Goal: Task Accomplishment & Management: Use online tool/utility

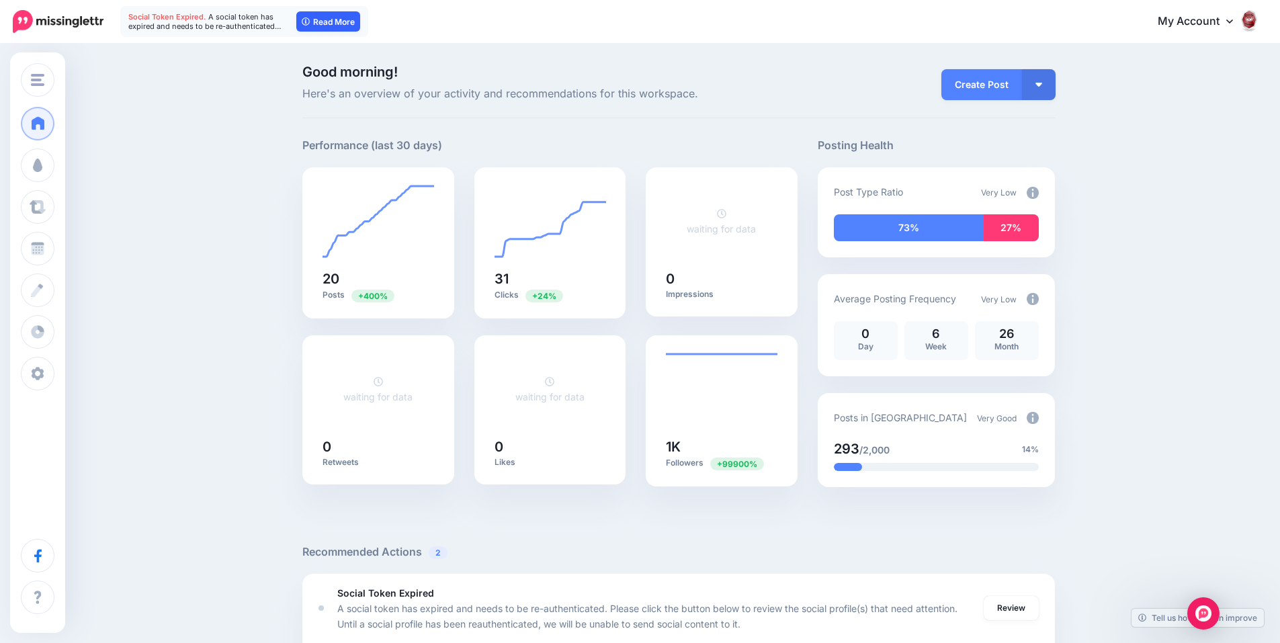
click at [345, 24] on link "Read More" at bounding box center [328, 21] width 64 height 20
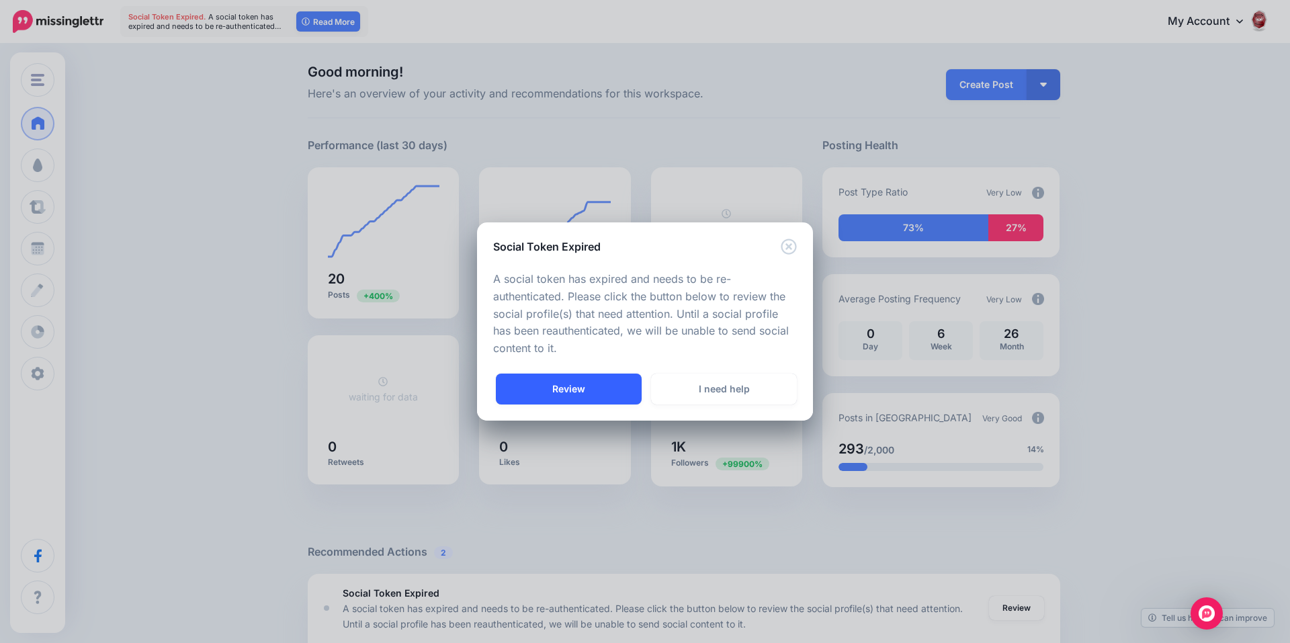
click at [539, 386] on link "Review" at bounding box center [569, 389] width 146 height 31
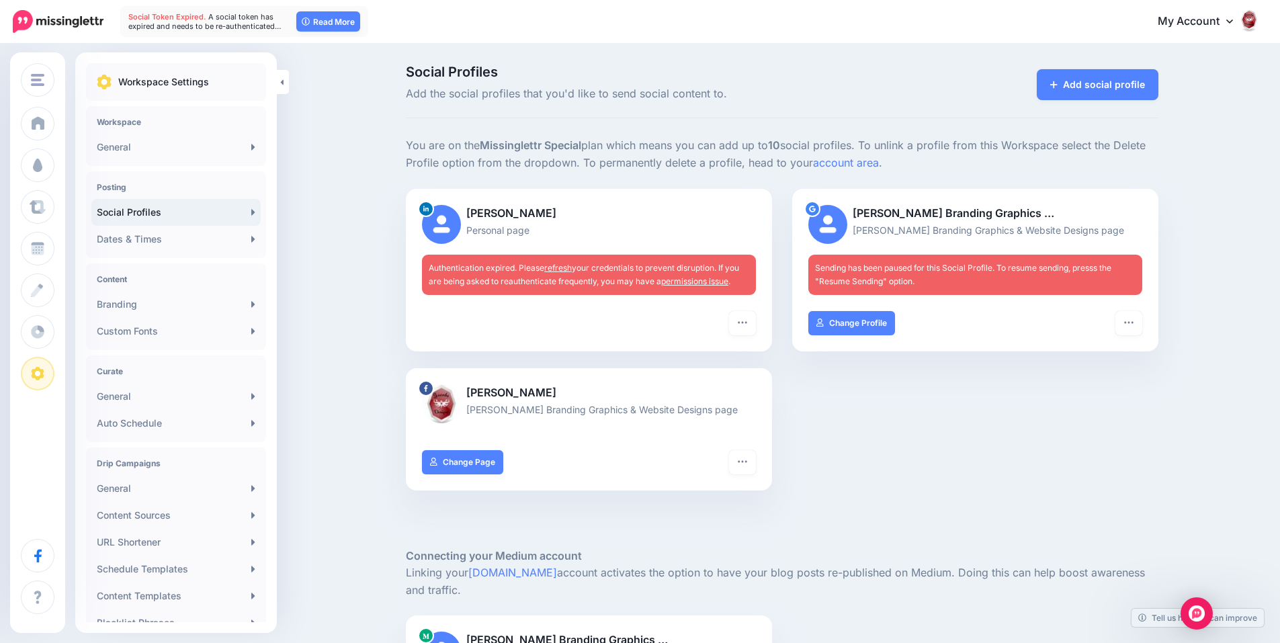
click at [572, 268] on link "refresh" at bounding box center [558, 268] width 28 height 10
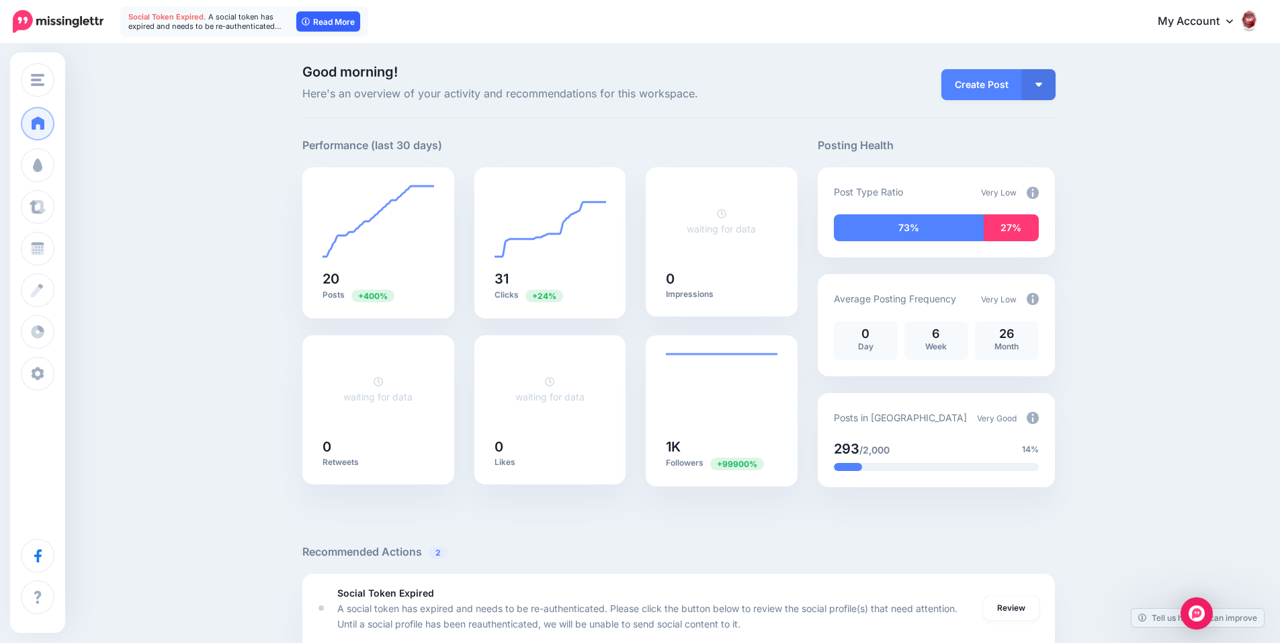
click at [331, 19] on link "Read More" at bounding box center [328, 21] width 64 height 20
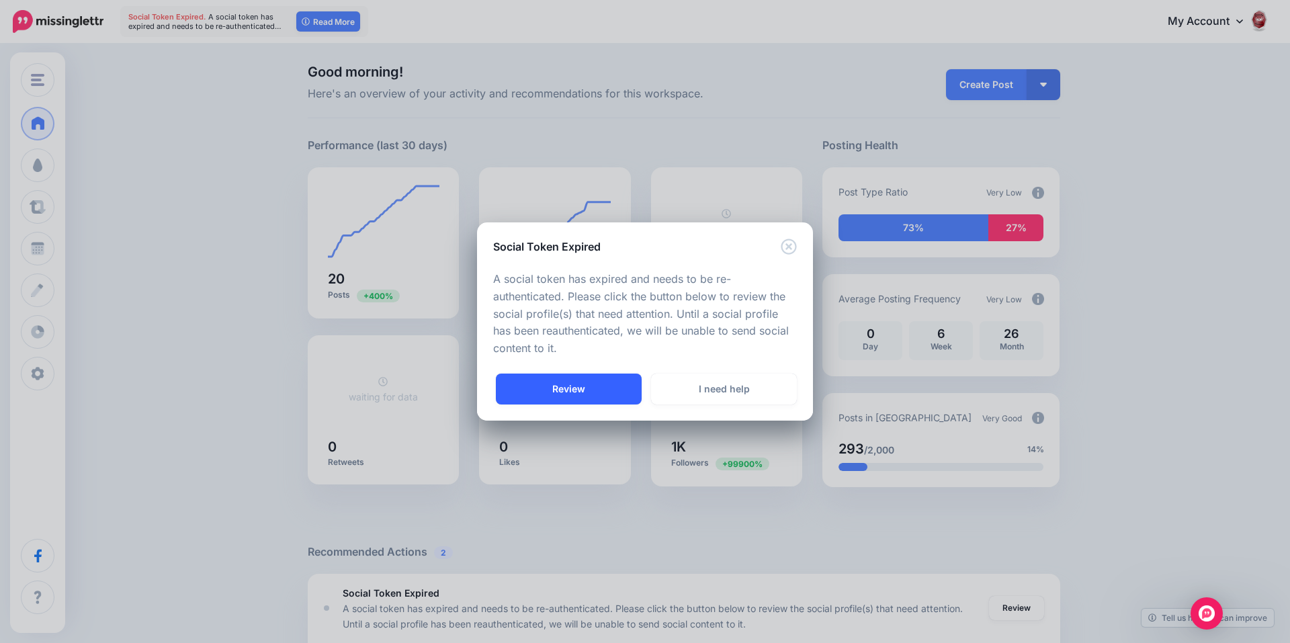
click at [589, 390] on link "Review" at bounding box center [569, 389] width 146 height 31
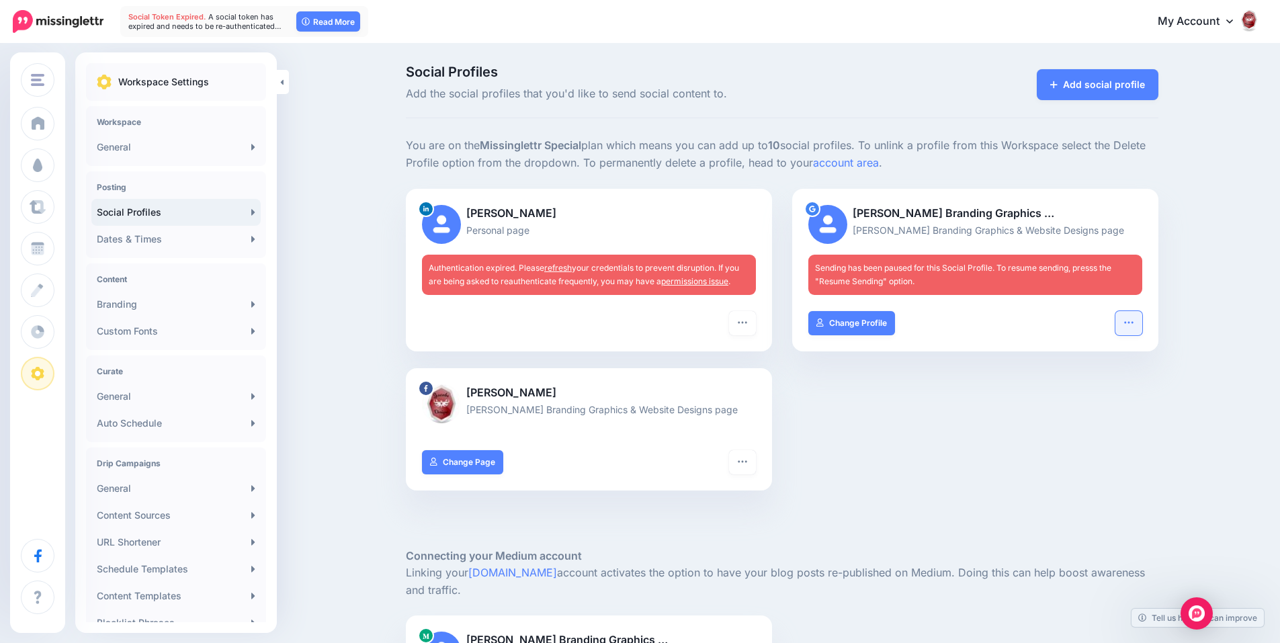
click at [1135, 322] on icon "button" at bounding box center [1129, 322] width 11 height 11
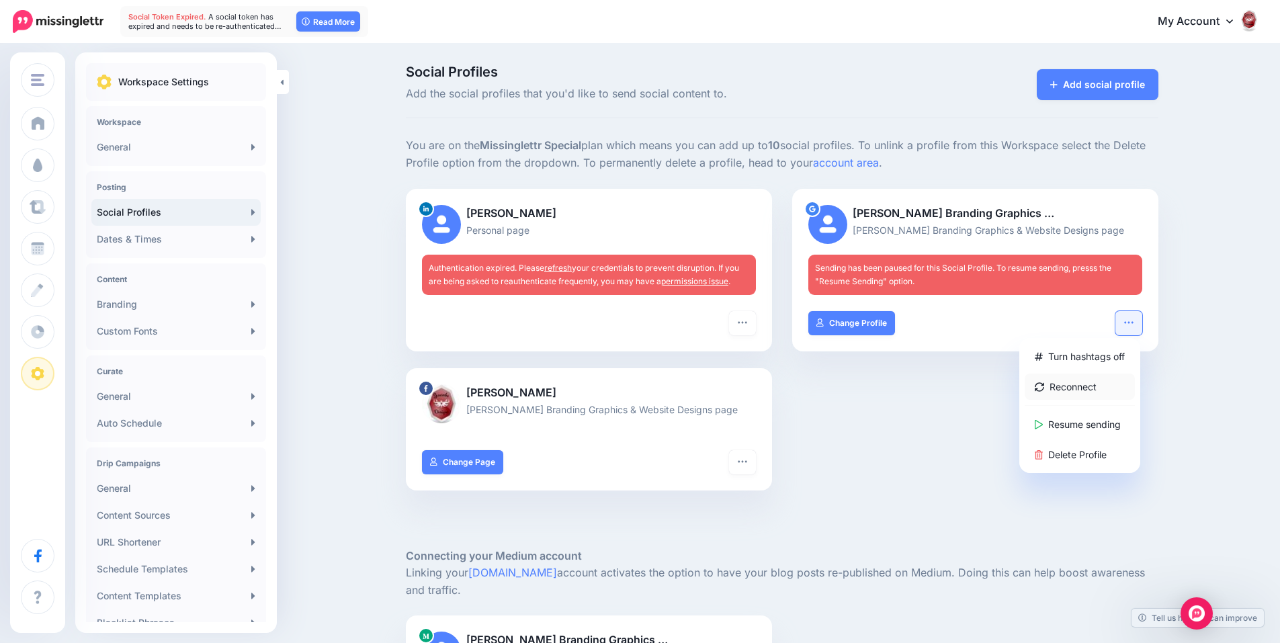
click at [1107, 384] on link "Reconnect" at bounding box center [1080, 387] width 110 height 26
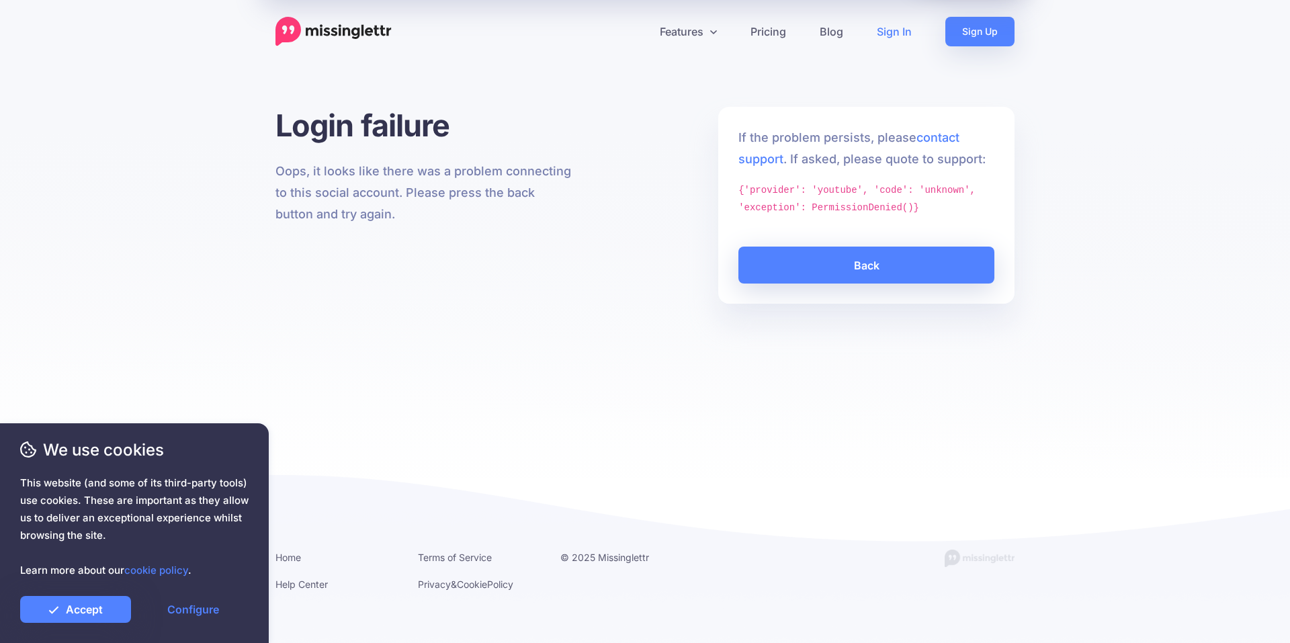
click at [903, 30] on link "Sign In" at bounding box center [894, 32] width 69 height 30
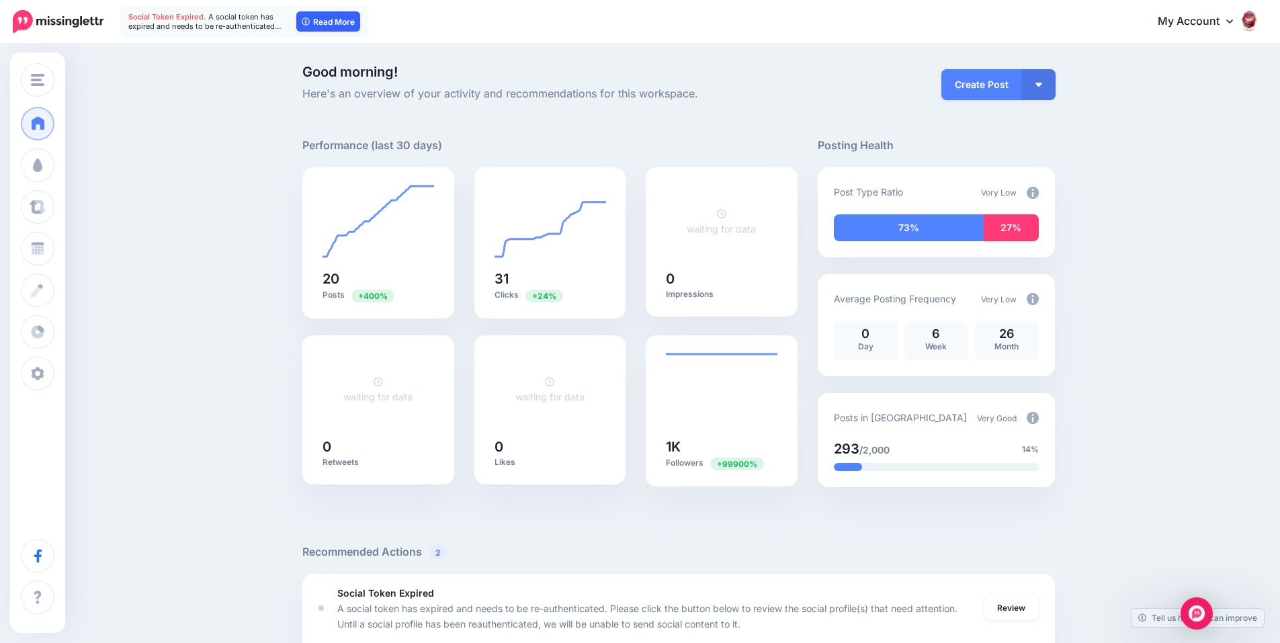
click at [338, 30] on link "Read More" at bounding box center [328, 21] width 64 height 20
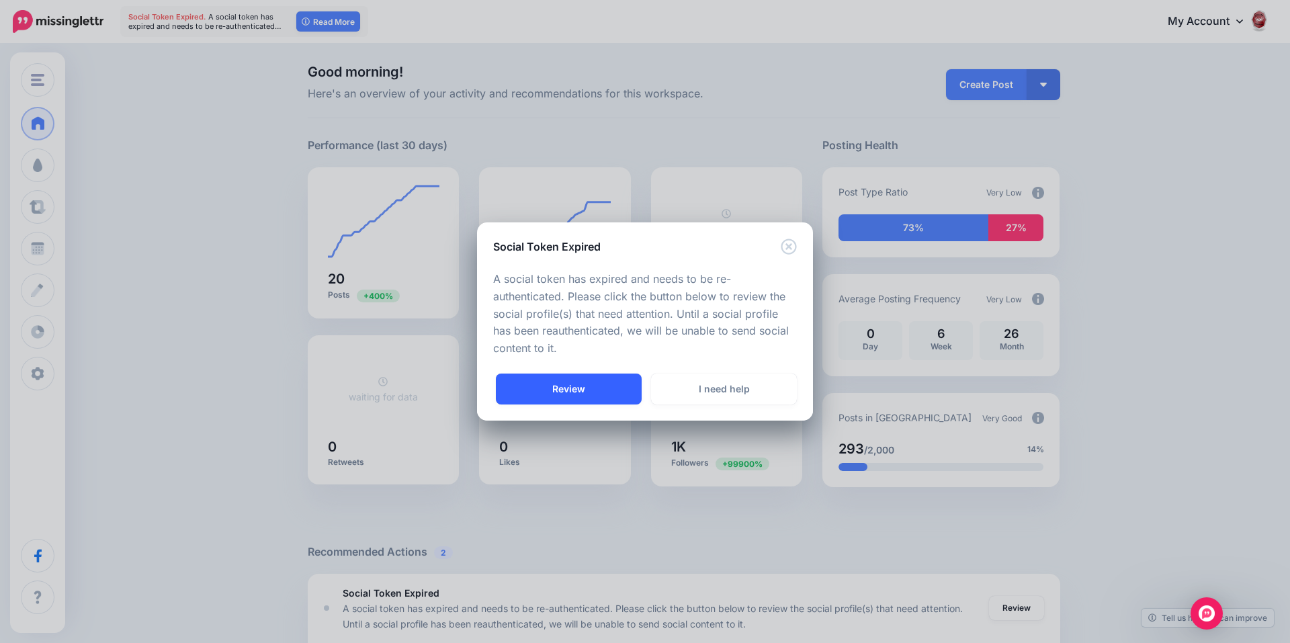
click at [530, 380] on link "Review" at bounding box center [569, 389] width 146 height 31
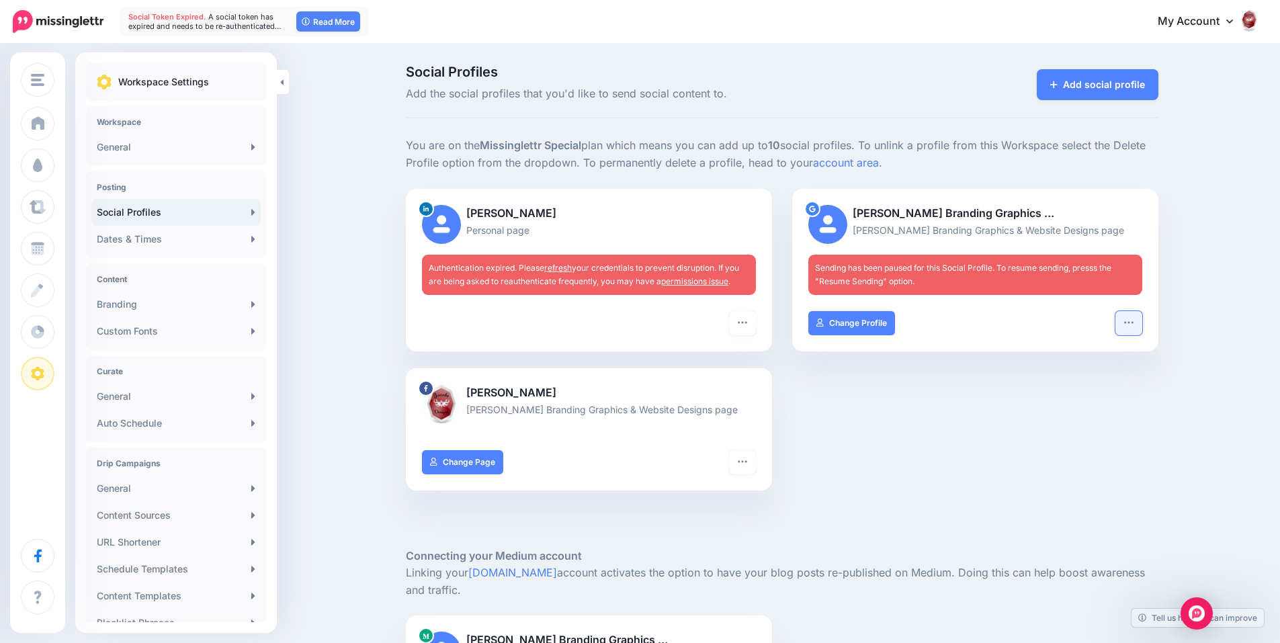
click at [1140, 320] on button "button" at bounding box center [1129, 323] width 27 height 24
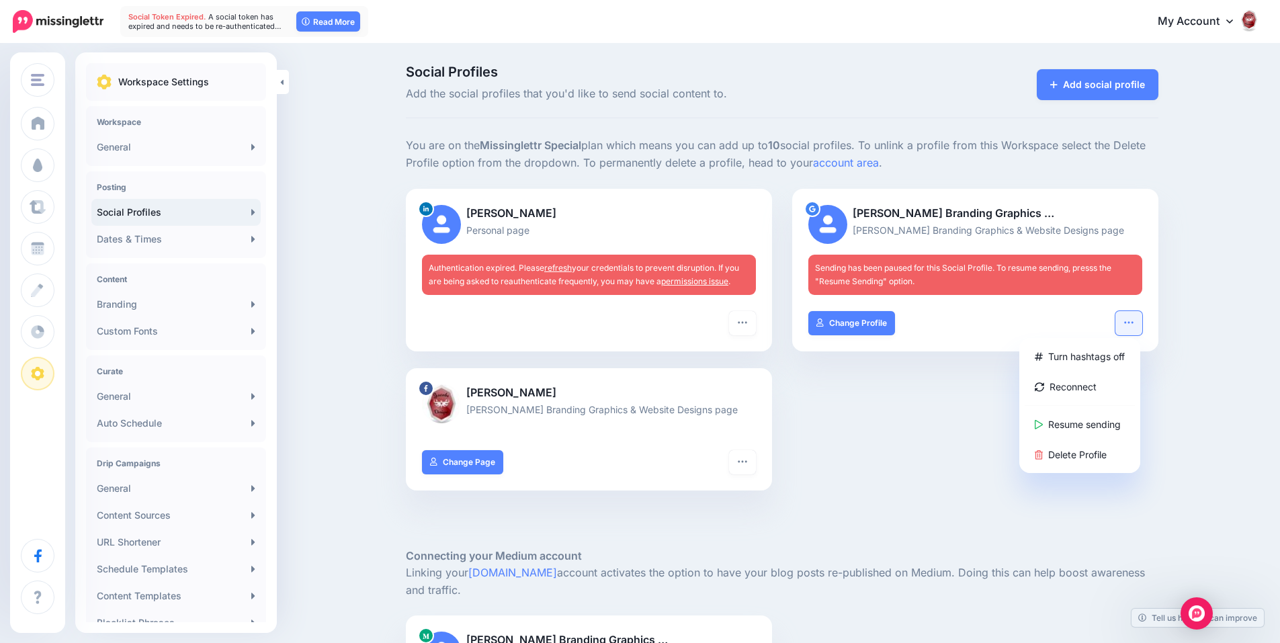
click at [986, 343] on div "Turn hashtags off Reconnect Resume sending Delete Profile Change Profile" at bounding box center [975, 331] width 366 height 40
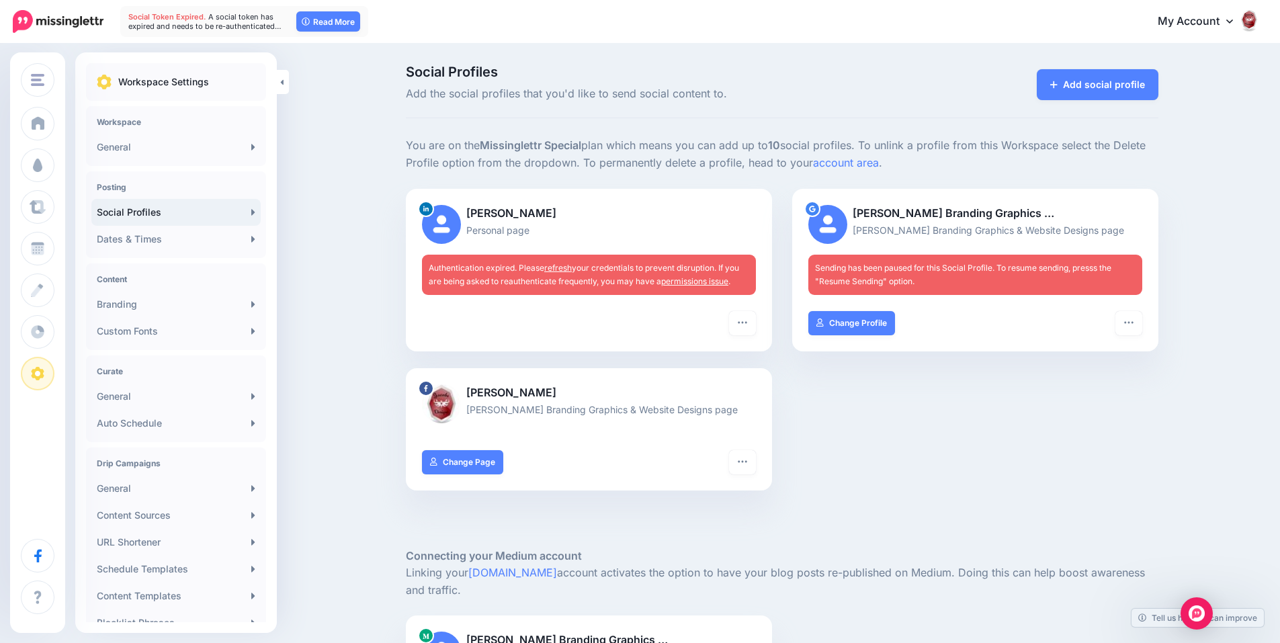
click at [555, 265] on link "refresh" at bounding box center [558, 268] width 28 height 10
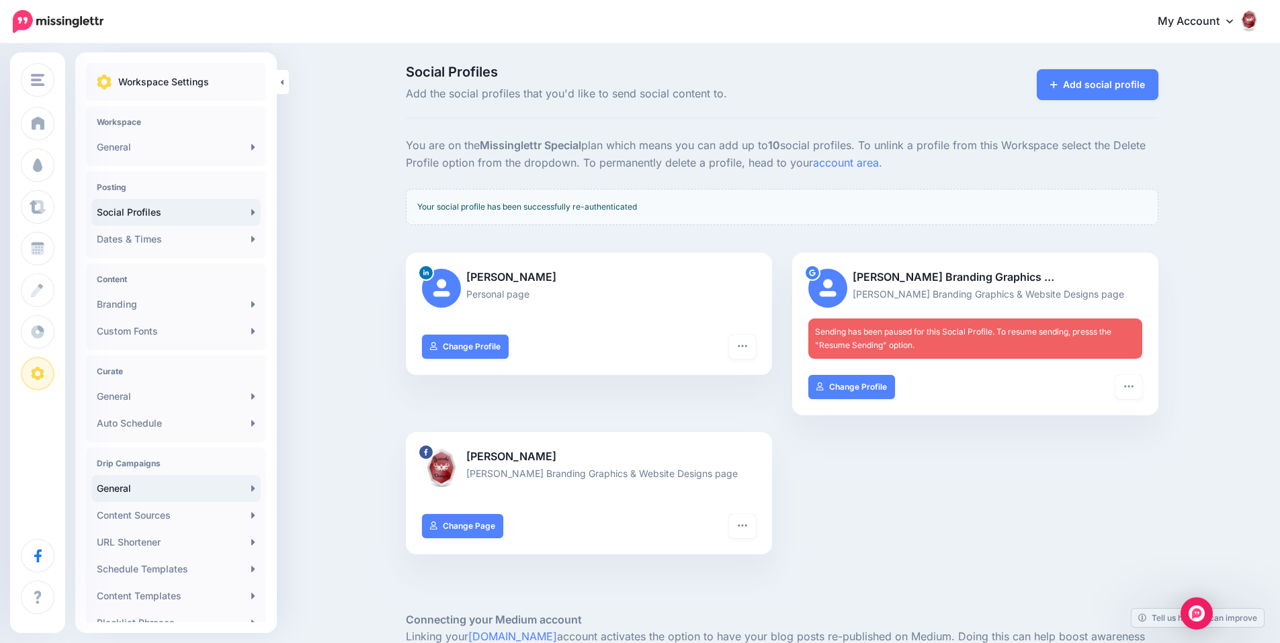
click at [167, 482] on link "General" at bounding box center [175, 488] width 169 height 27
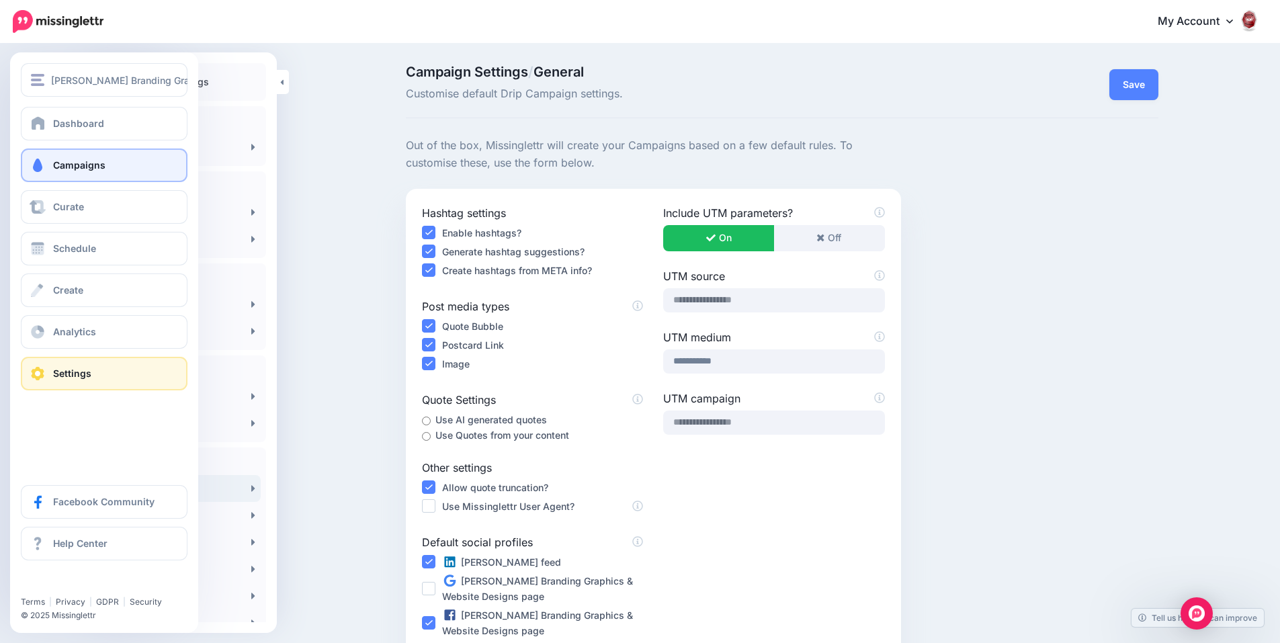
click at [60, 173] on link "Campaigns" at bounding box center [104, 166] width 167 height 34
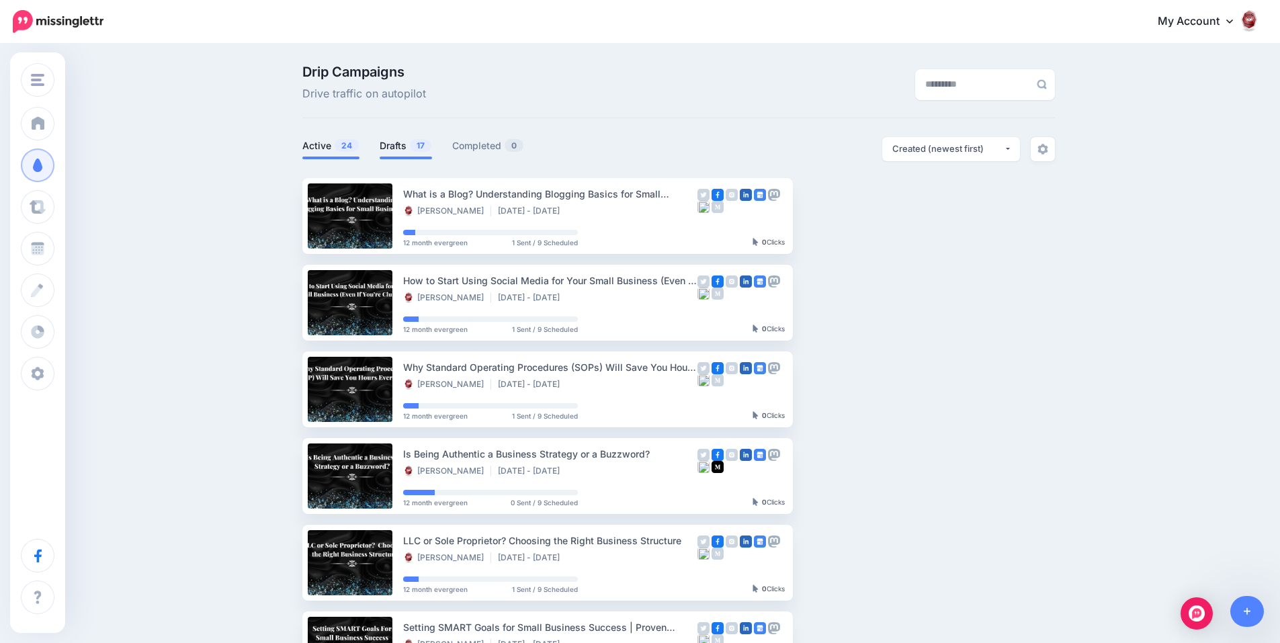
click at [409, 147] on link "Drafts 17" at bounding box center [406, 146] width 52 height 16
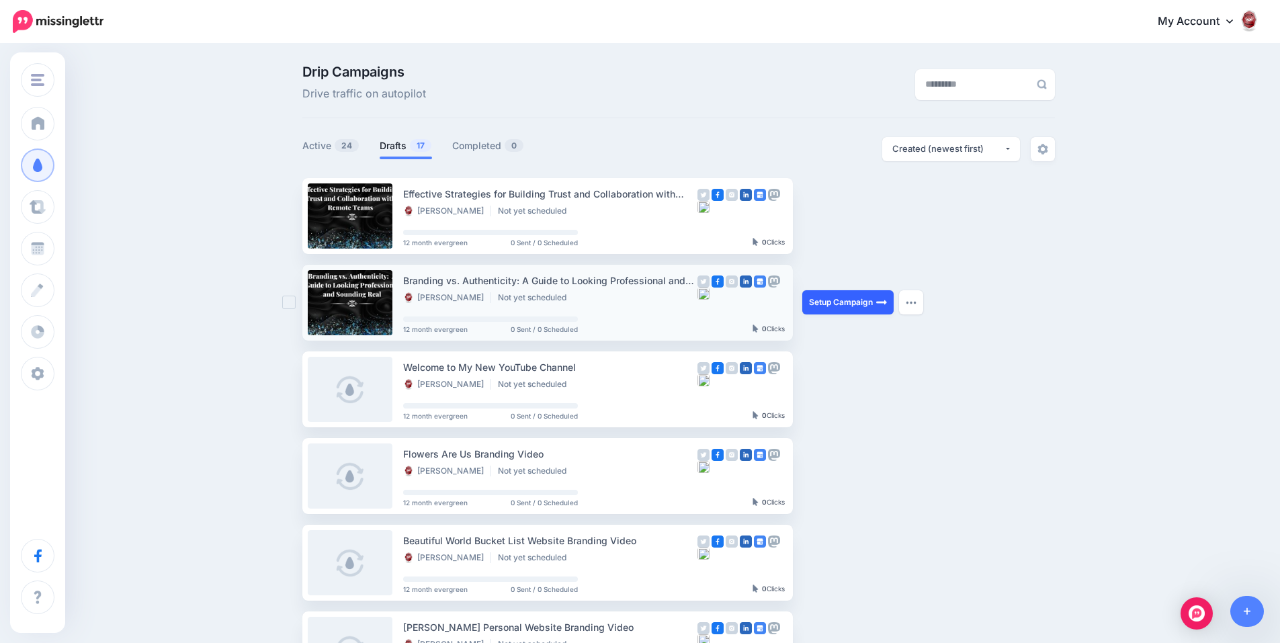
click at [852, 298] on link "Setup Campaign" at bounding box center [848, 302] width 91 height 24
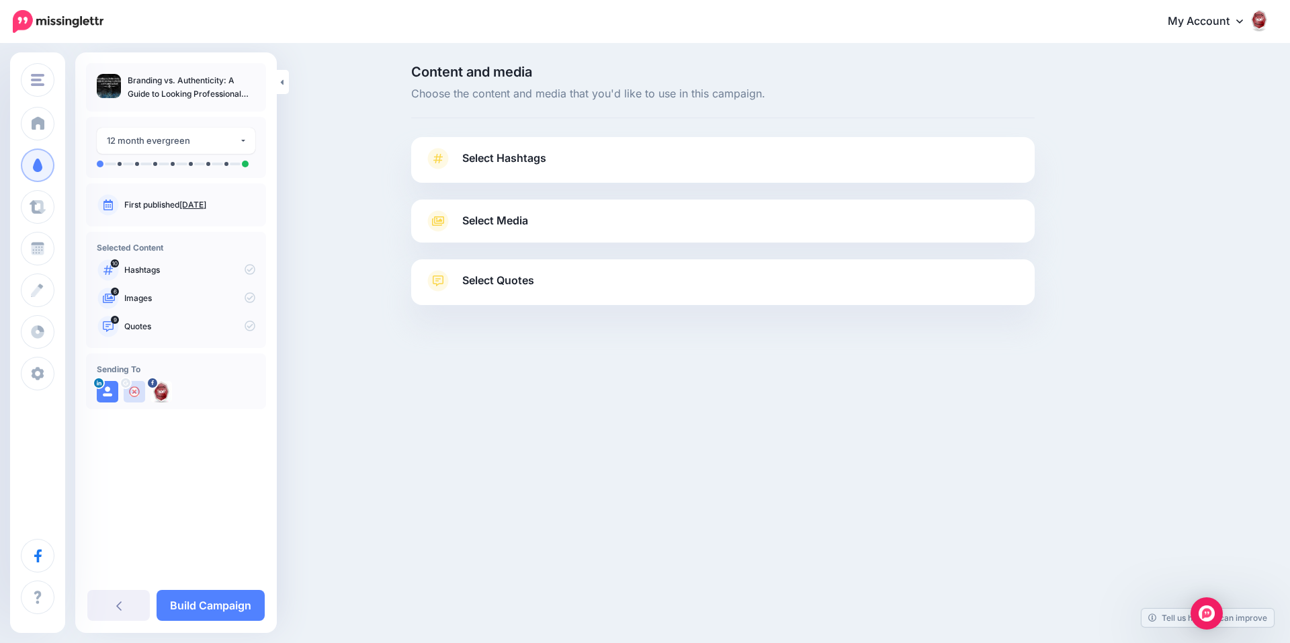
click at [626, 154] on link "Select Hashtags" at bounding box center [723, 165] width 597 height 35
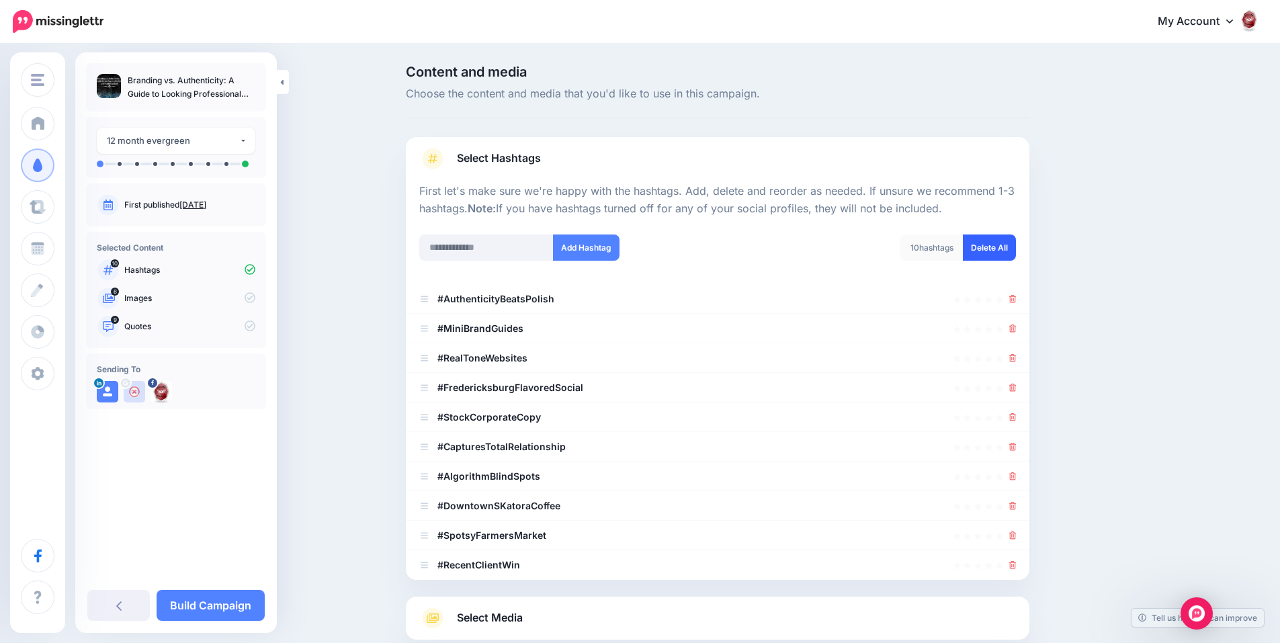
click at [993, 248] on link "Delete All" at bounding box center [989, 248] width 53 height 26
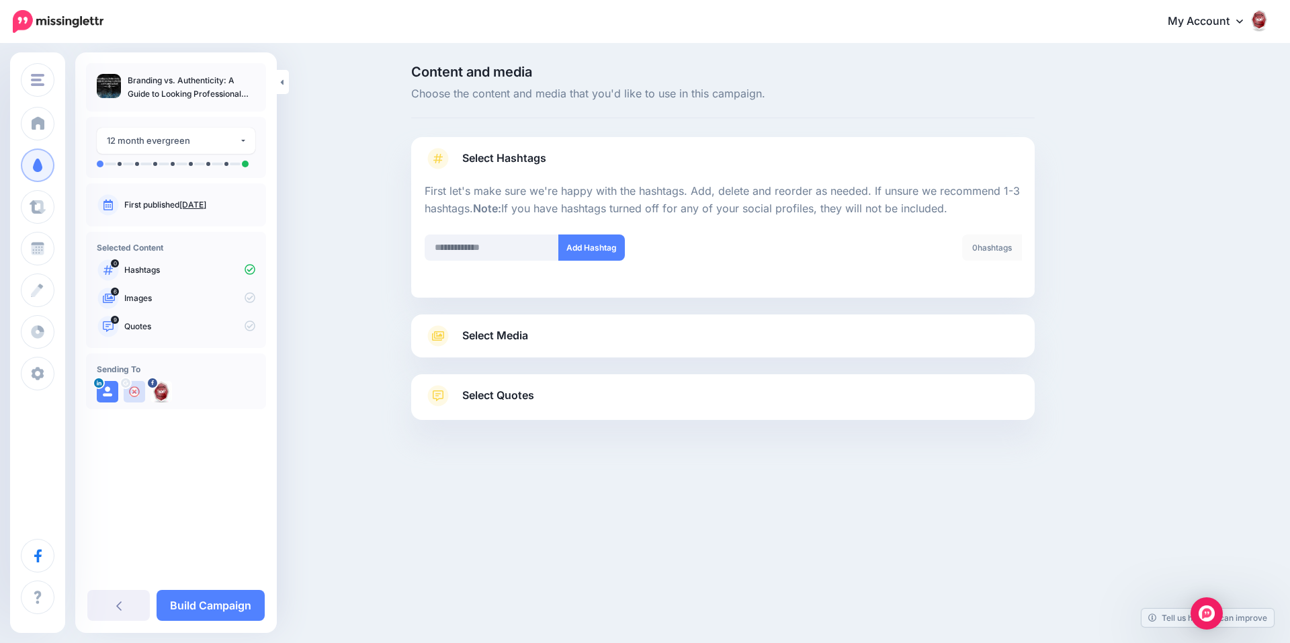
click at [832, 325] on link "Select Media" at bounding box center [723, 336] width 597 height 22
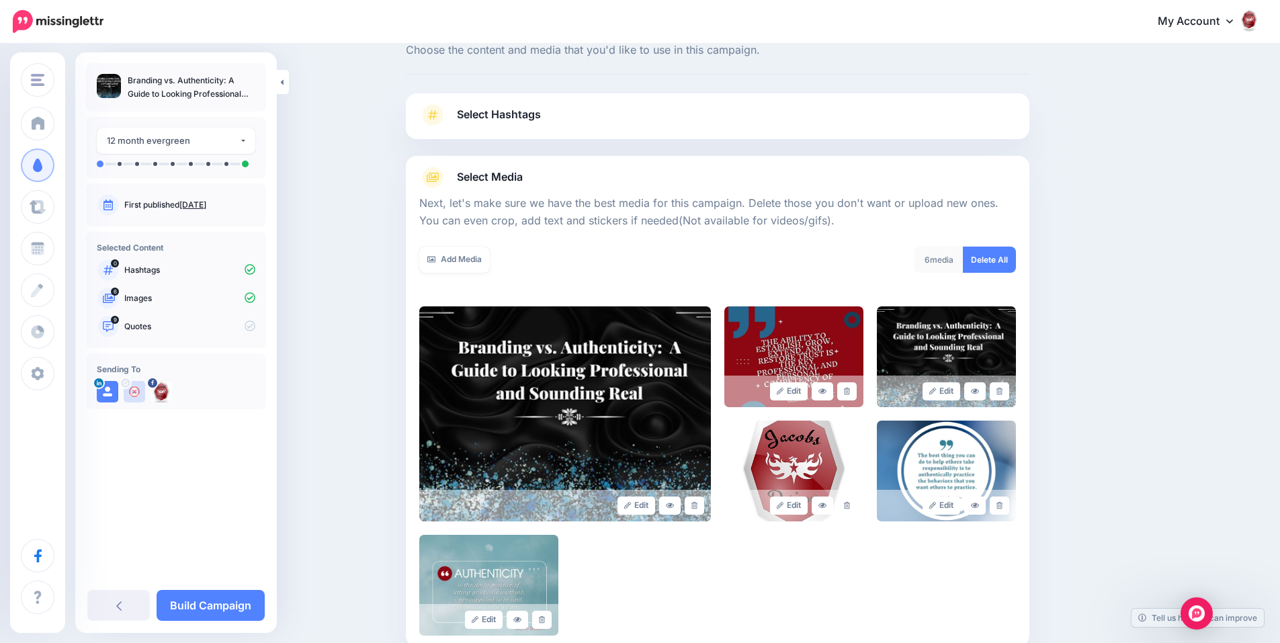
scroll to position [67, 0]
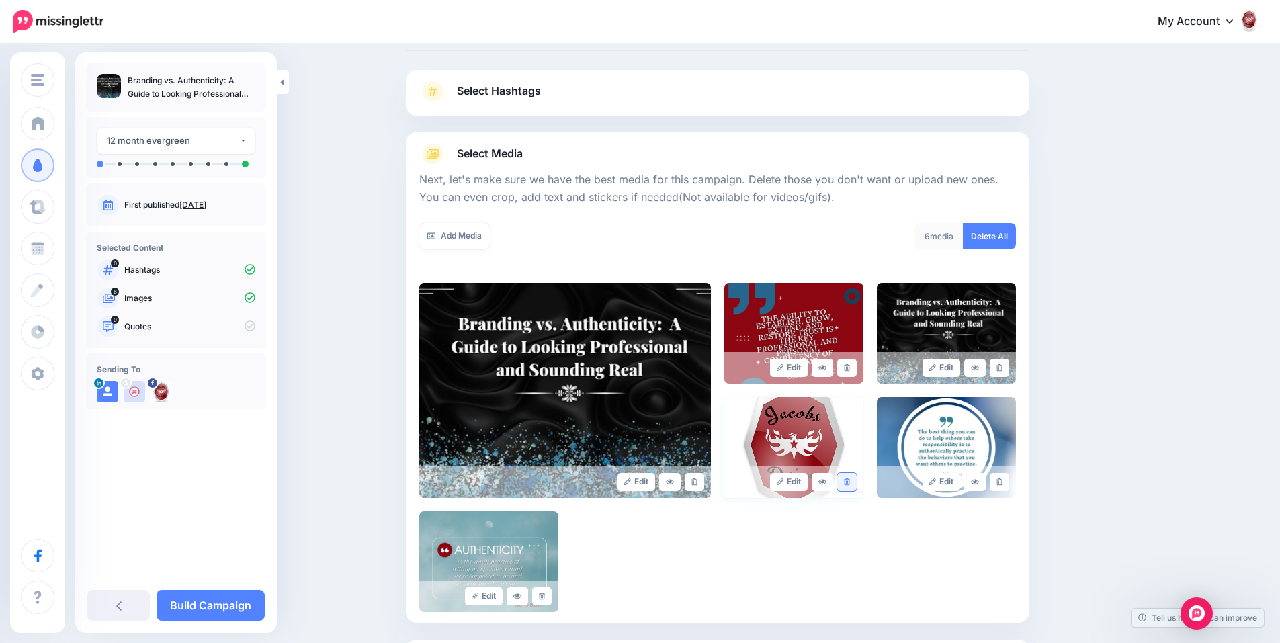
click at [850, 479] on icon at bounding box center [847, 482] width 6 height 7
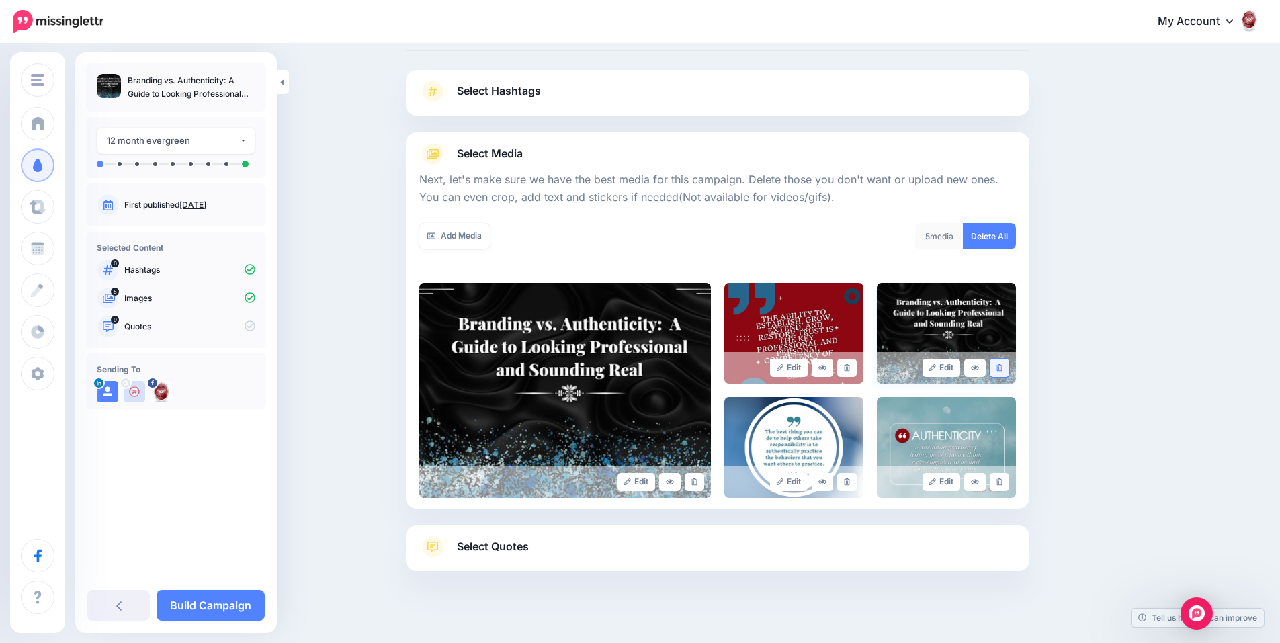
click at [1010, 368] on link at bounding box center [999, 368] width 19 height 18
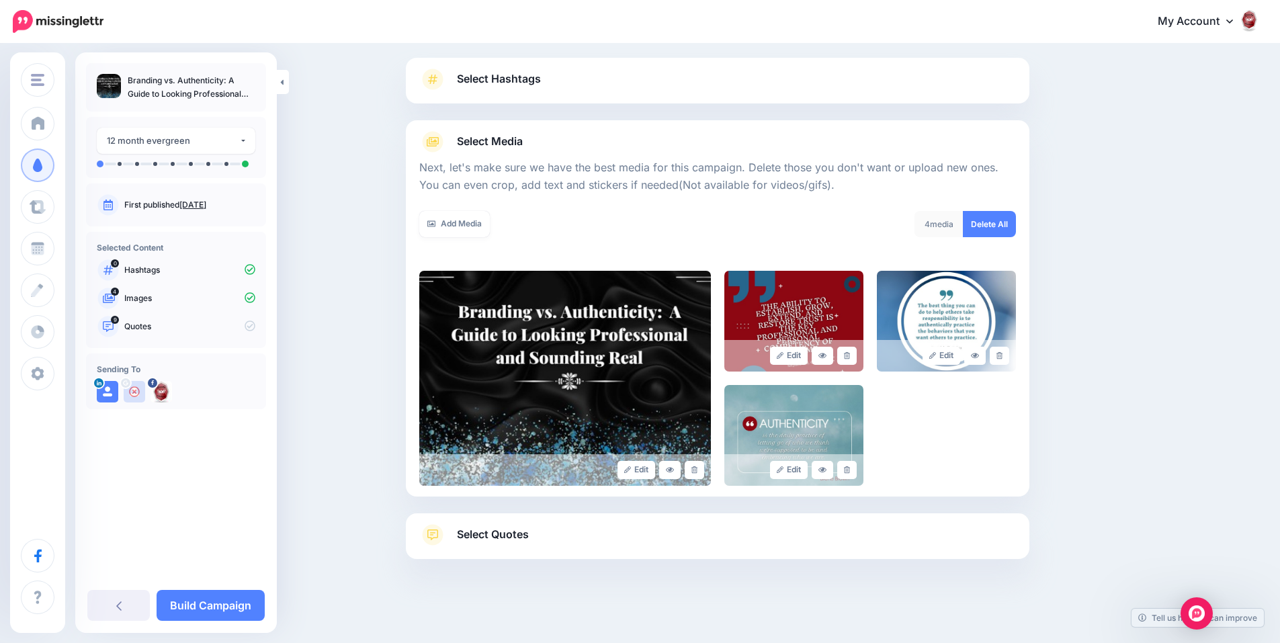
scroll to position [83, 0]
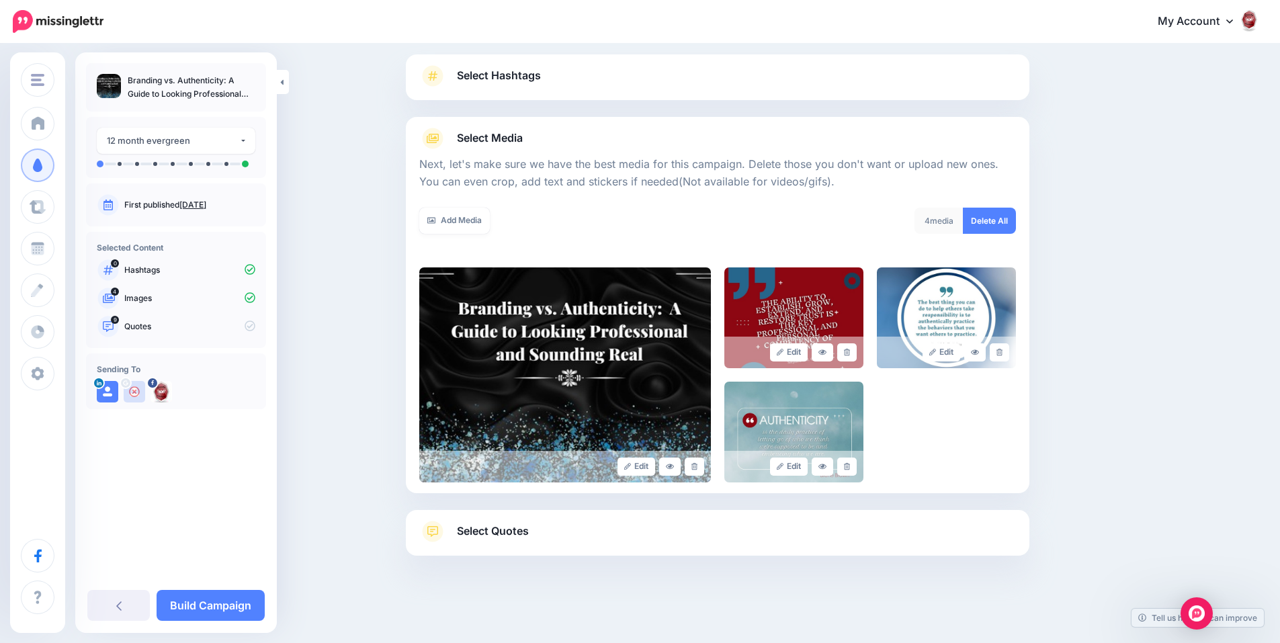
click at [520, 536] on span "Select Quotes" at bounding box center [493, 531] width 72 height 18
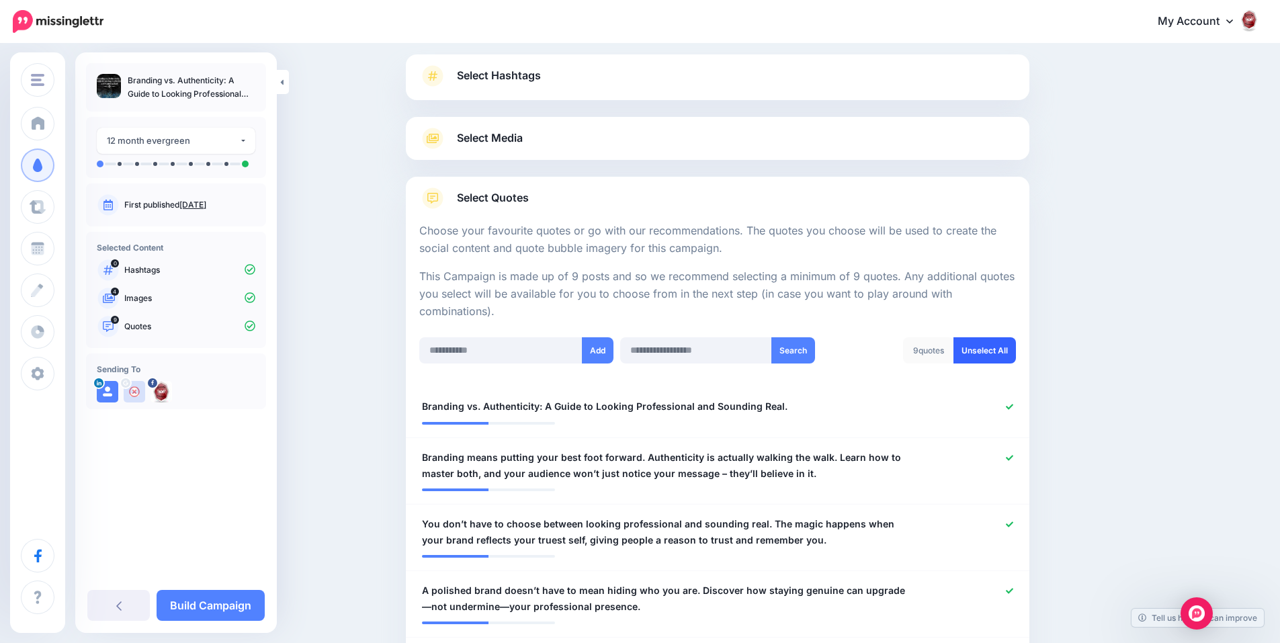
click at [979, 355] on link "Unselect All" at bounding box center [985, 350] width 63 height 26
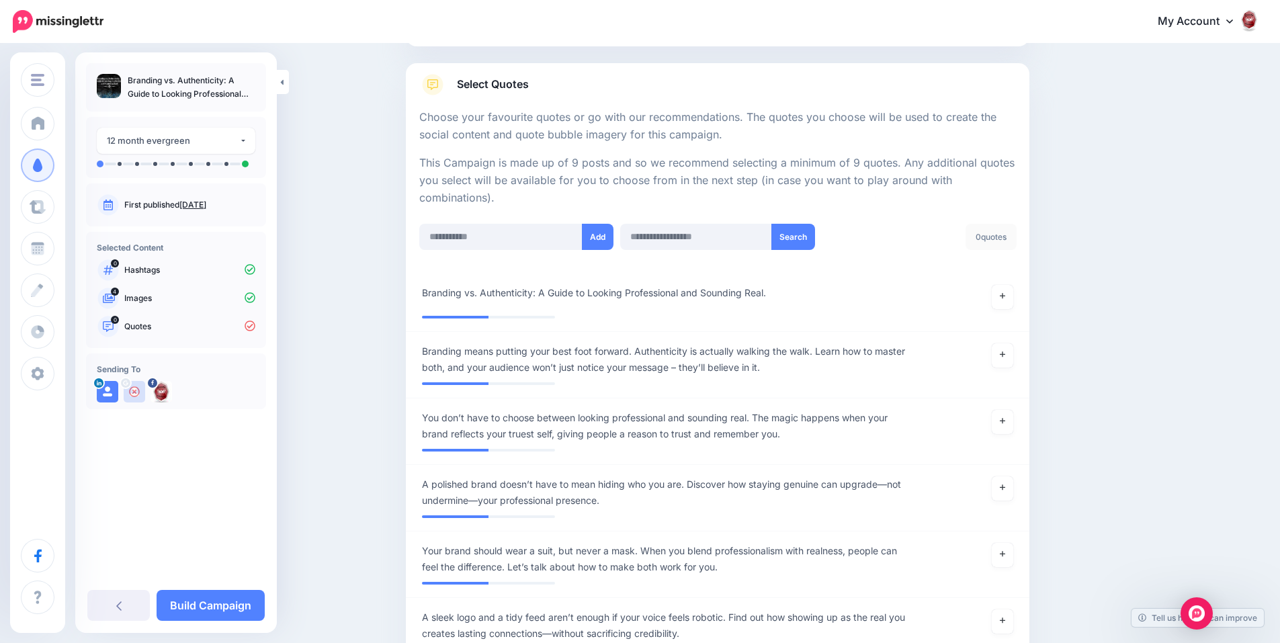
scroll to position [134, 0]
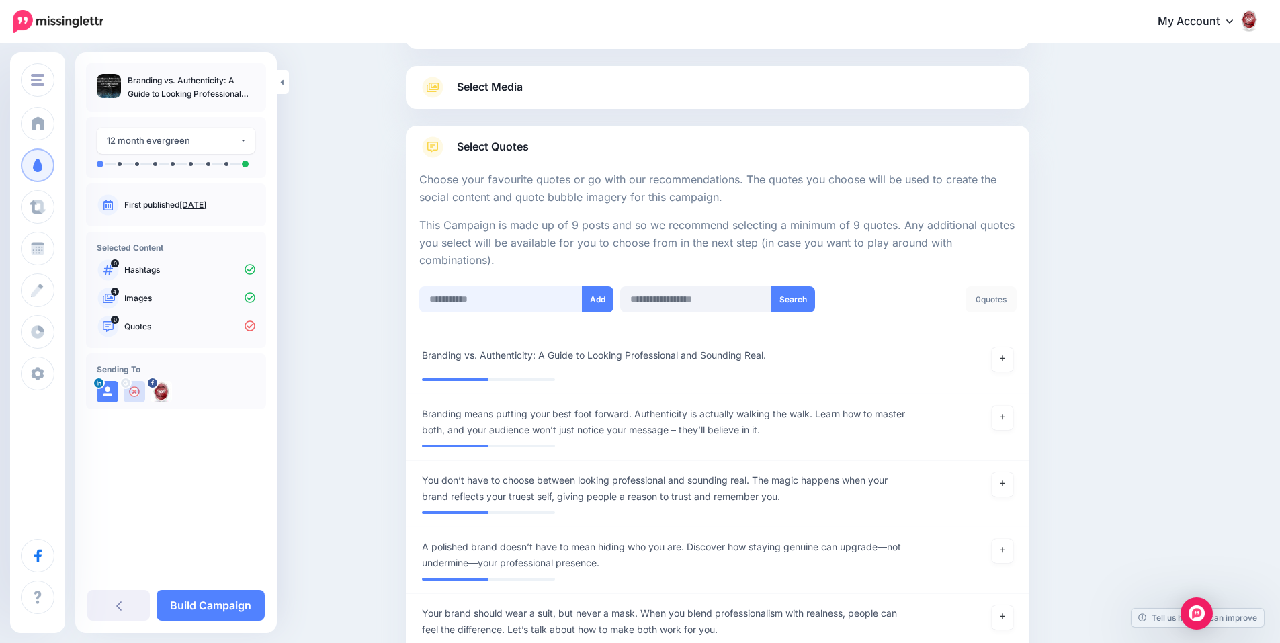
click at [513, 300] on input "text" at bounding box center [500, 299] width 163 height 26
paste input "**********"
type input "**********"
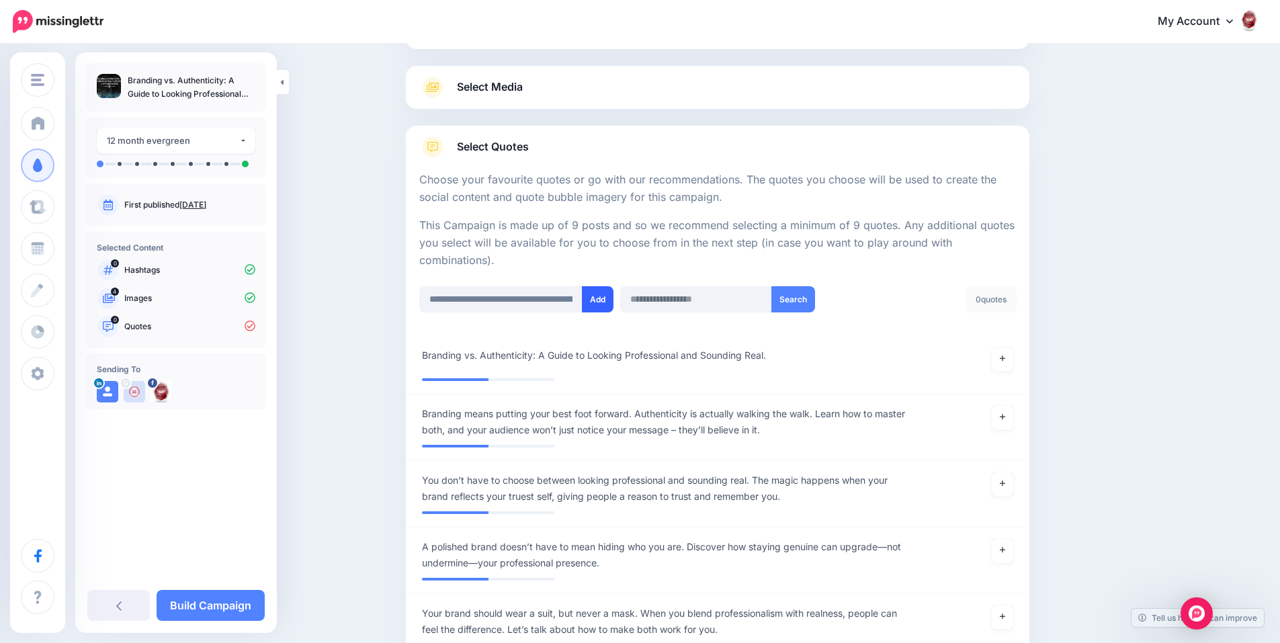
click at [604, 294] on button "Add" at bounding box center [598, 299] width 32 height 26
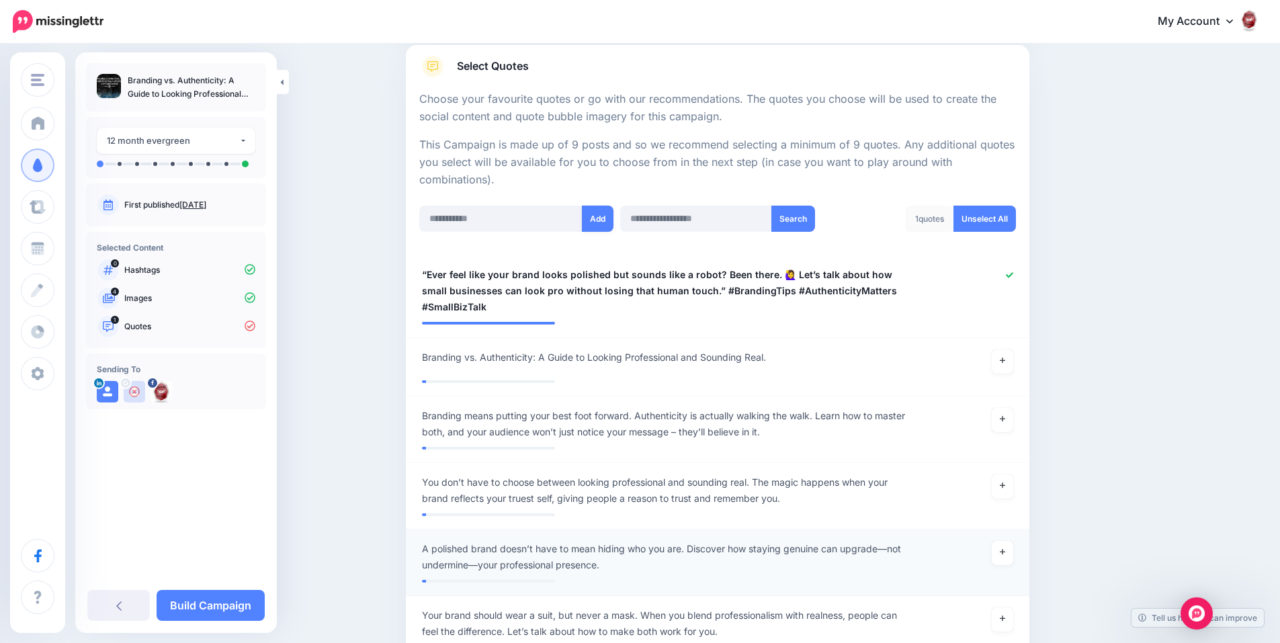
scroll to position [201, 0]
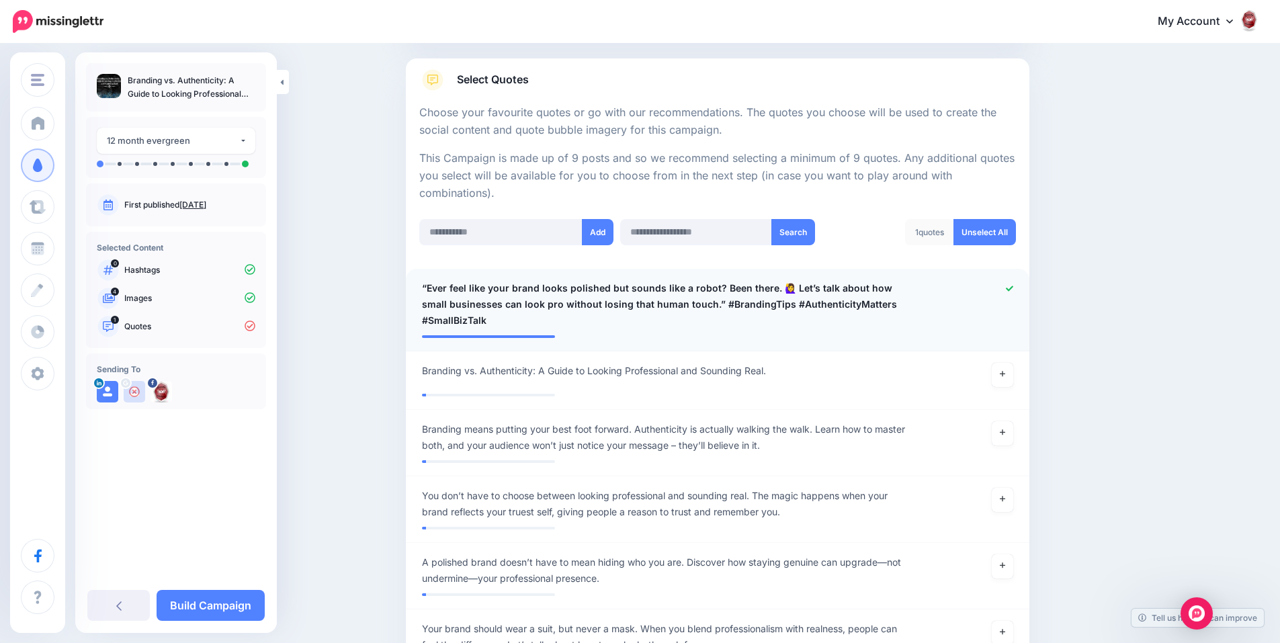
click at [1014, 290] on icon at bounding box center [1009, 288] width 7 height 7
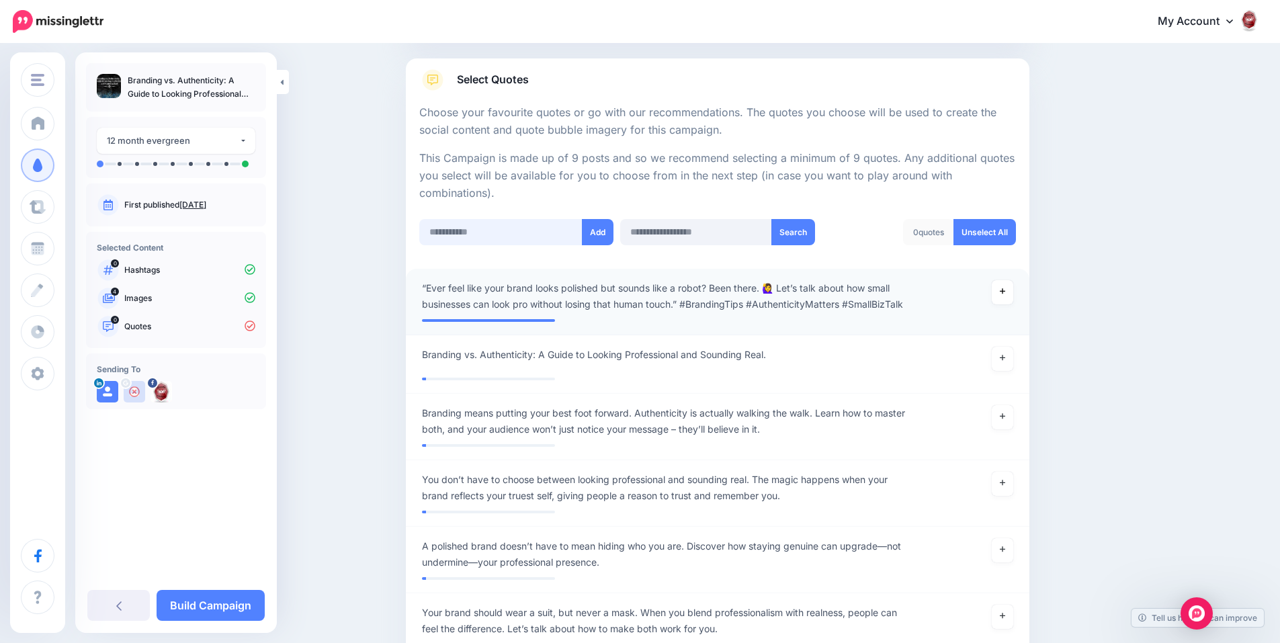
click at [510, 231] on input "text" at bounding box center [500, 232] width 163 height 26
paste input "**********"
type input "**********"
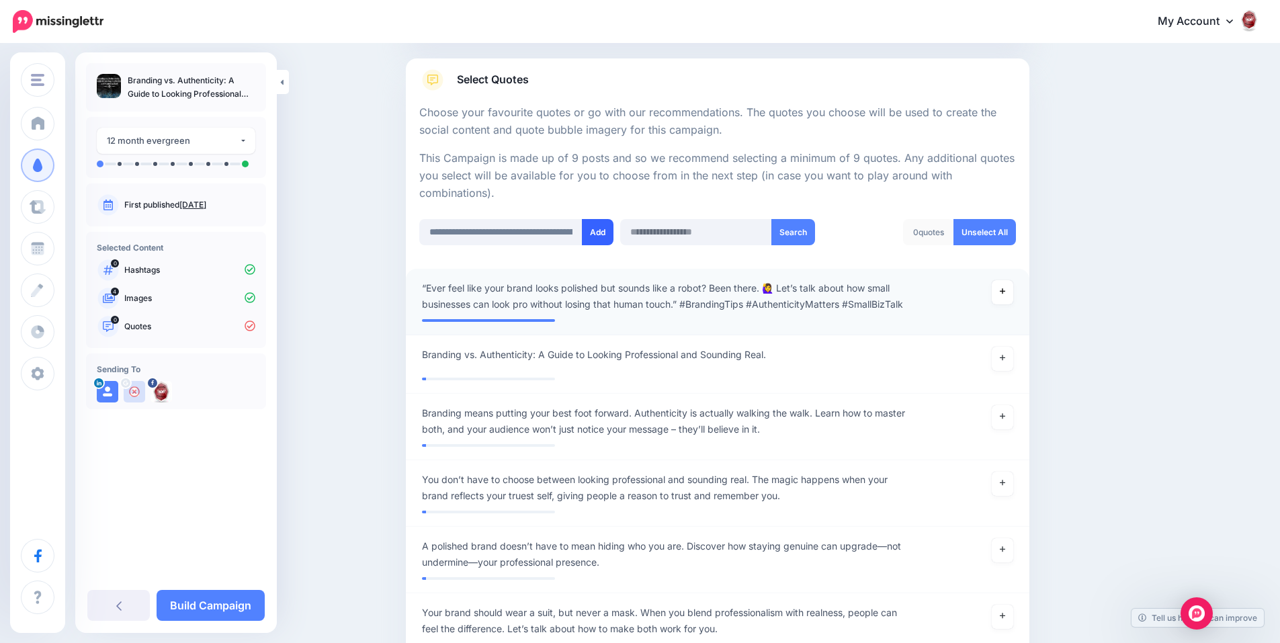
click at [602, 226] on button "Add" at bounding box center [598, 232] width 32 height 26
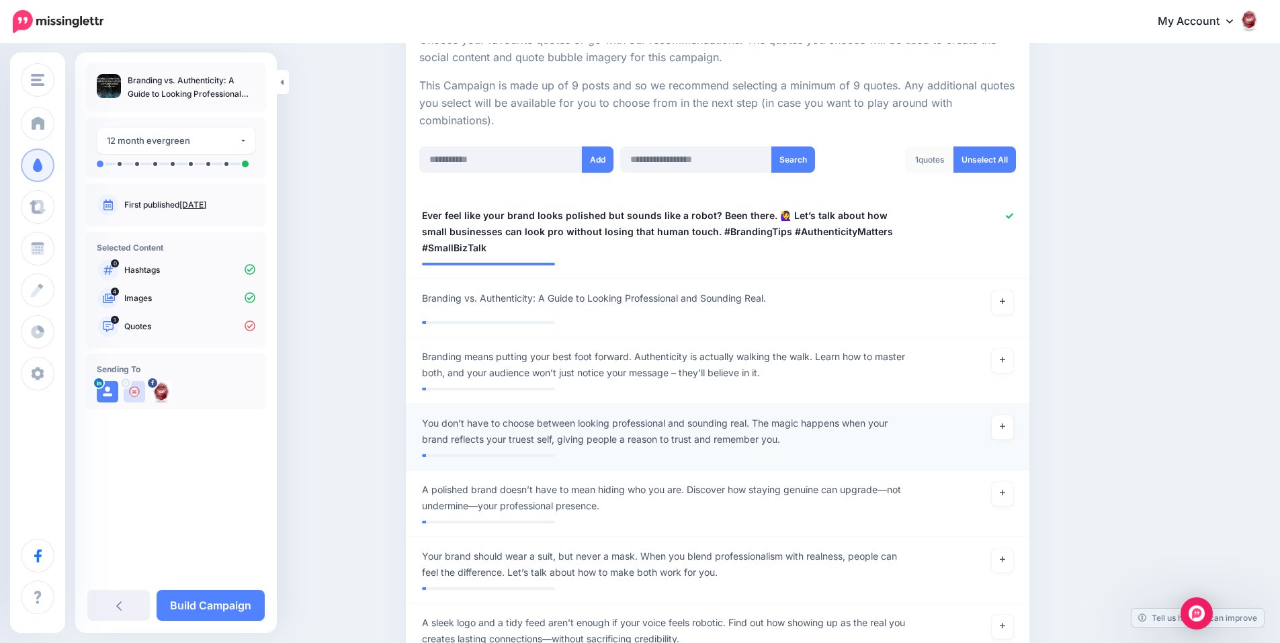
scroll to position [268, 0]
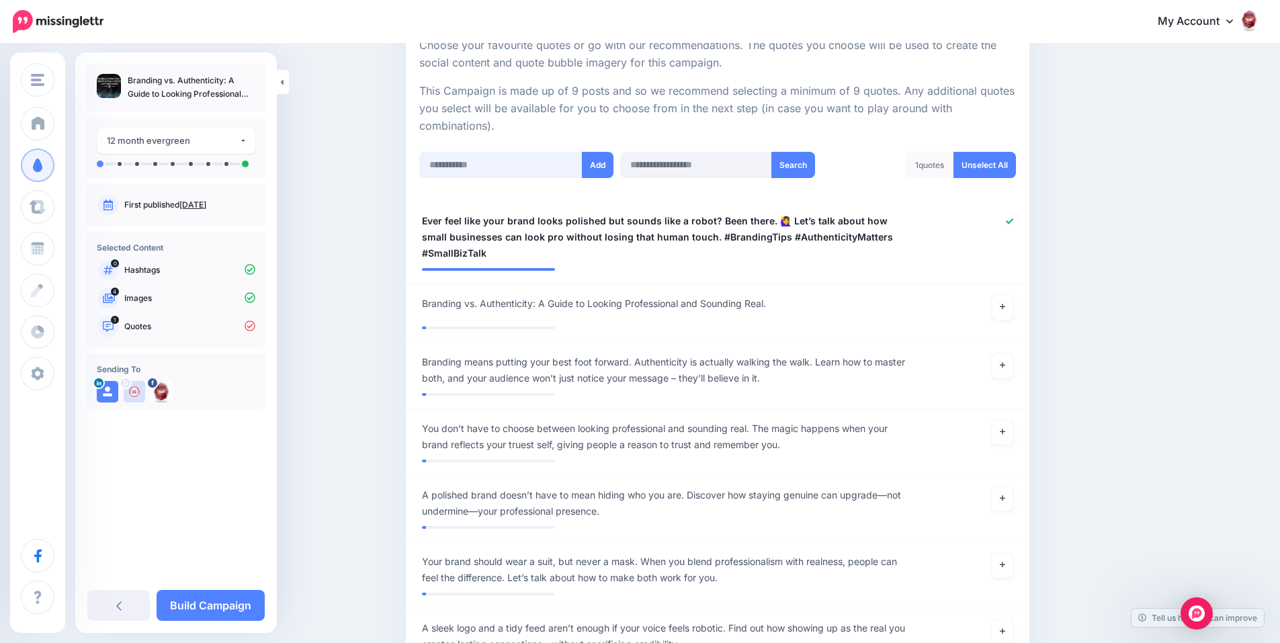
click at [526, 167] on input "text" at bounding box center [500, 165] width 163 height 26
paste input "**********"
type input "**********"
click at [605, 166] on button "Add" at bounding box center [598, 165] width 32 height 26
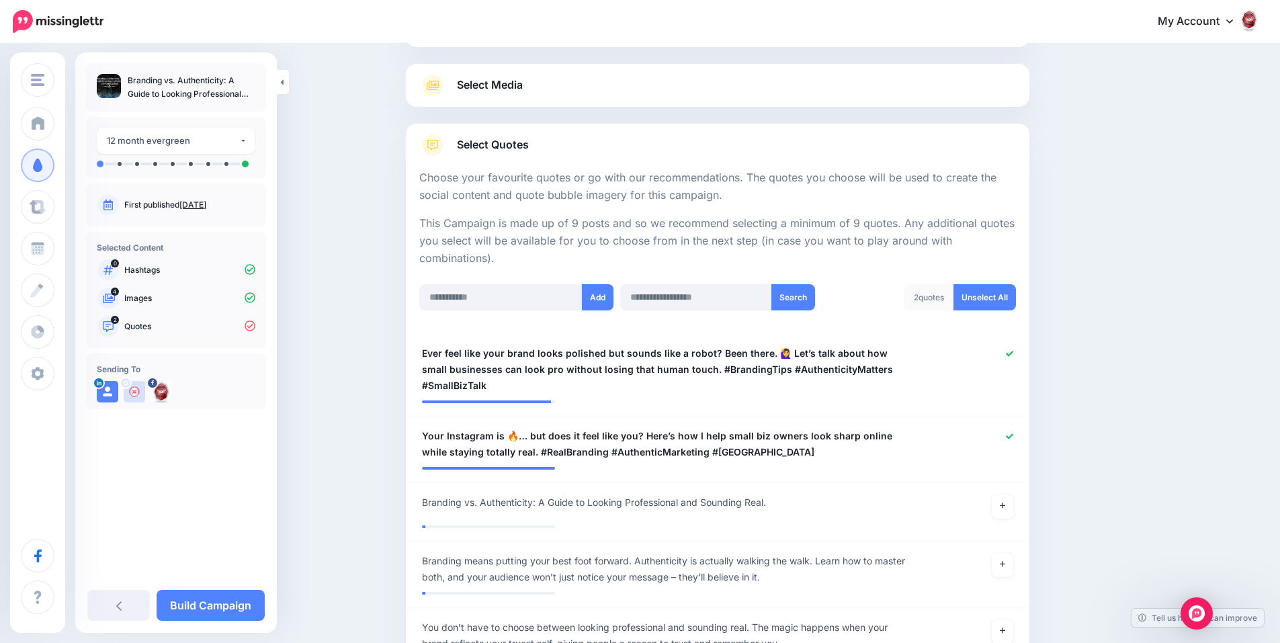
scroll to position [134, 0]
click at [535, 300] on input "text" at bounding box center [500, 299] width 163 height 26
paste input "**********"
type input "**********"
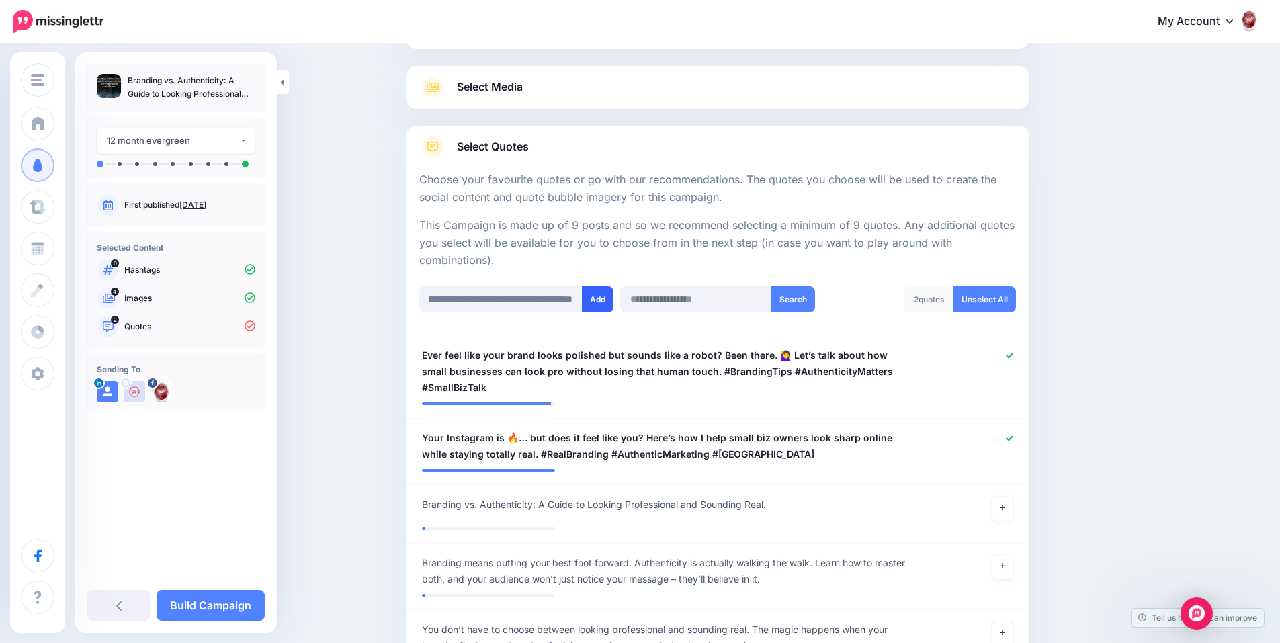
scroll to position [0, 0]
click at [608, 303] on button "Add" at bounding box center [598, 299] width 32 height 26
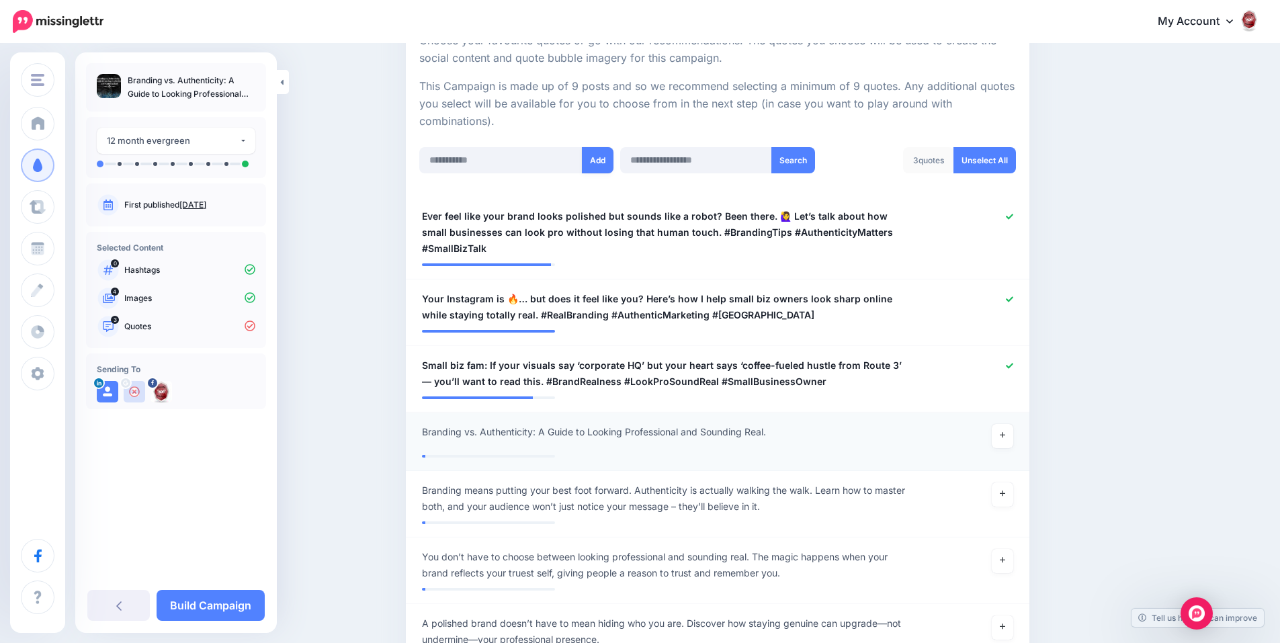
scroll to position [268, 0]
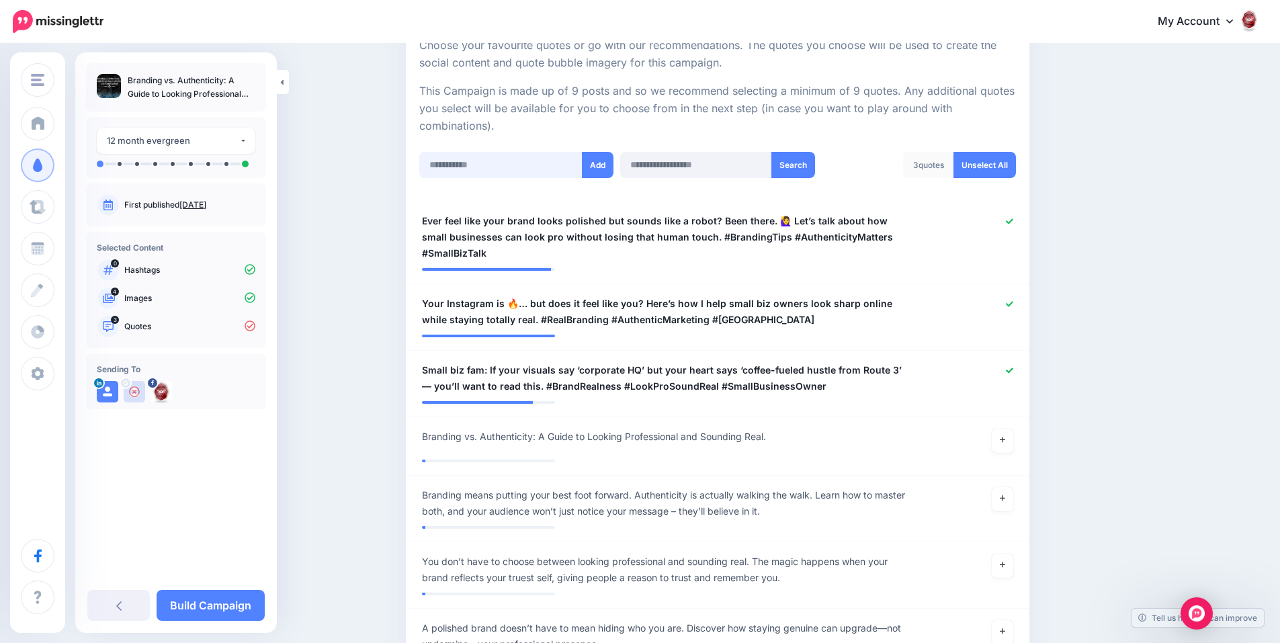
click at [526, 166] on input "text" at bounding box center [500, 165] width 163 height 26
paste input "**********"
type input "**********"
click at [612, 167] on button "Add" at bounding box center [598, 165] width 32 height 26
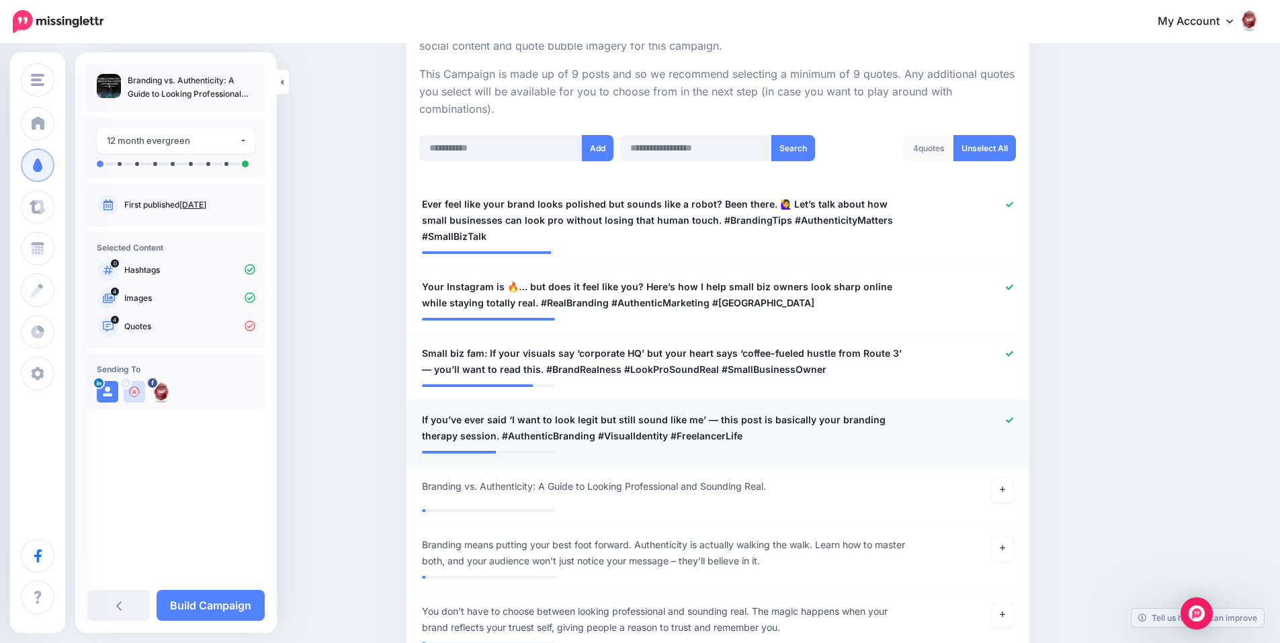
scroll to position [268, 0]
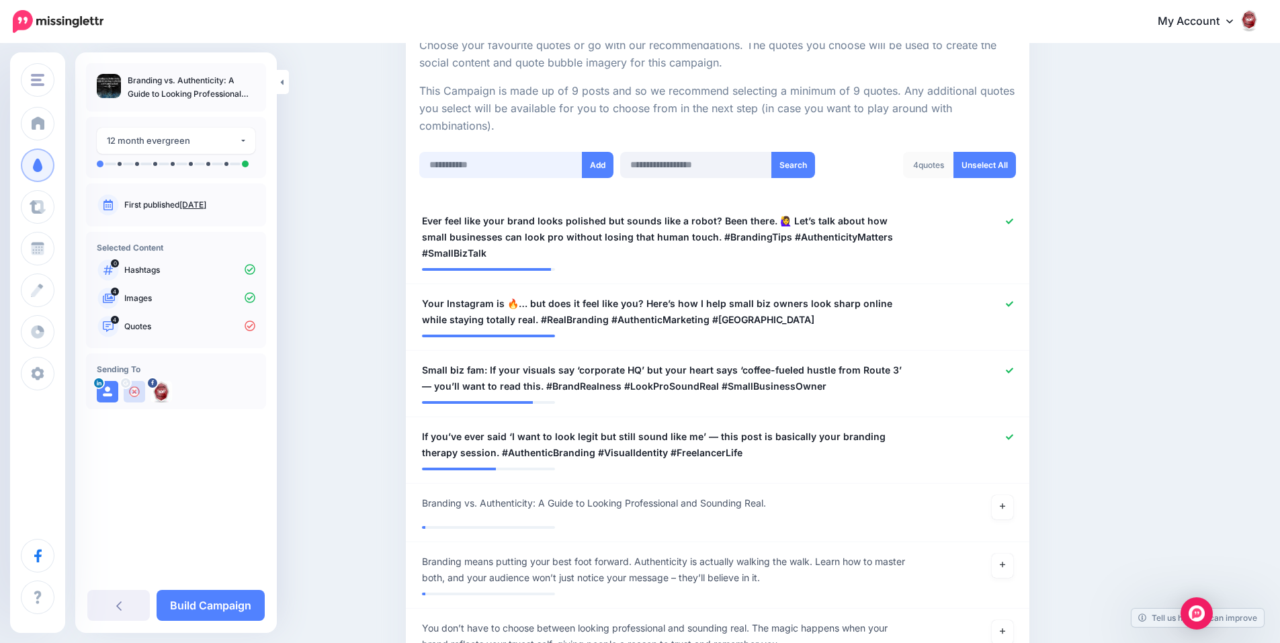
click at [539, 165] on input "text" at bounding box center [500, 165] width 163 height 26
paste input "**********"
type input "**********"
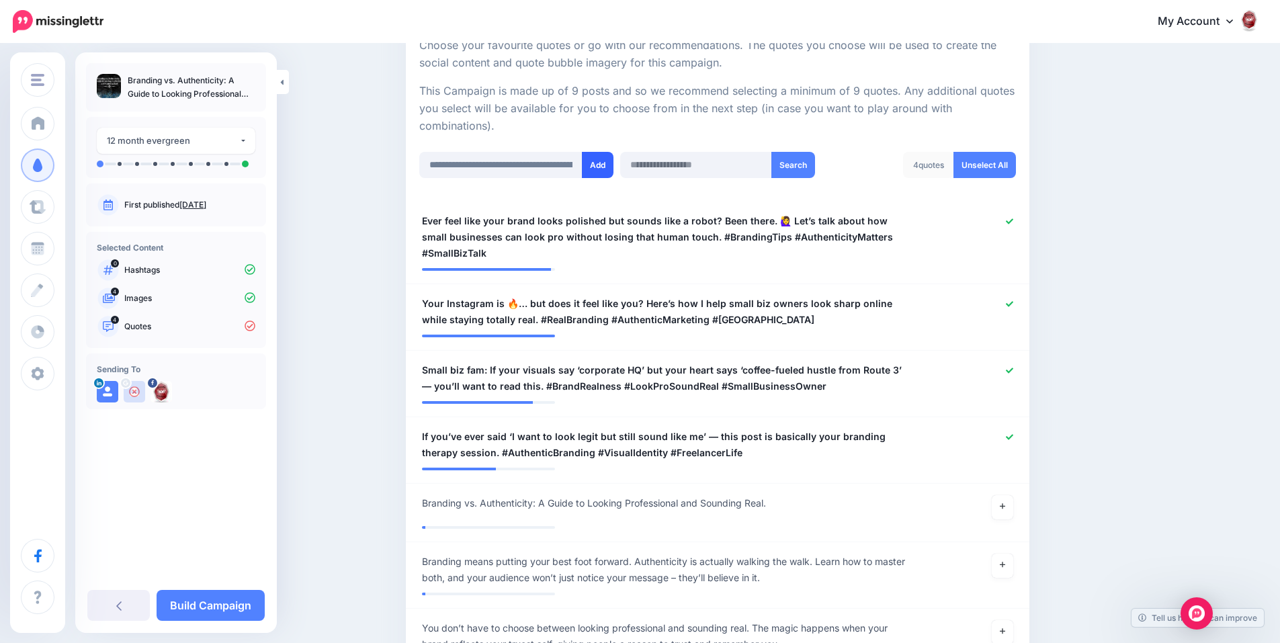
click at [607, 166] on button "Add" at bounding box center [598, 165] width 32 height 26
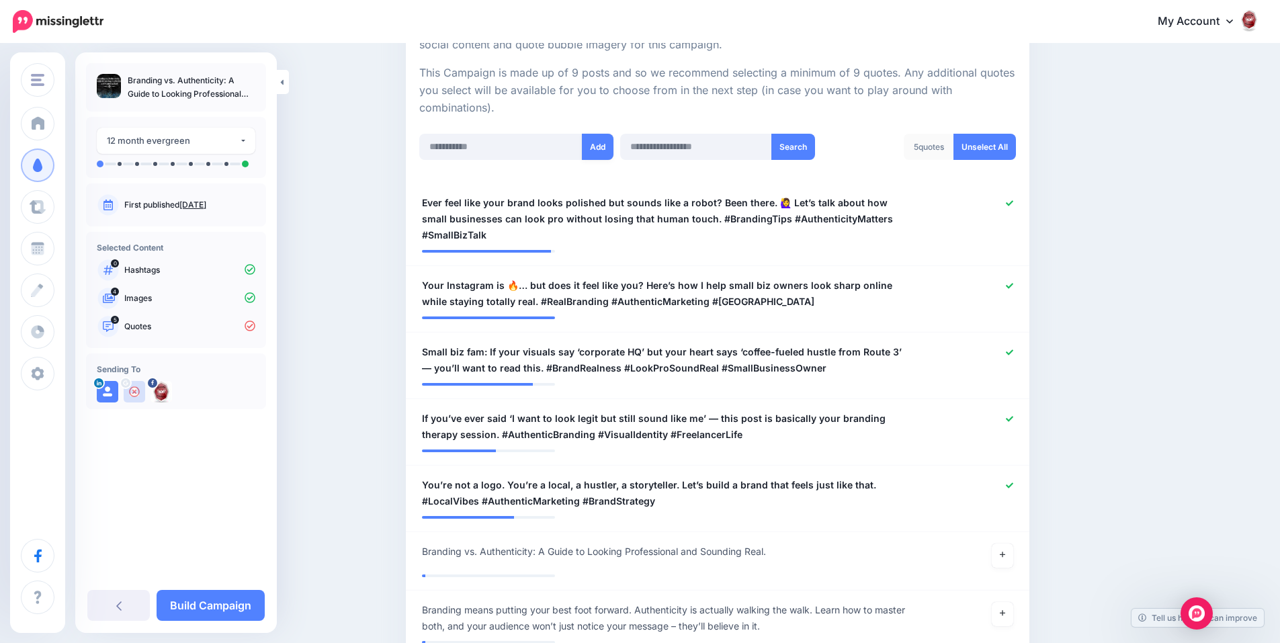
scroll to position [268, 0]
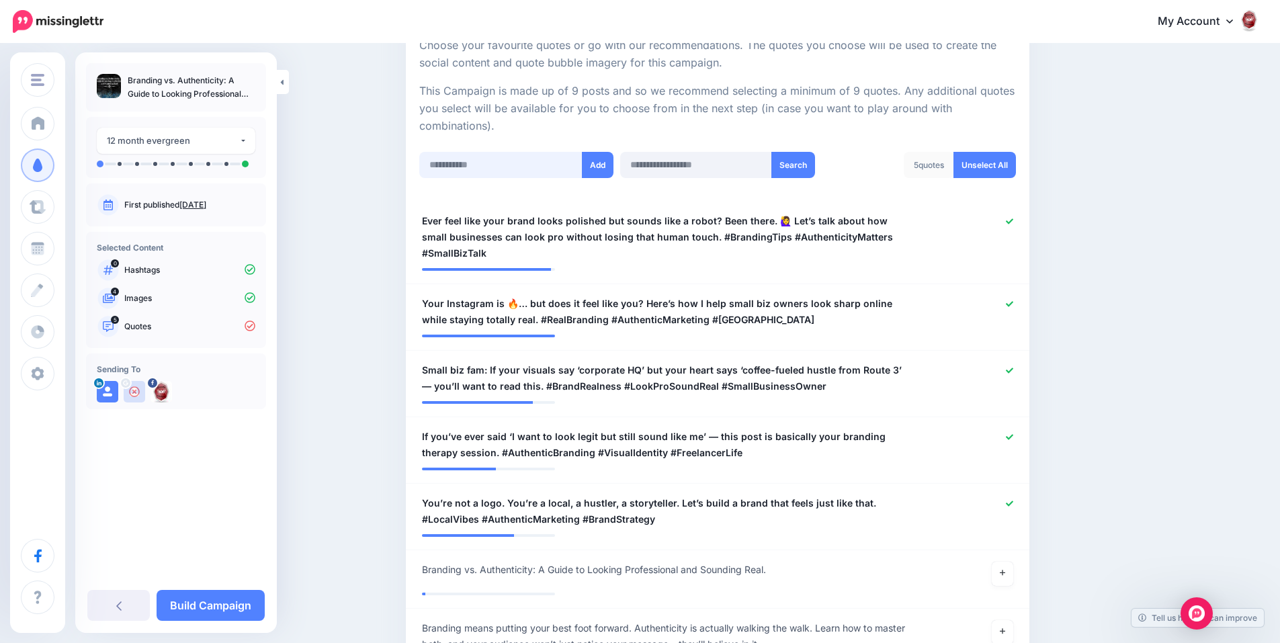
click at [534, 166] on input "text" at bounding box center [500, 165] width 163 height 26
paste input "**********"
type input "**********"
click at [601, 167] on button "Add" at bounding box center [598, 165] width 32 height 26
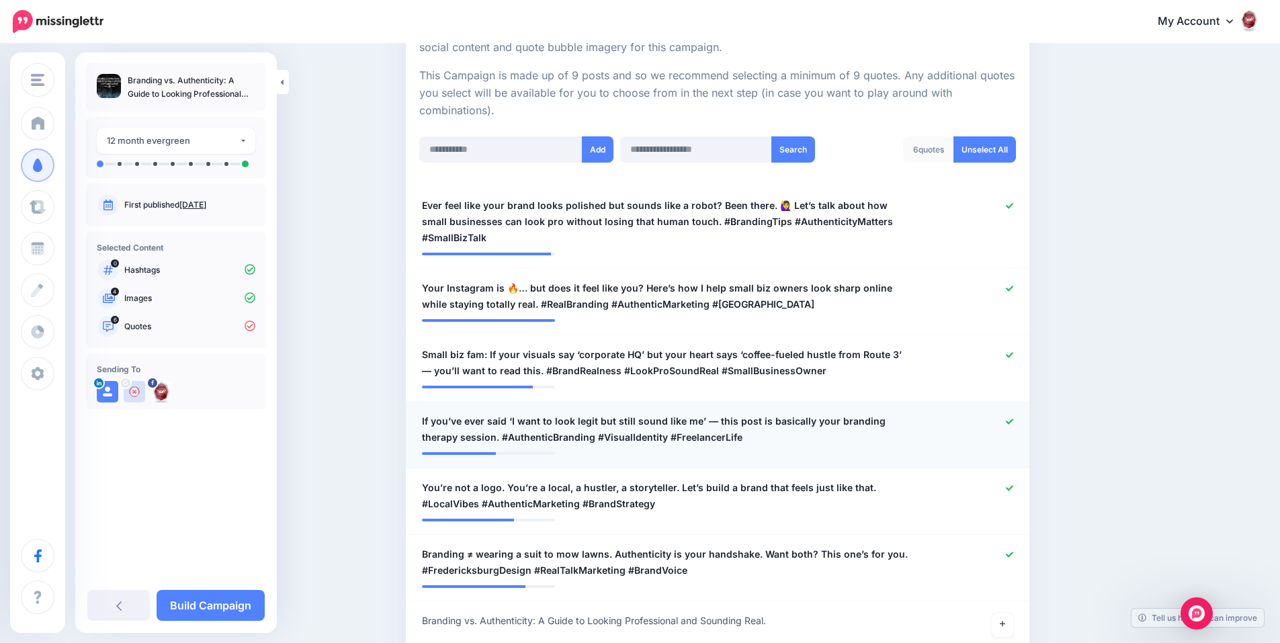
scroll to position [268, 0]
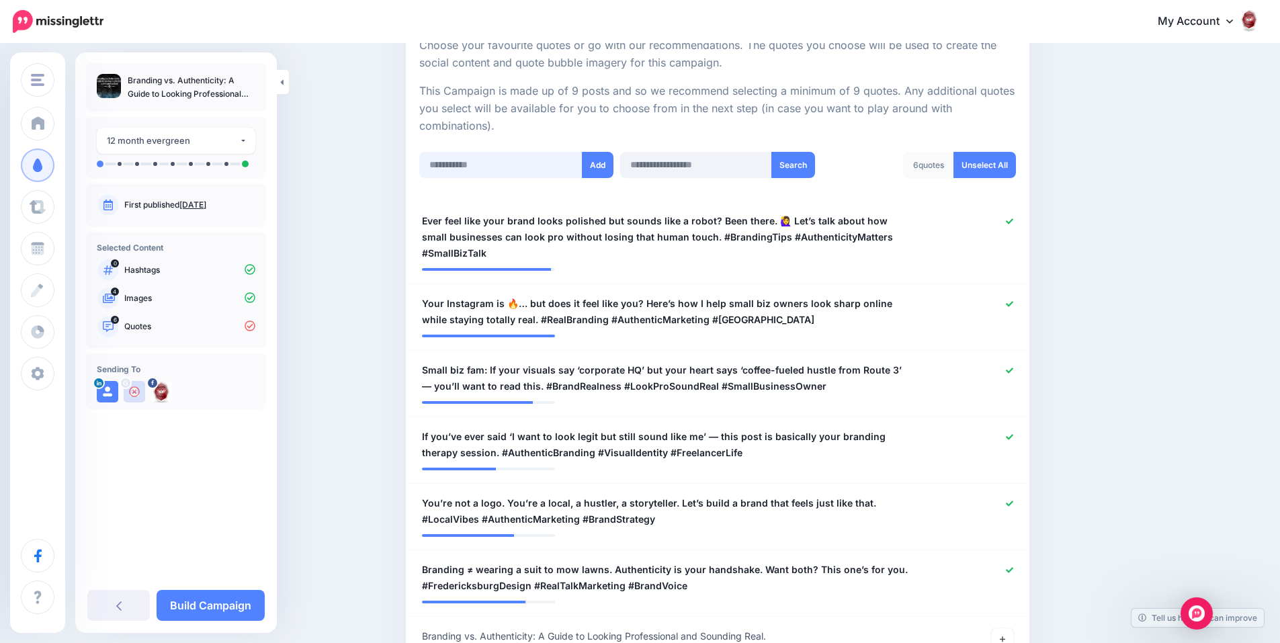
click at [503, 169] on input "text" at bounding box center [500, 165] width 163 height 26
paste input "**********"
type input "**********"
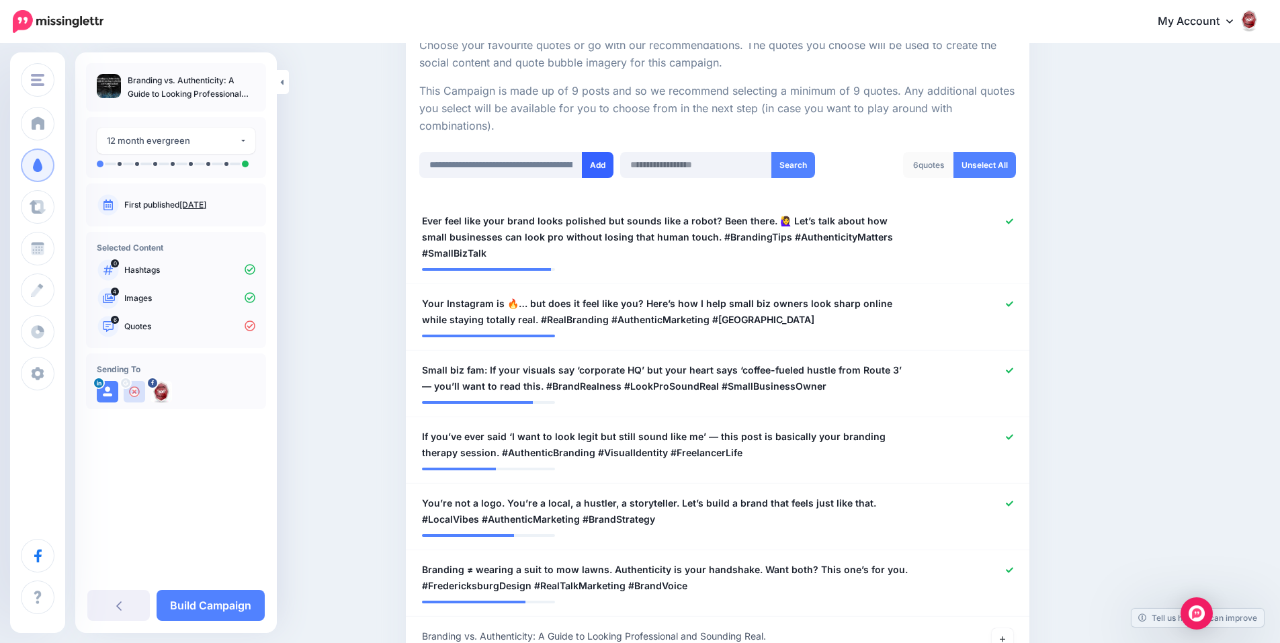
click at [593, 167] on button "Add" at bounding box center [598, 165] width 32 height 26
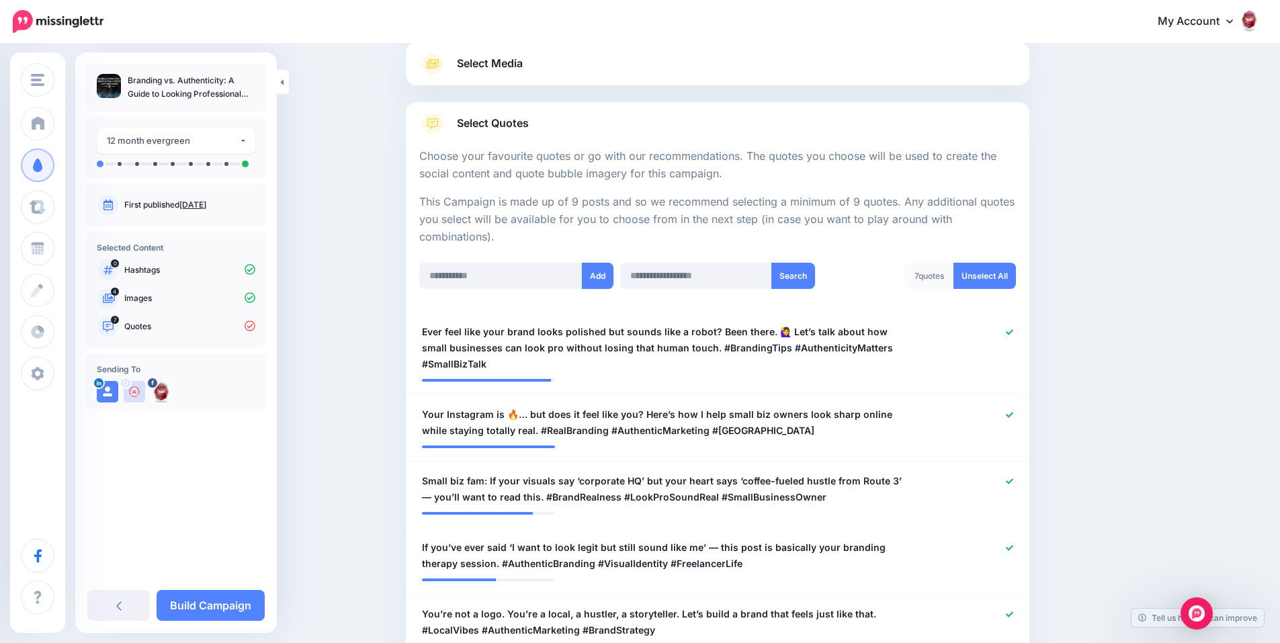
scroll to position [134, 0]
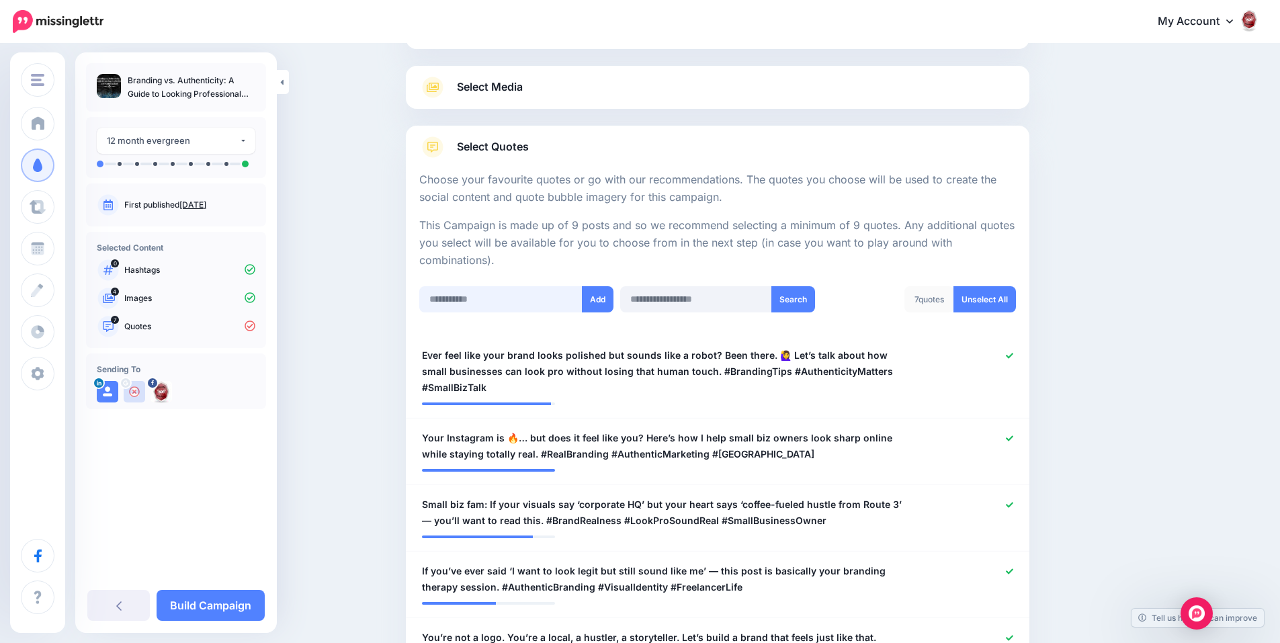
click at [547, 291] on input "text" at bounding box center [500, 299] width 163 height 26
paste input "**********"
type input "**********"
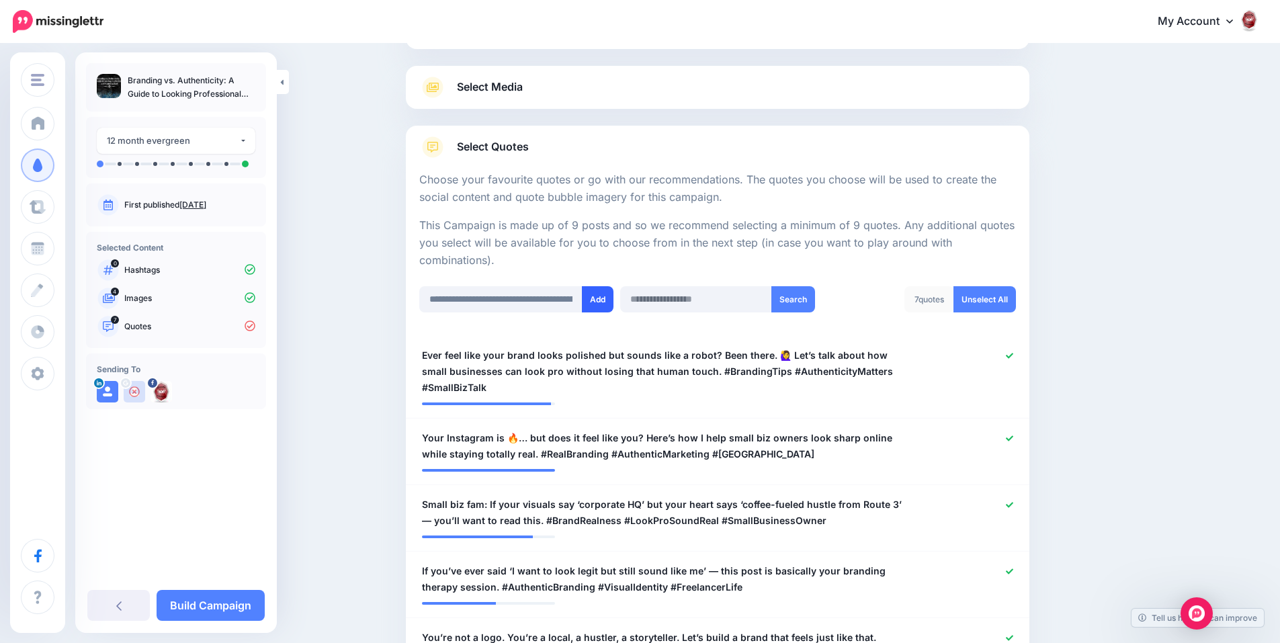
click at [604, 306] on button "Add" at bounding box center [598, 299] width 32 height 26
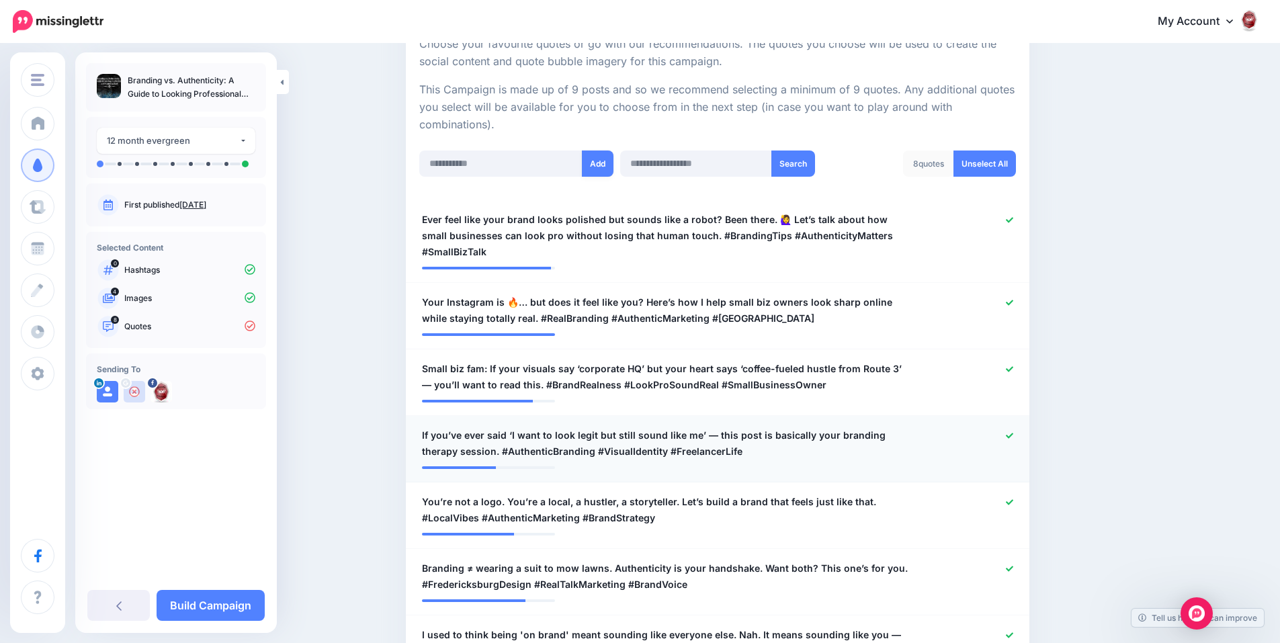
scroll to position [201, 0]
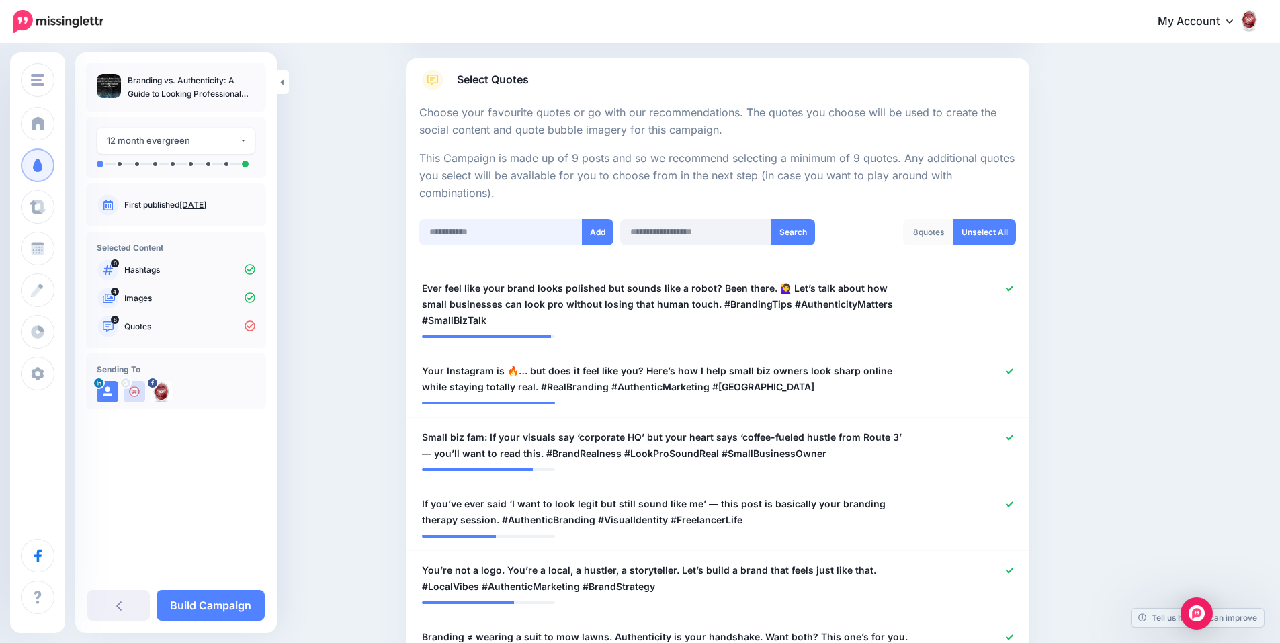
click at [504, 229] on input "text" at bounding box center [500, 232] width 163 height 26
paste input "**********"
type input "**********"
click at [598, 233] on button "Add" at bounding box center [598, 232] width 32 height 26
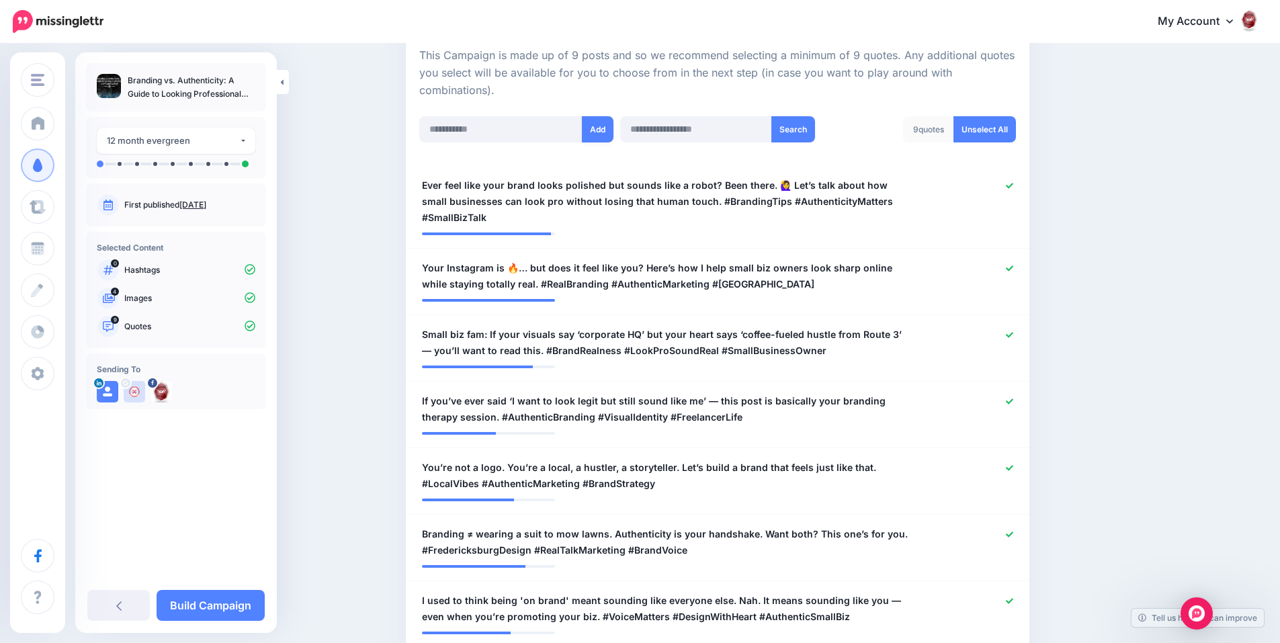
scroll to position [268, 0]
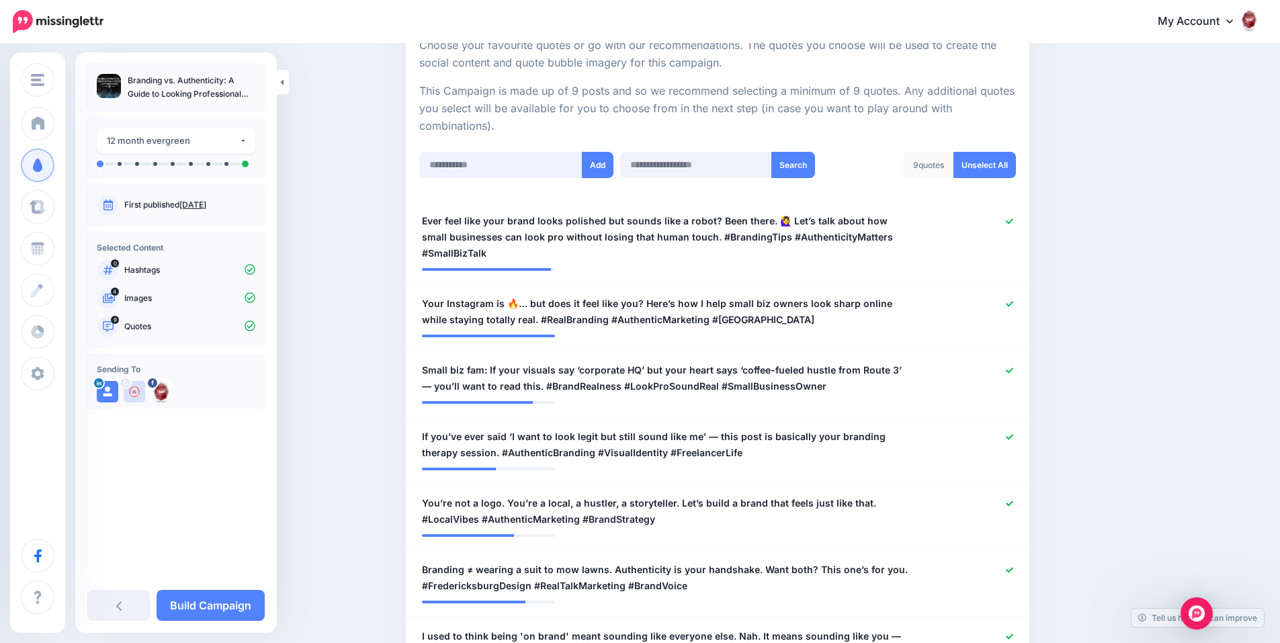
click at [534, 165] on input "text" at bounding box center [500, 165] width 163 height 26
paste input "**********"
type input "**********"
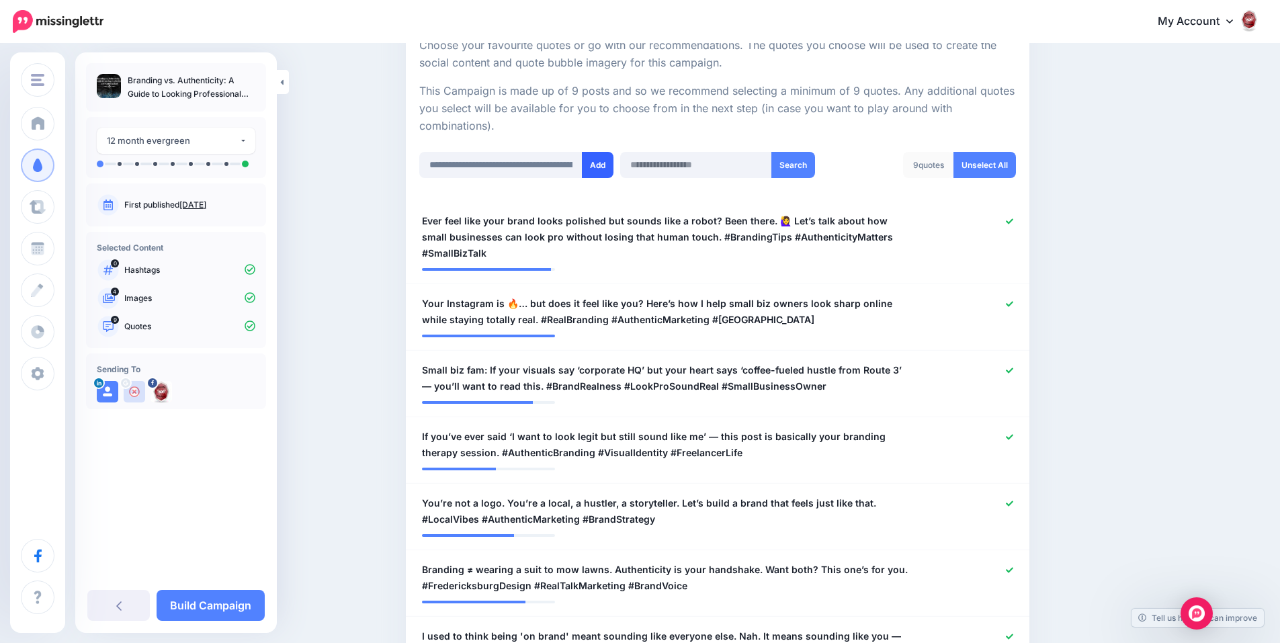
click at [600, 165] on button "Add" at bounding box center [598, 165] width 32 height 26
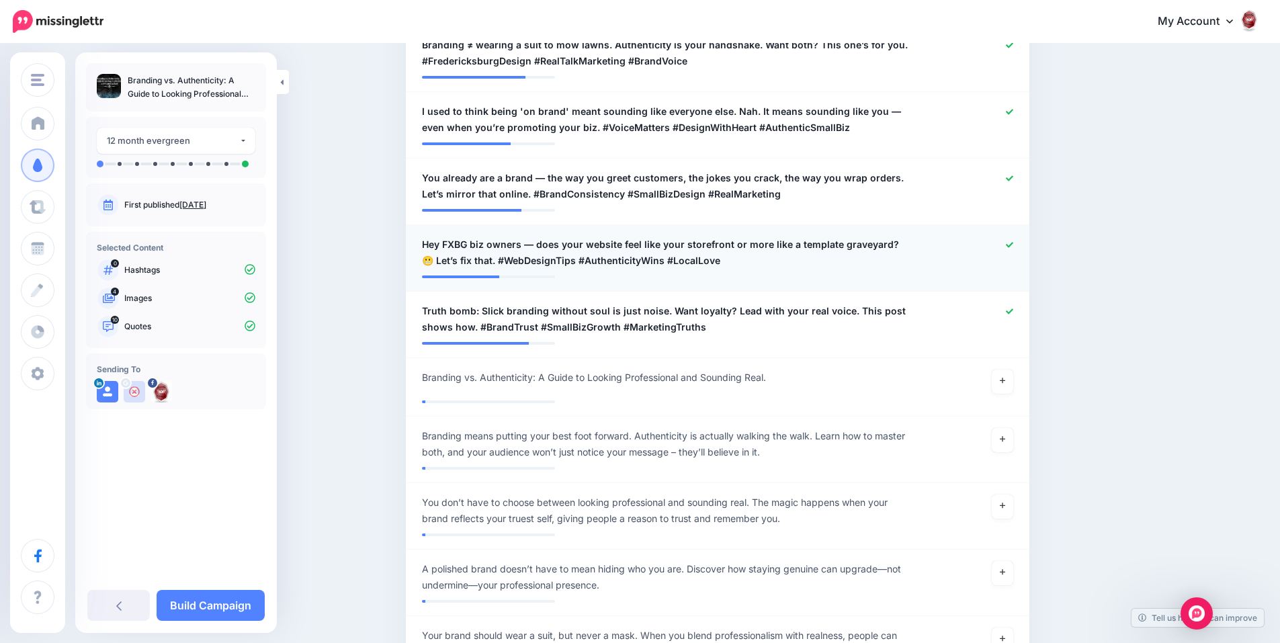
scroll to position [778, 0]
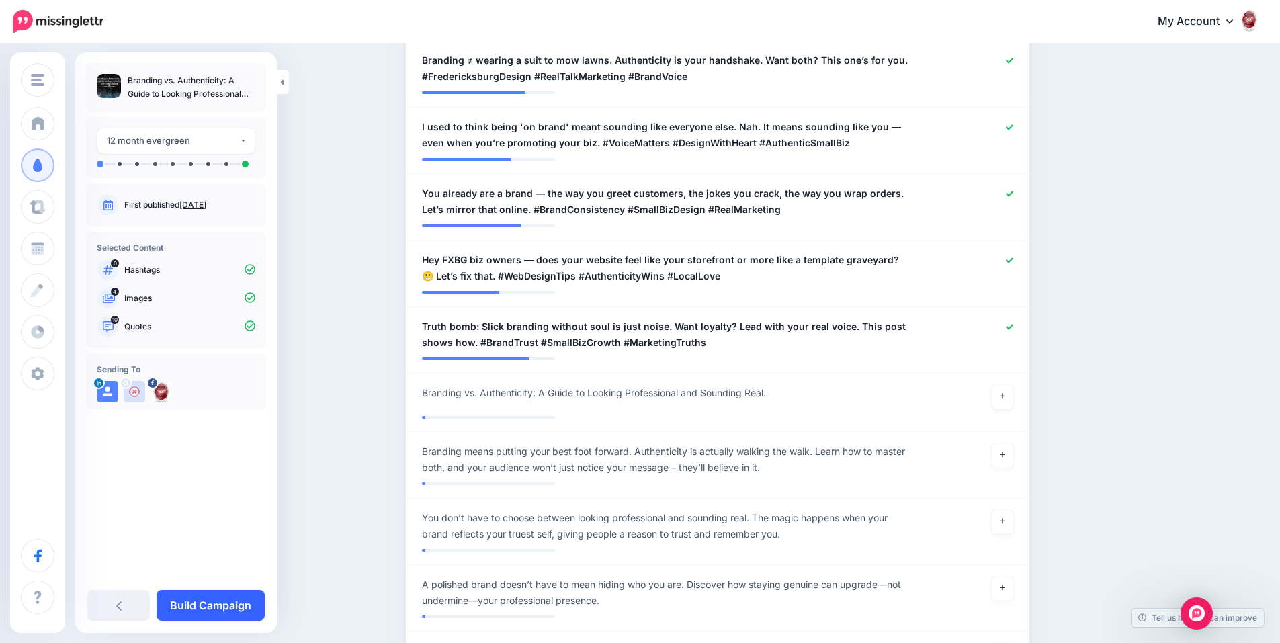
click at [228, 602] on link "Build Campaign" at bounding box center [211, 605] width 108 height 31
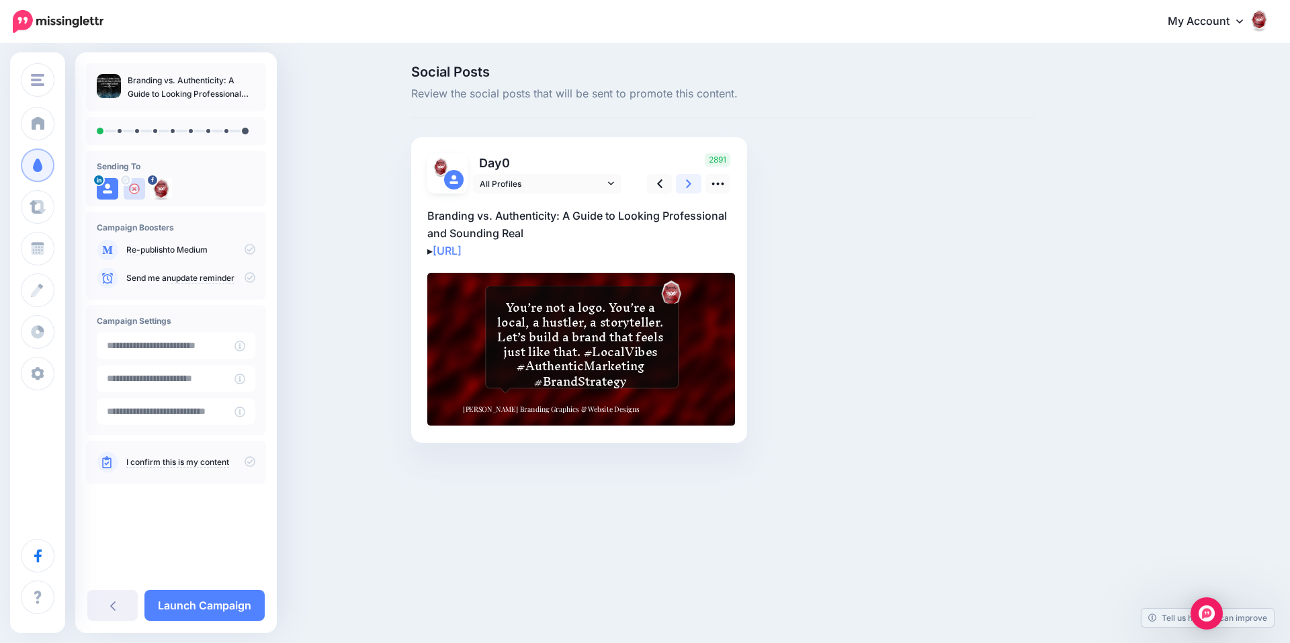
click at [688, 178] on icon at bounding box center [688, 184] width 5 height 14
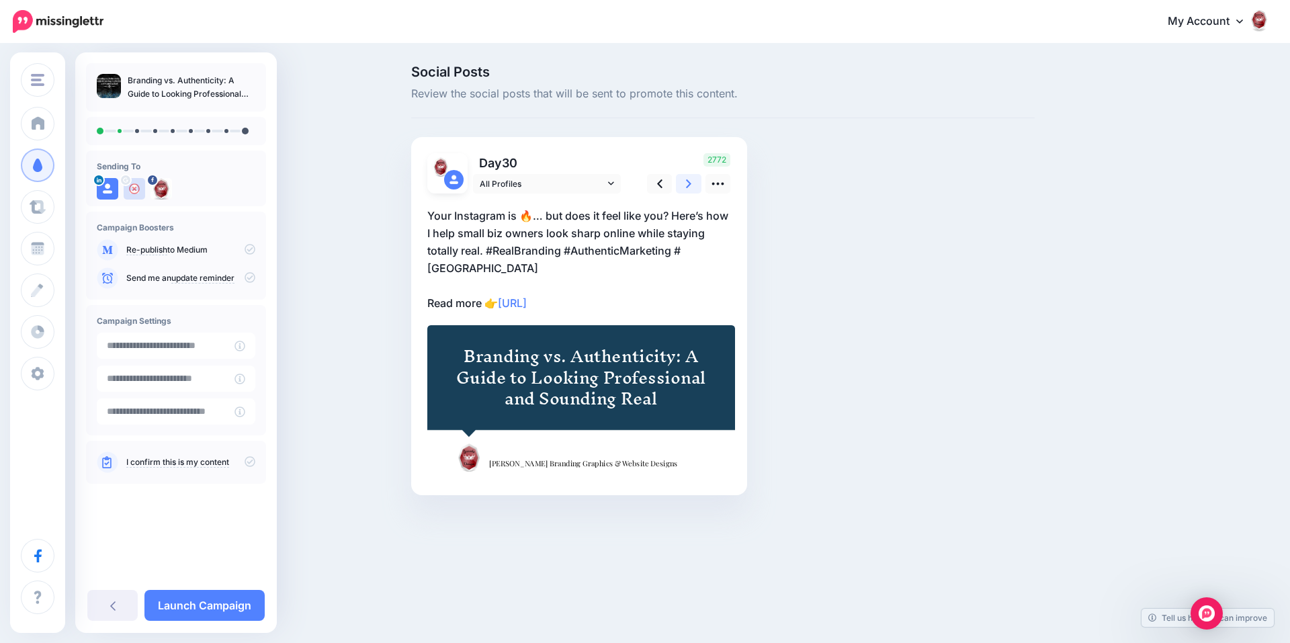
click at [687, 179] on icon at bounding box center [688, 184] width 5 height 14
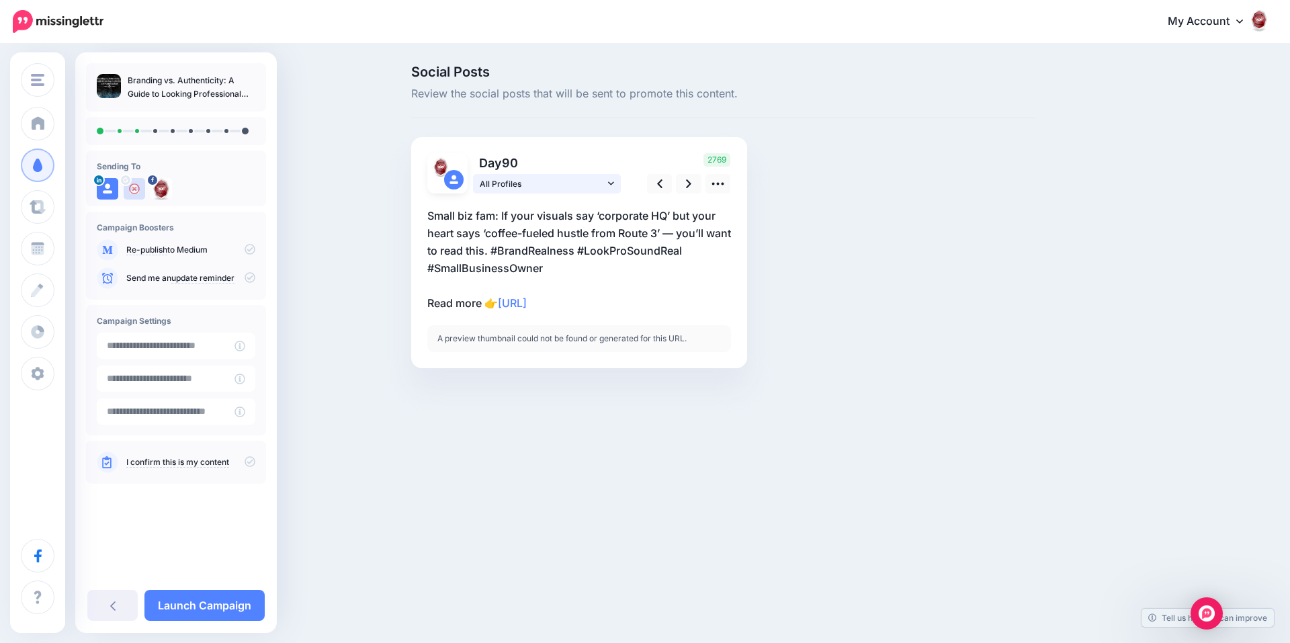
click at [608, 183] on icon at bounding box center [611, 183] width 6 height 9
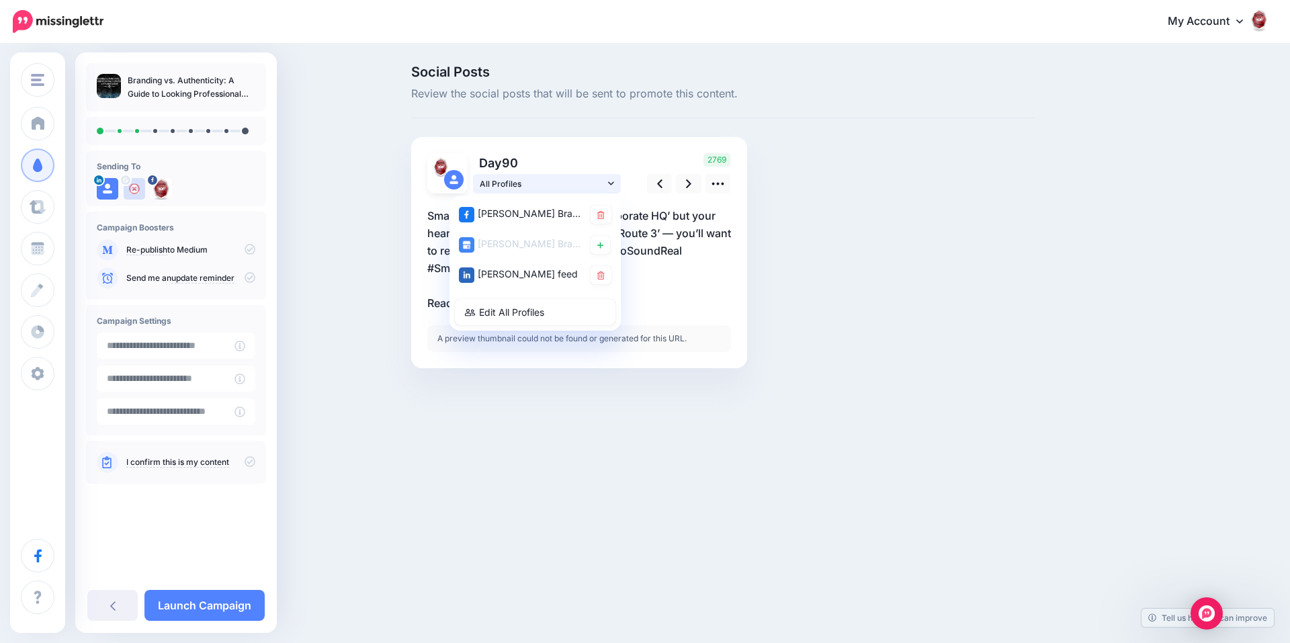
click at [615, 183] on link "All Profiles" at bounding box center [547, 183] width 148 height 19
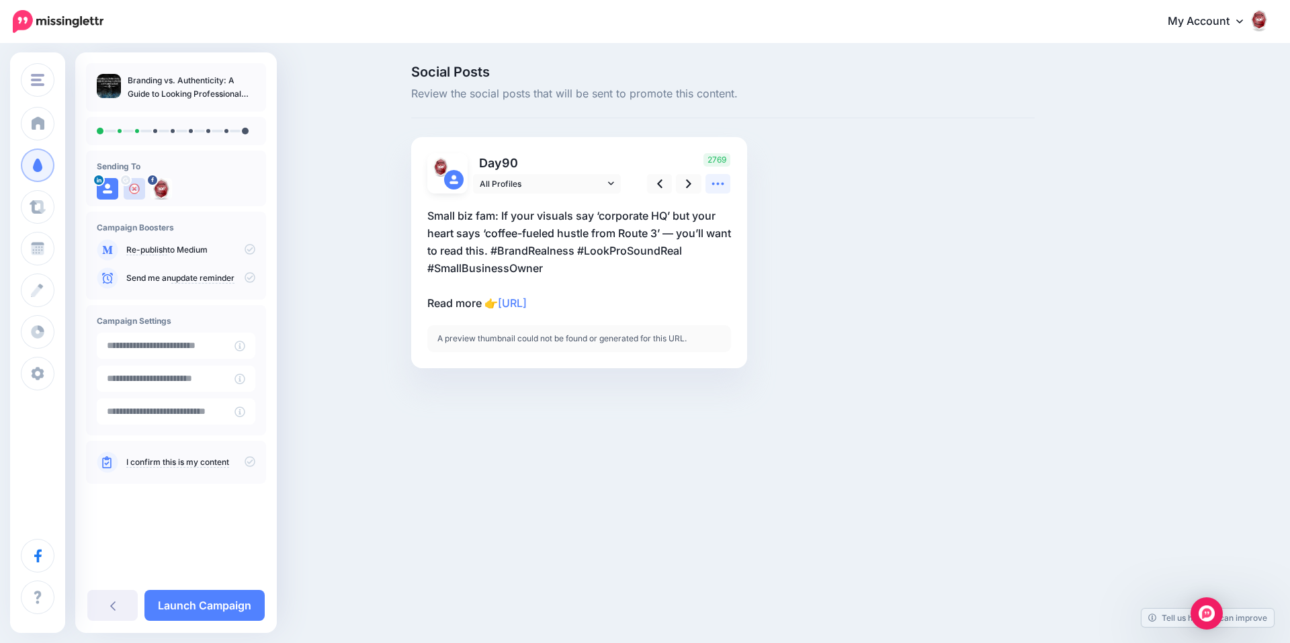
click at [712, 187] on icon at bounding box center [718, 184] width 14 height 14
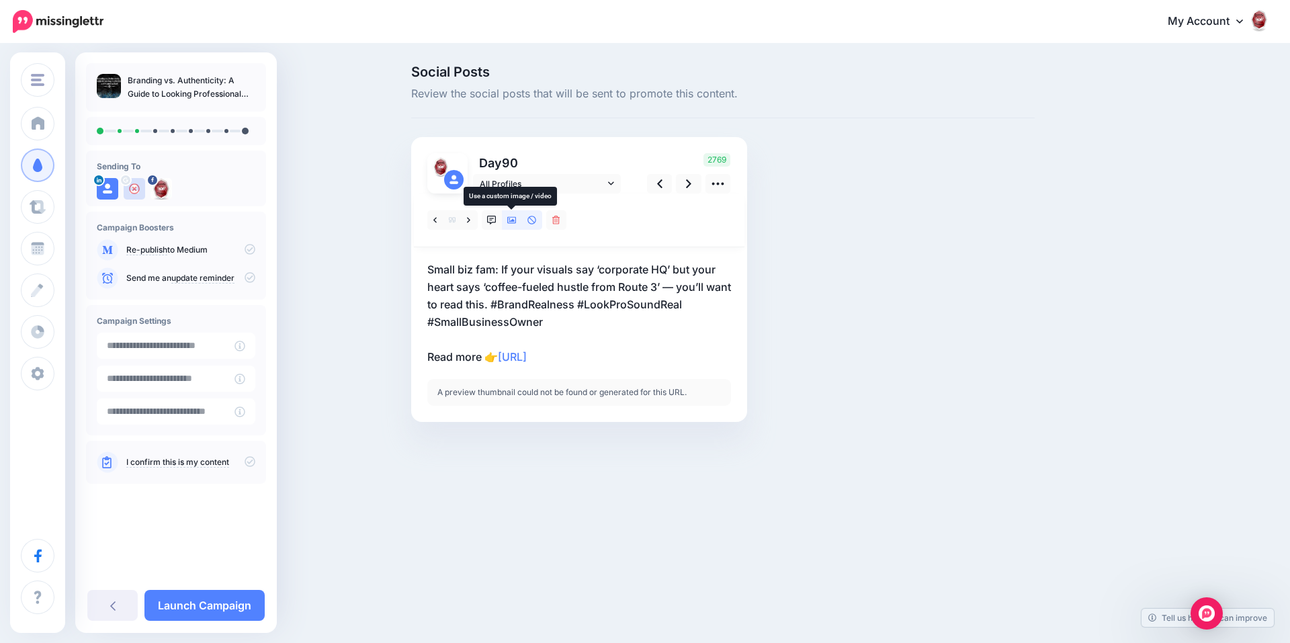
click at [519, 220] on link at bounding box center [512, 219] width 20 height 19
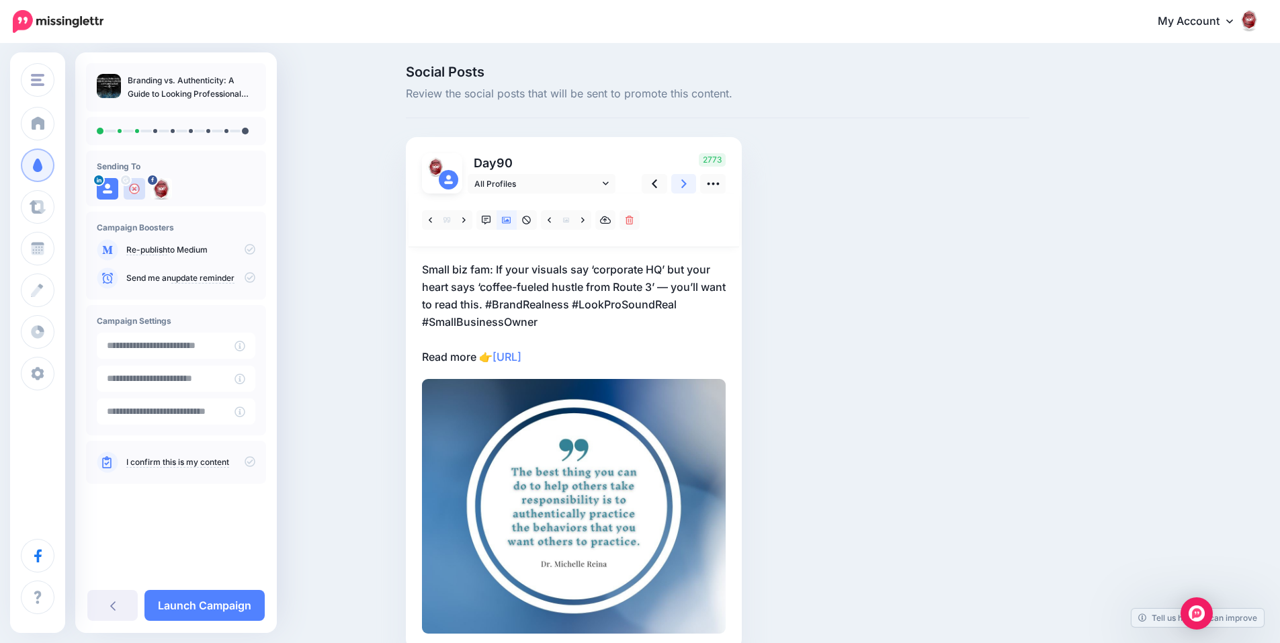
click at [684, 185] on link at bounding box center [684, 183] width 26 height 19
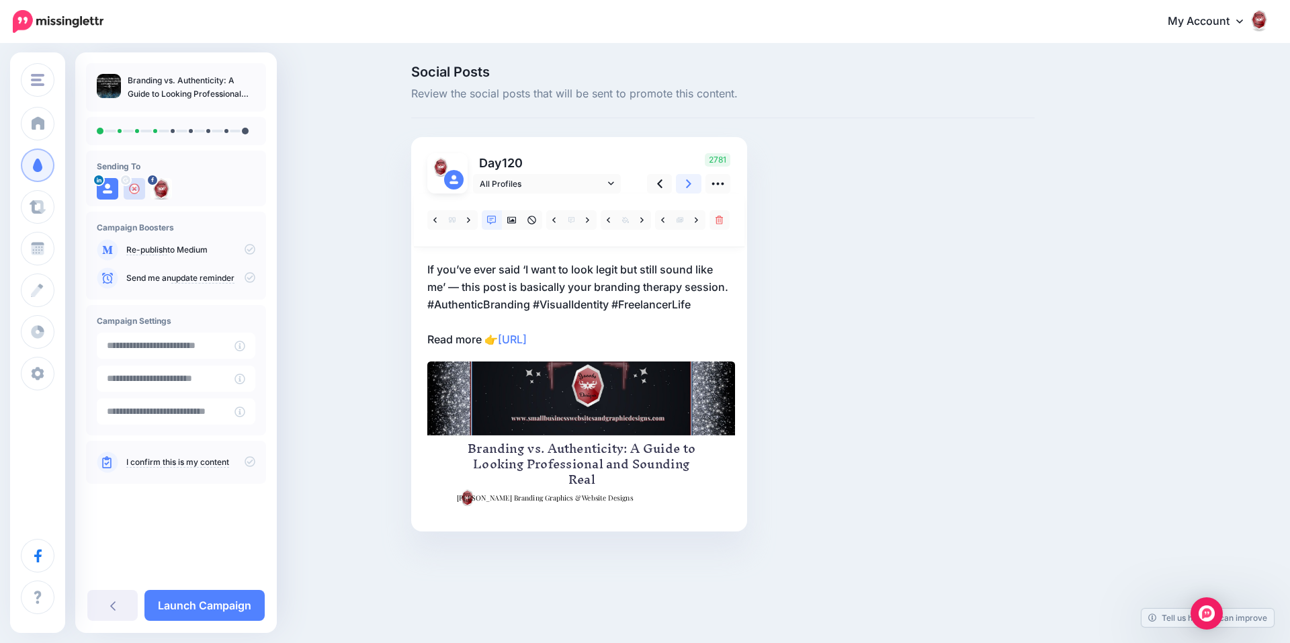
click at [686, 184] on icon at bounding box center [688, 184] width 5 height 14
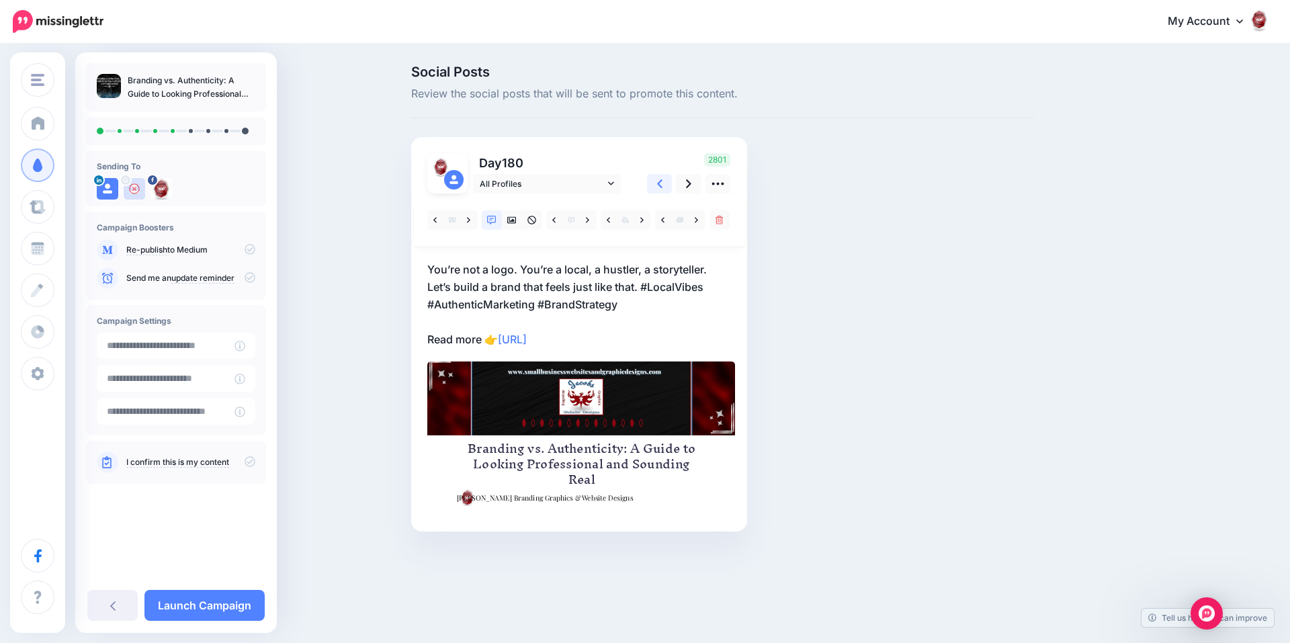
click at [661, 181] on icon at bounding box center [659, 183] width 5 height 9
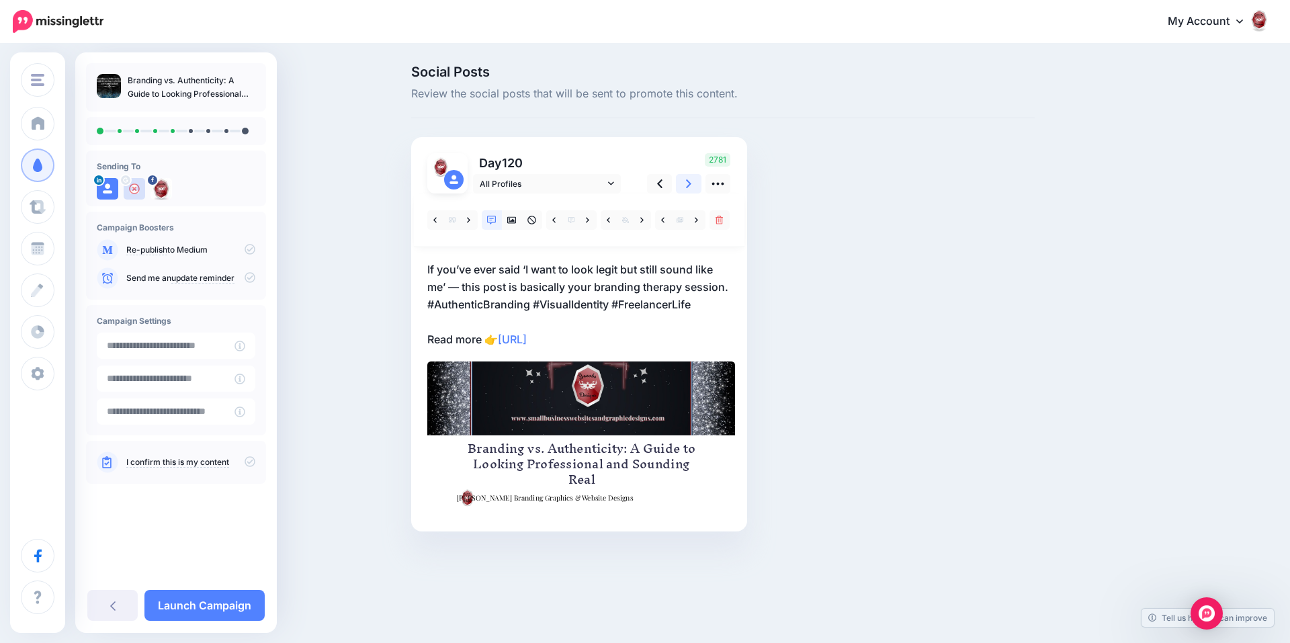
click at [684, 182] on link at bounding box center [689, 183] width 26 height 19
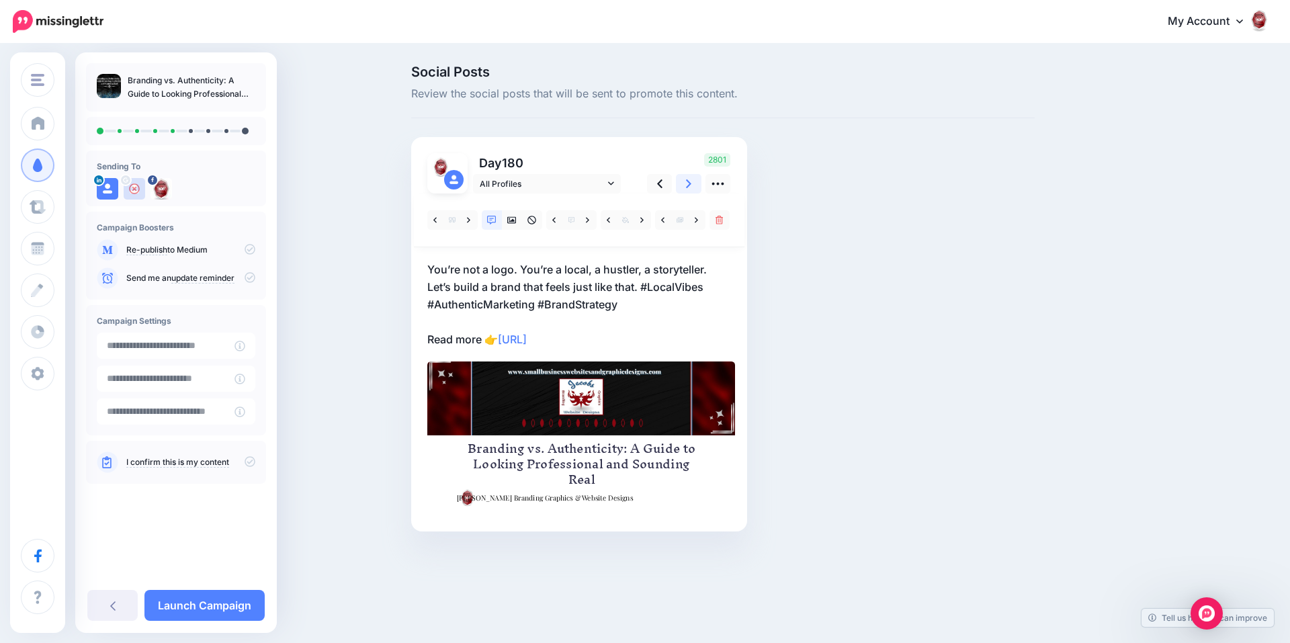
click at [684, 182] on link at bounding box center [689, 183] width 26 height 19
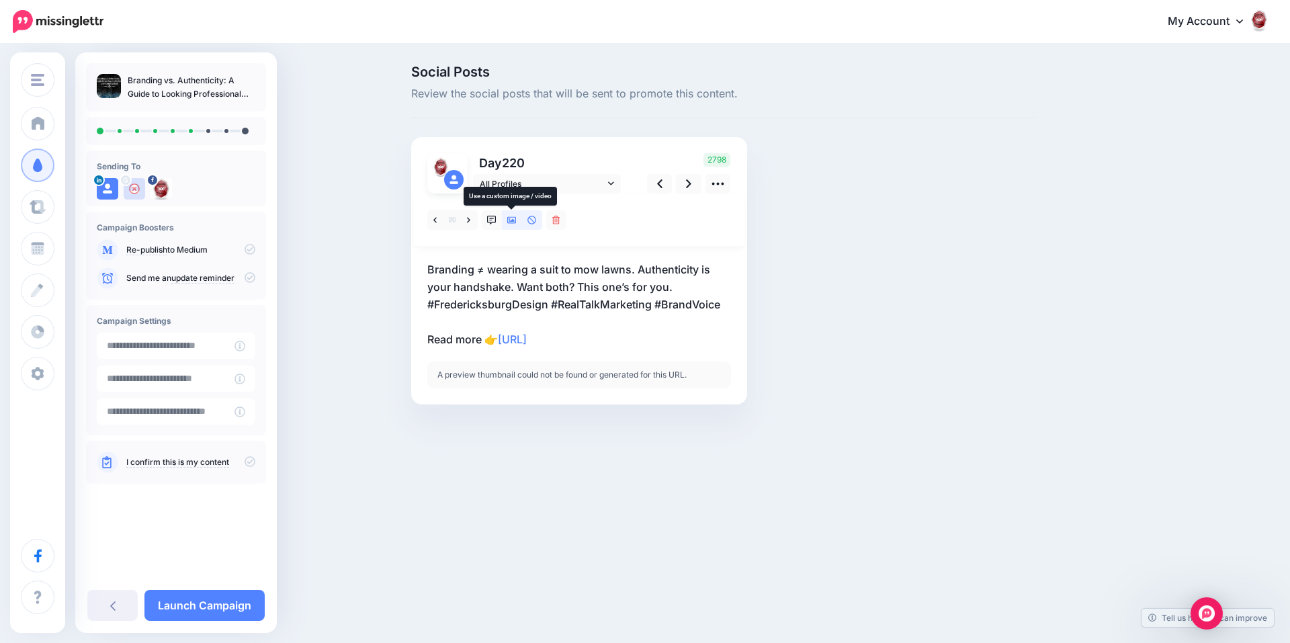
click at [507, 226] on link at bounding box center [512, 219] width 20 height 19
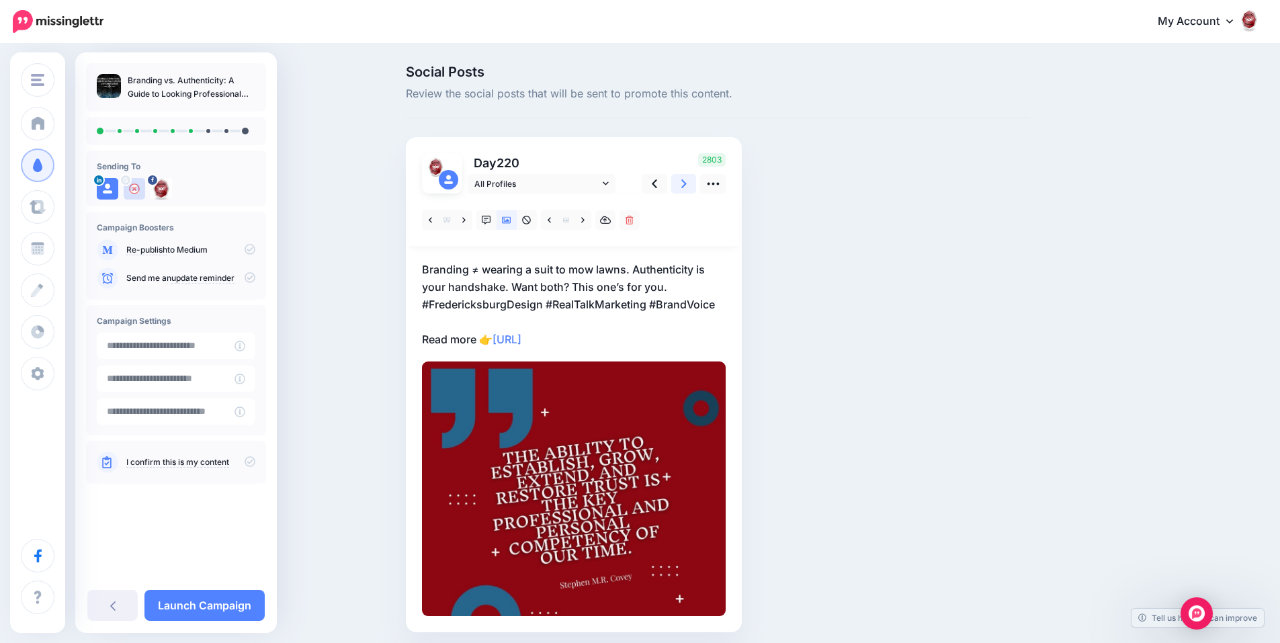
click at [686, 190] on link at bounding box center [684, 183] width 26 height 19
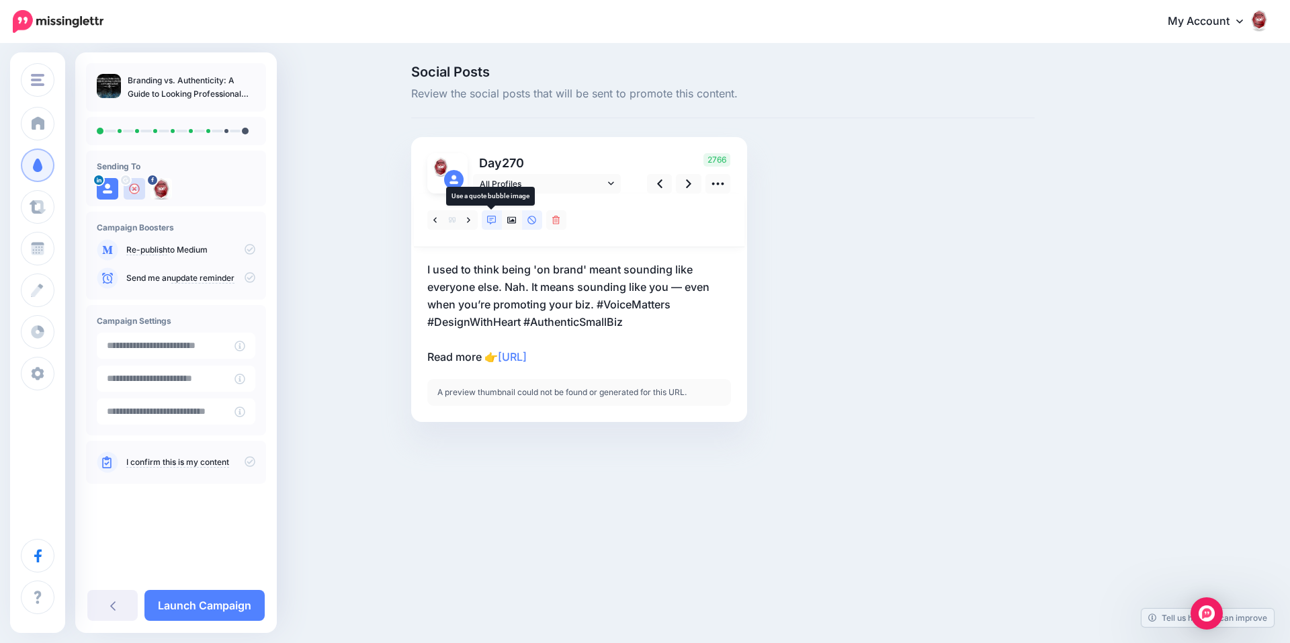
click at [498, 223] on link at bounding box center [492, 219] width 20 height 19
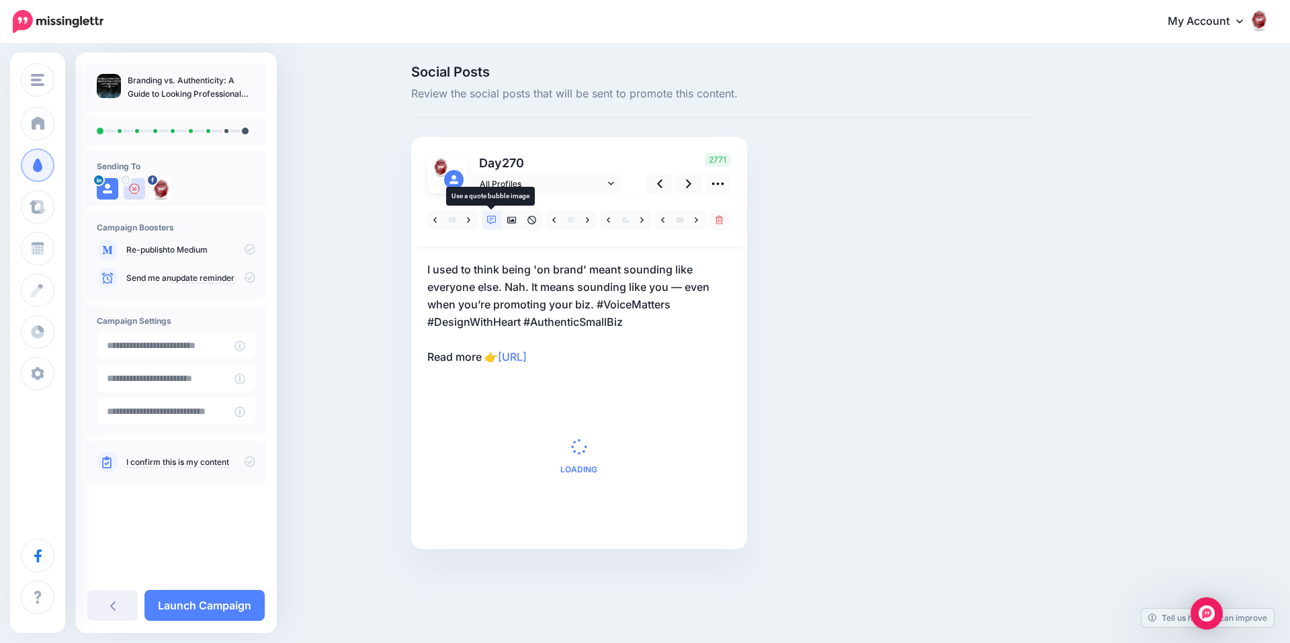
click at [498, 223] on link at bounding box center [492, 219] width 20 height 19
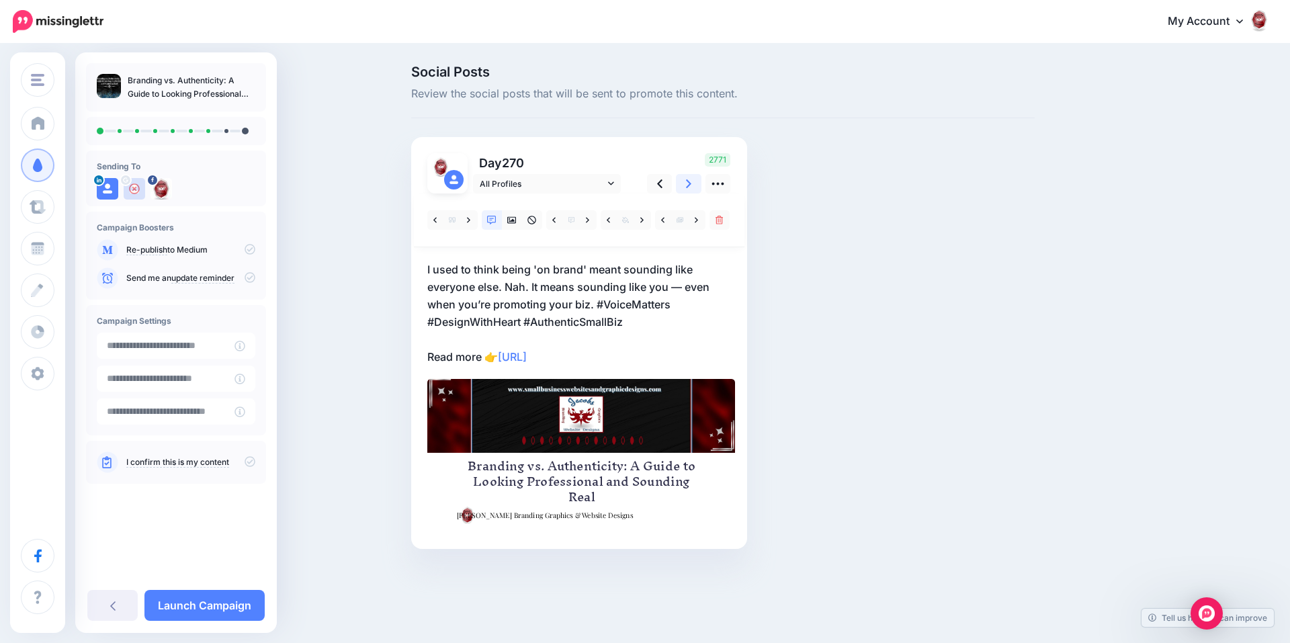
click at [687, 190] on icon at bounding box center [688, 184] width 5 height 14
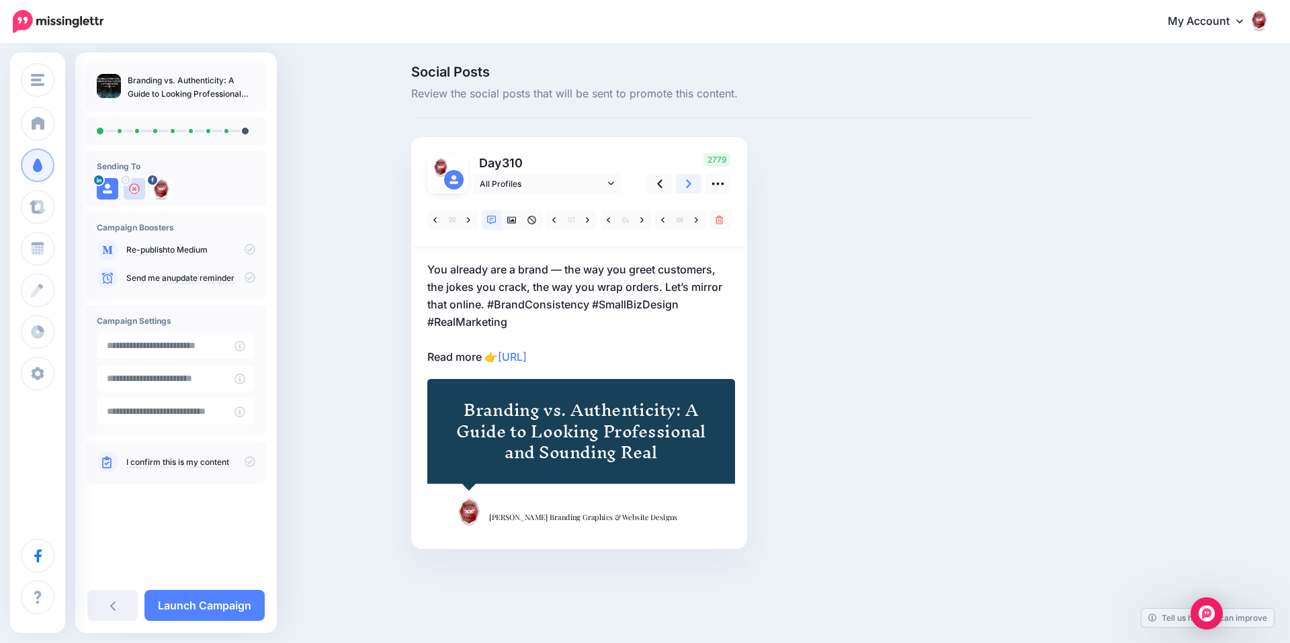
click at [687, 190] on icon at bounding box center [688, 184] width 5 height 14
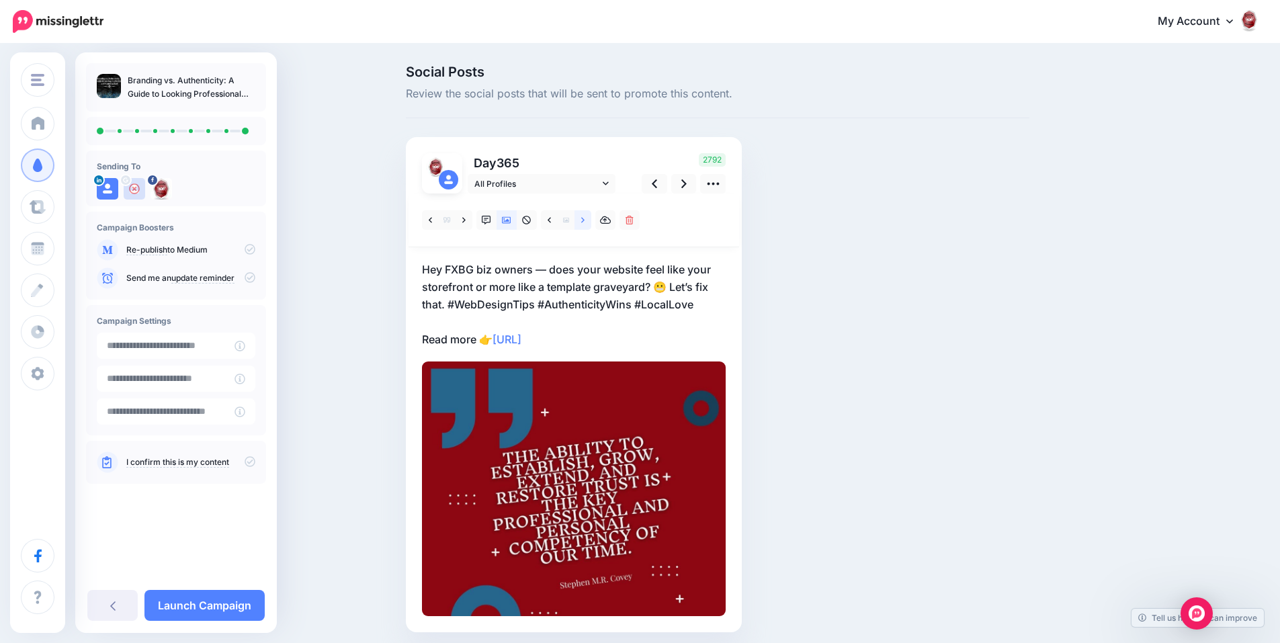
click at [584, 223] on link at bounding box center [583, 219] width 17 height 19
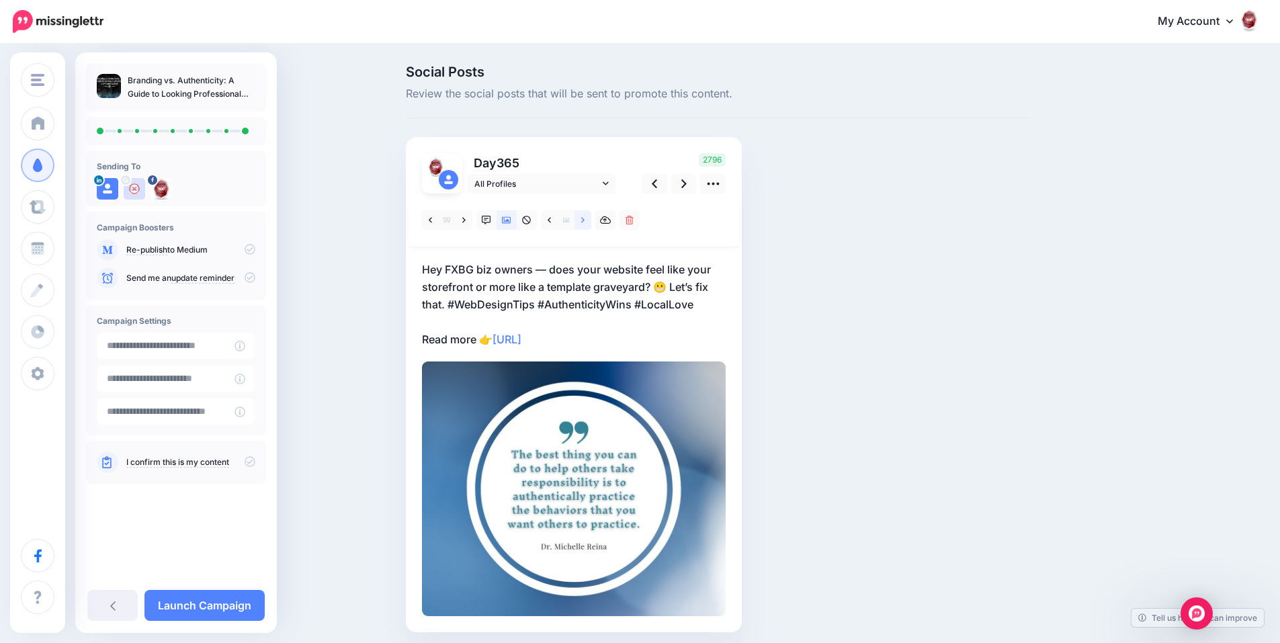
click at [584, 223] on link at bounding box center [583, 219] width 17 height 19
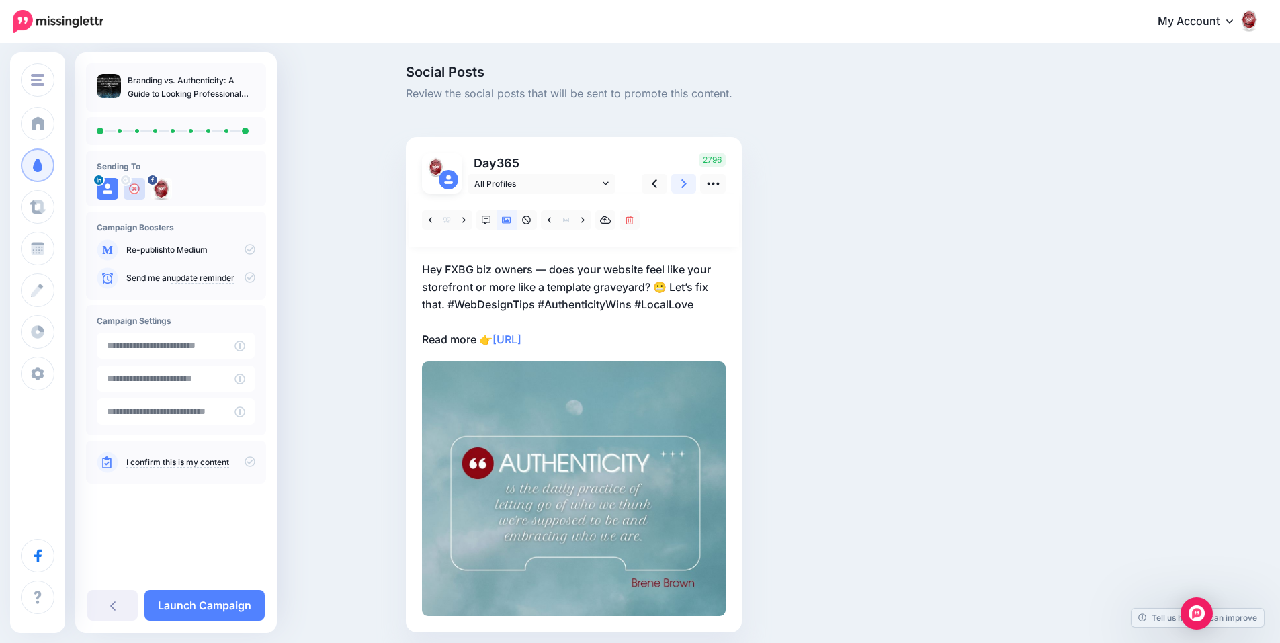
click at [686, 185] on link at bounding box center [684, 183] width 26 height 19
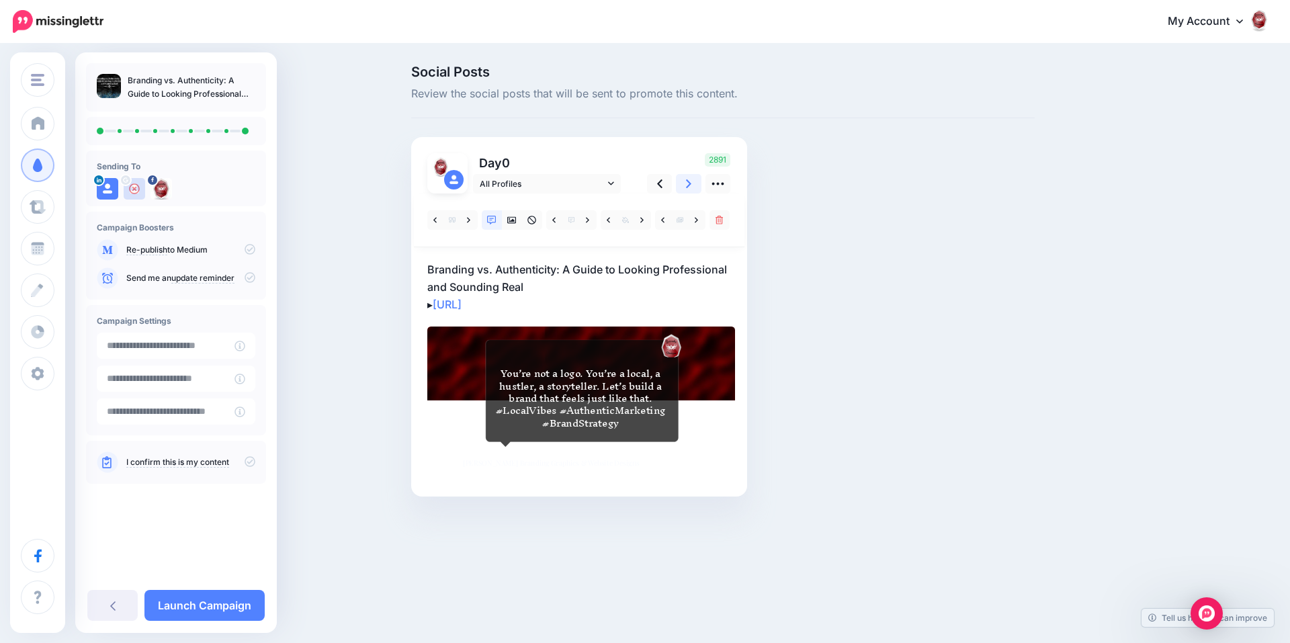
click at [685, 179] on link at bounding box center [689, 183] width 26 height 19
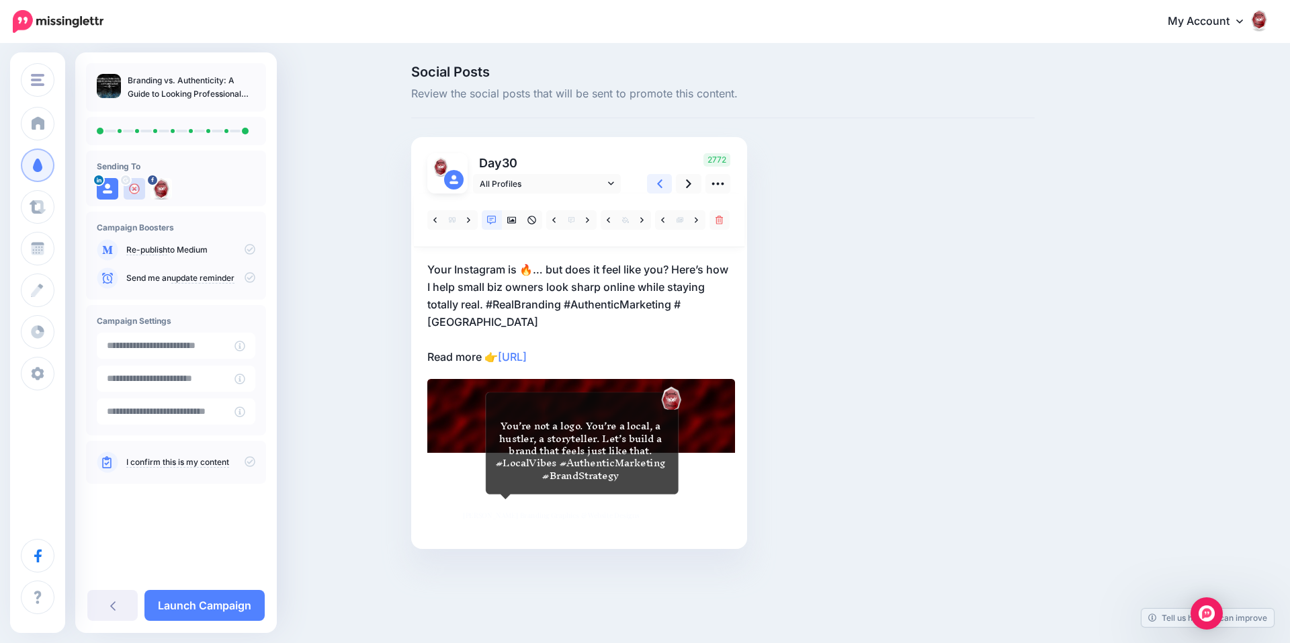
click at [664, 179] on link at bounding box center [660, 183] width 26 height 19
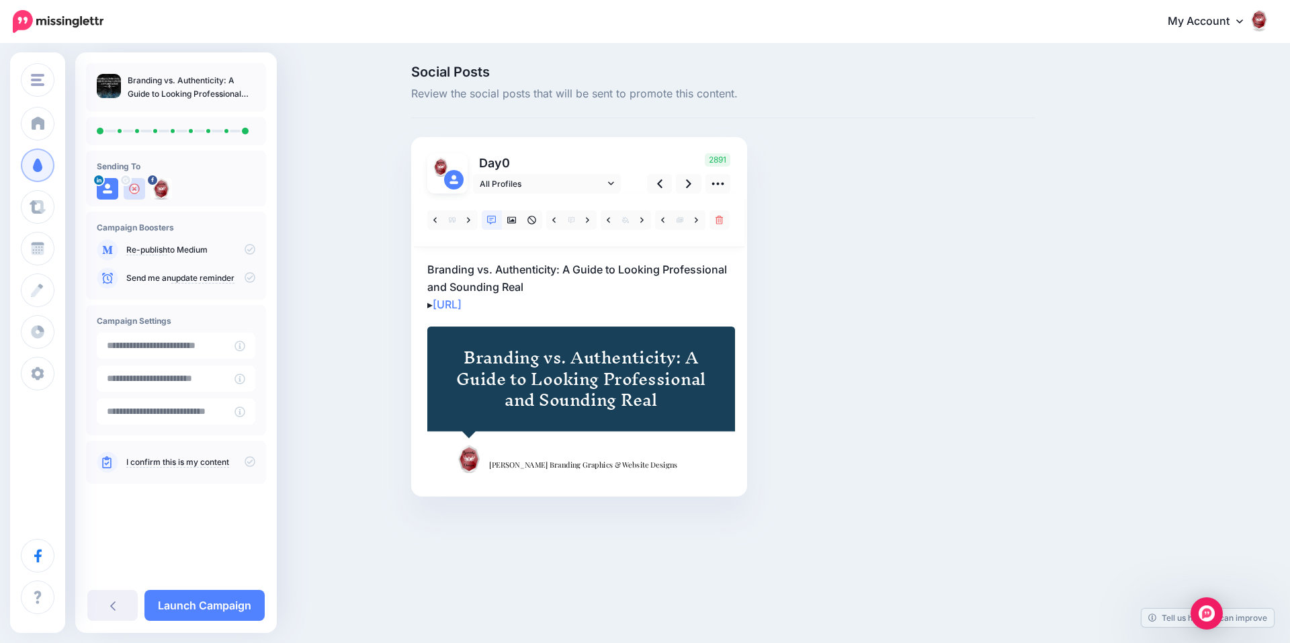
click at [526, 283] on p "Branding vs. Authenticity: A Guide to Looking Professional and Sounding Real ▸ …" at bounding box center [579, 287] width 304 height 52
click at [526, 285] on textarea "**********" at bounding box center [579, 287] width 304 height 52
drag, startPoint x: 526, startPoint y: 285, endPoint x: 429, endPoint y: 273, distance: 97.5
click at [429, 273] on textarea "**********" at bounding box center [579, 287] width 304 height 52
paste textarea "**********"
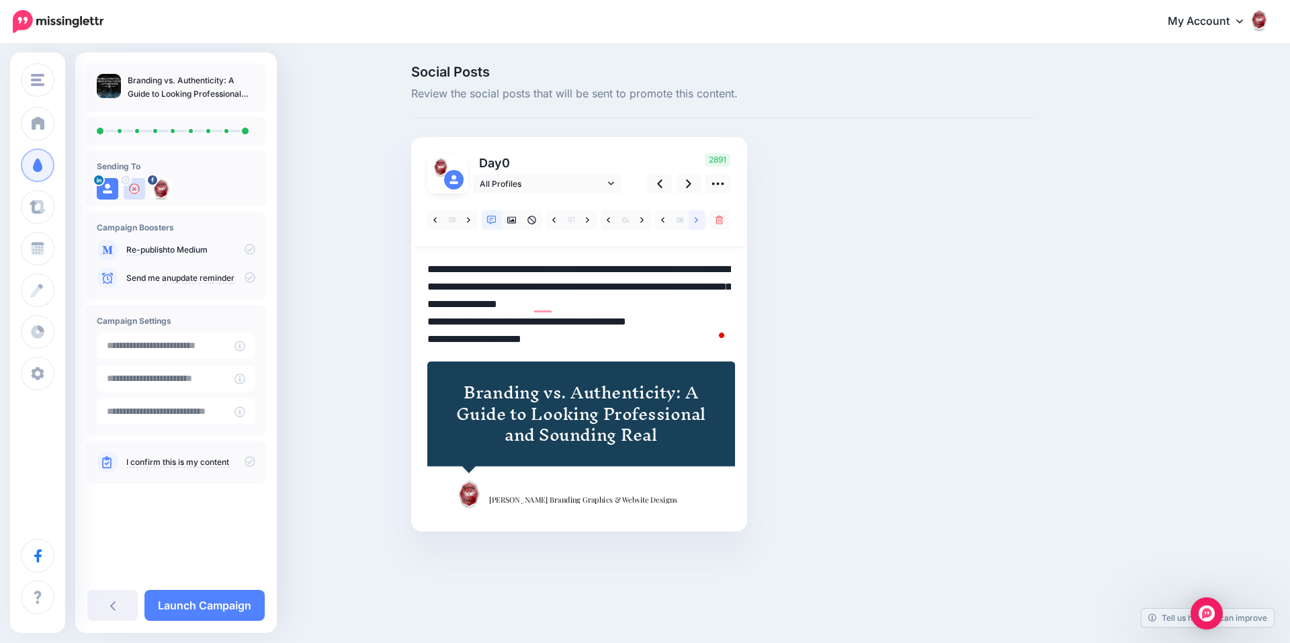
click at [700, 222] on link at bounding box center [697, 219] width 17 height 19
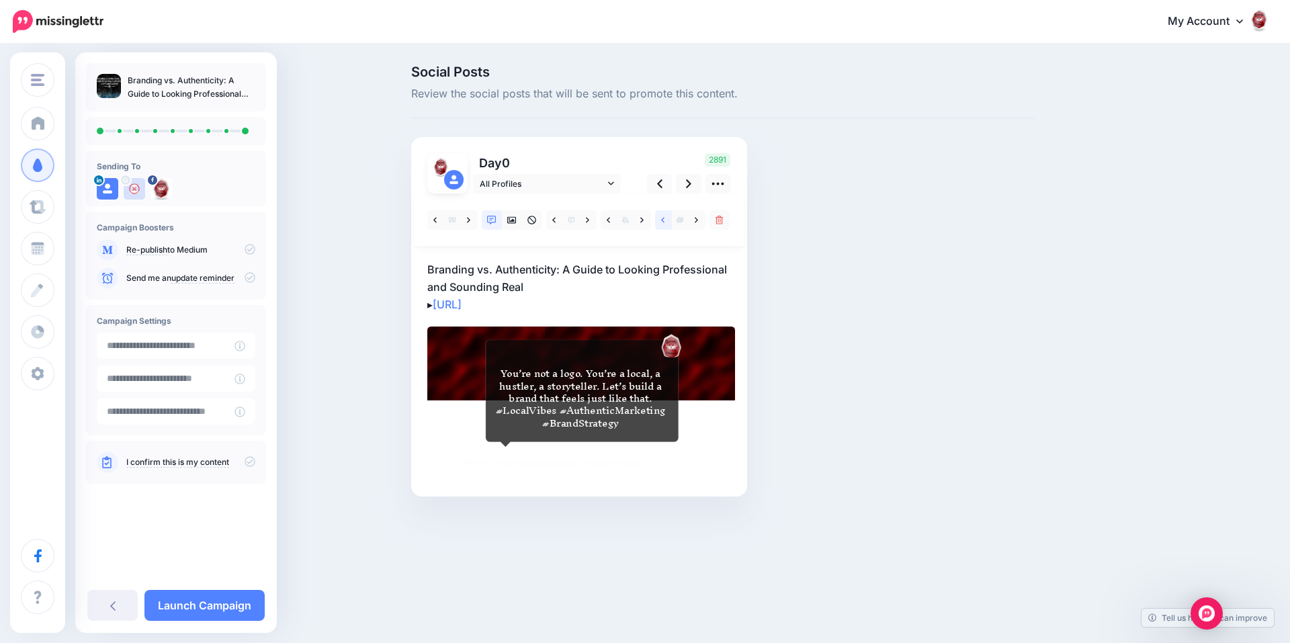
click at [661, 220] on icon at bounding box center [662, 220] width 3 height 9
click at [683, 189] on link at bounding box center [689, 183] width 26 height 19
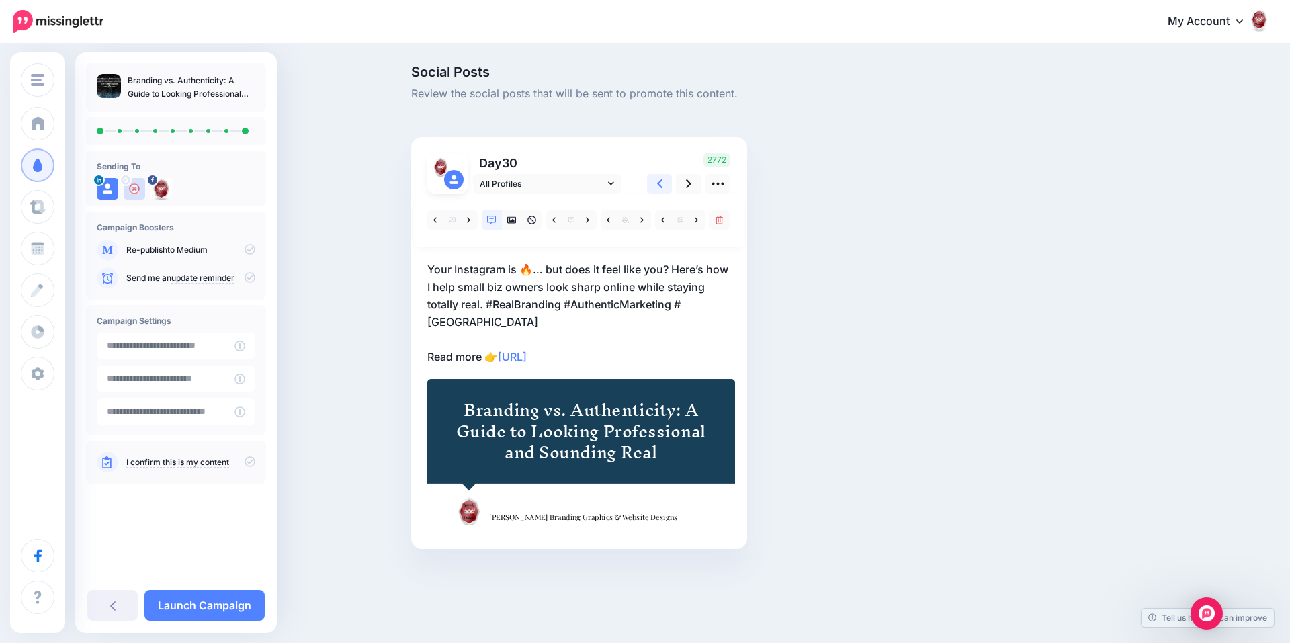
click at [668, 187] on link at bounding box center [660, 183] width 26 height 19
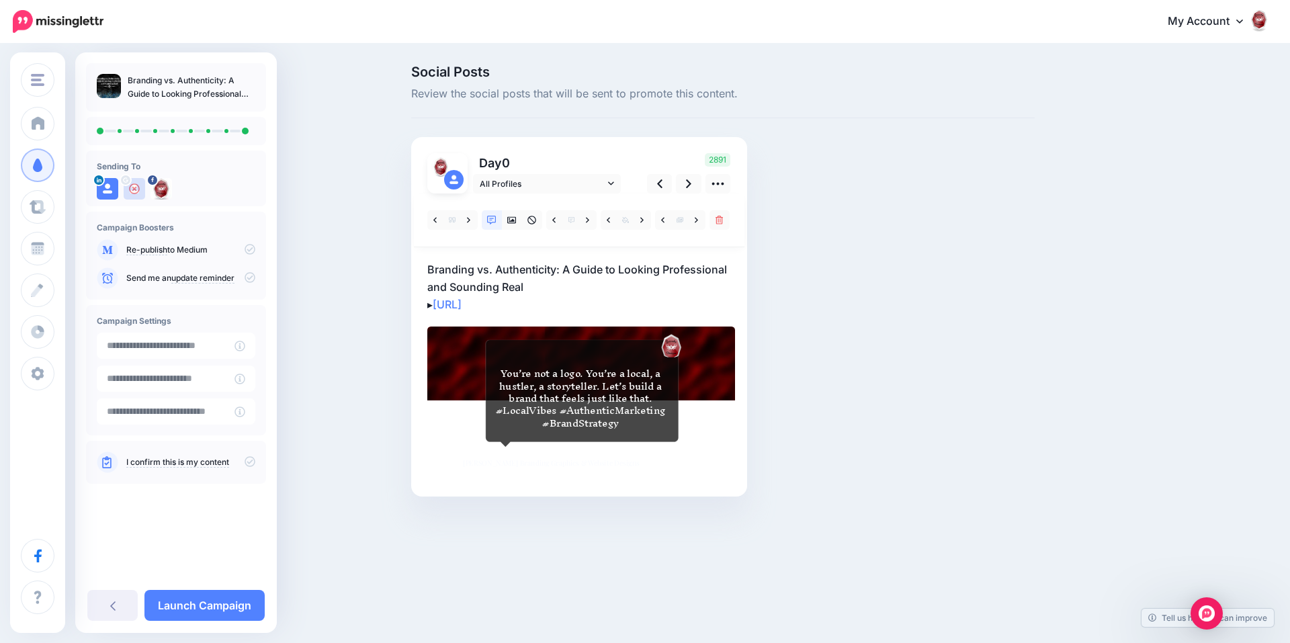
click at [535, 285] on p "Branding vs. Authenticity: A Guide to Looking Professional and Sounding Real ▸ …" at bounding box center [579, 287] width 304 height 52
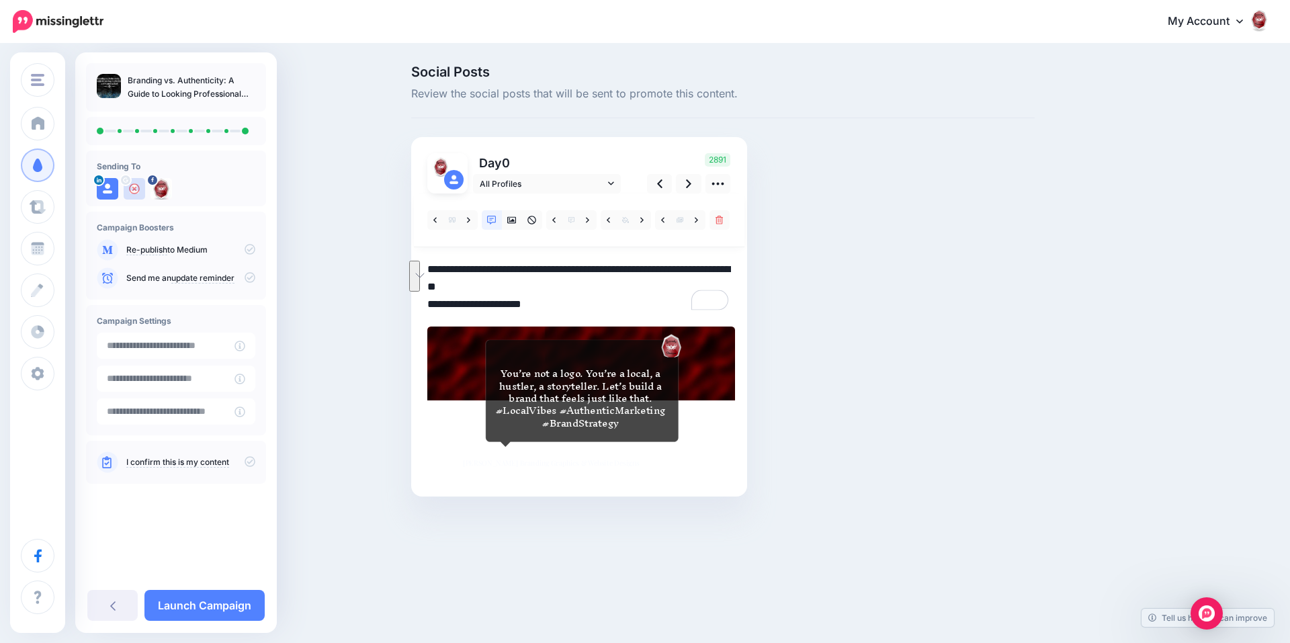
drag, startPoint x: 532, startPoint y: 285, endPoint x: 429, endPoint y: 270, distance: 104.0
click at [429, 270] on textarea "**********" at bounding box center [579, 287] width 304 height 52
paste textarea "**********"
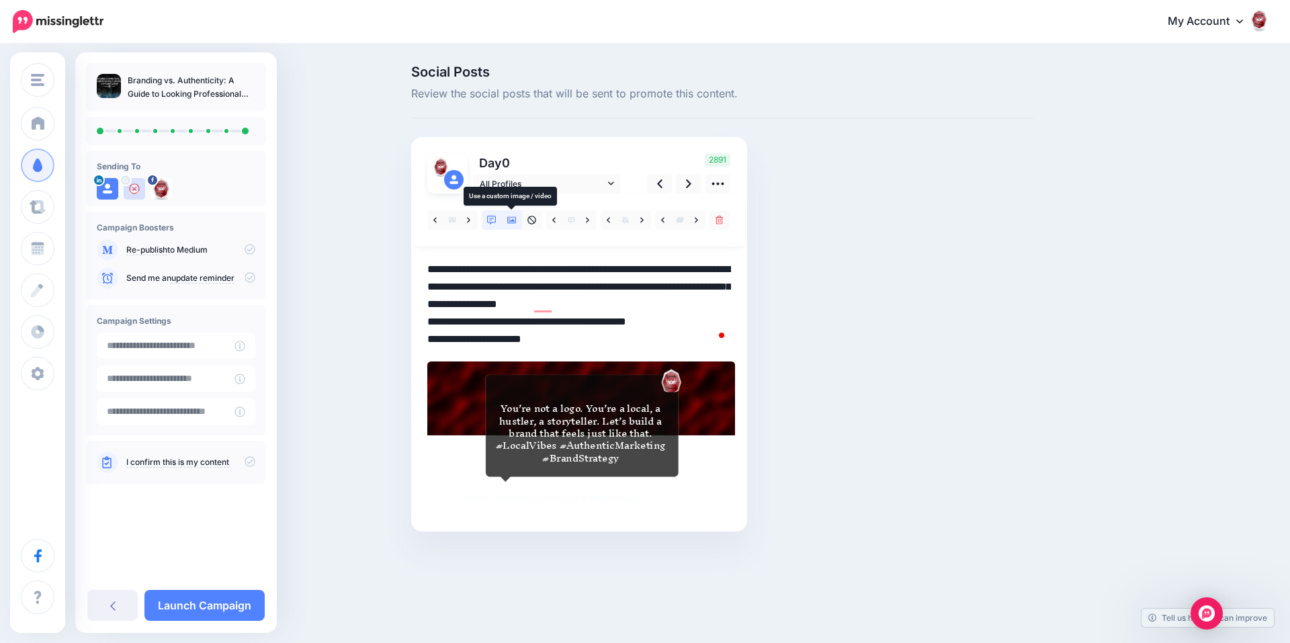
type textarea "**********"
click at [509, 222] on icon at bounding box center [511, 220] width 9 height 7
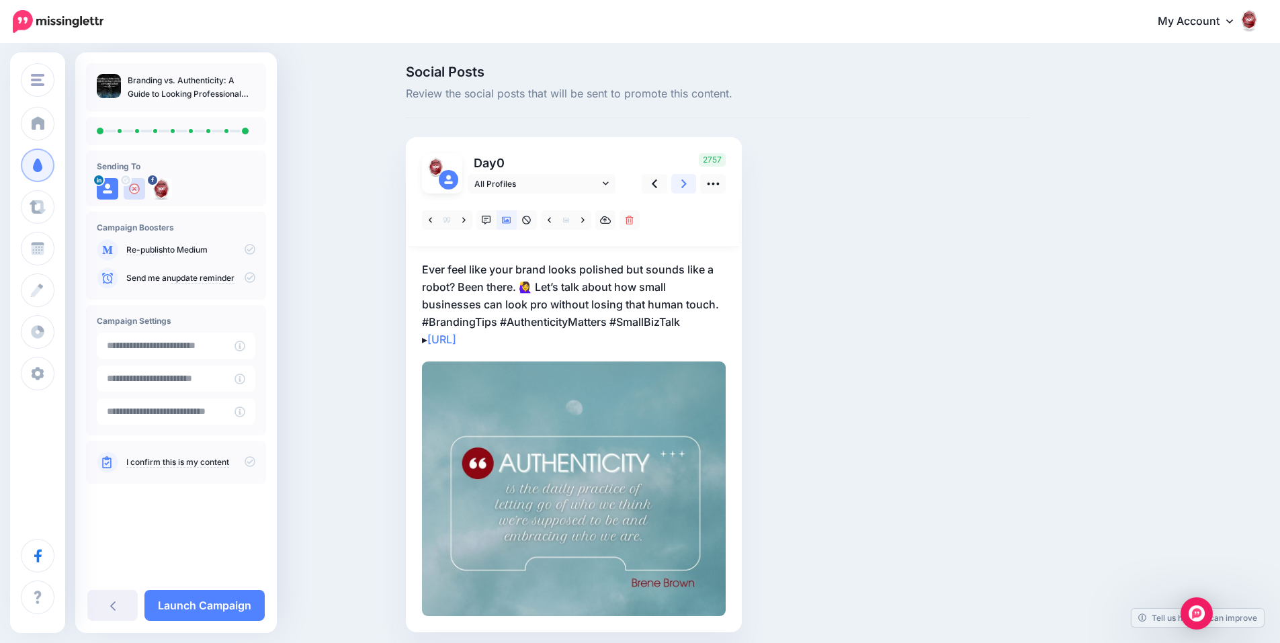
click at [687, 187] on icon at bounding box center [684, 184] width 5 height 14
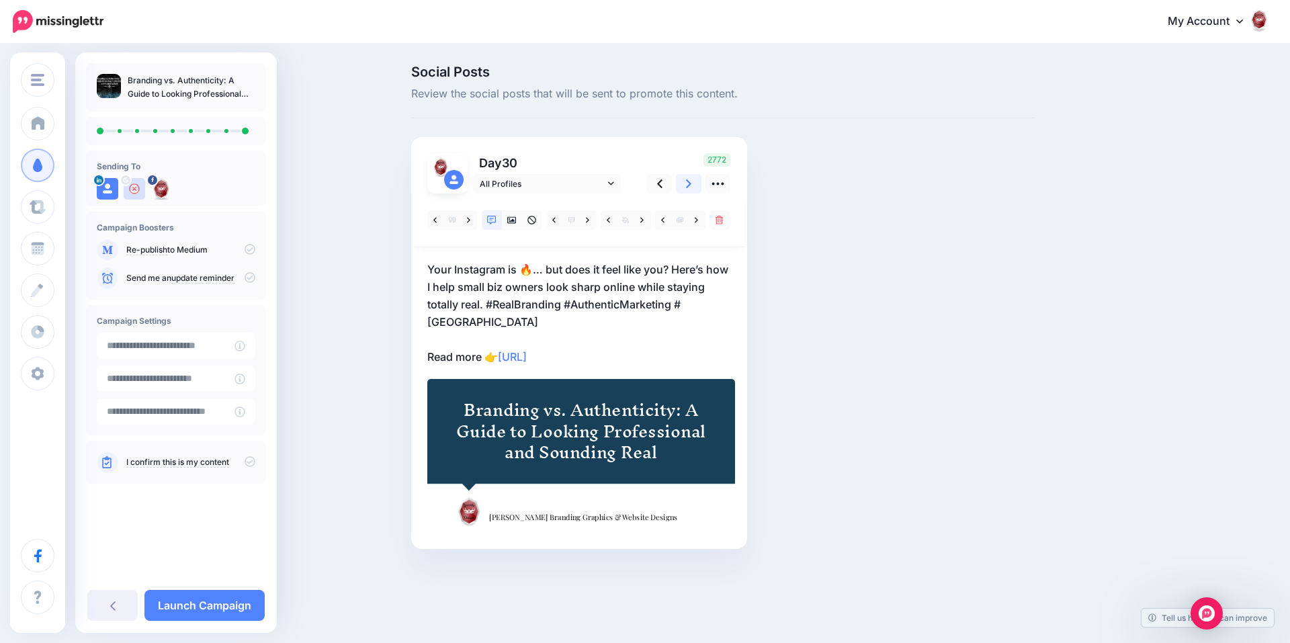
click at [691, 187] on icon at bounding box center [688, 184] width 5 height 14
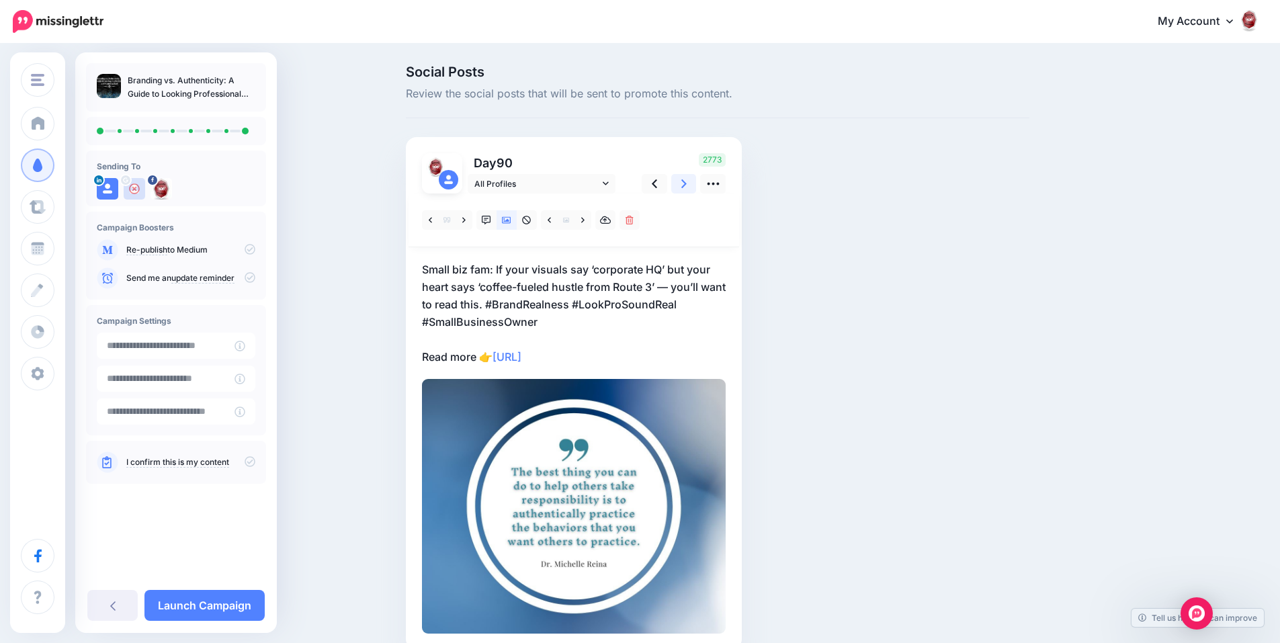
click at [687, 187] on icon at bounding box center [684, 184] width 5 height 14
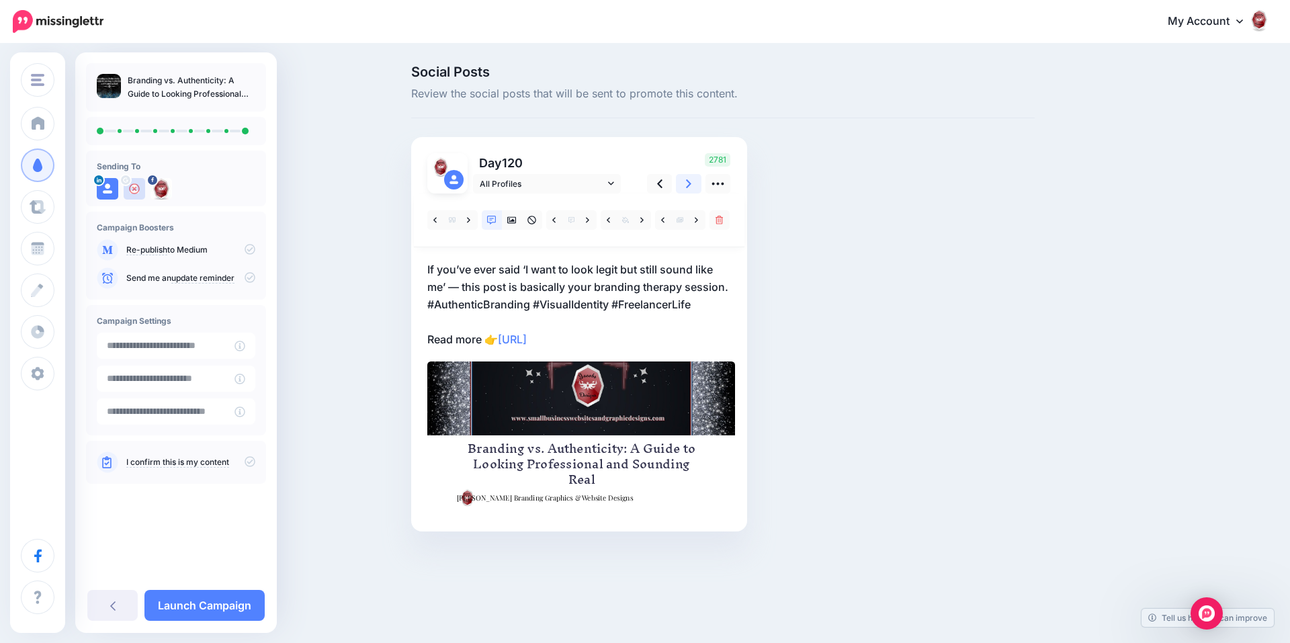
click at [691, 187] on icon at bounding box center [688, 184] width 5 height 14
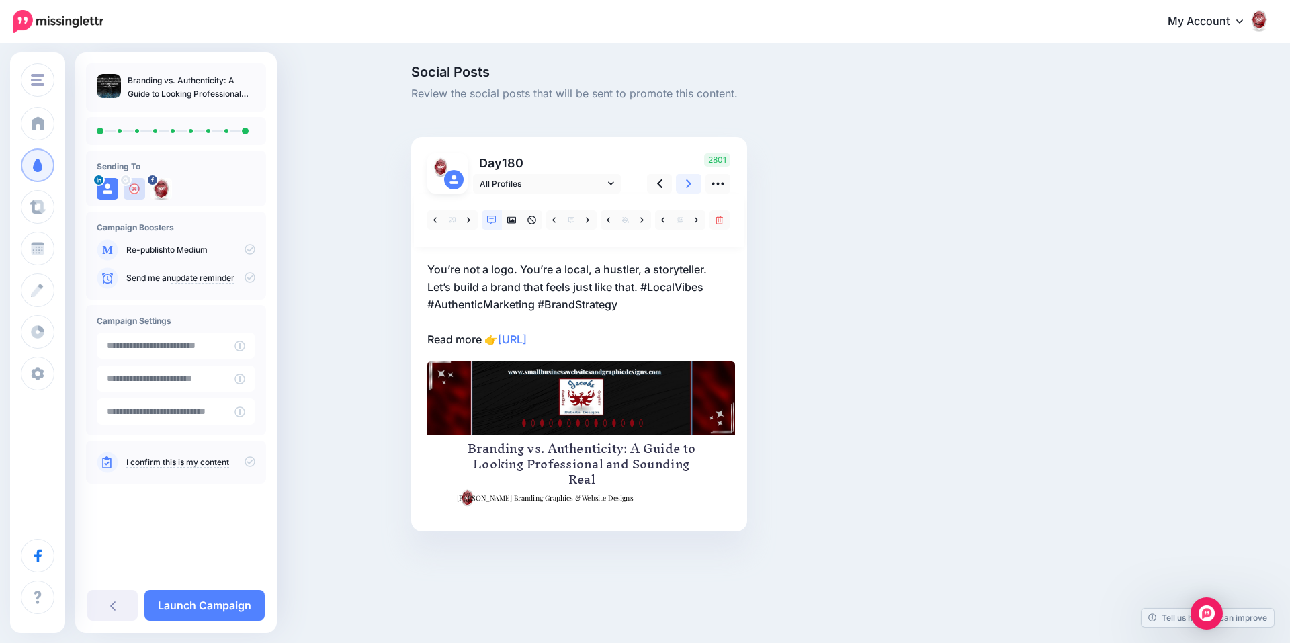
click at [691, 187] on icon at bounding box center [688, 184] width 5 height 14
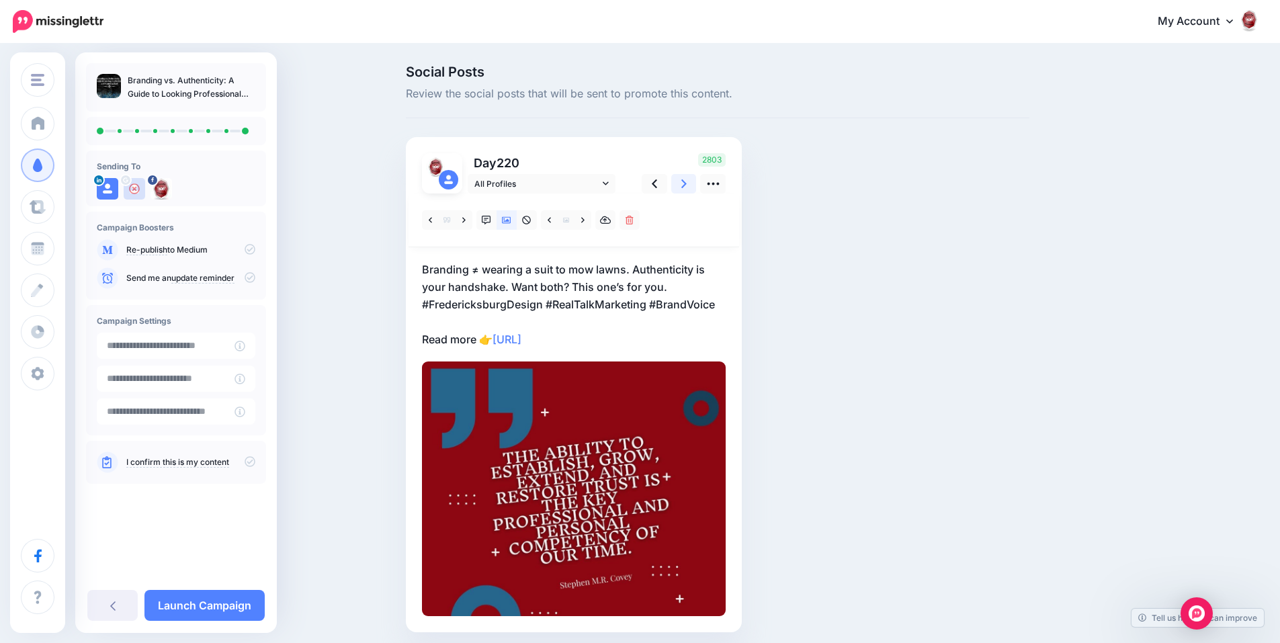
click at [687, 187] on icon at bounding box center [684, 184] width 5 height 14
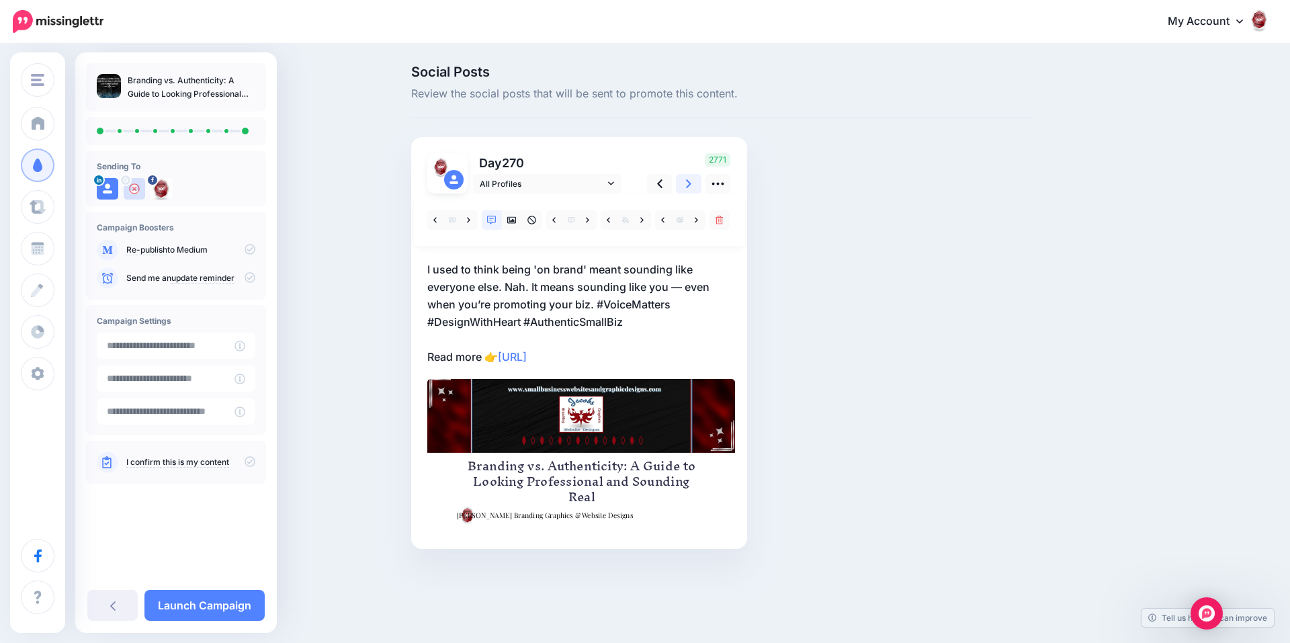
click at [691, 187] on icon at bounding box center [688, 184] width 5 height 14
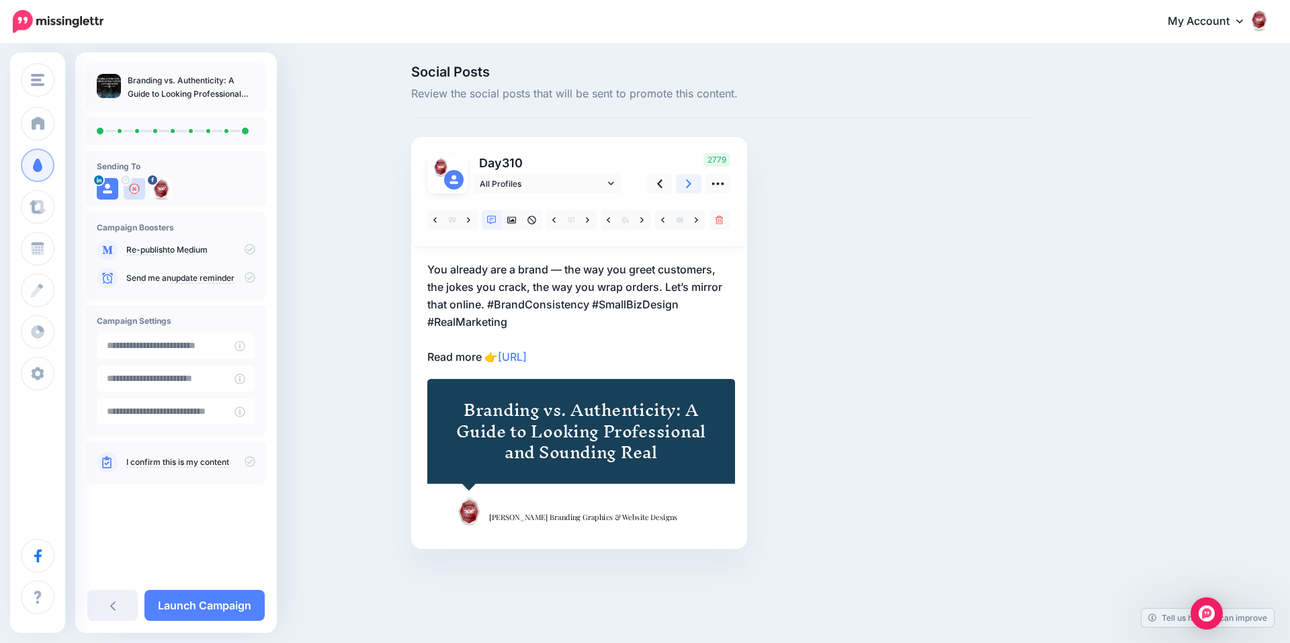
click at [690, 185] on icon at bounding box center [688, 183] width 5 height 9
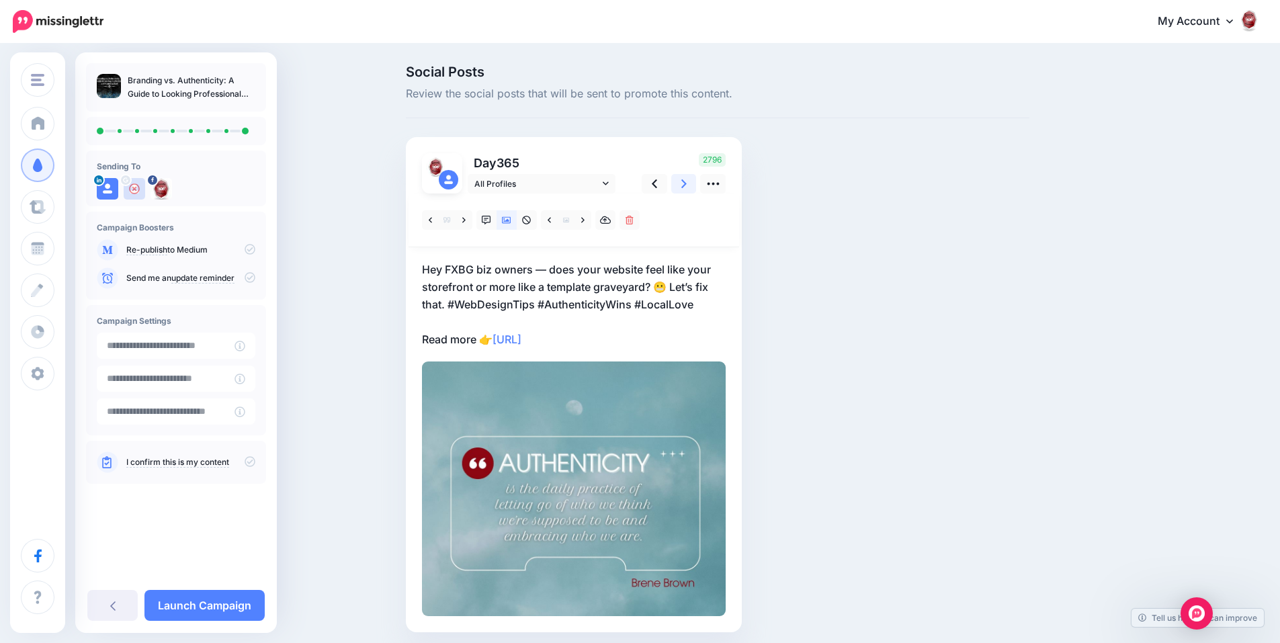
click at [687, 185] on icon at bounding box center [684, 183] width 5 height 9
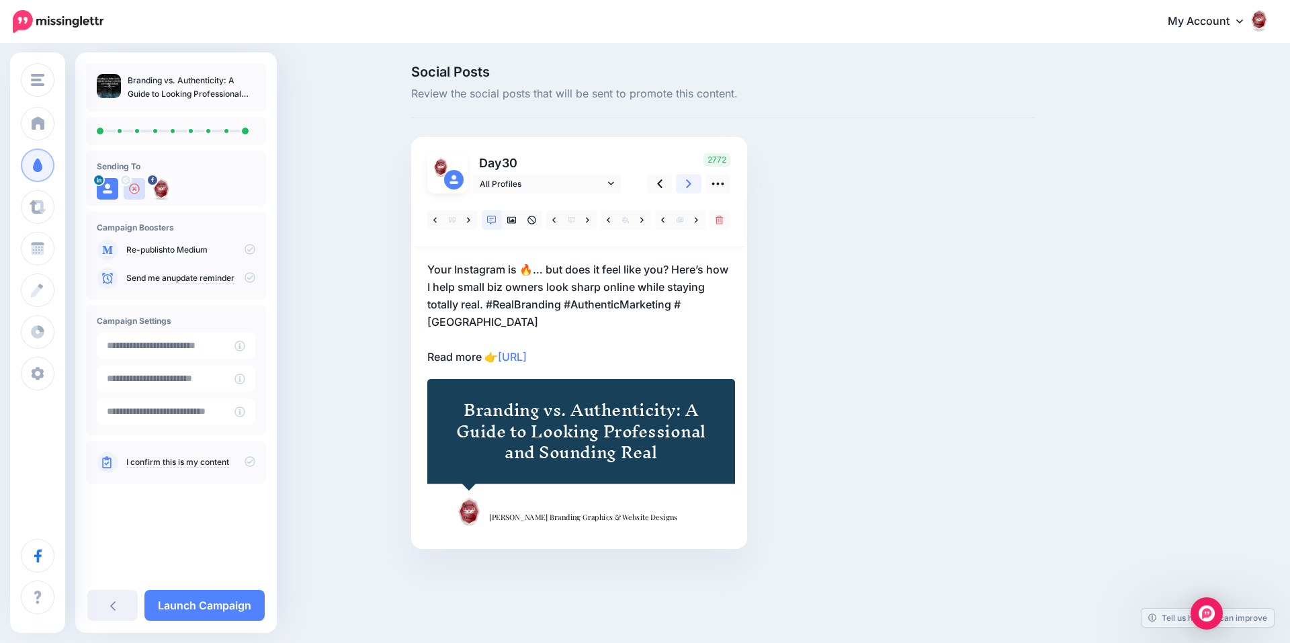
click at [690, 185] on icon at bounding box center [688, 183] width 5 height 9
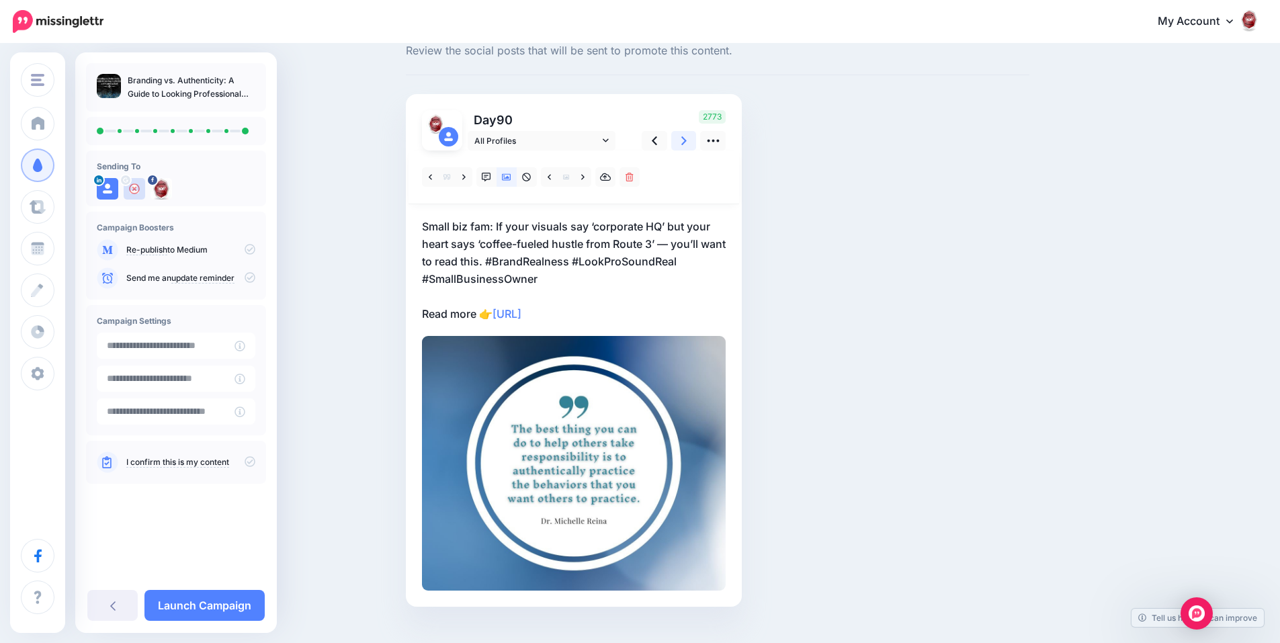
scroll to position [67, 0]
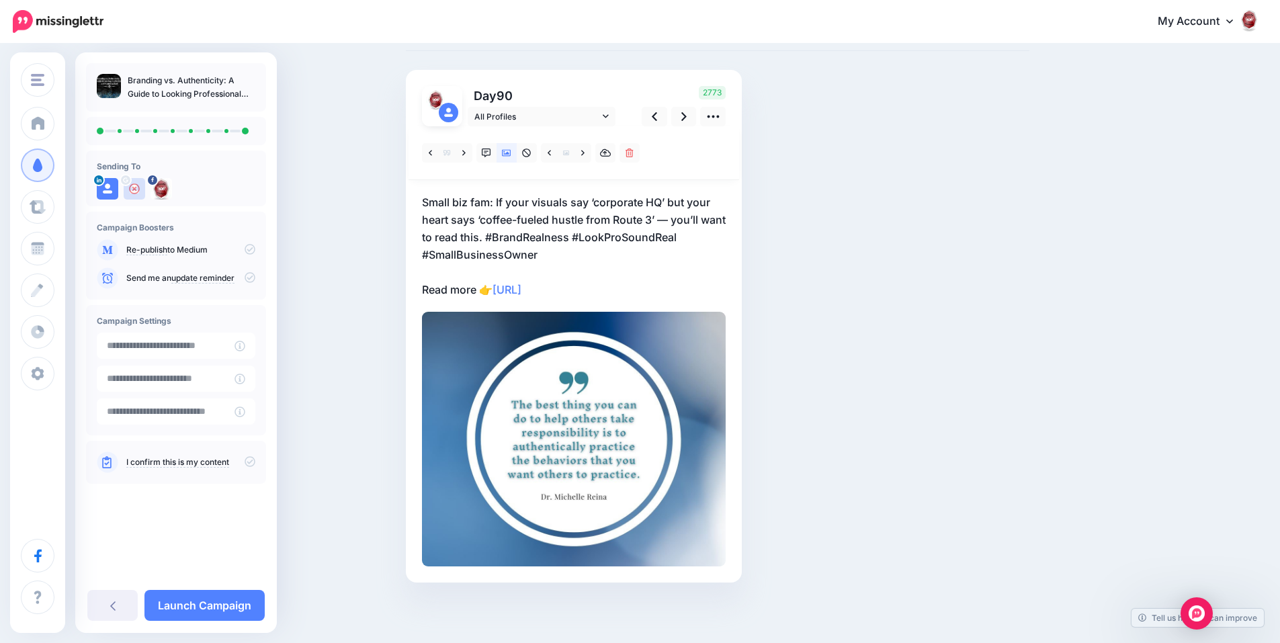
click at [249, 464] on icon at bounding box center [250, 461] width 11 height 11
click at [196, 600] on link "Launch Campaign" at bounding box center [205, 605] width 120 height 31
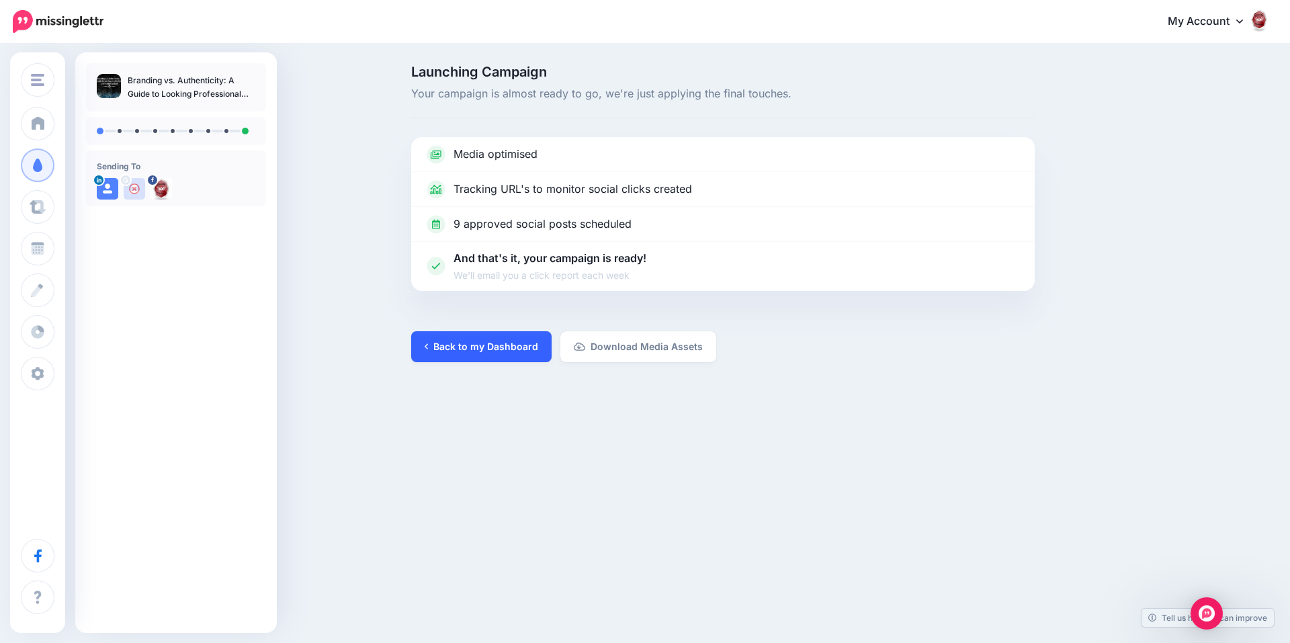
click at [533, 347] on link "Back to my Dashboard" at bounding box center [481, 346] width 140 height 31
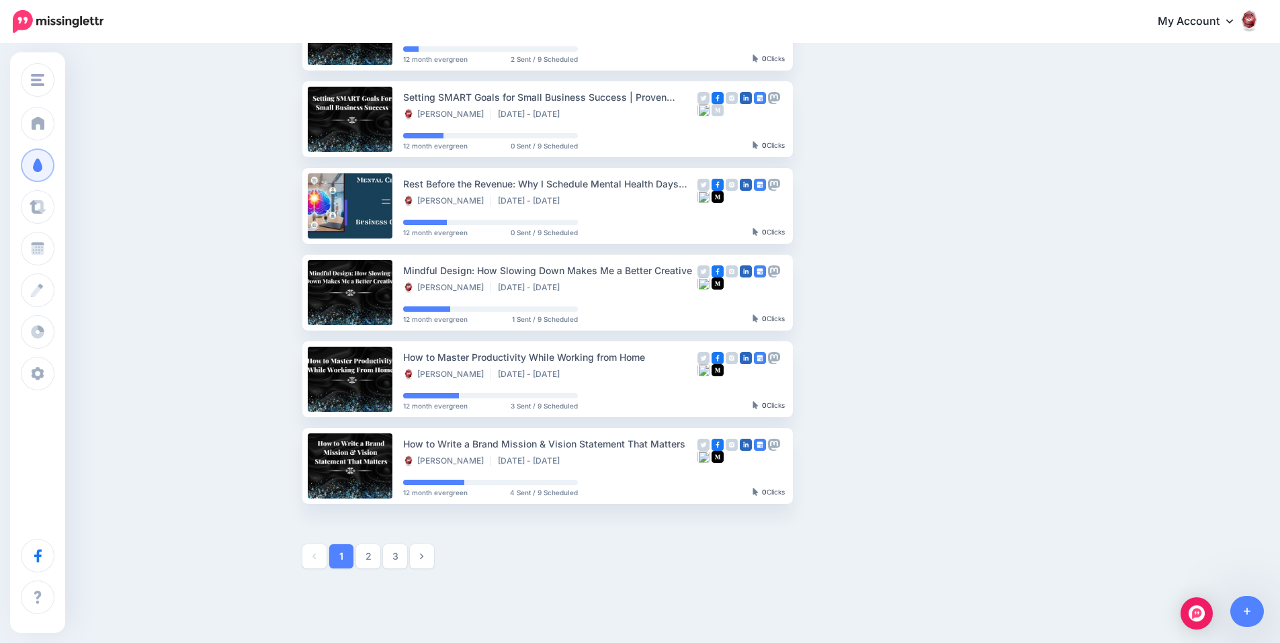
scroll to position [591, 0]
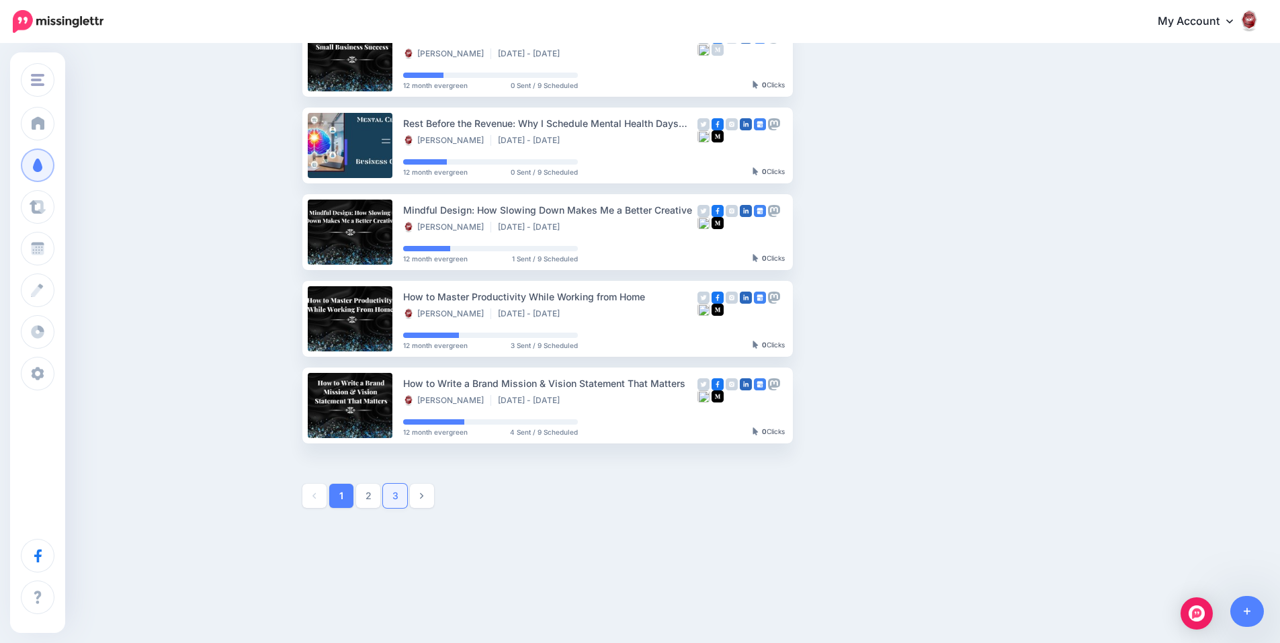
click at [407, 492] on link "3" at bounding box center [395, 496] width 24 height 24
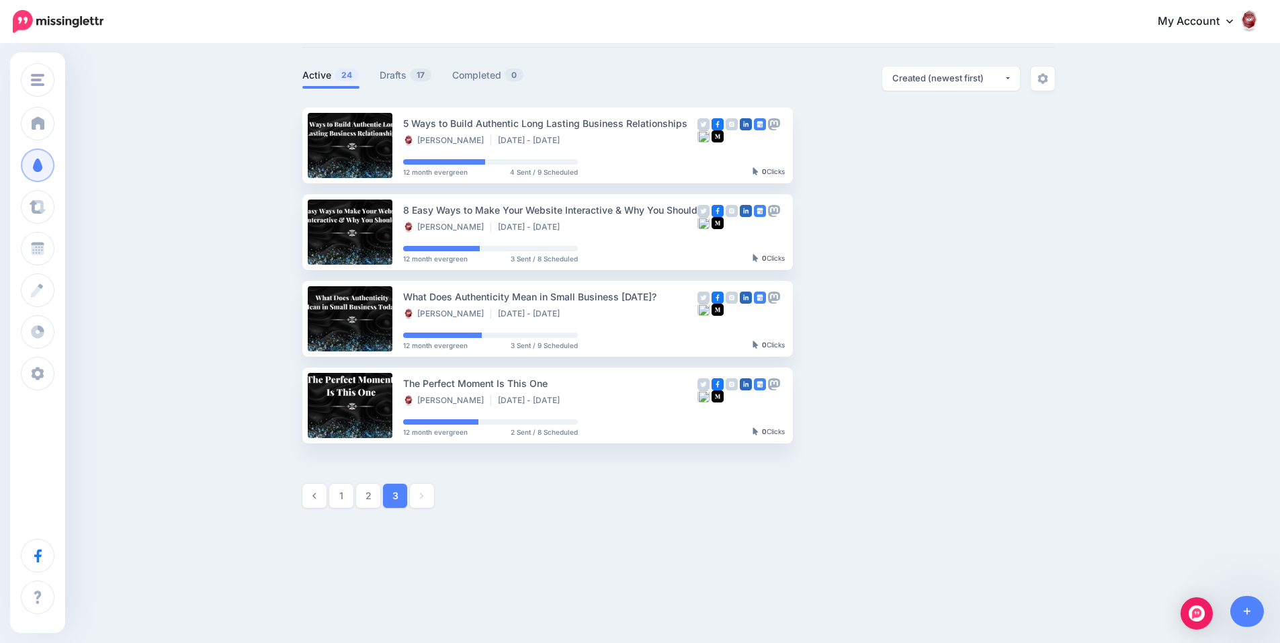
scroll to position [71, 0]
click at [350, 495] on link "1" at bounding box center [341, 496] width 24 height 24
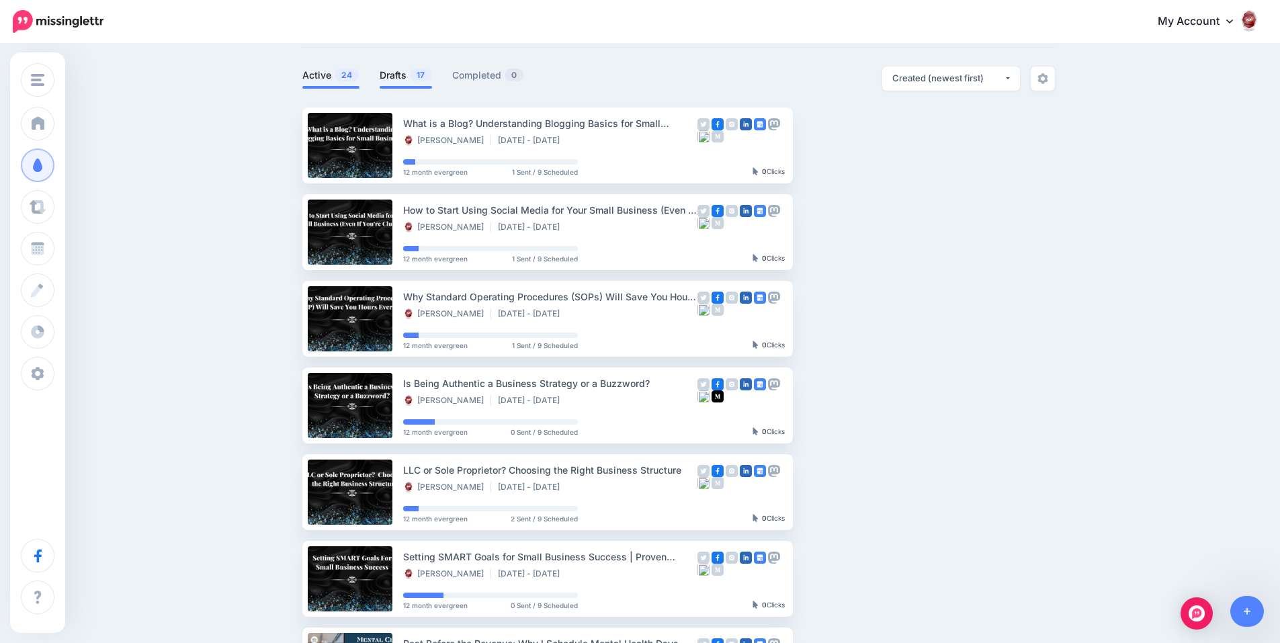
click at [391, 76] on link "Drafts 17" at bounding box center [406, 75] width 52 height 16
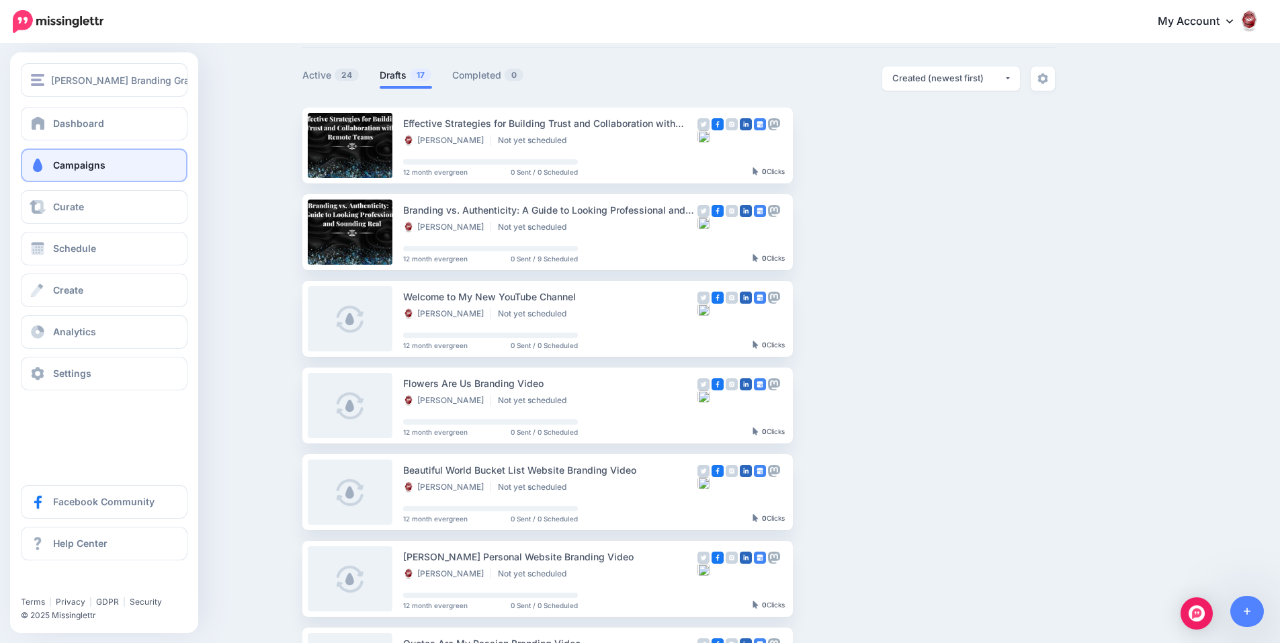
click at [68, 172] on link "Campaigns" at bounding box center [104, 166] width 167 height 34
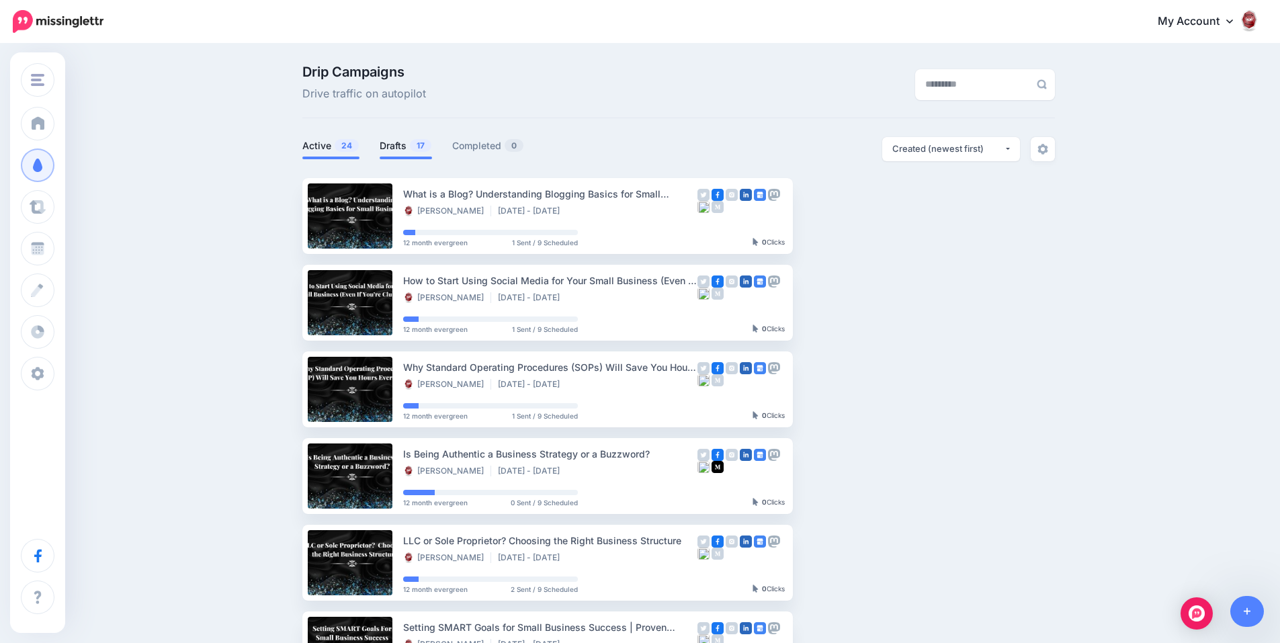
click at [415, 150] on link "Drafts 17" at bounding box center [406, 146] width 52 height 16
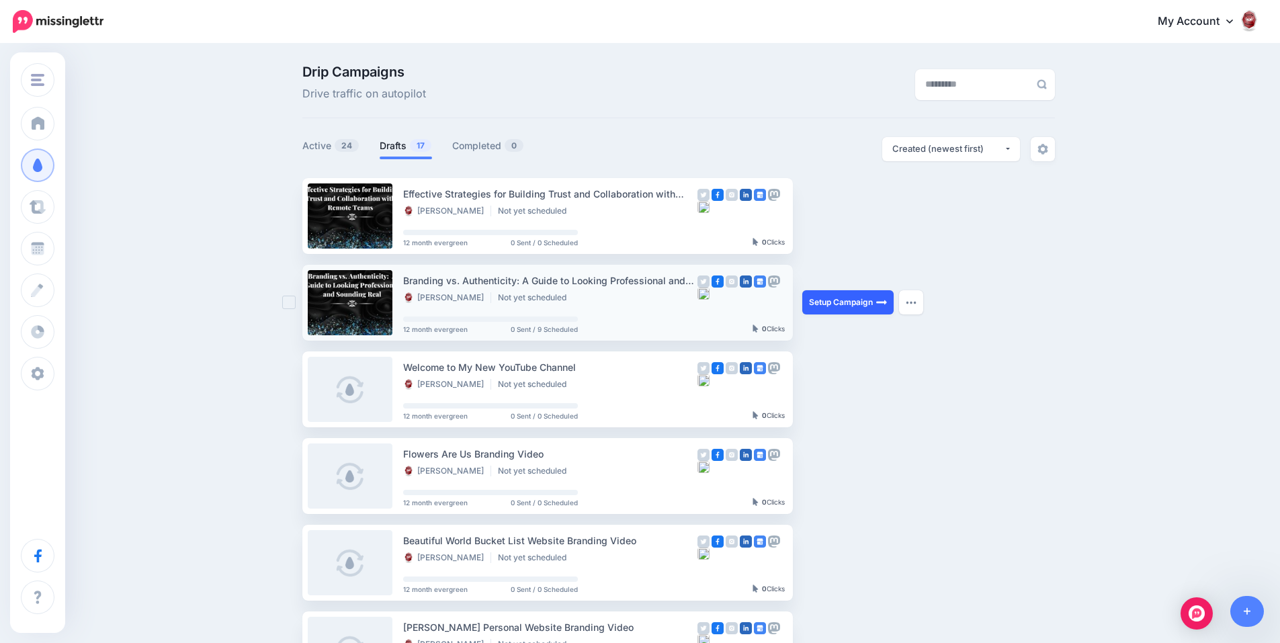
click at [821, 301] on link "Setup Campaign" at bounding box center [848, 302] width 91 height 24
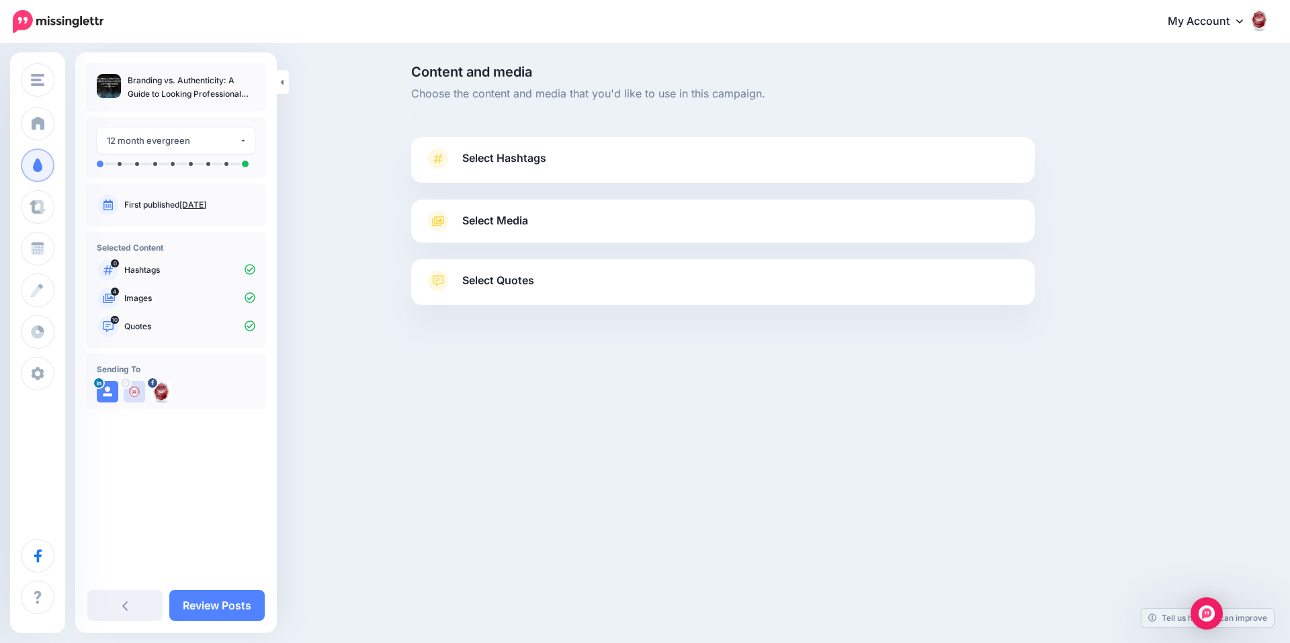
click at [551, 162] on link "Select Hashtags" at bounding box center [723, 165] width 597 height 35
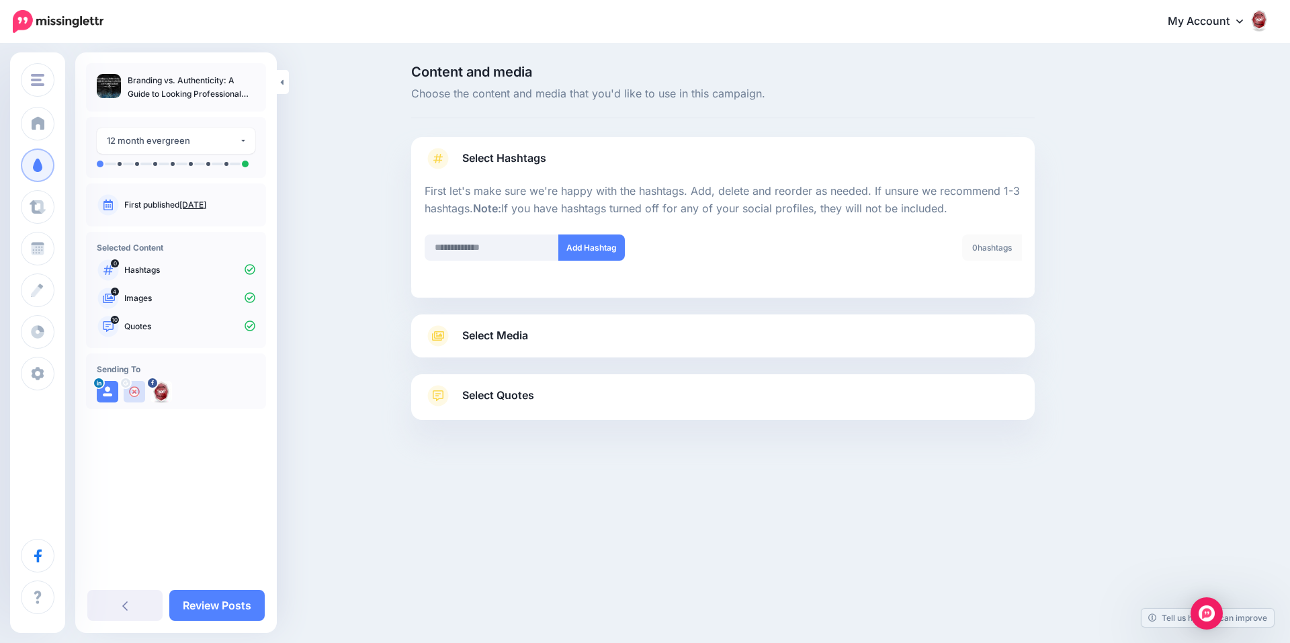
click at [548, 159] on link "Select Hashtags" at bounding box center [723, 165] width 597 height 35
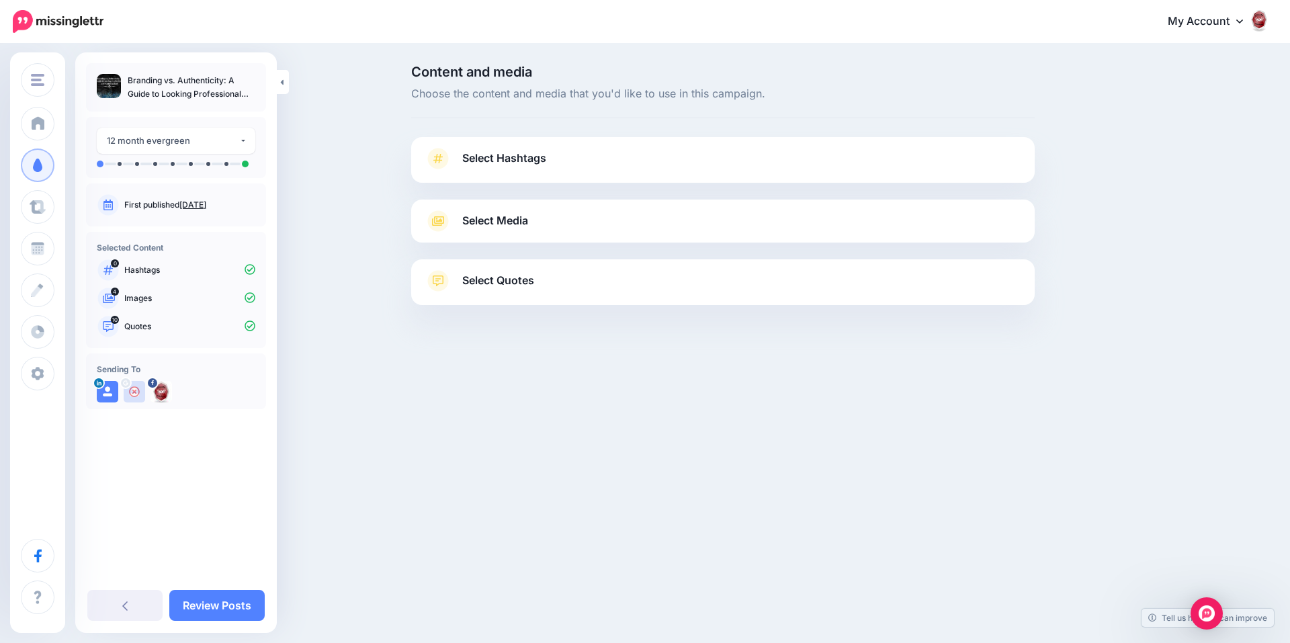
click at [528, 221] on span "Select Media" at bounding box center [495, 221] width 66 height 18
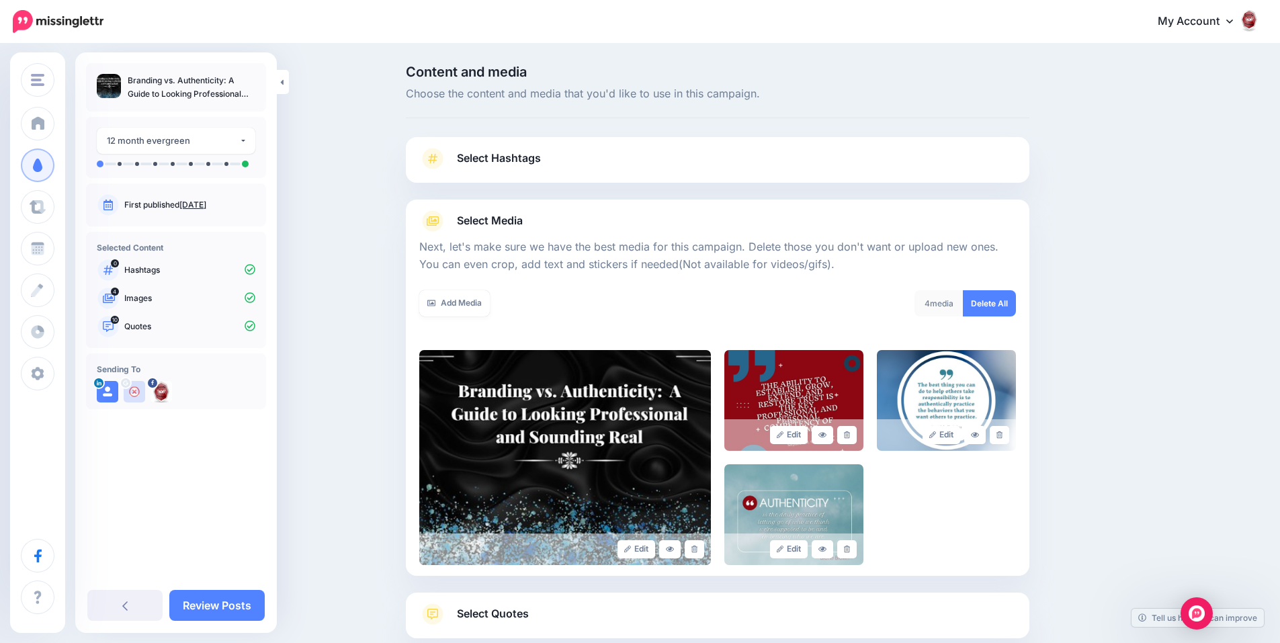
click at [523, 221] on span "Select Media" at bounding box center [490, 221] width 66 height 18
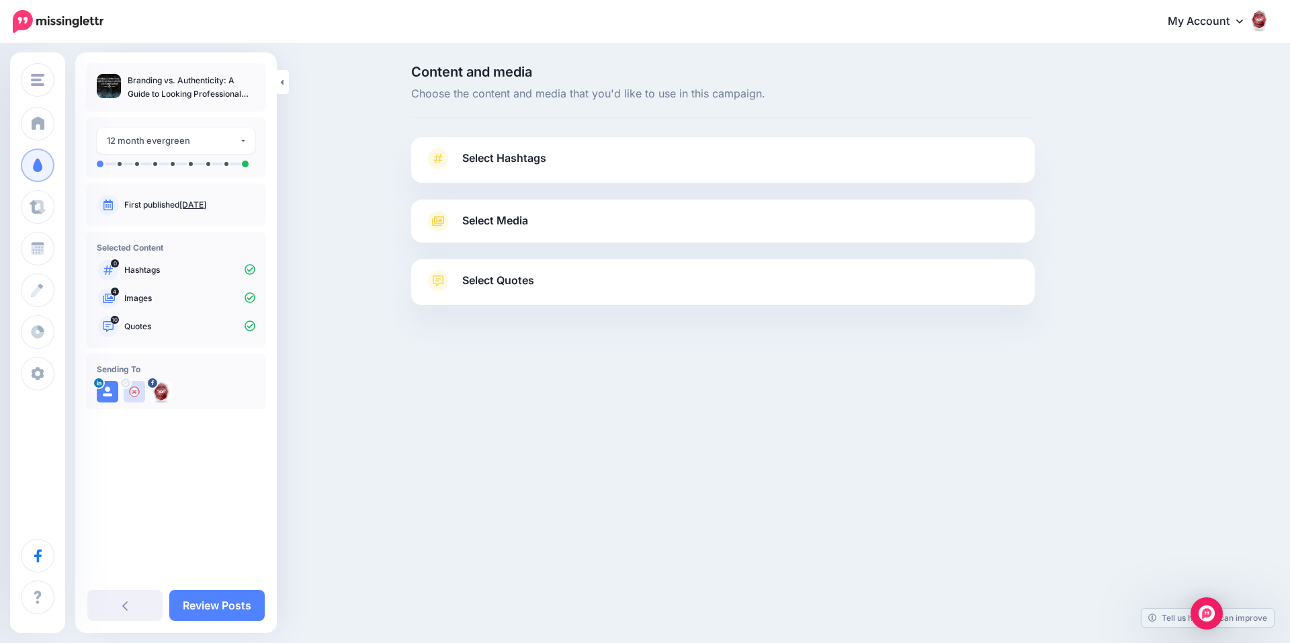
click at [529, 286] on span "Select Quotes" at bounding box center [498, 281] width 72 height 18
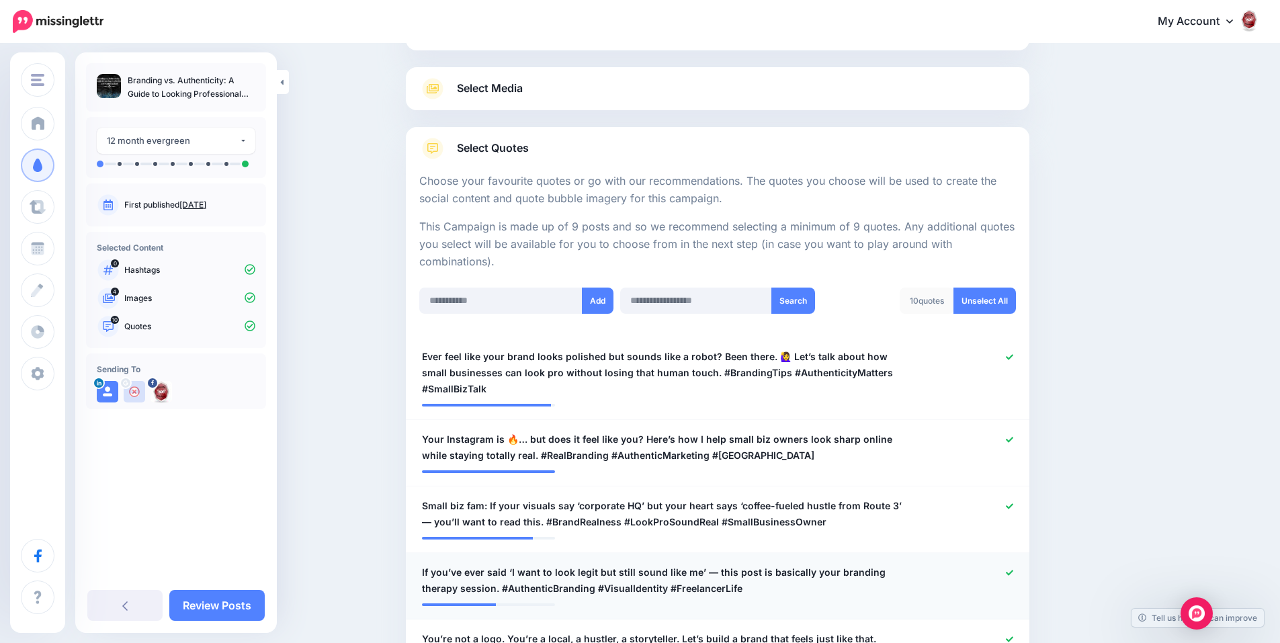
scroll to position [67, 0]
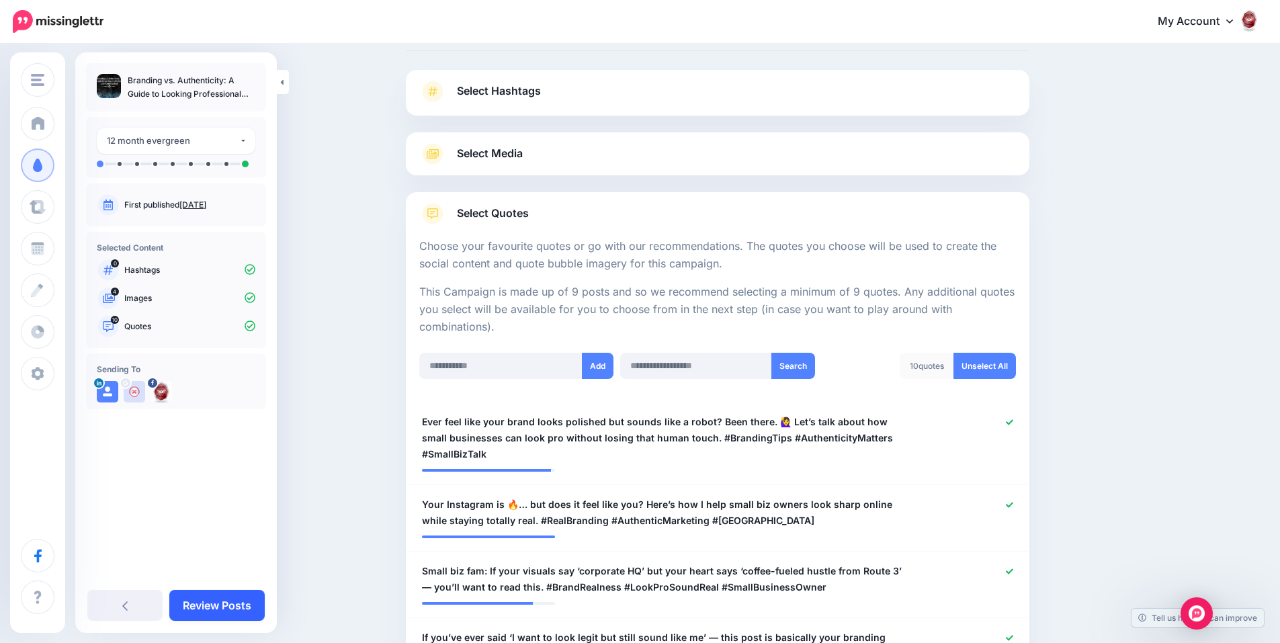
click at [249, 596] on link "Review Posts" at bounding box center [216, 605] width 95 height 31
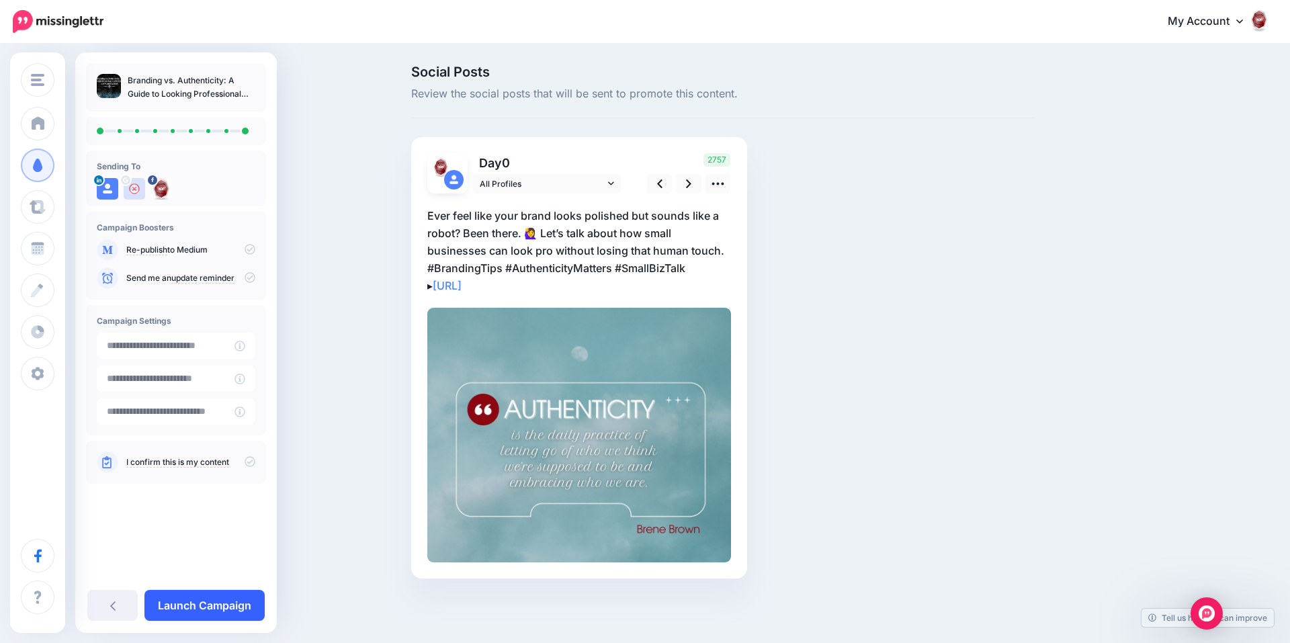
click at [240, 602] on link "Launch Campaign" at bounding box center [205, 605] width 120 height 31
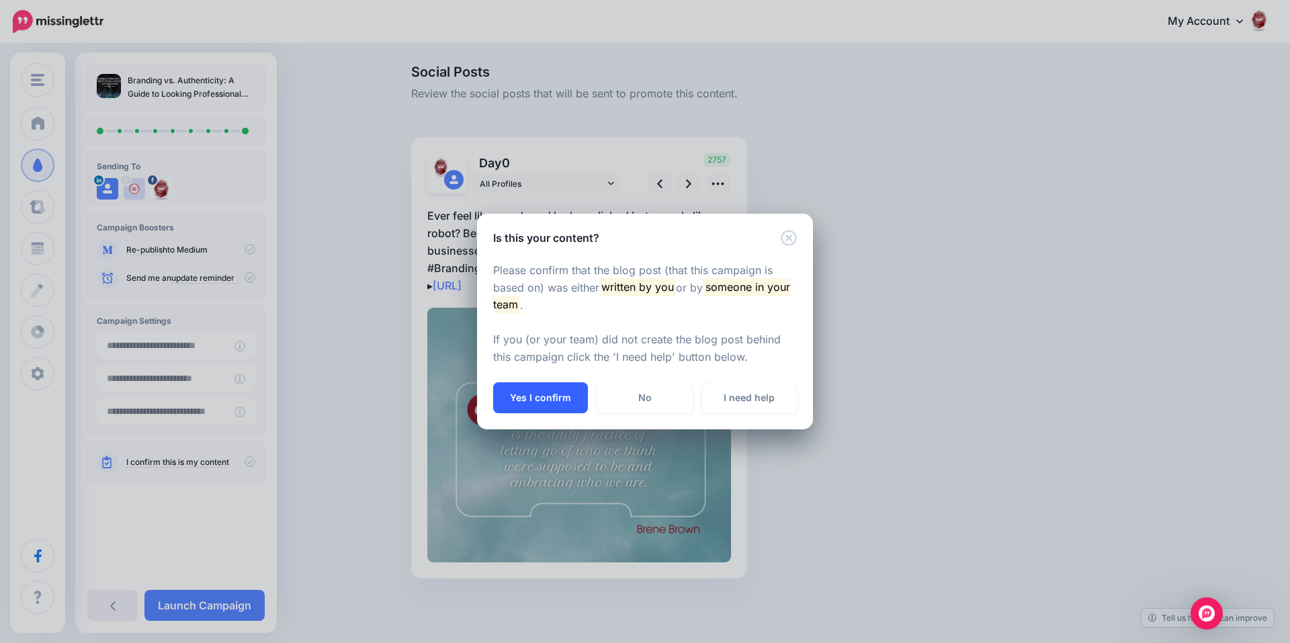
click at [530, 412] on button "Yes I confirm" at bounding box center [540, 397] width 95 height 31
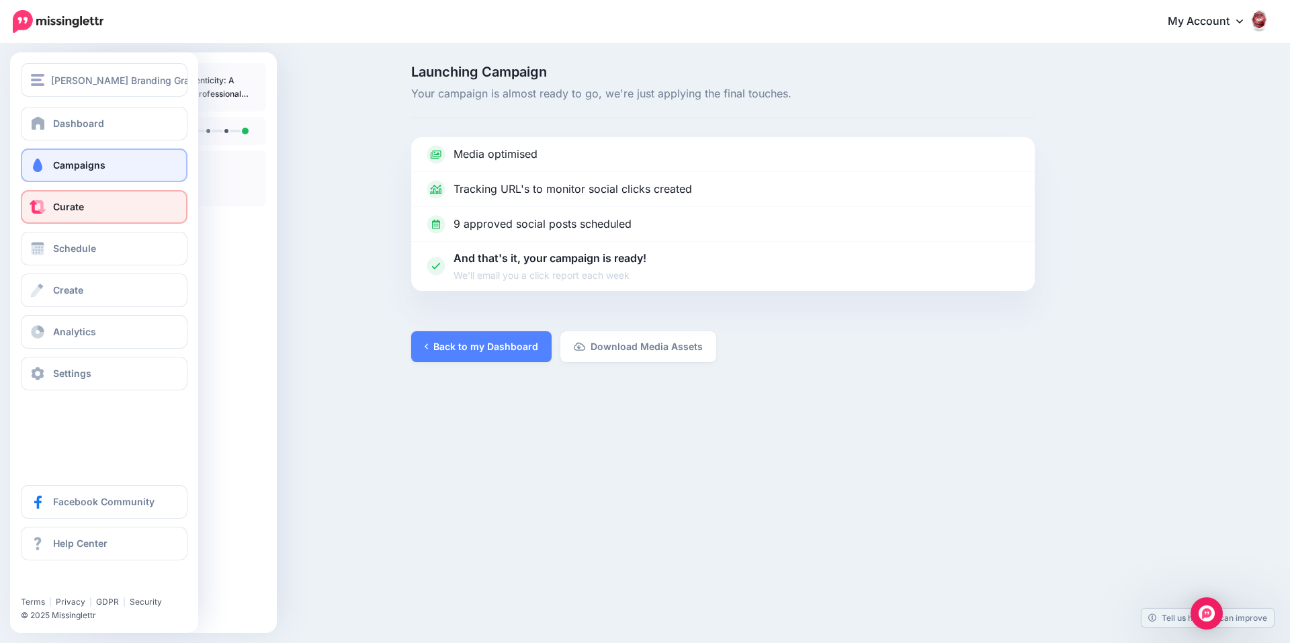
click at [57, 214] on link "Curate" at bounding box center [104, 207] width 167 height 34
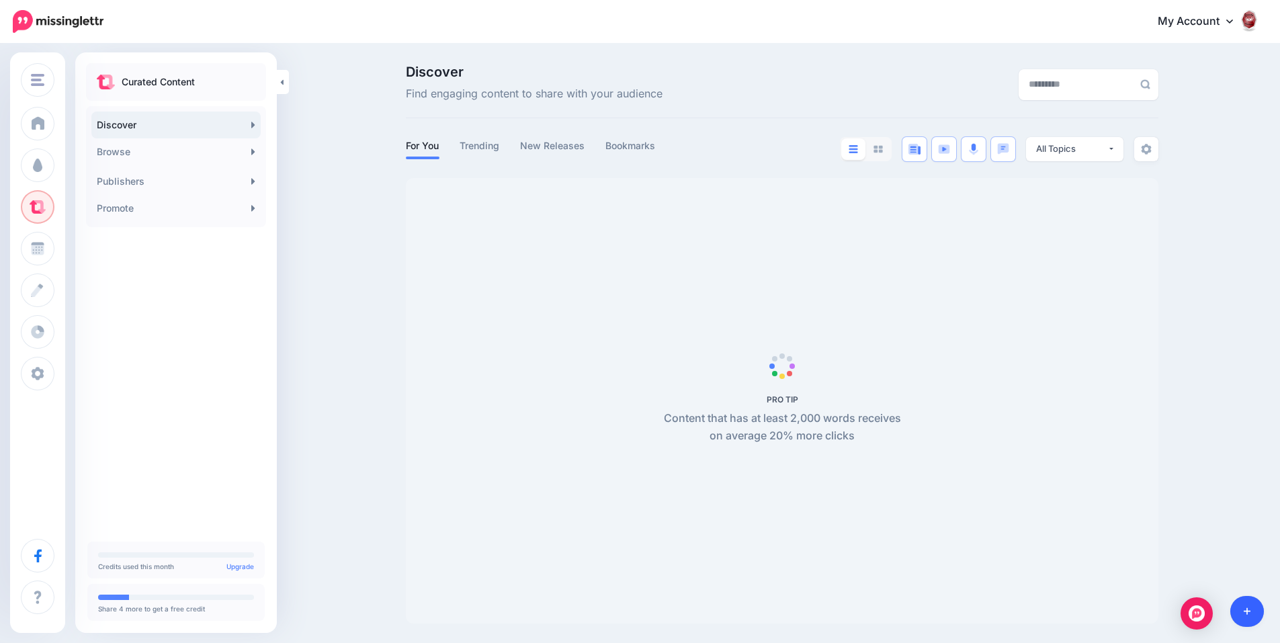
click at [1250, 612] on icon at bounding box center [1247, 611] width 7 height 7
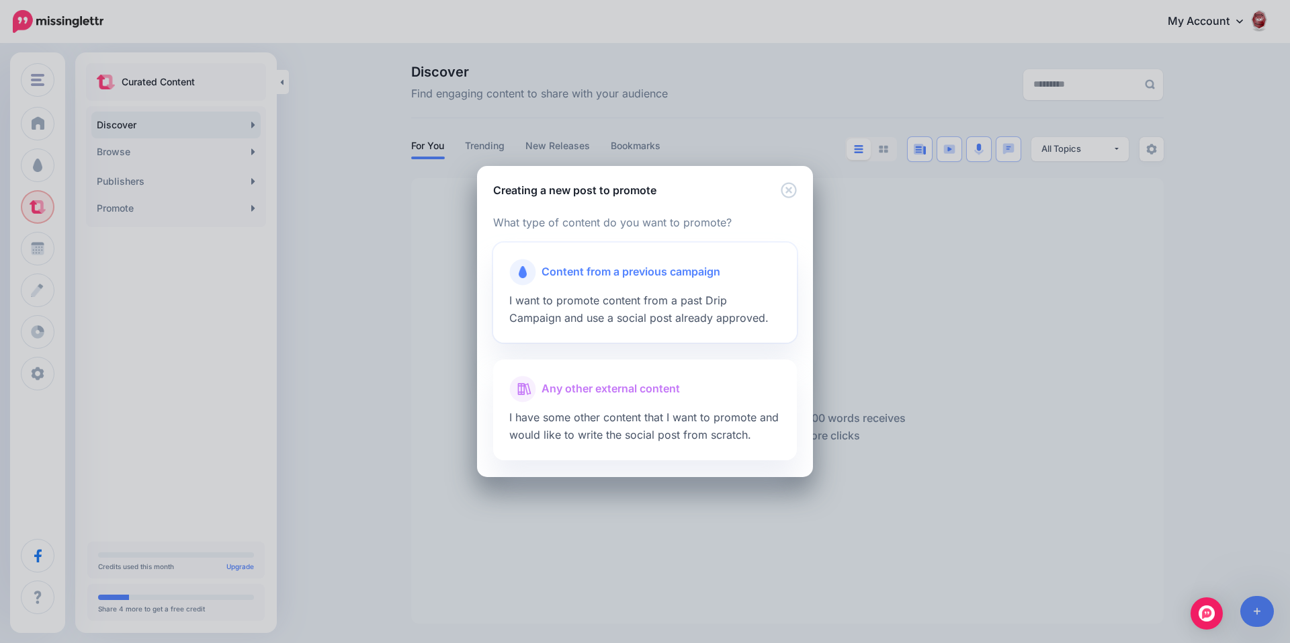
click at [694, 280] on span "Content from a previous campaign" at bounding box center [631, 271] width 179 height 17
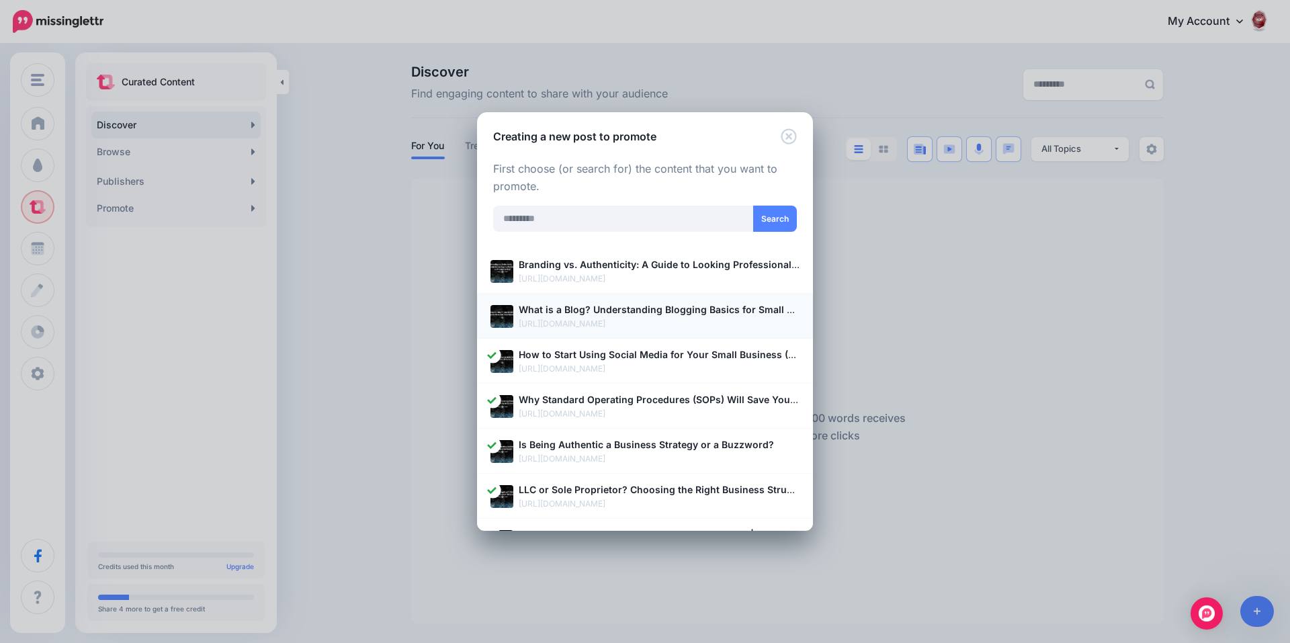
click at [699, 313] on b "What is a Blog? Understanding Blogging Basics for Small Businesses" at bounding box center [679, 309] width 321 height 11
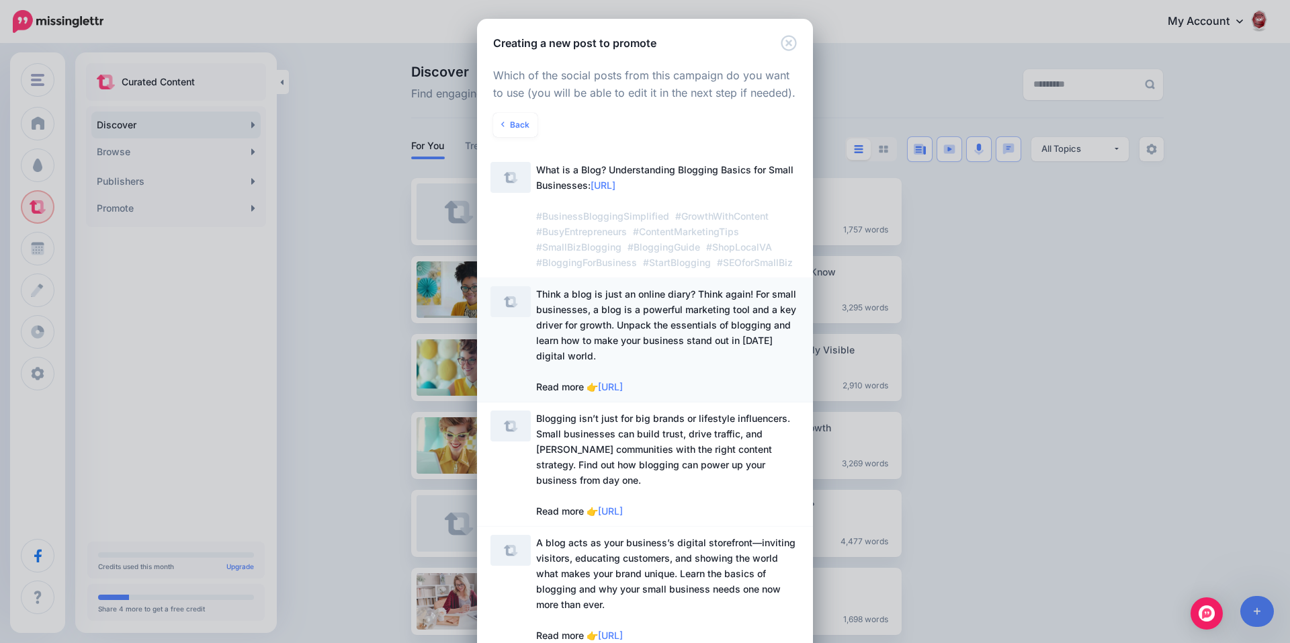
click at [706, 347] on span "Think a blog is just an online diary? Think again! For small businesses, a blog…" at bounding box center [667, 340] width 263 height 108
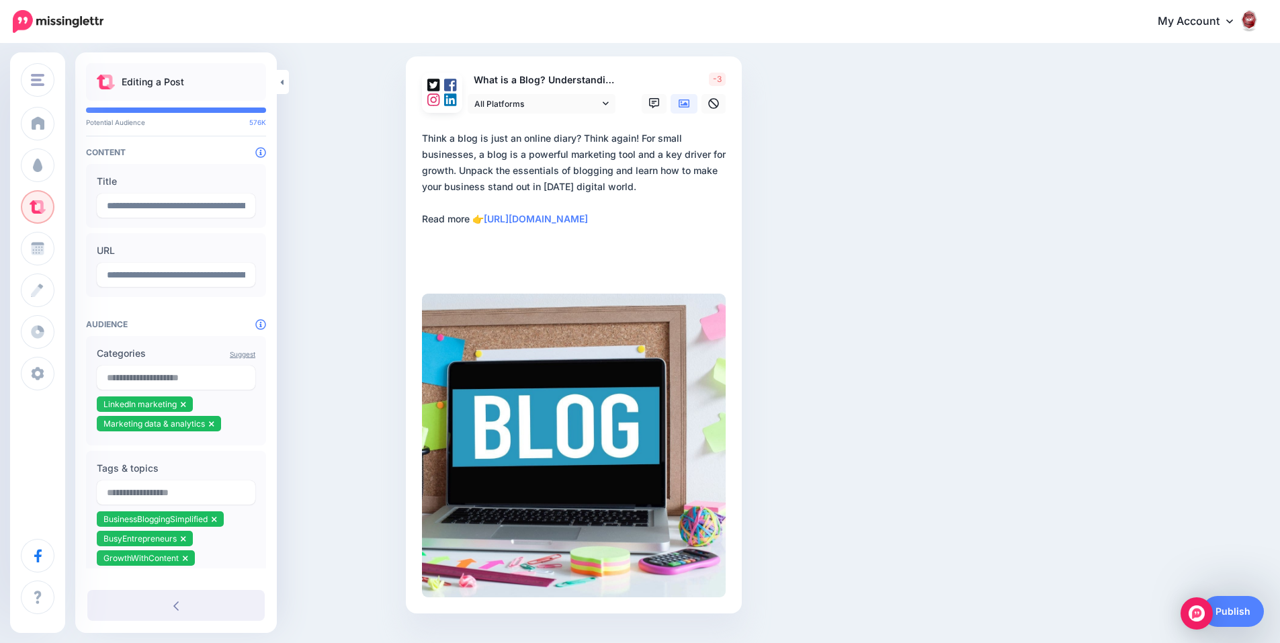
scroll to position [129, 0]
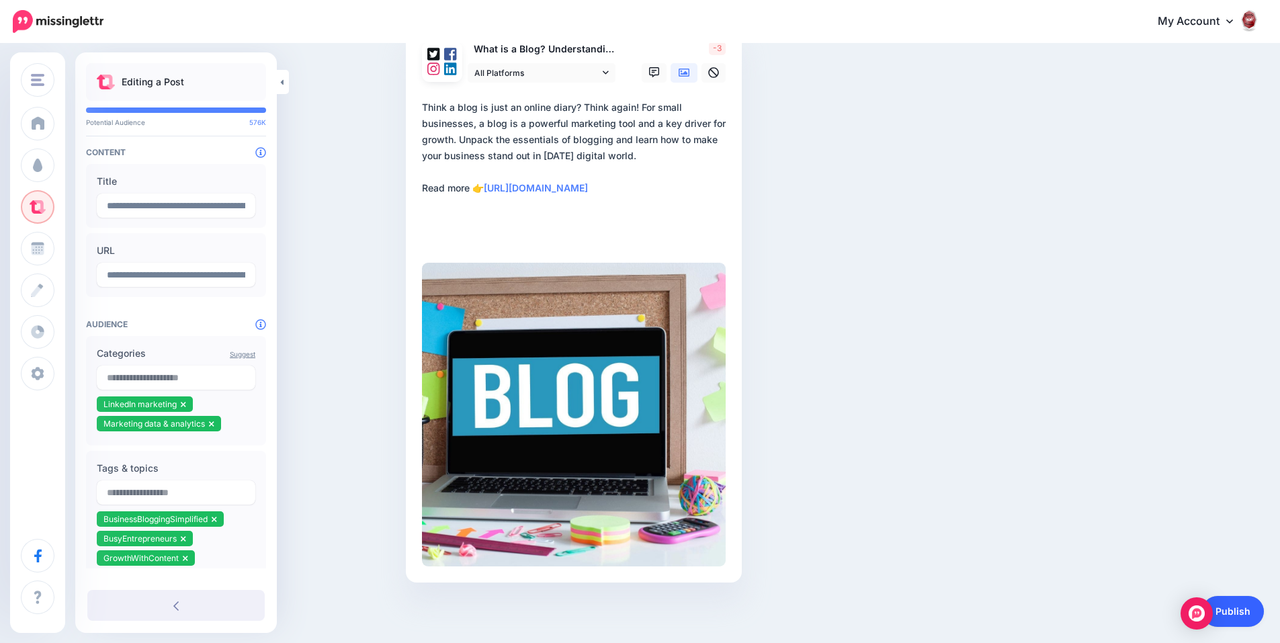
click at [1238, 606] on link "Publish" at bounding box center [1233, 611] width 62 height 31
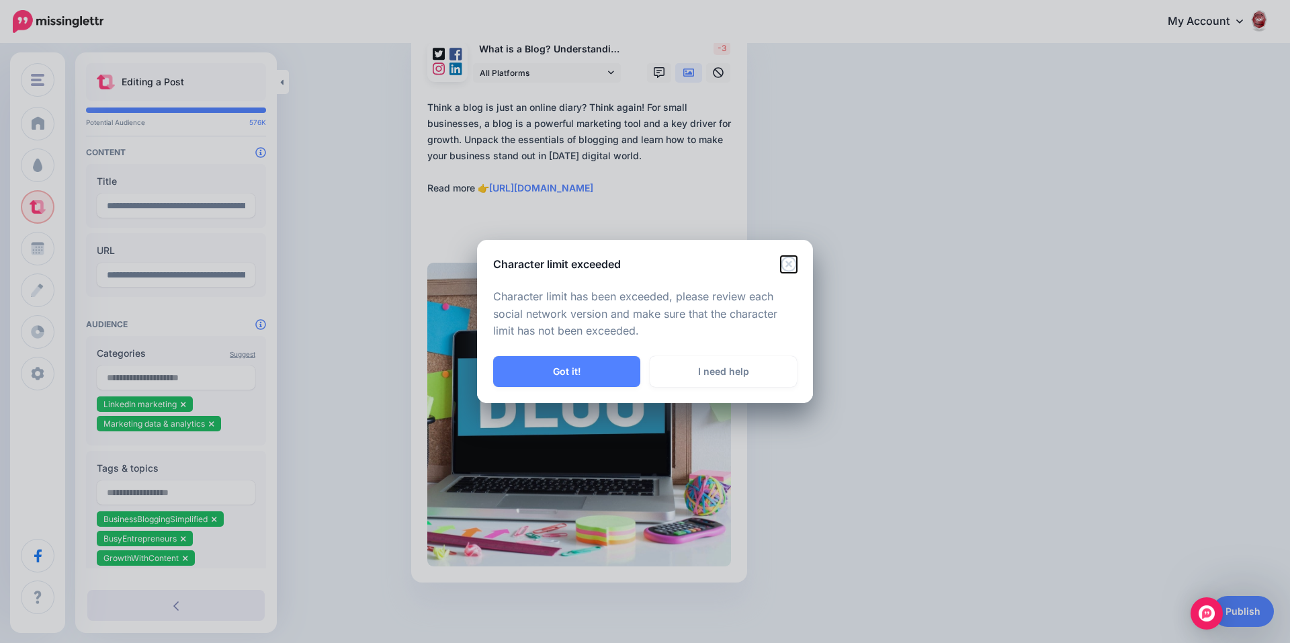
click at [786, 263] on icon "Close" at bounding box center [789, 264] width 16 height 16
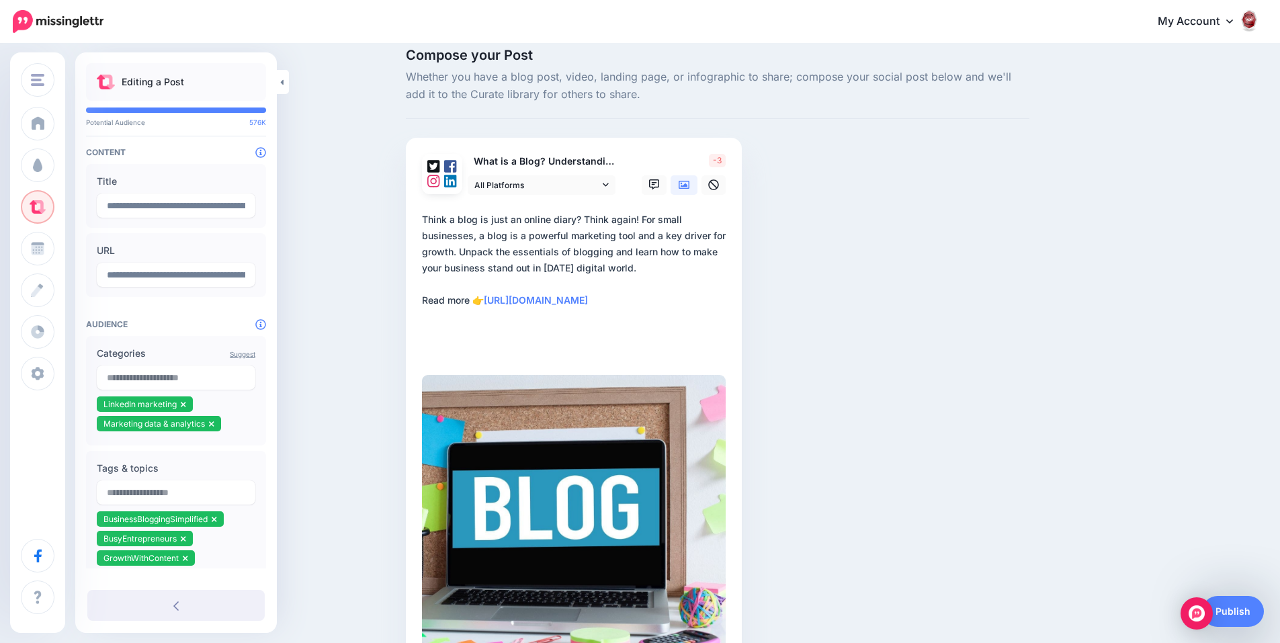
scroll to position [0, 0]
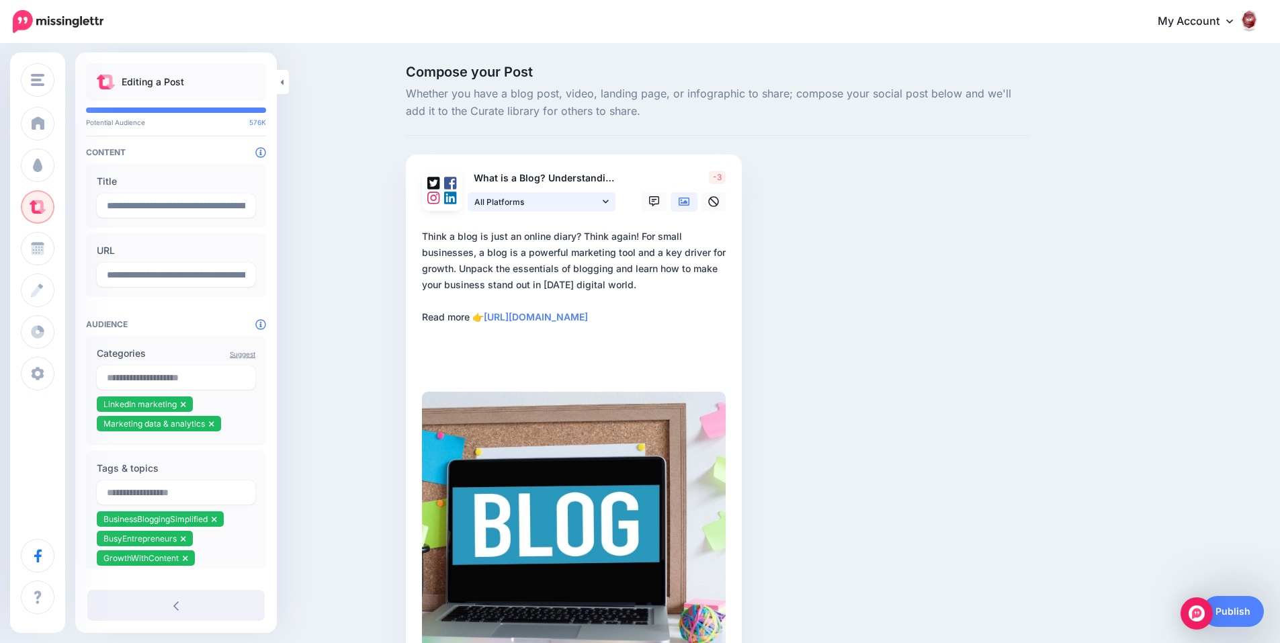
click at [609, 198] on icon at bounding box center [606, 201] width 6 height 9
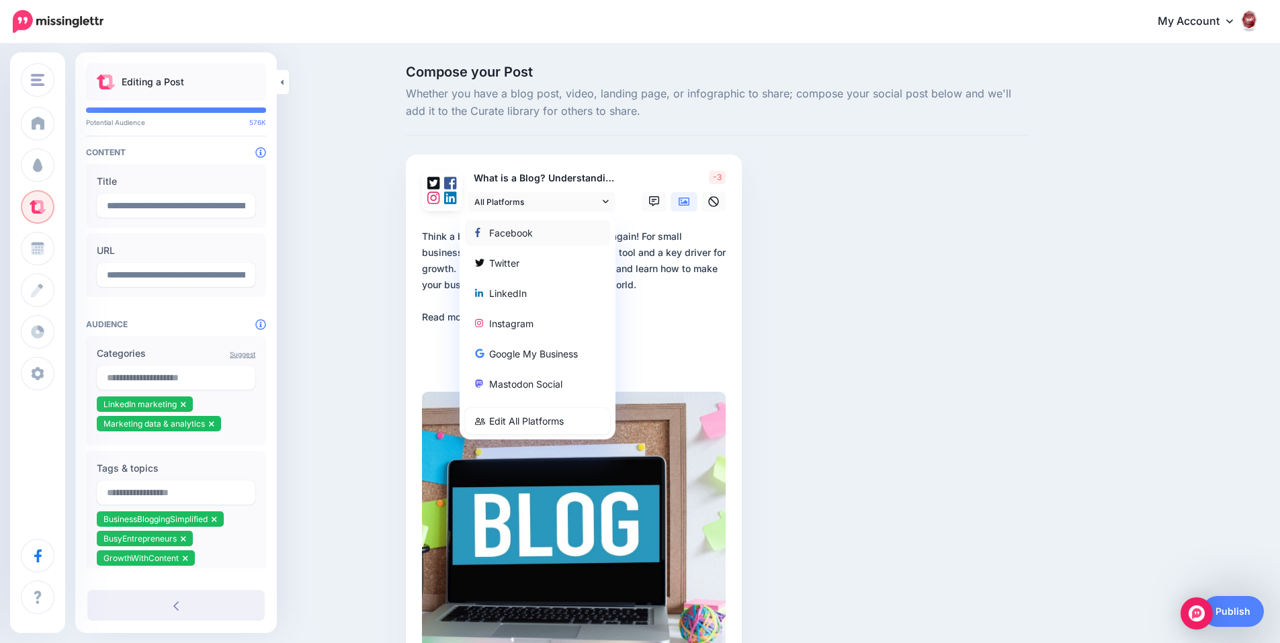
click at [595, 233] on div "Facebook" at bounding box center [537, 232] width 125 height 16
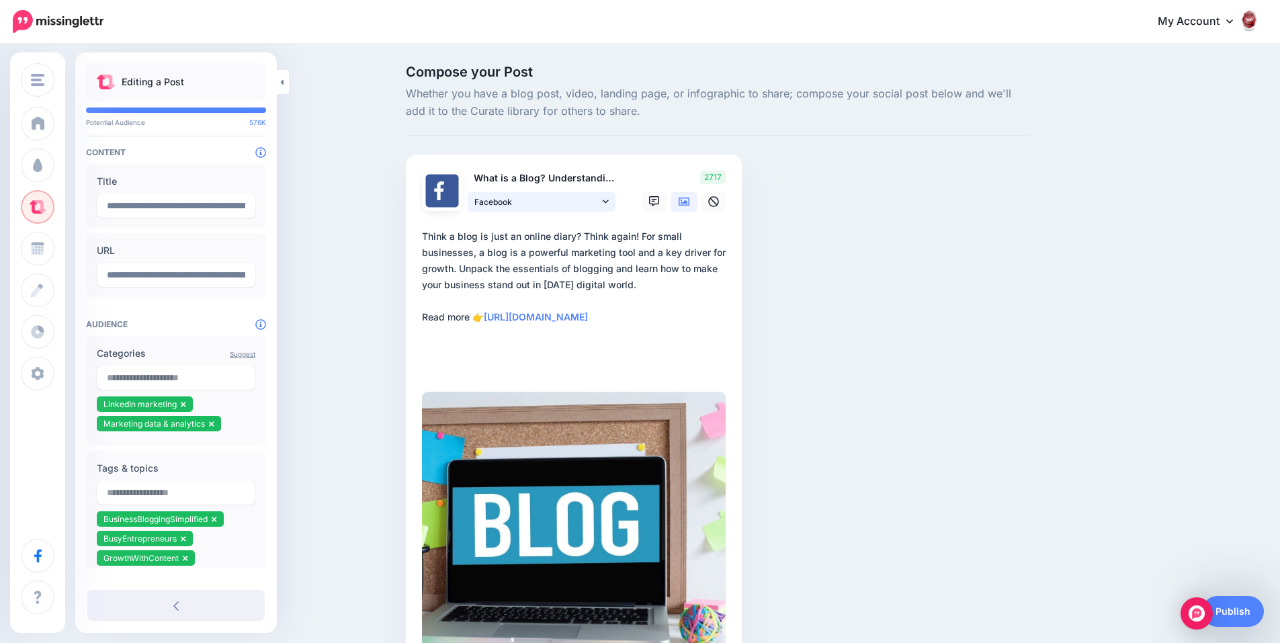
click at [609, 199] on icon at bounding box center [606, 201] width 6 height 9
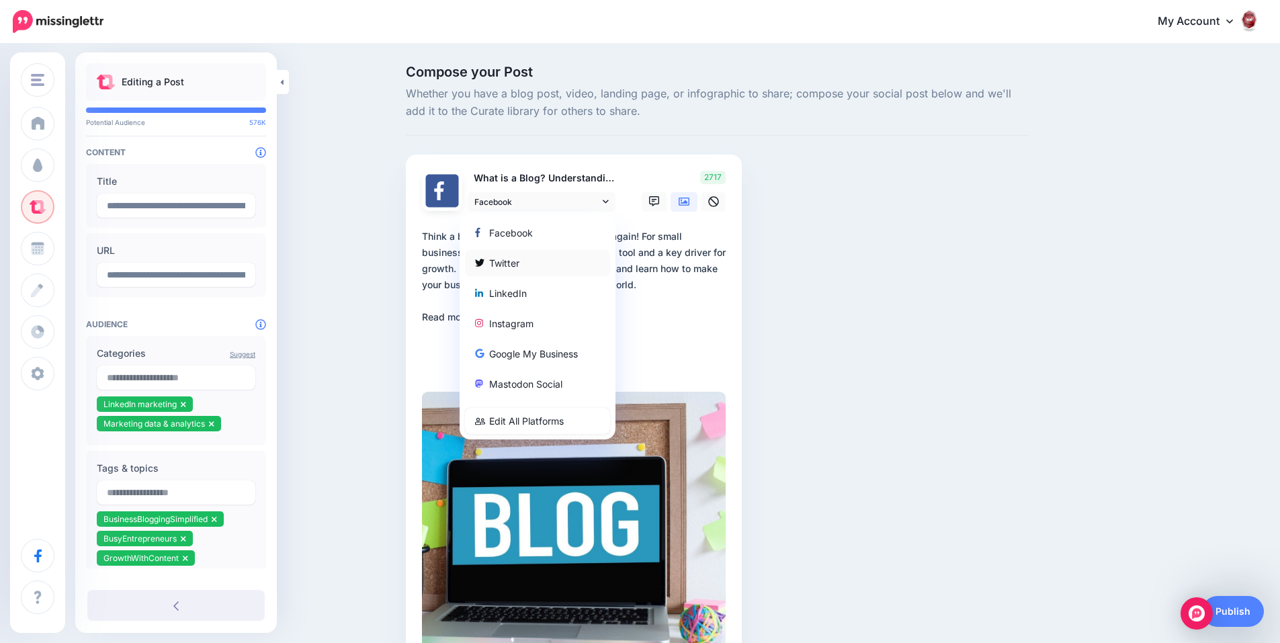
click at [579, 261] on div "Twitter" at bounding box center [537, 263] width 125 height 16
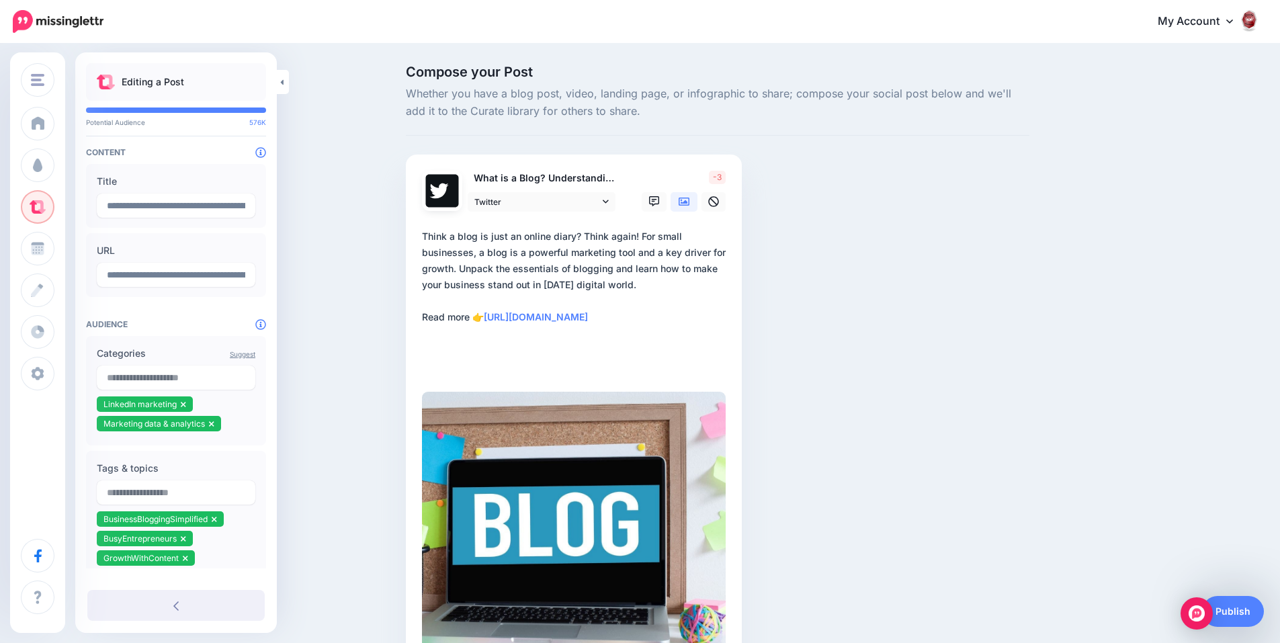
click at [646, 238] on textarea "**********" at bounding box center [576, 301] width 309 height 145
type textarea "**********"
click at [1251, 598] on link "Publish" at bounding box center [1233, 611] width 62 height 31
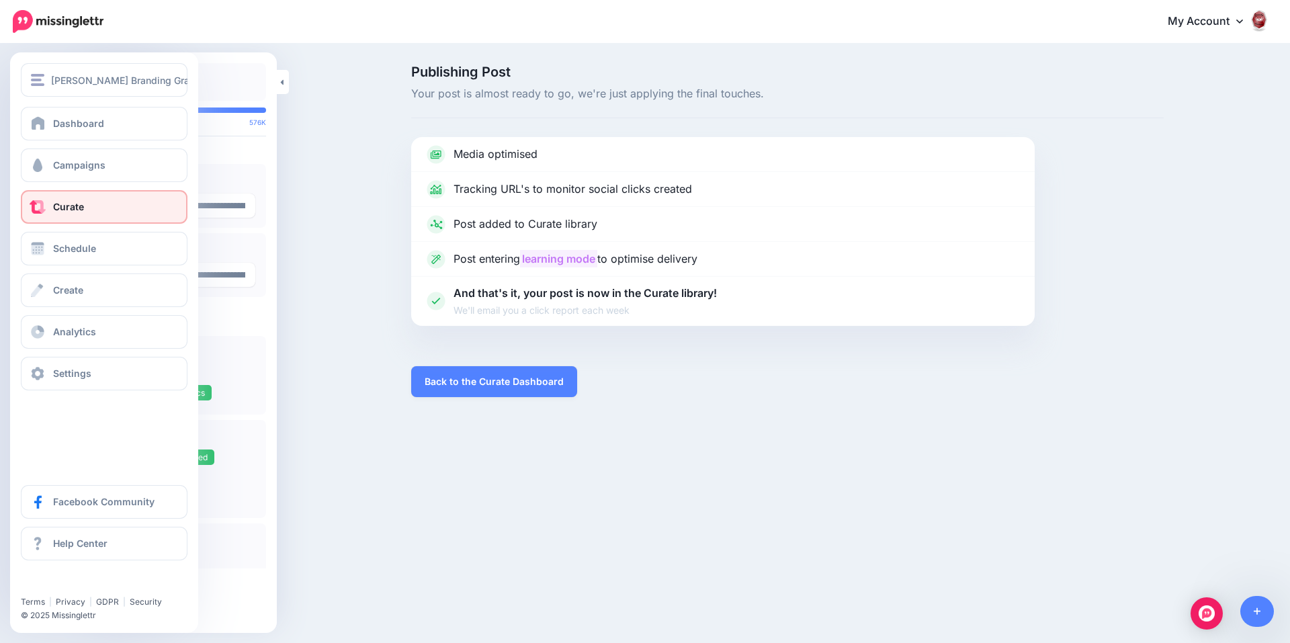
click at [72, 206] on span "Curate" at bounding box center [68, 206] width 31 height 11
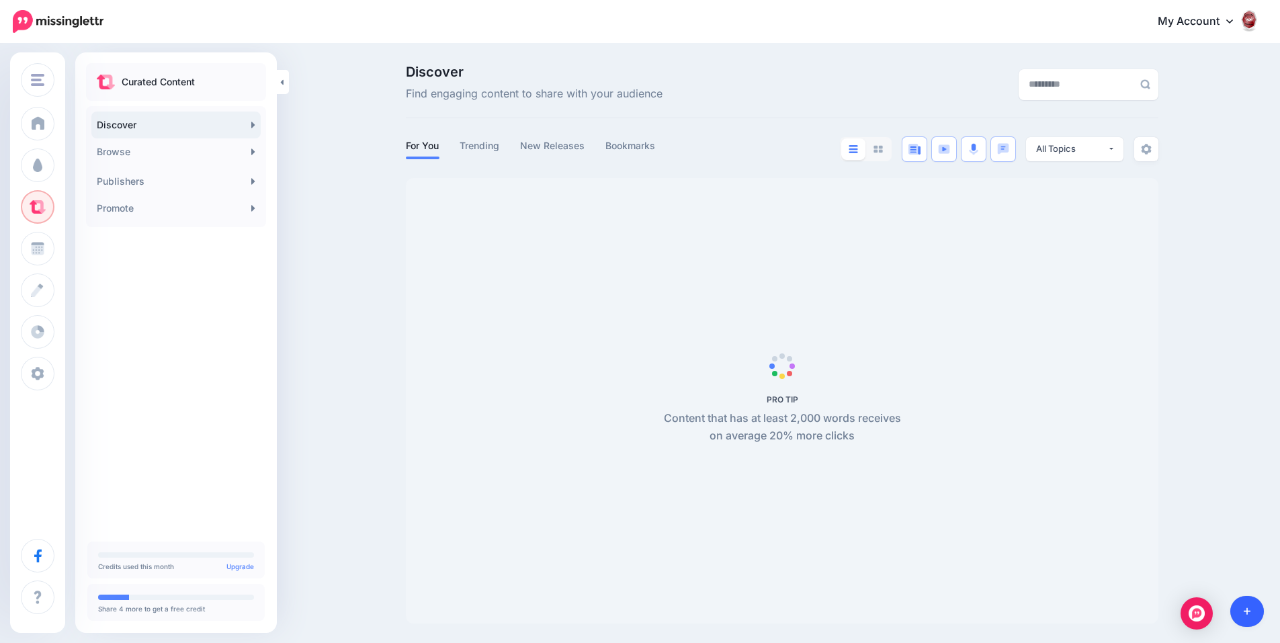
click at [1244, 612] on icon at bounding box center [1247, 611] width 7 height 7
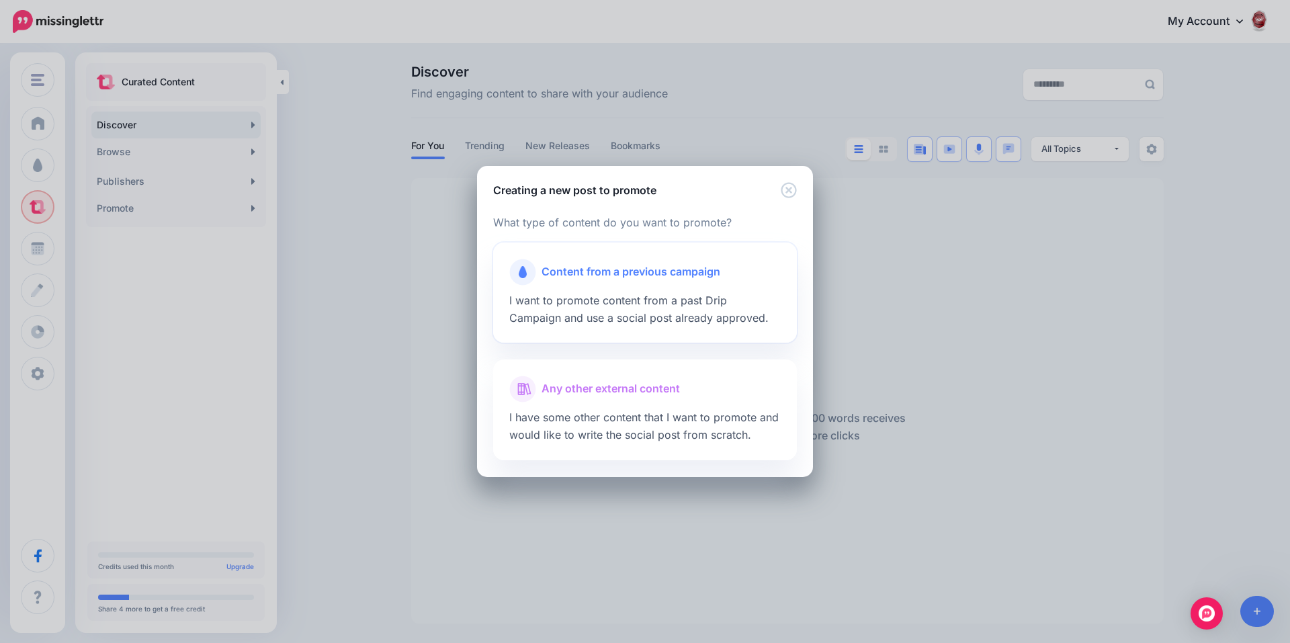
click at [677, 273] on span "Content from a previous campaign" at bounding box center [631, 271] width 179 height 17
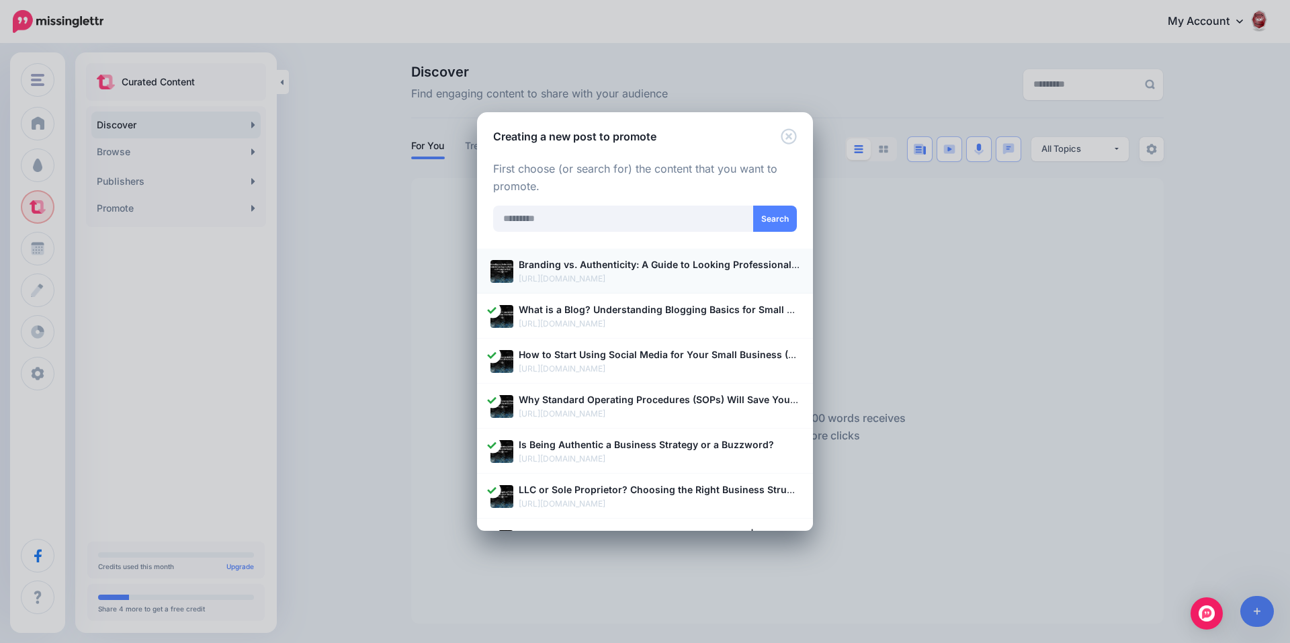
click at [669, 278] on p "[URL][DOMAIN_NAME]" at bounding box center [659, 278] width 281 height 13
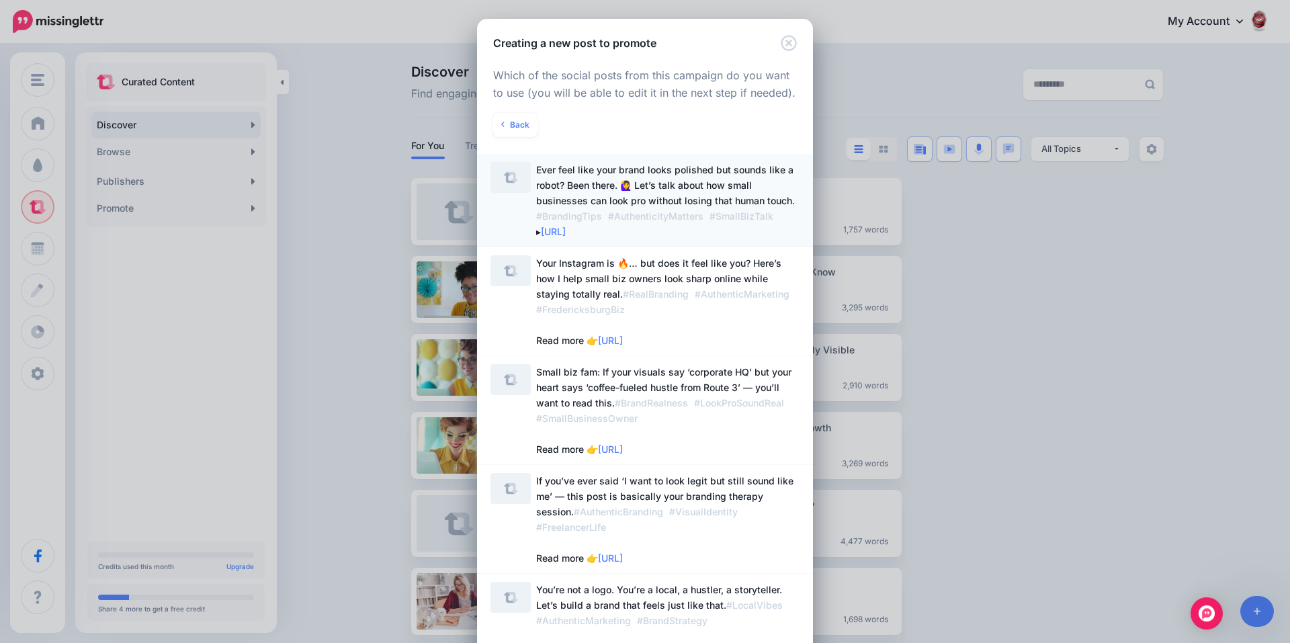
click at [665, 187] on span "Ever feel like your brand looks polished but sounds like a robot? Been there. 🙋…" at bounding box center [665, 200] width 259 height 73
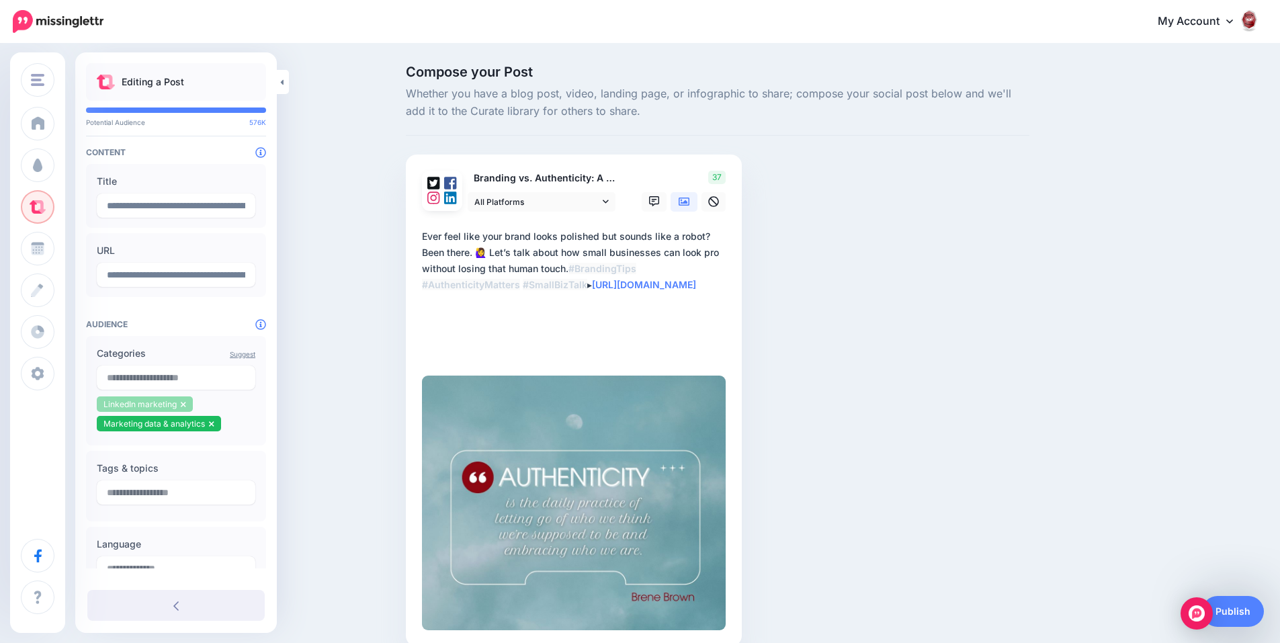
click at [183, 404] on icon at bounding box center [183, 404] width 5 height 5
click at [209, 404] on icon at bounding box center [211, 405] width 5 height 8
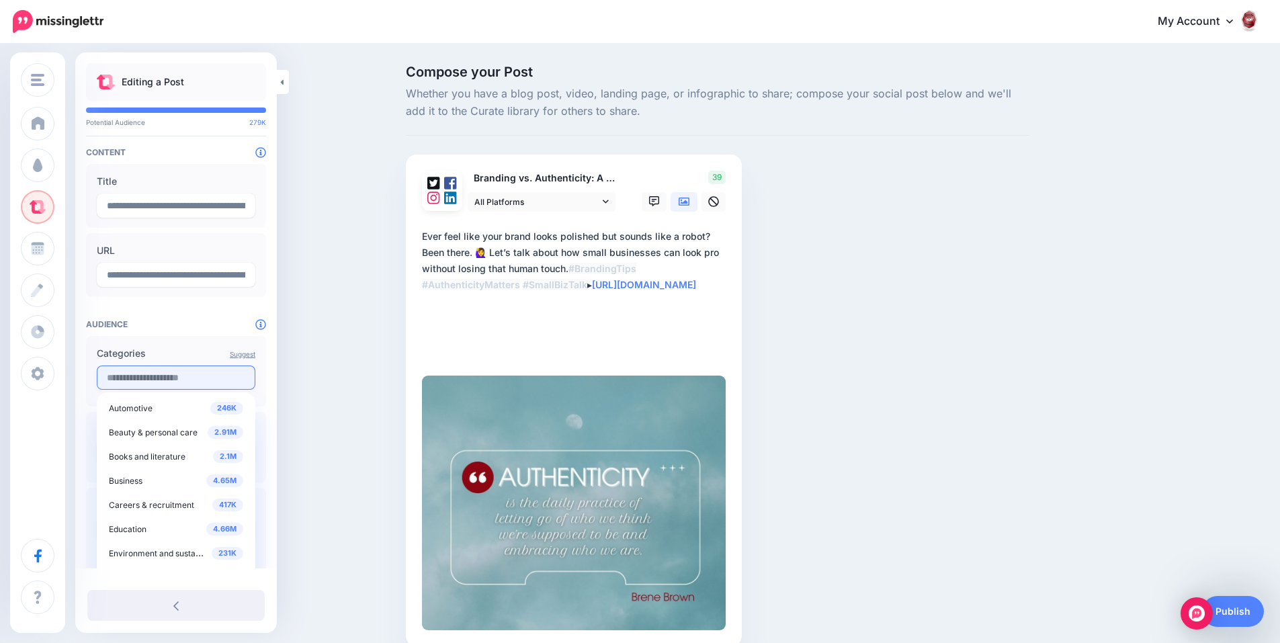
click at [197, 380] on input "text" at bounding box center [176, 378] width 159 height 24
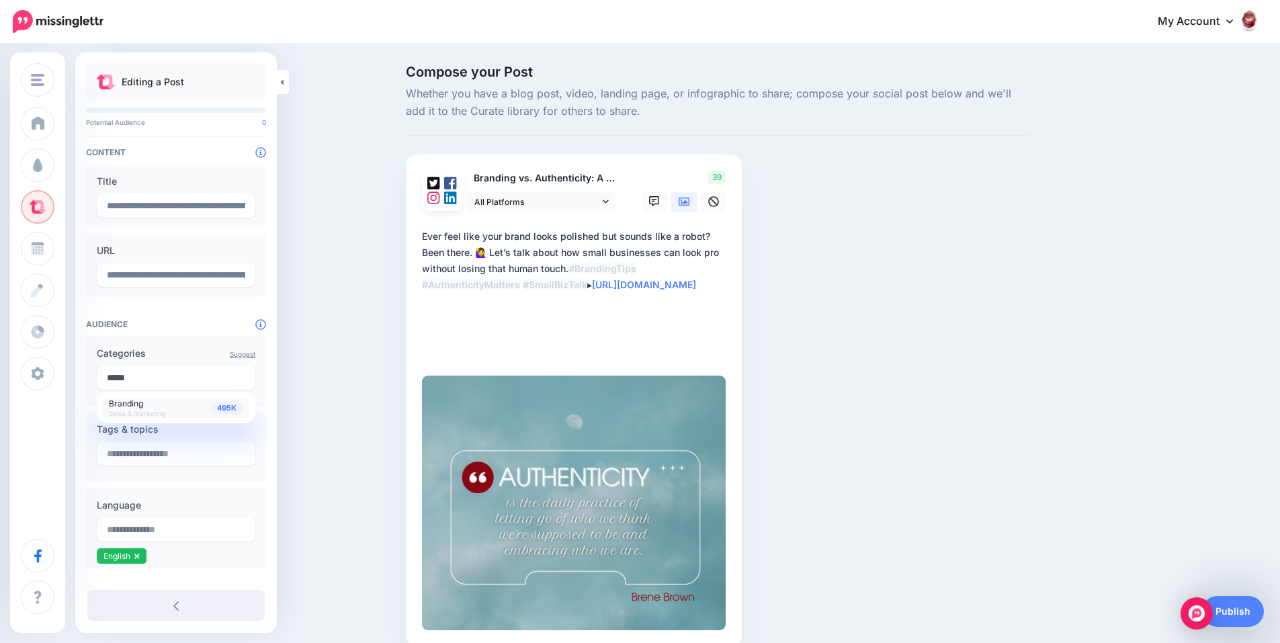
type input "*****"
click at [161, 409] on span "Sales & marketing" at bounding box center [137, 413] width 56 height 8
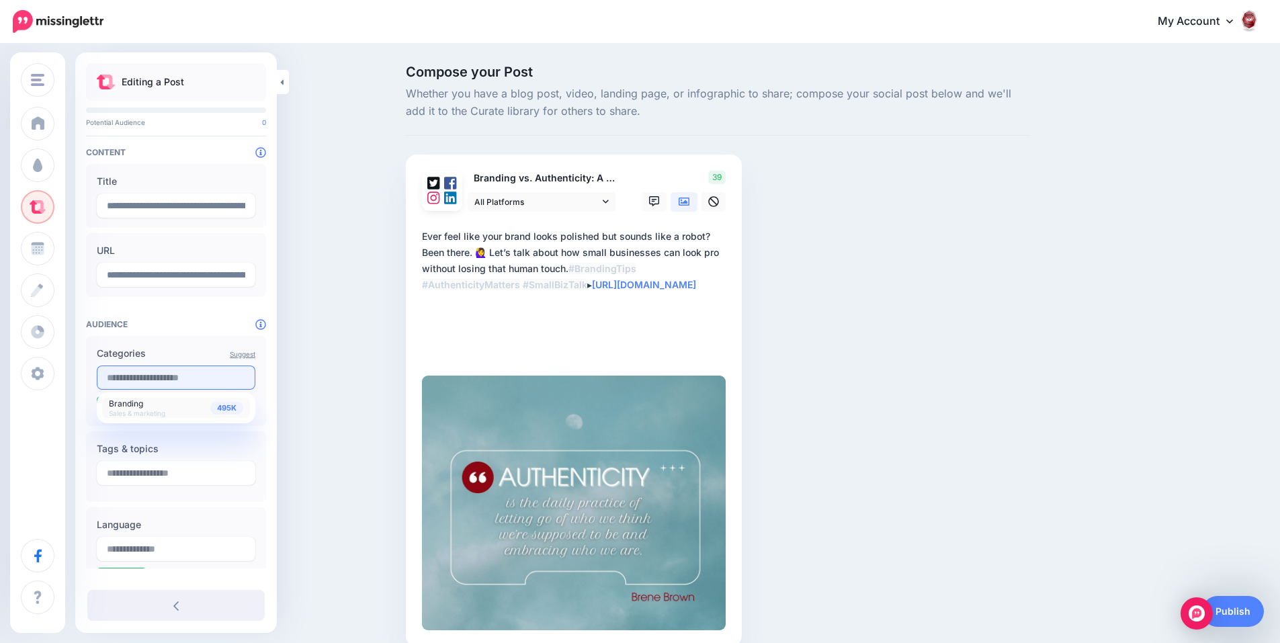
click at [164, 381] on input "text" at bounding box center [176, 378] width 159 height 24
type input "*"
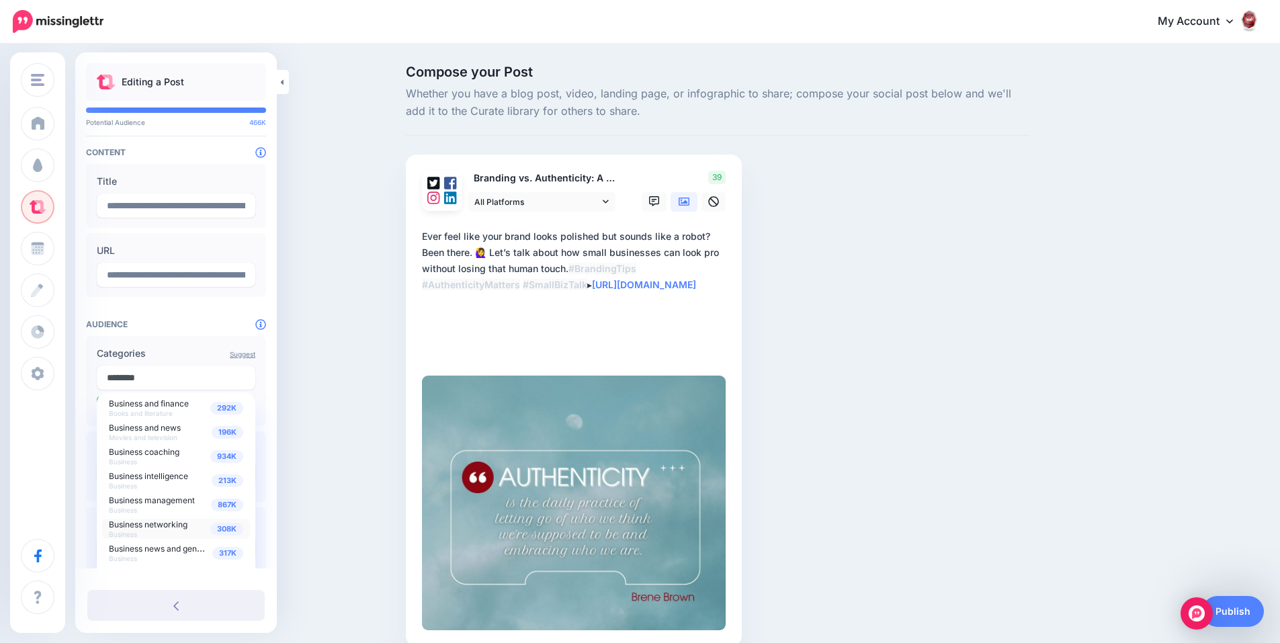
type input "********"
click at [155, 522] on span "Business networking" at bounding box center [148, 525] width 79 height 10
click at [167, 339] on div "Suggest Categories 292K Business and finance Books and literature 196K Business…" at bounding box center [176, 391] width 180 height 110
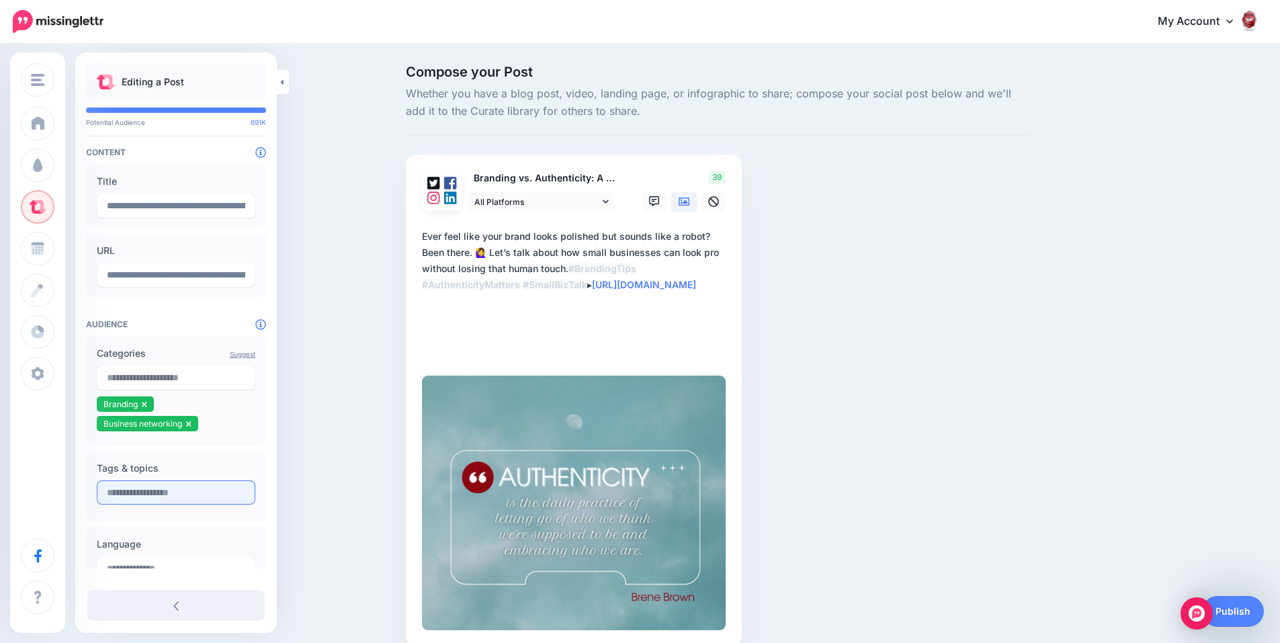
click at [173, 491] on input "text" at bounding box center [176, 493] width 159 height 24
type input "******"
click at [155, 549] on div "5.61K authenticity" at bounding box center [176, 547] width 134 height 16
type input "********"
click at [165, 552] on div "48.2K branding" at bounding box center [176, 547] width 134 height 16
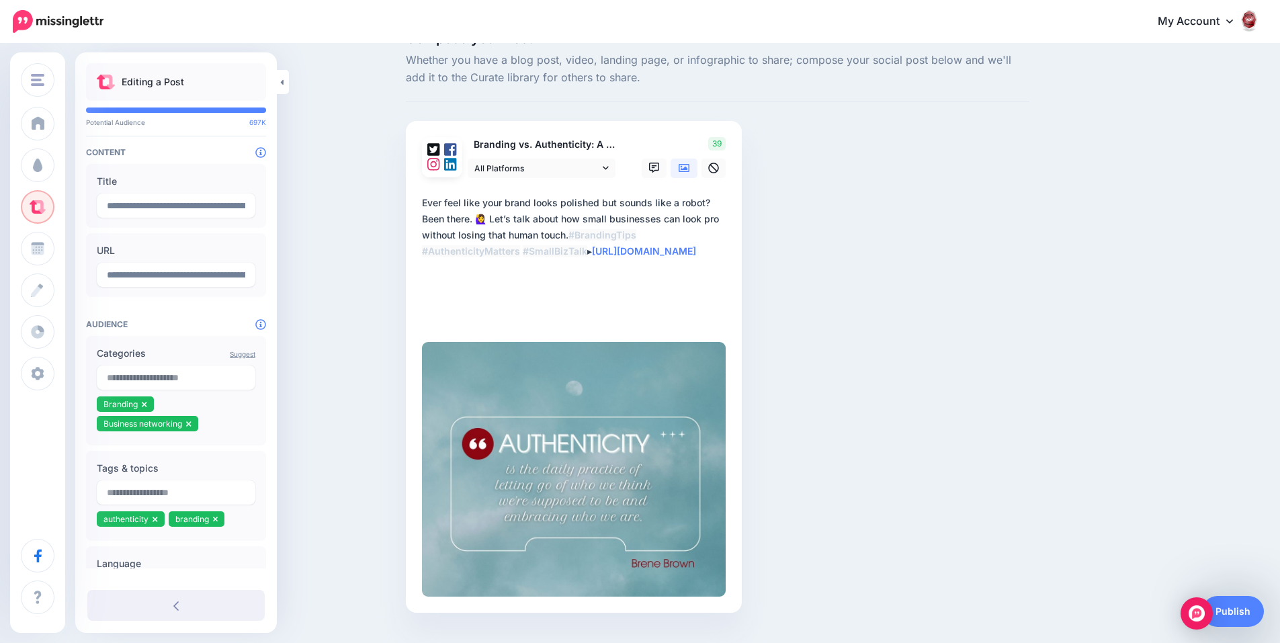
scroll to position [64, 0]
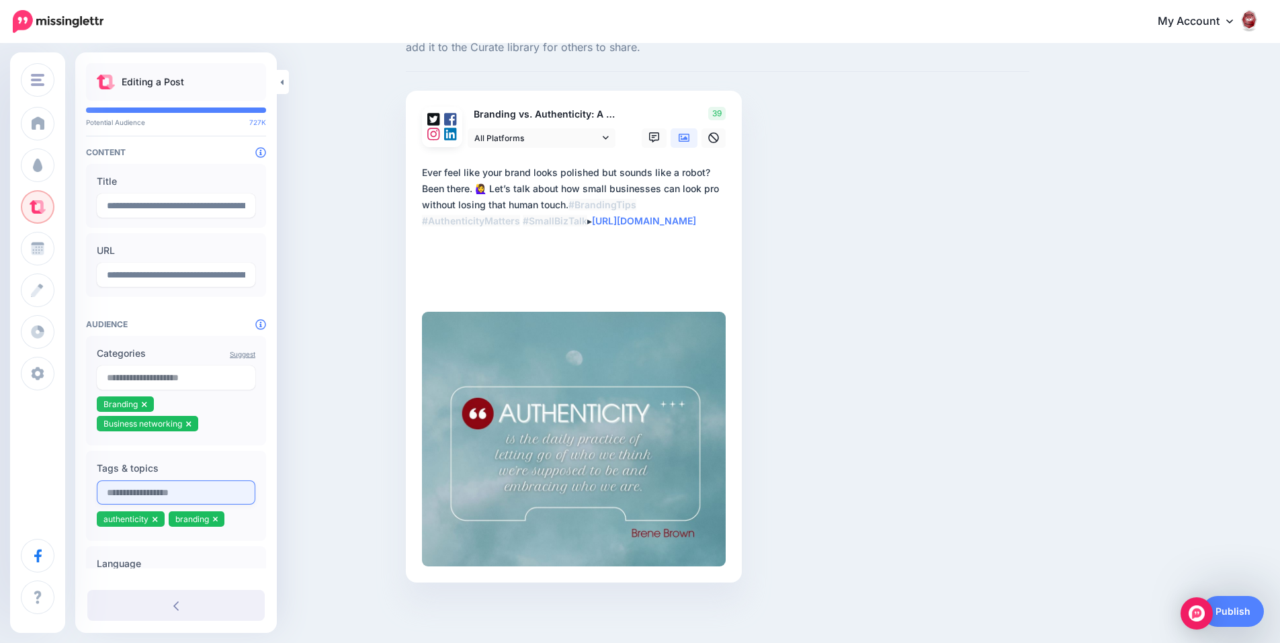
click at [161, 493] on input "text" at bounding box center [176, 493] width 159 height 24
type input "**********"
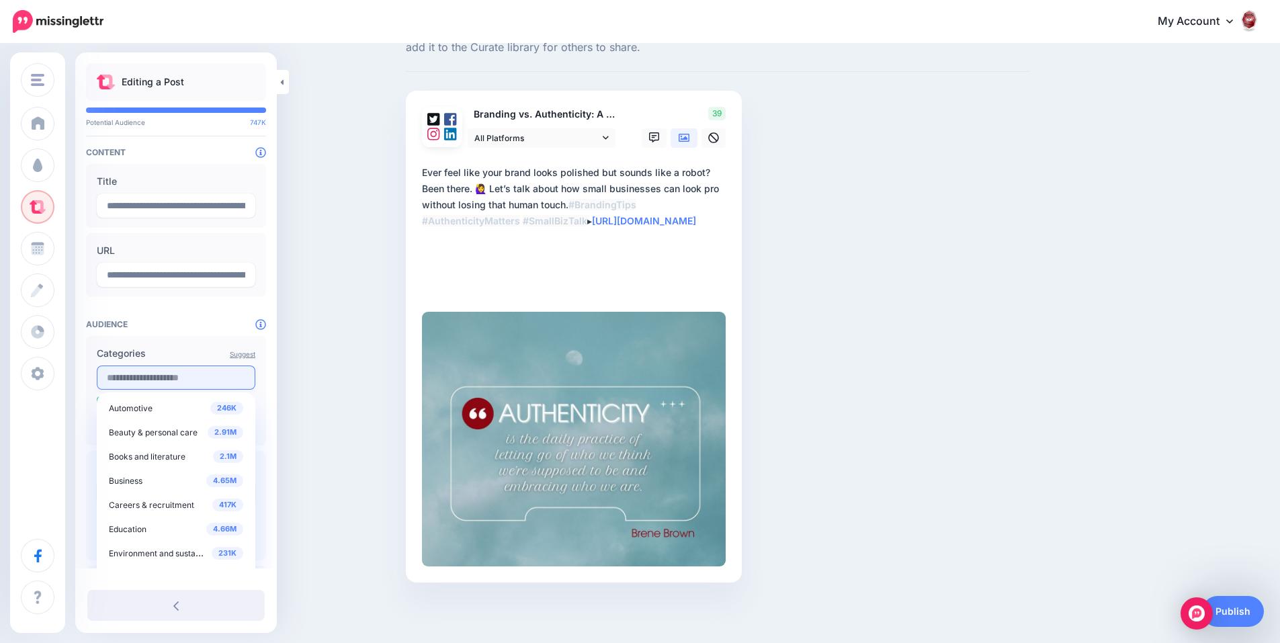
click at [155, 383] on input "text" at bounding box center [176, 378] width 159 height 24
type input "********"
click at [159, 504] on span "Business management" at bounding box center [152, 500] width 86 height 10
click at [265, 417] on div "Suggest Categories 292K Business and finance Books and literature 196K Business…" at bounding box center [176, 400] width 180 height 129
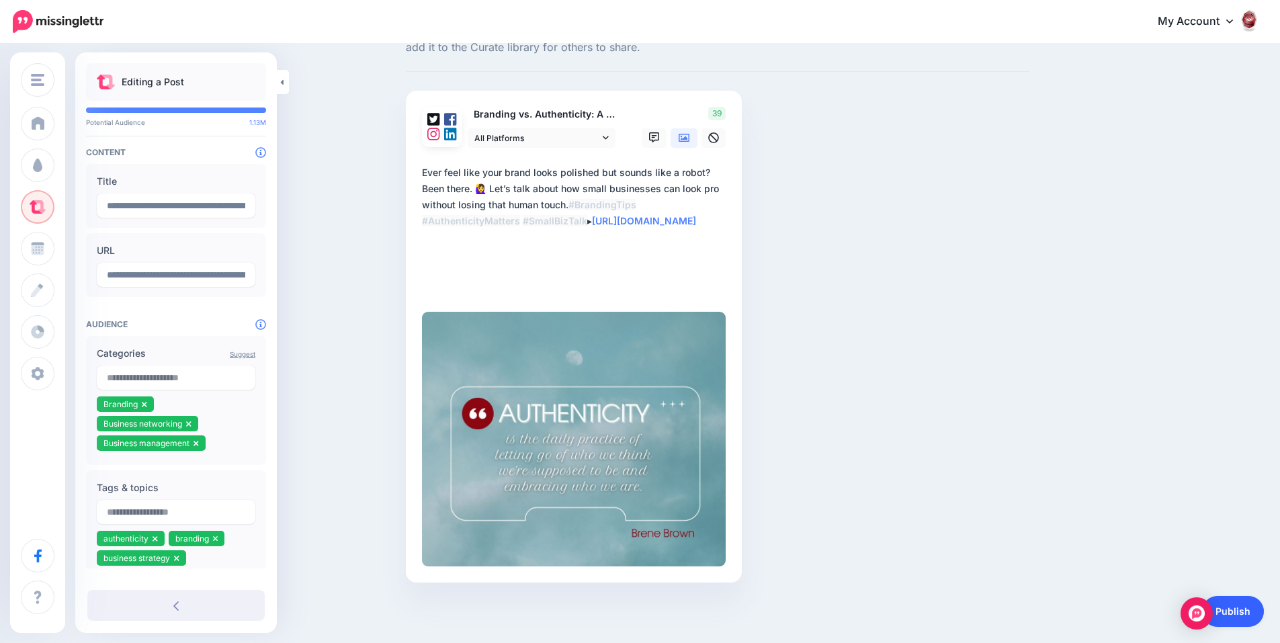
click at [1229, 608] on link "Publish" at bounding box center [1233, 611] width 62 height 31
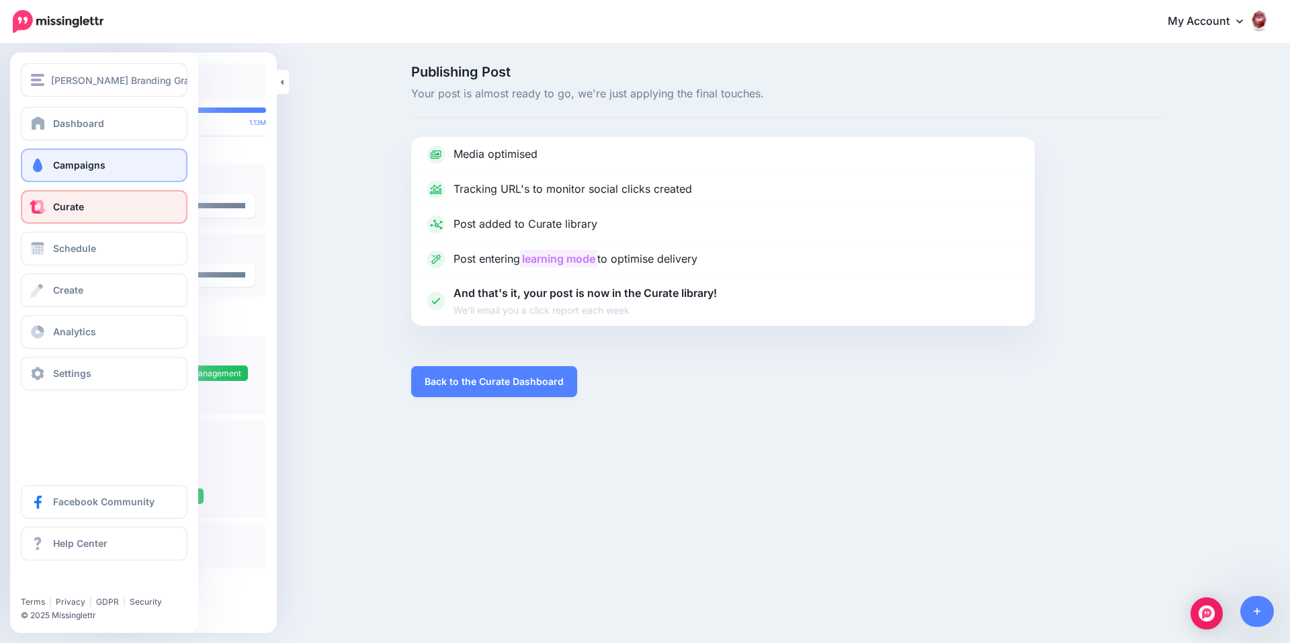
click at [69, 171] on link "Campaigns" at bounding box center [104, 166] width 167 height 34
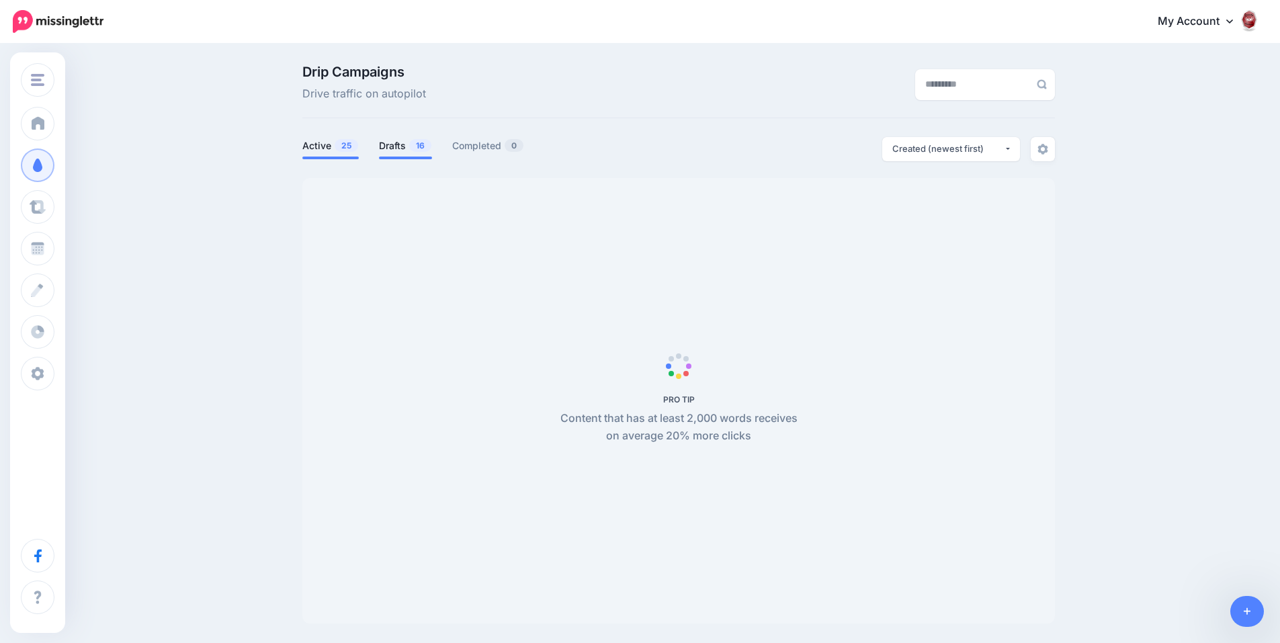
click at [405, 147] on link "Drafts 16" at bounding box center [405, 146] width 53 height 16
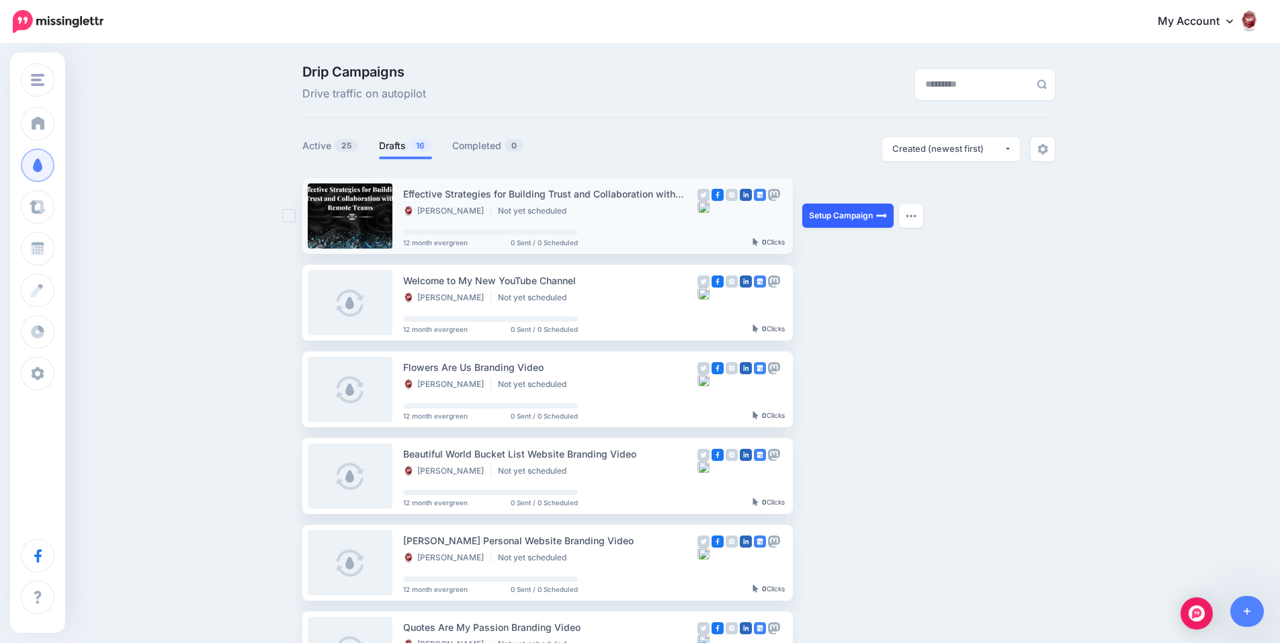
click at [839, 208] on link "Setup Campaign" at bounding box center [848, 216] width 91 height 24
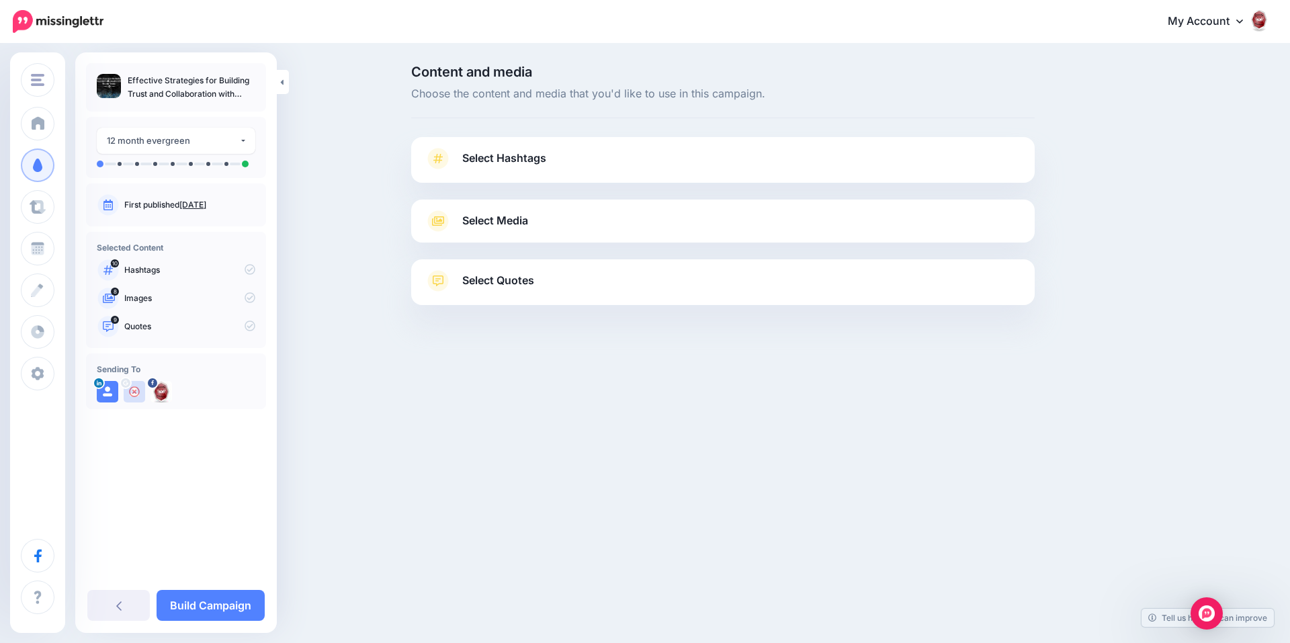
click at [586, 166] on link "Select Hashtags" at bounding box center [723, 165] width 597 height 35
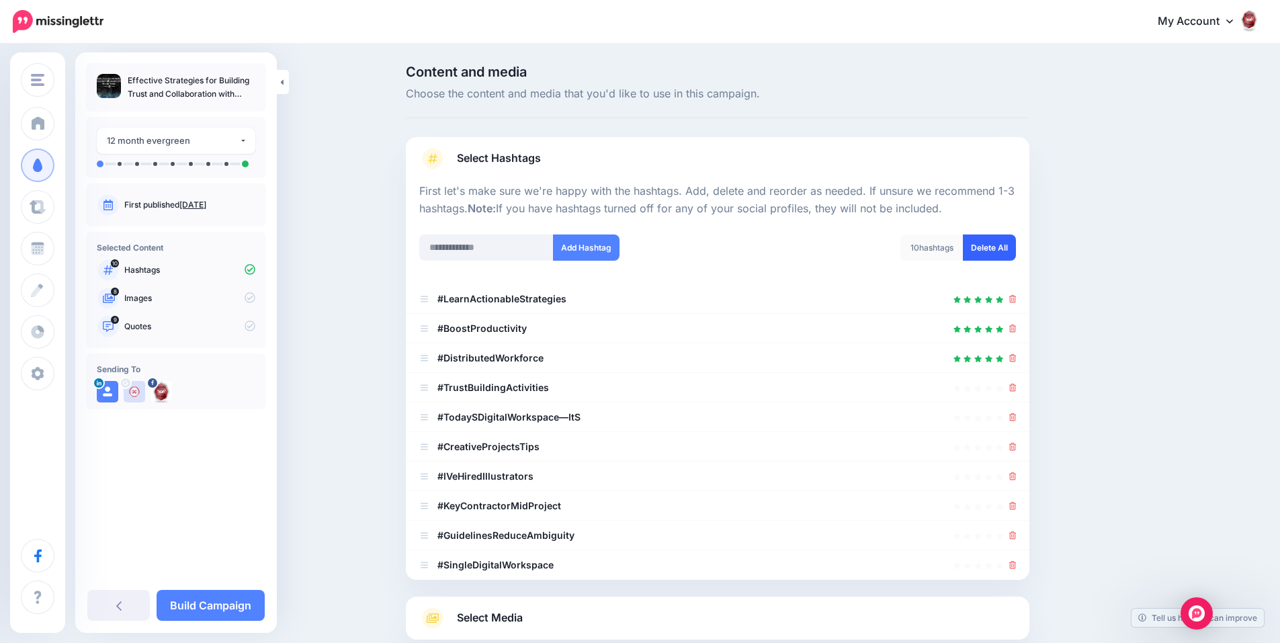
click at [985, 248] on link "Delete All" at bounding box center [989, 248] width 53 height 26
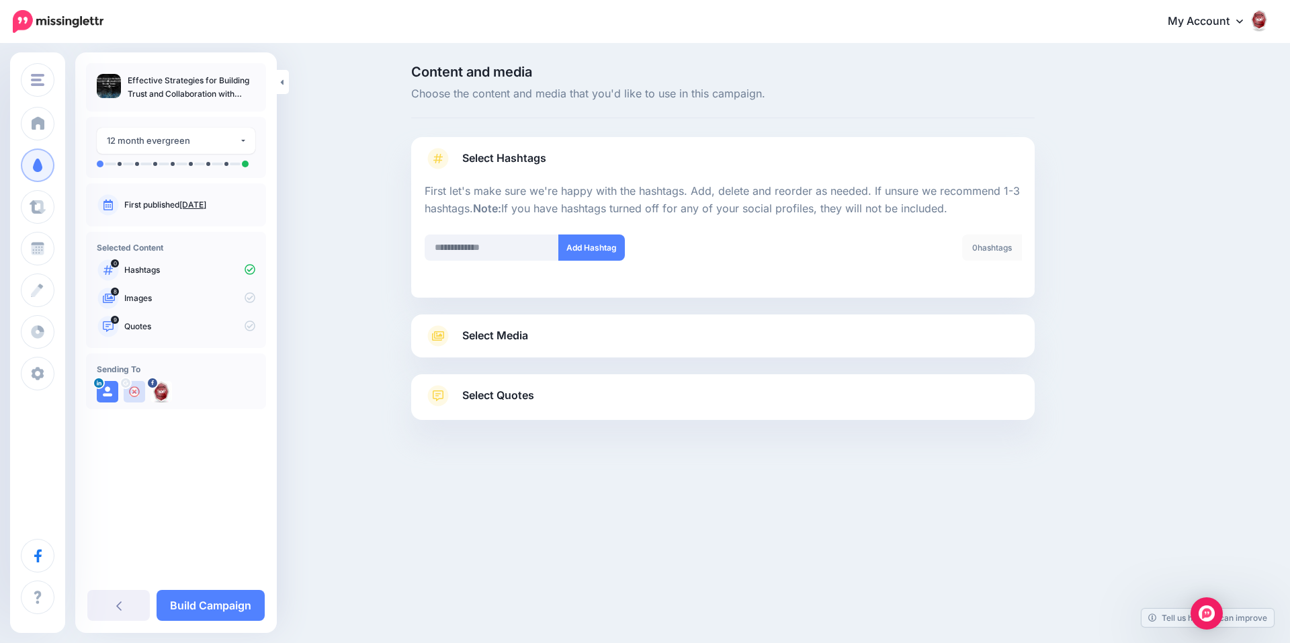
click at [706, 347] on div "Select Media Next, let's make sure we have the best media for this campaign. De…" at bounding box center [723, 336] width 624 height 43
click at [708, 330] on link "Select Media" at bounding box center [723, 336] width 597 height 22
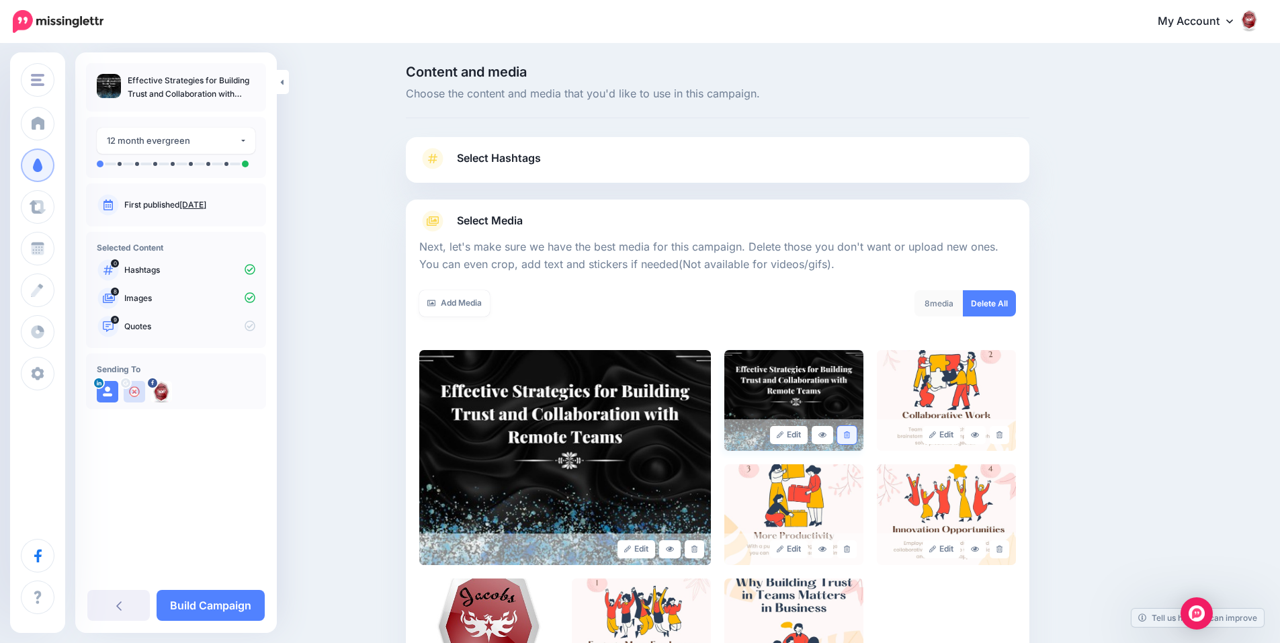
click at [852, 439] on link at bounding box center [846, 435] width 19 height 18
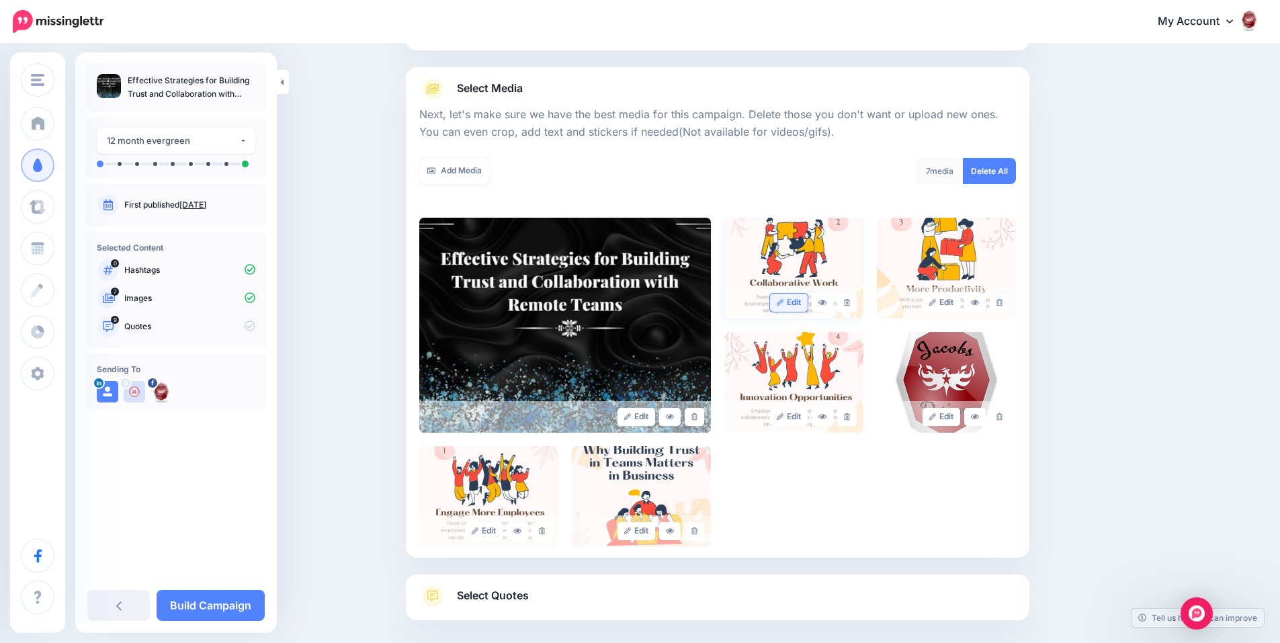
scroll to position [134, 0]
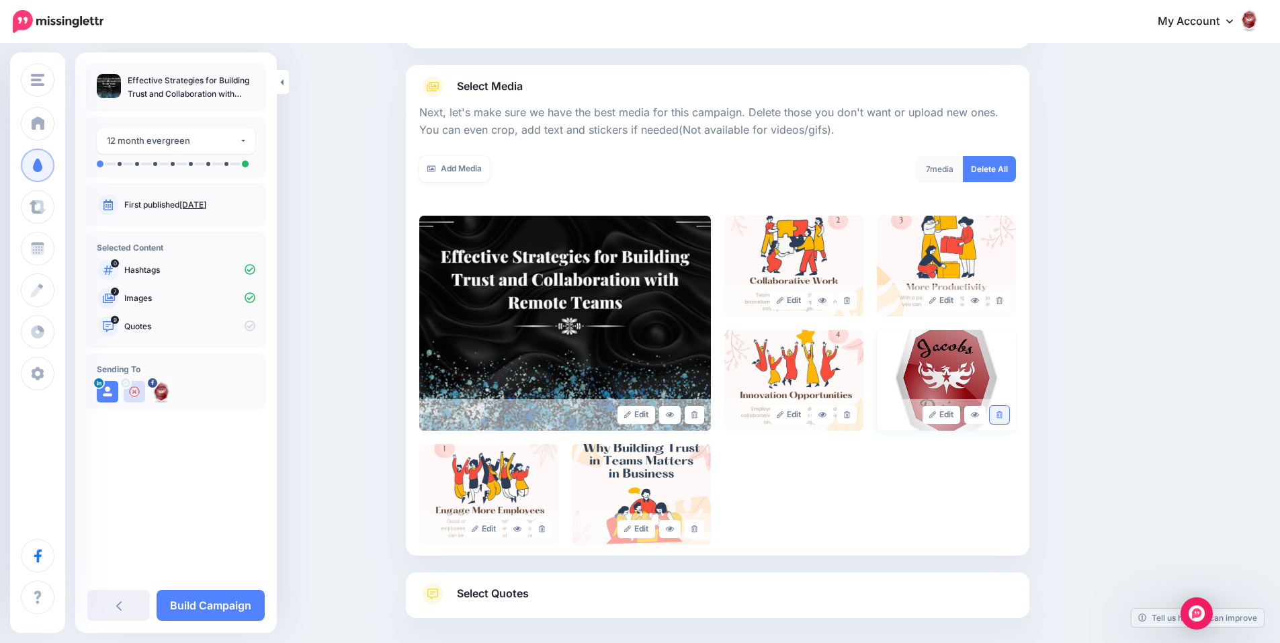
click at [1010, 417] on link at bounding box center [999, 415] width 19 height 18
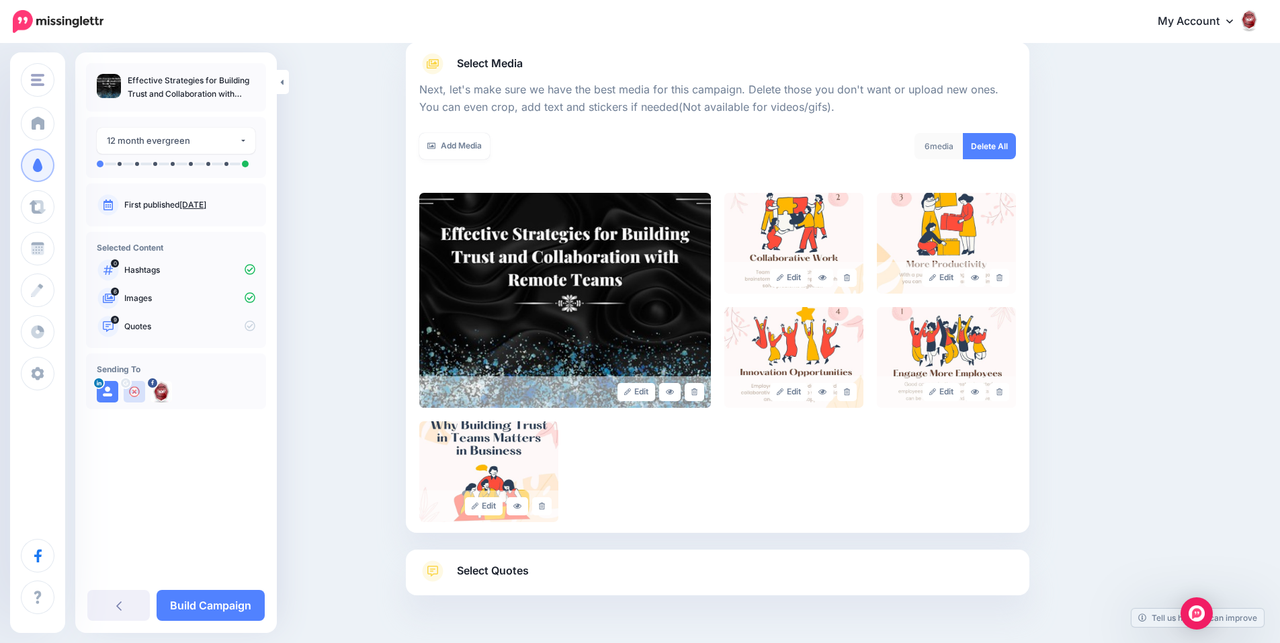
scroll to position [197, 0]
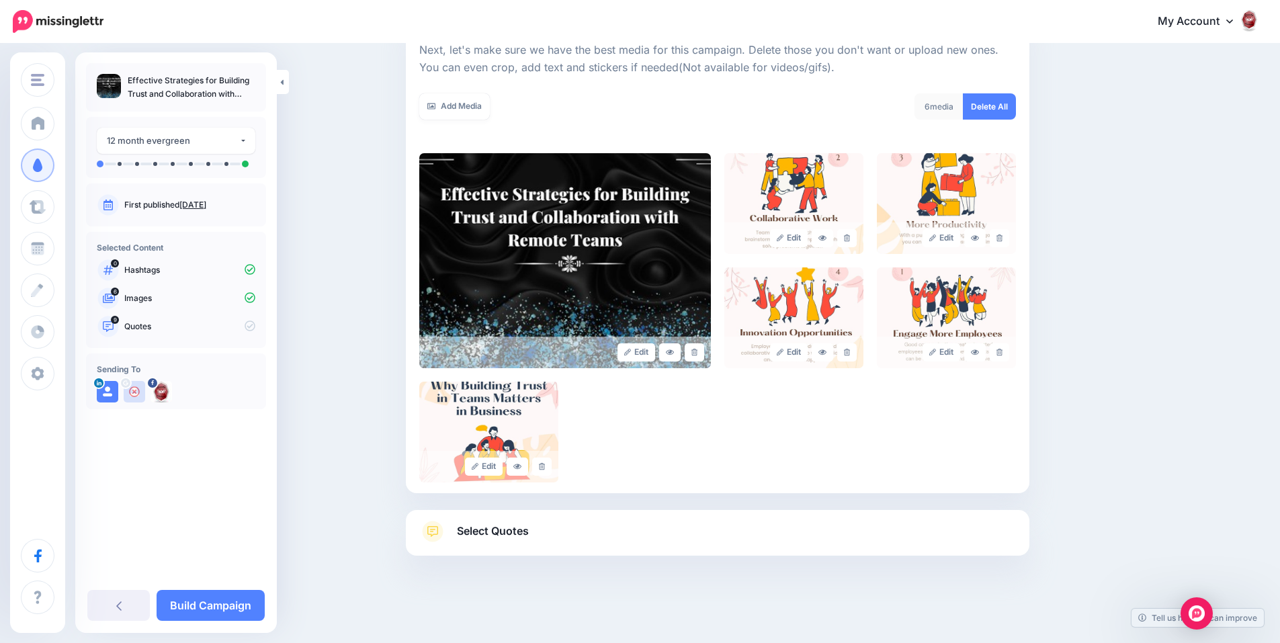
click at [747, 522] on link "Select Quotes" at bounding box center [717, 538] width 597 height 35
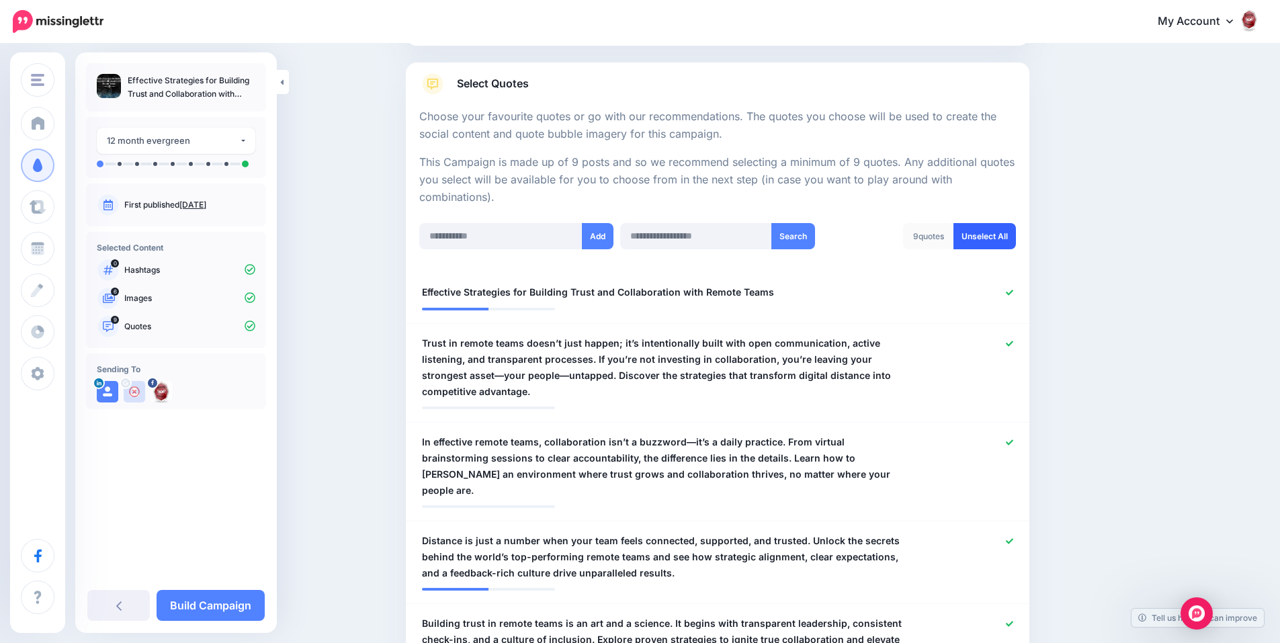
click at [992, 241] on link "Unselect All" at bounding box center [985, 236] width 63 height 26
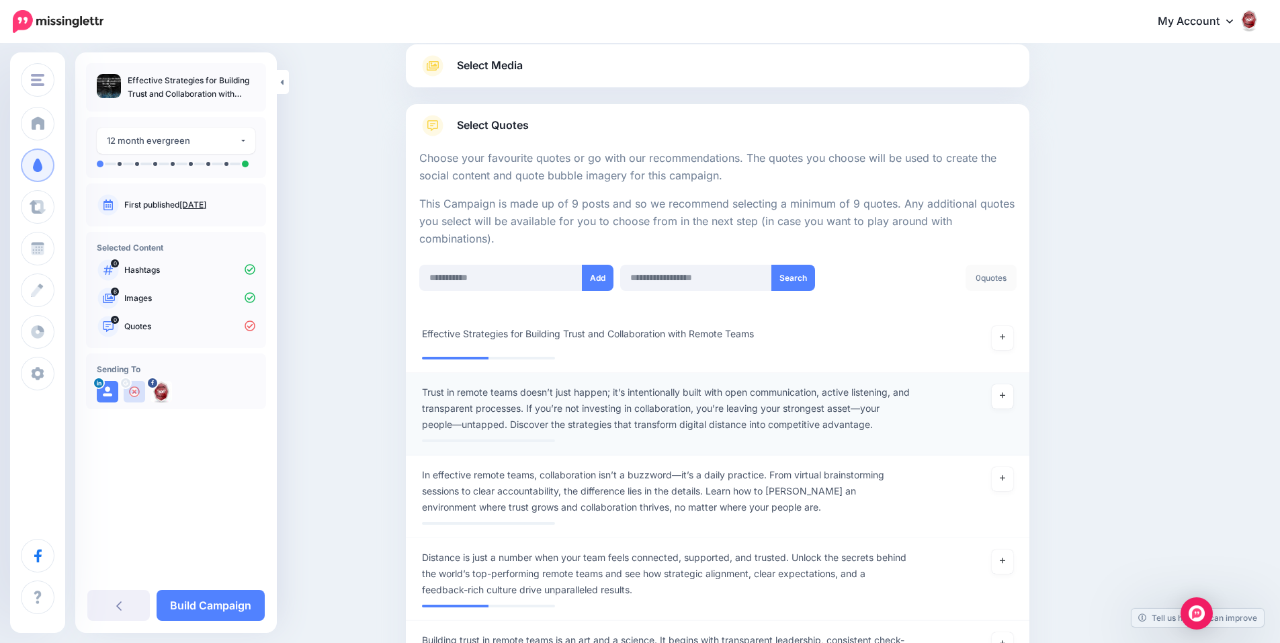
scroll to position [67, 0]
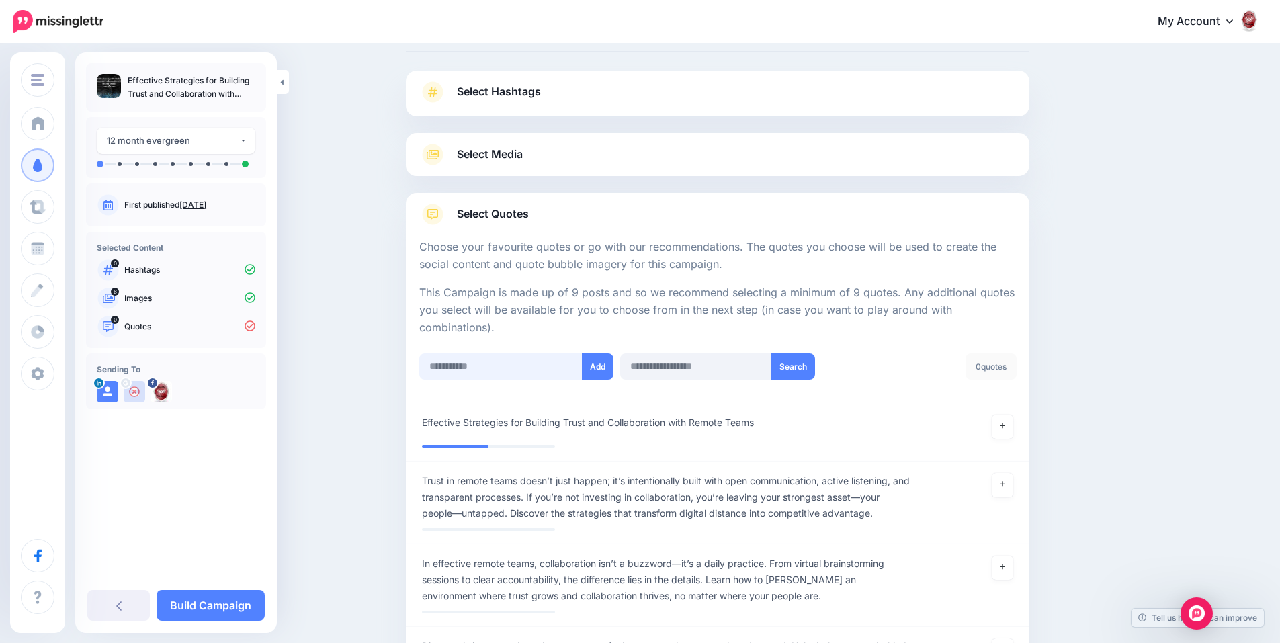
click at [509, 364] on input "text" at bounding box center [500, 367] width 163 height 26
paste input "**********"
type input "**********"
click at [591, 368] on button "Add" at bounding box center [598, 367] width 32 height 26
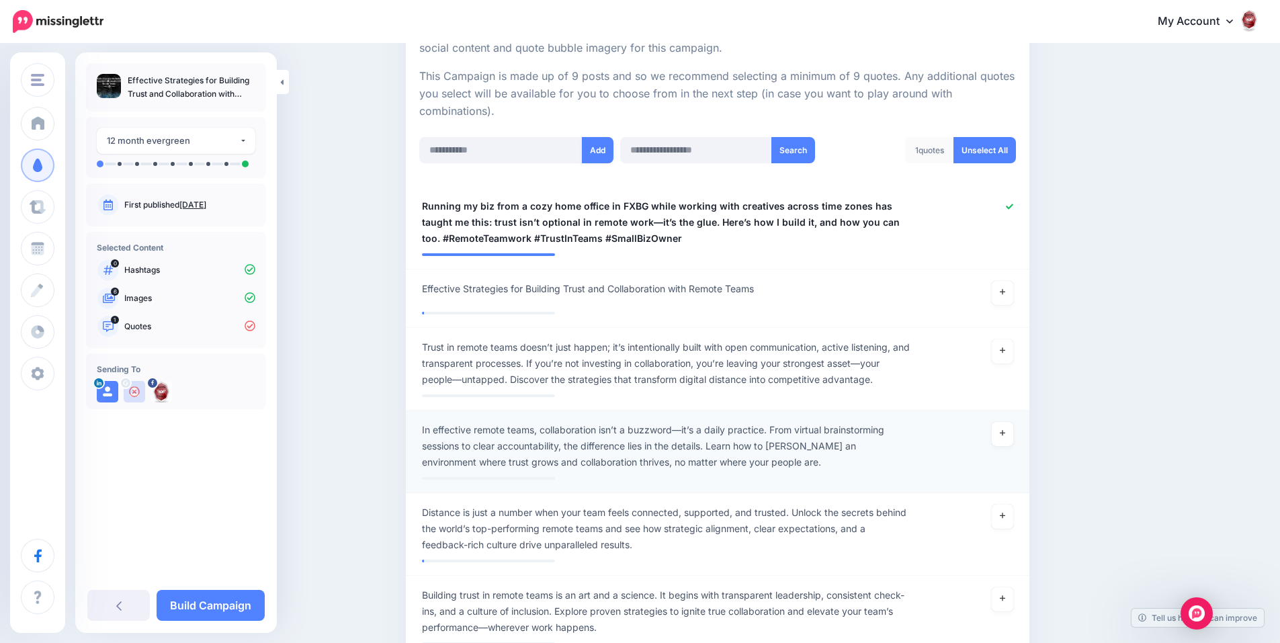
scroll to position [268, 0]
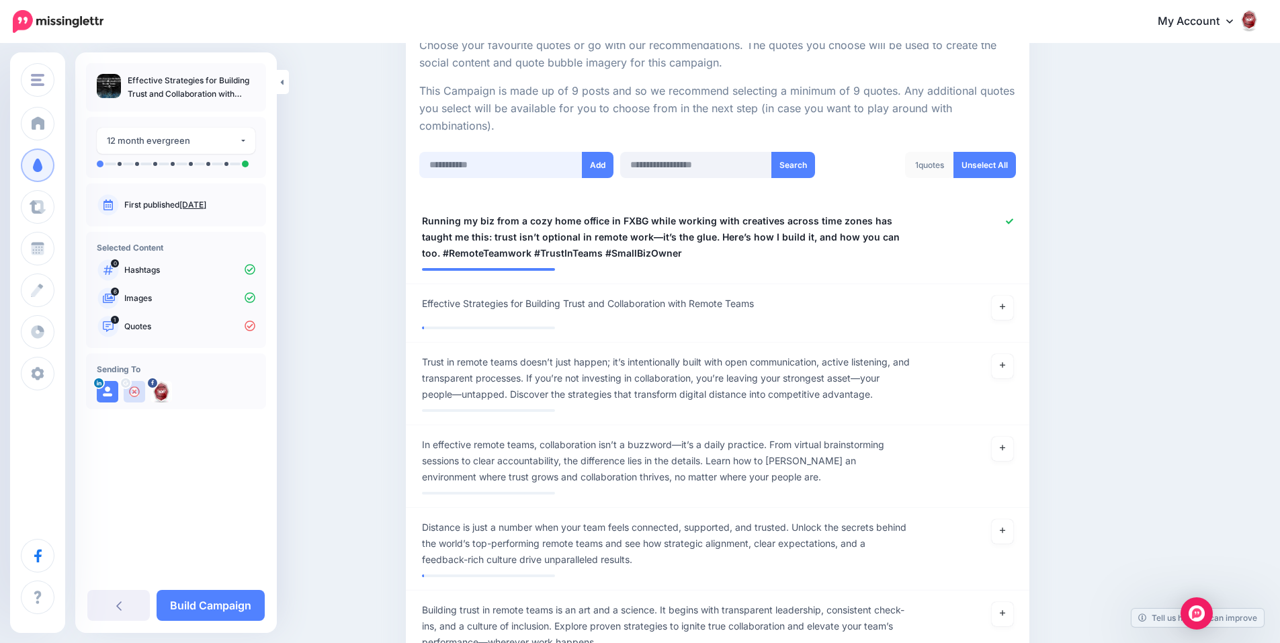
click at [532, 162] on input "text" at bounding box center [500, 165] width 163 height 26
paste input "**********"
type input "**********"
click at [601, 165] on button "Add" at bounding box center [598, 165] width 32 height 26
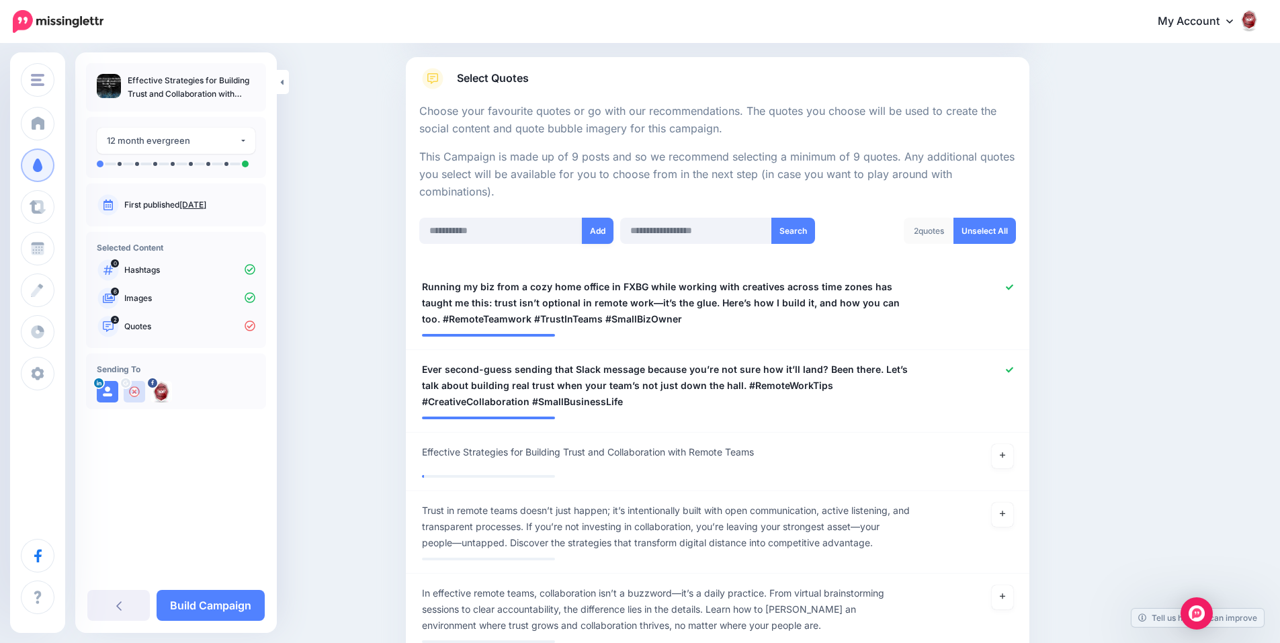
scroll to position [201, 0]
click at [542, 239] on input "text" at bounding box center [500, 232] width 163 height 26
paste input "**********"
type input "**********"
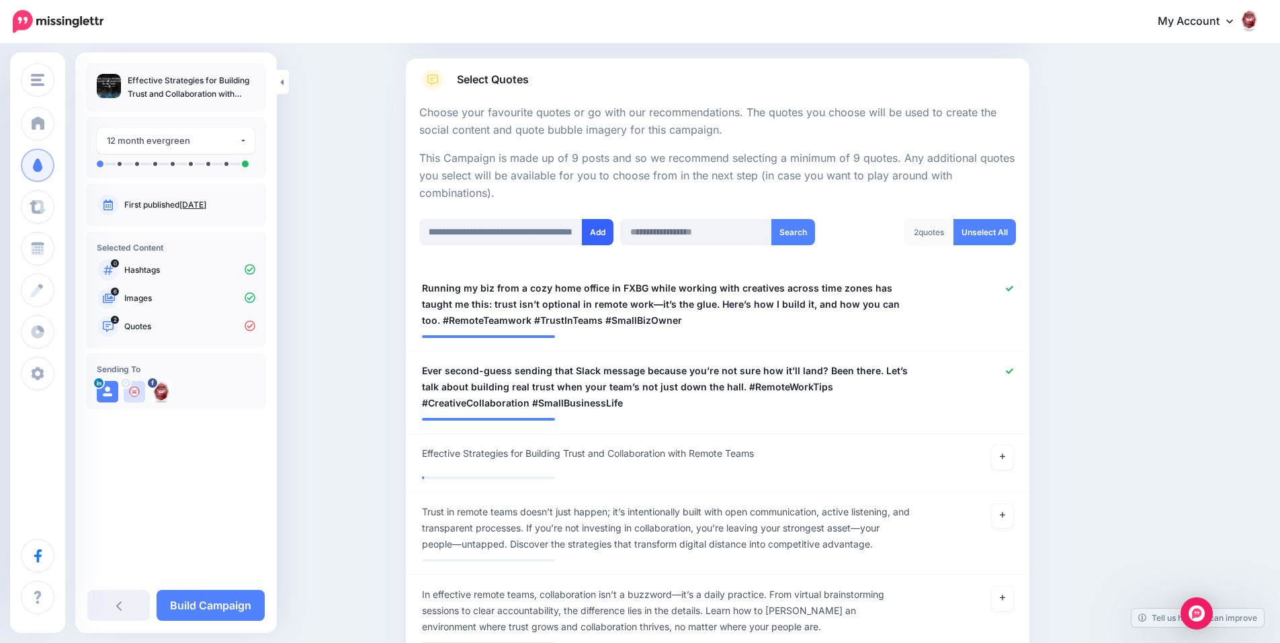
click at [604, 237] on button "Add" at bounding box center [598, 232] width 32 height 26
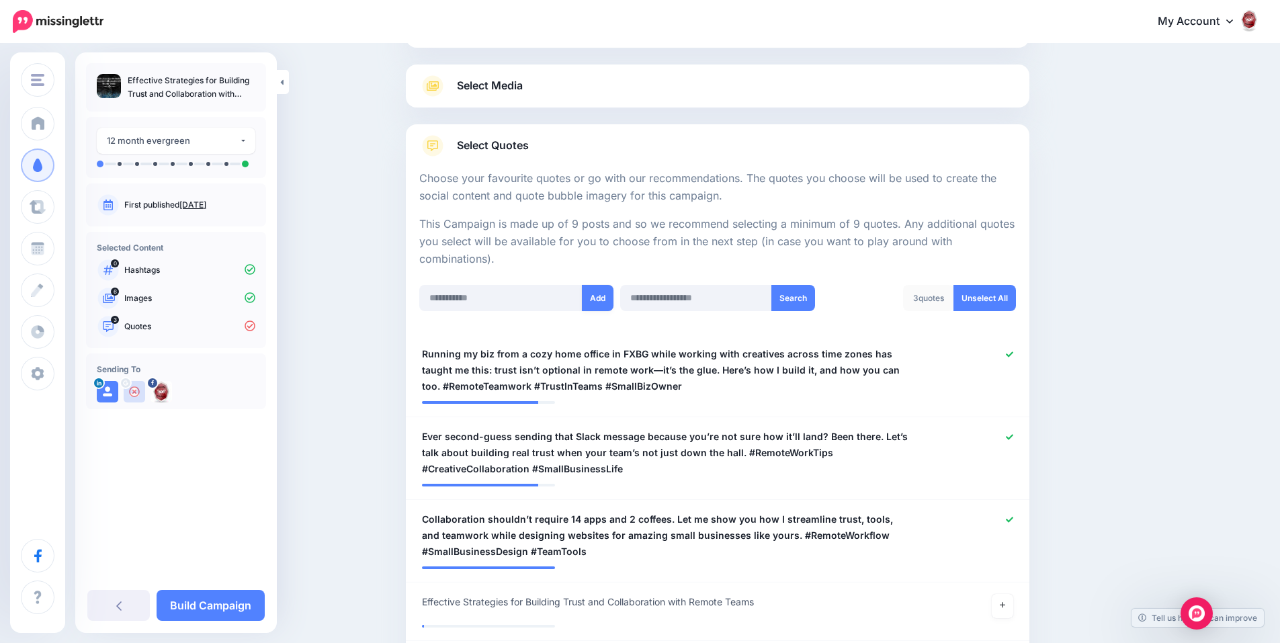
scroll to position [134, 0]
click at [525, 299] on input "text" at bounding box center [500, 299] width 163 height 26
paste input "**********"
type input "**********"
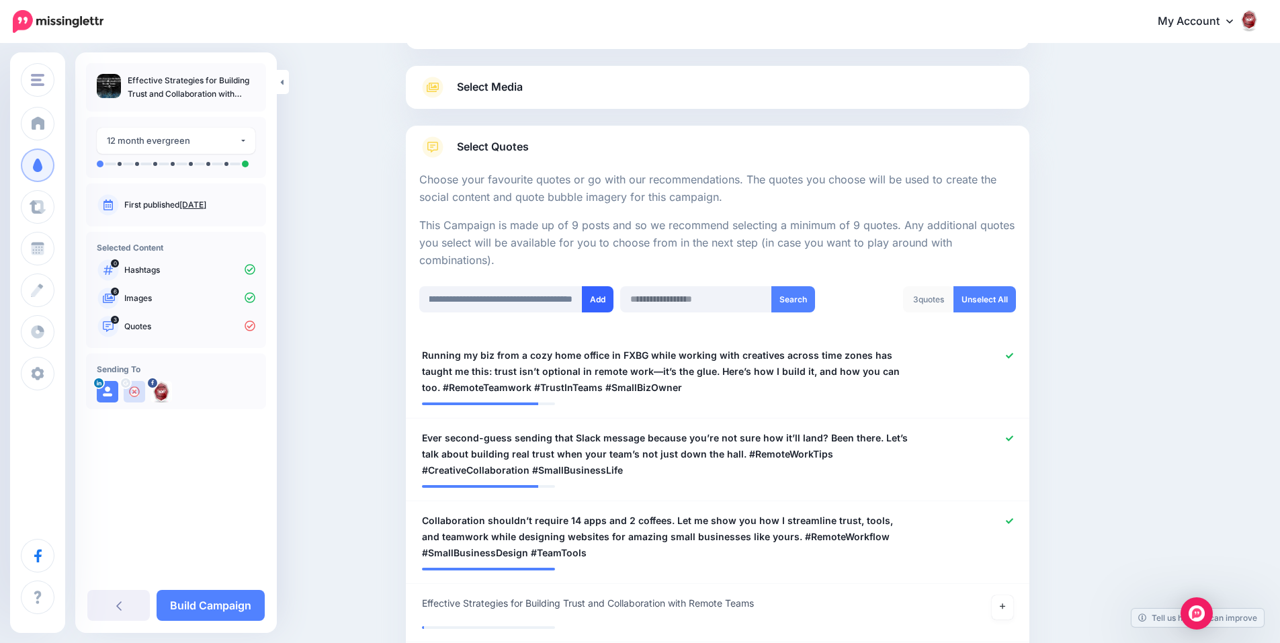
scroll to position [0, 0]
click at [601, 299] on button "Add" at bounding box center [598, 299] width 32 height 26
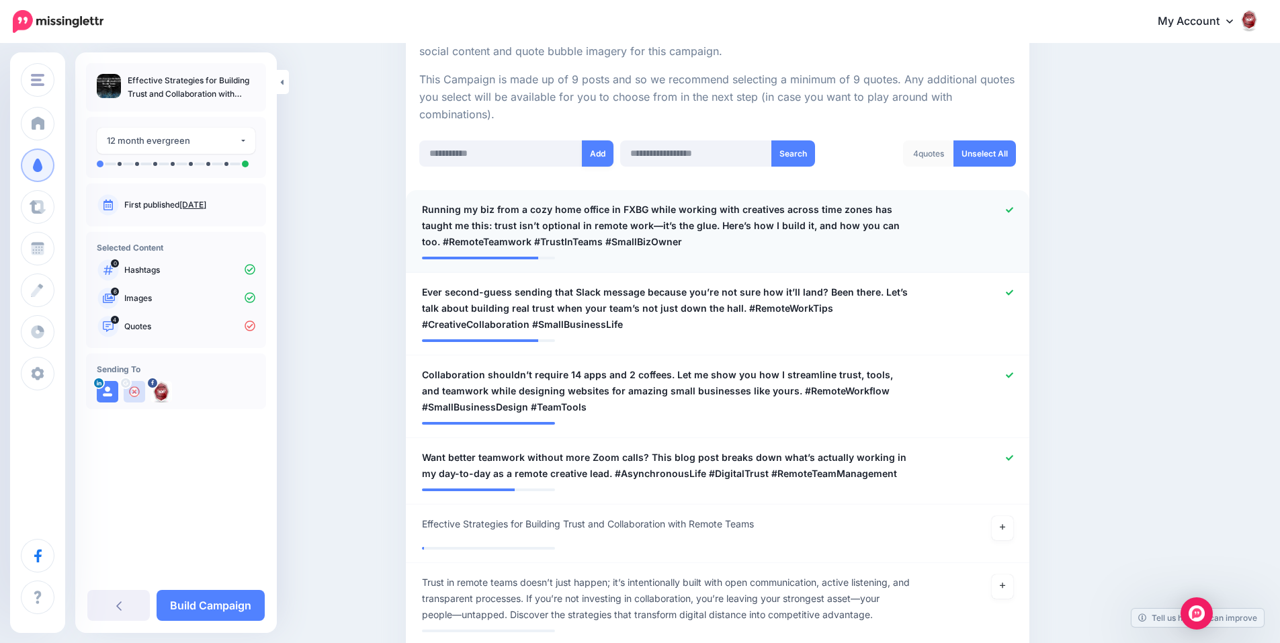
scroll to position [201, 0]
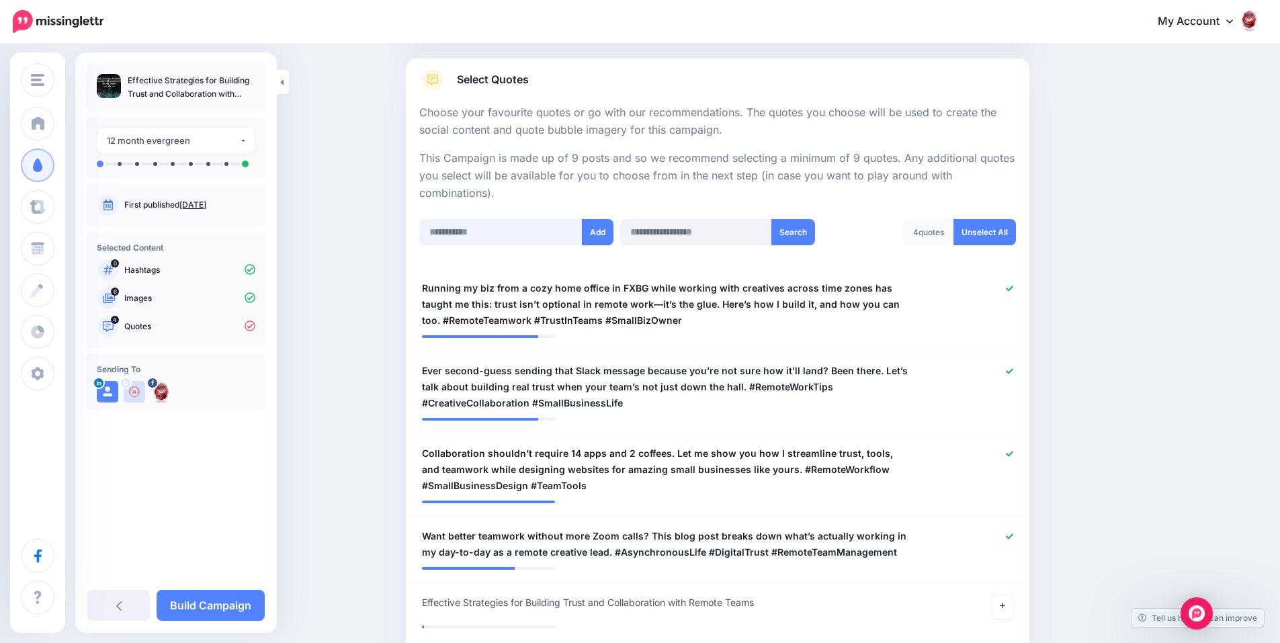
click at [550, 233] on input "text" at bounding box center [500, 232] width 163 height 26
paste input "**********"
type input "**********"
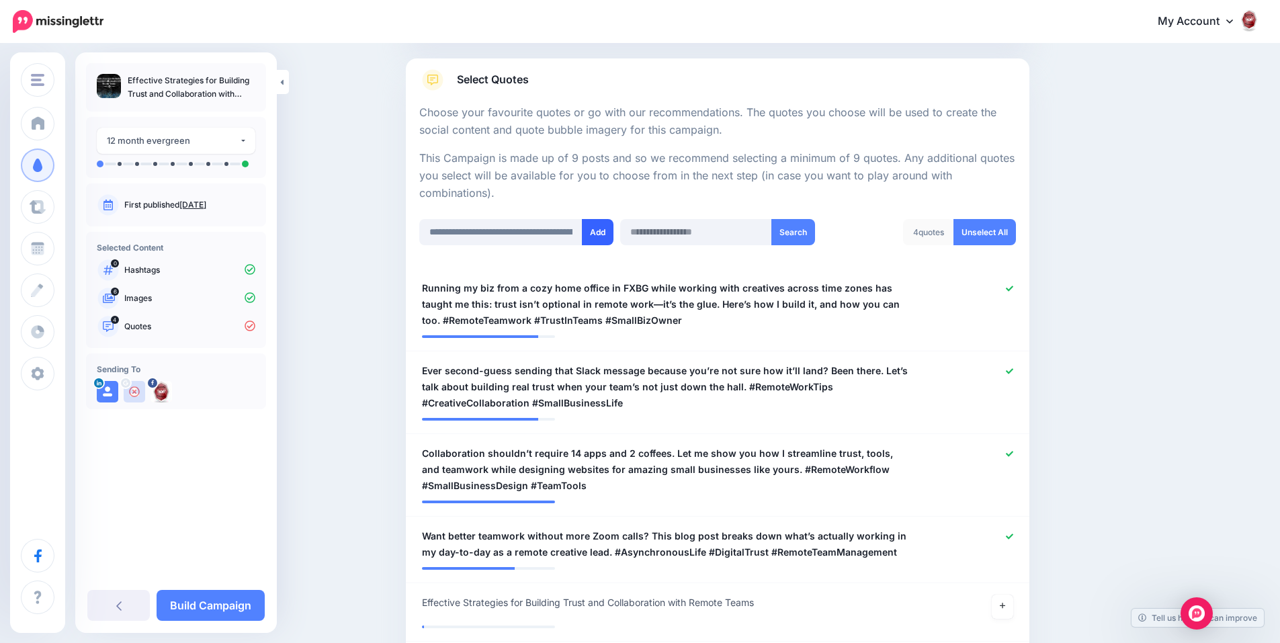
click at [611, 233] on button "Add" at bounding box center [598, 232] width 32 height 26
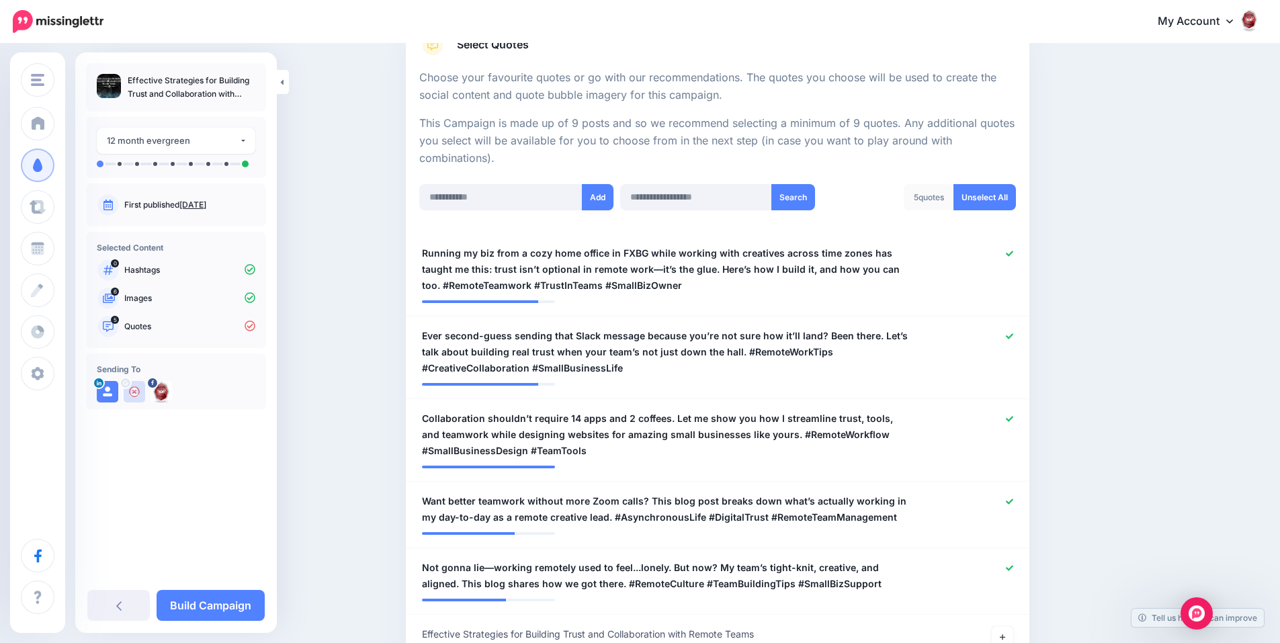
scroll to position [201, 0]
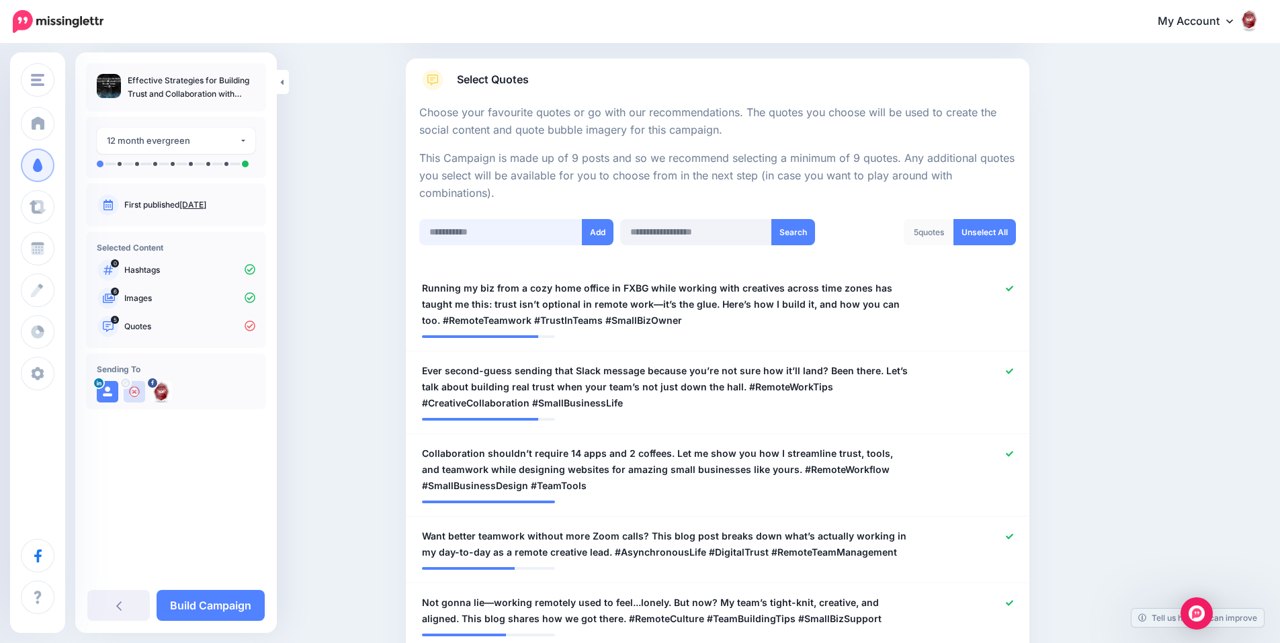
click at [528, 222] on input "text" at bounding box center [500, 232] width 163 height 26
paste input "**********"
type input "**********"
click at [593, 224] on button "Add" at bounding box center [598, 232] width 32 height 26
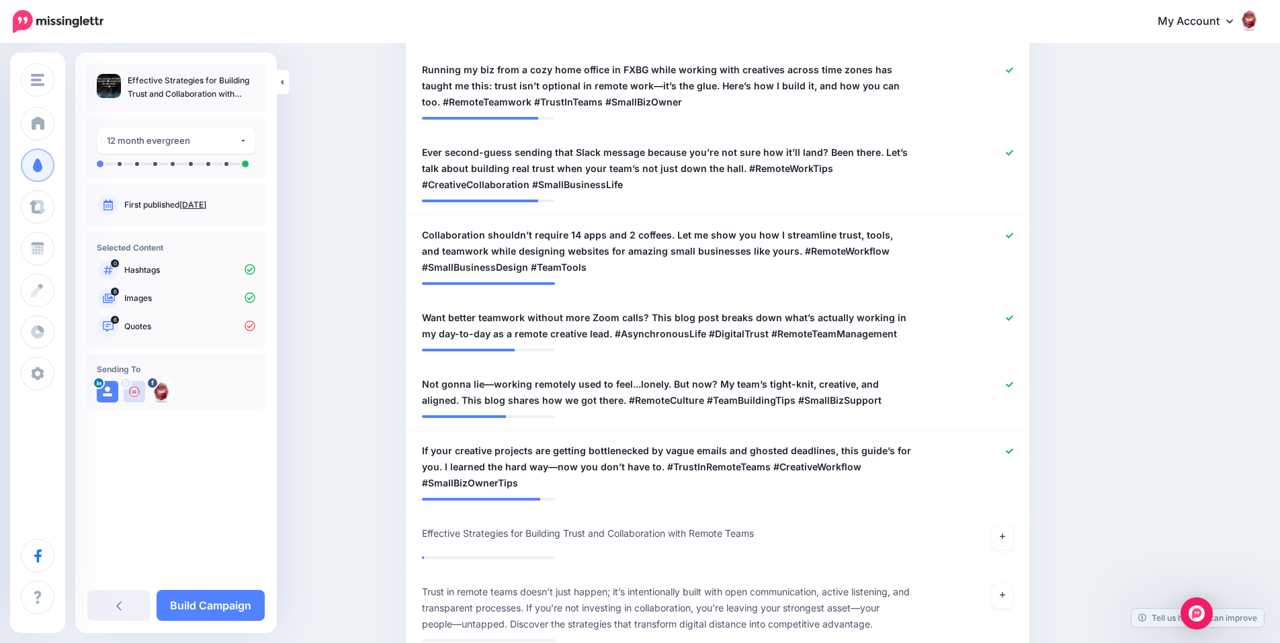
scroll to position [268, 0]
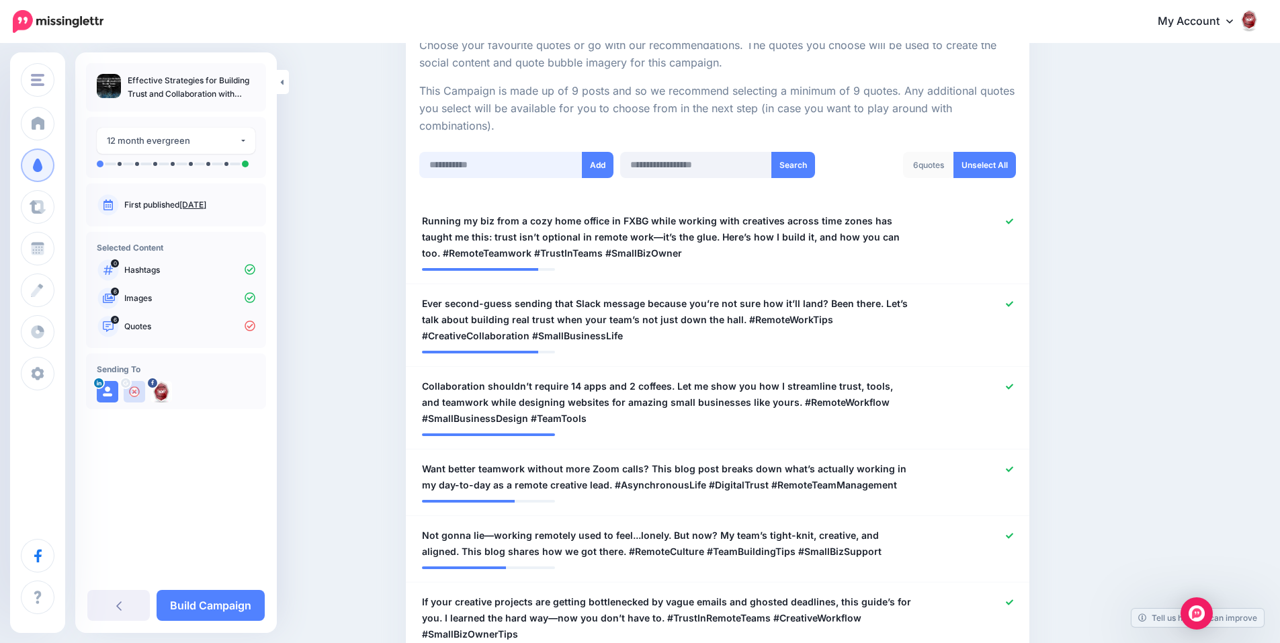
click at [552, 164] on input "text" at bounding box center [500, 165] width 163 height 26
paste input "**********"
type input "**********"
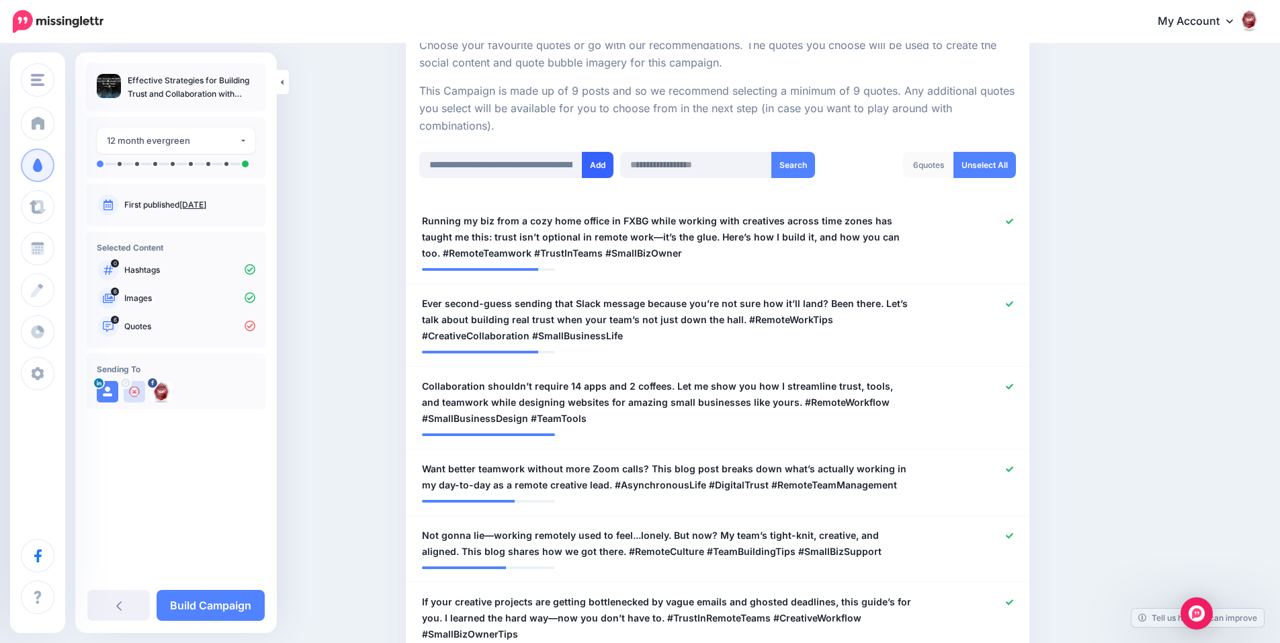
click at [591, 167] on button "Add" at bounding box center [598, 165] width 32 height 26
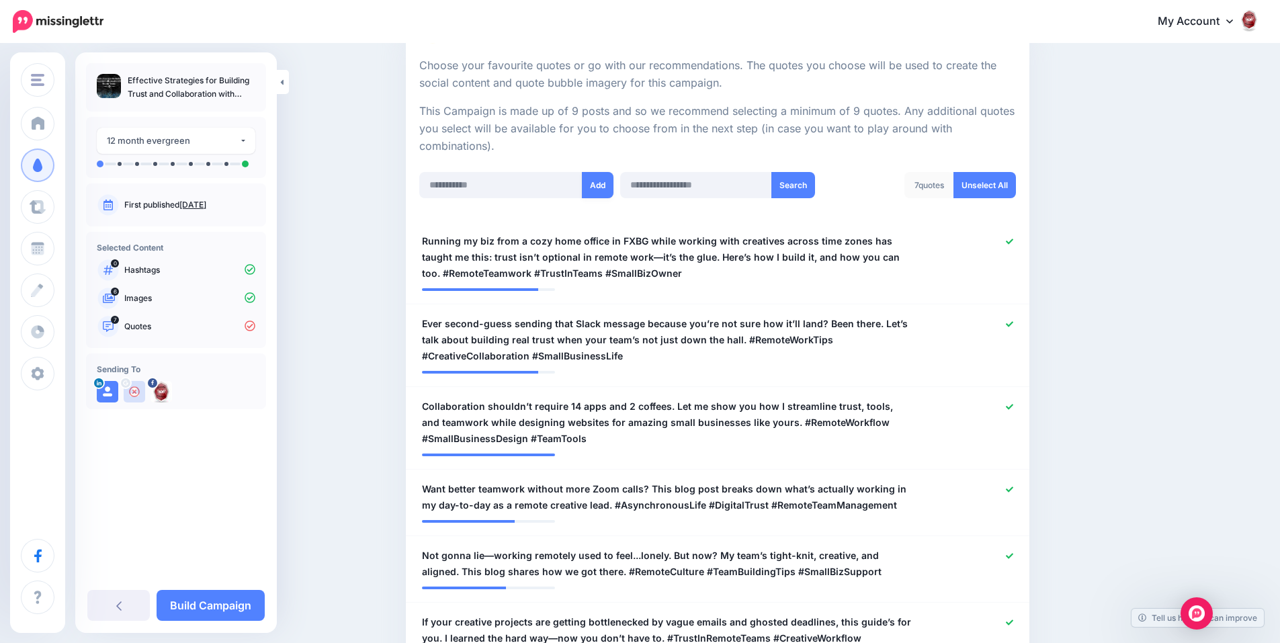
scroll to position [201, 0]
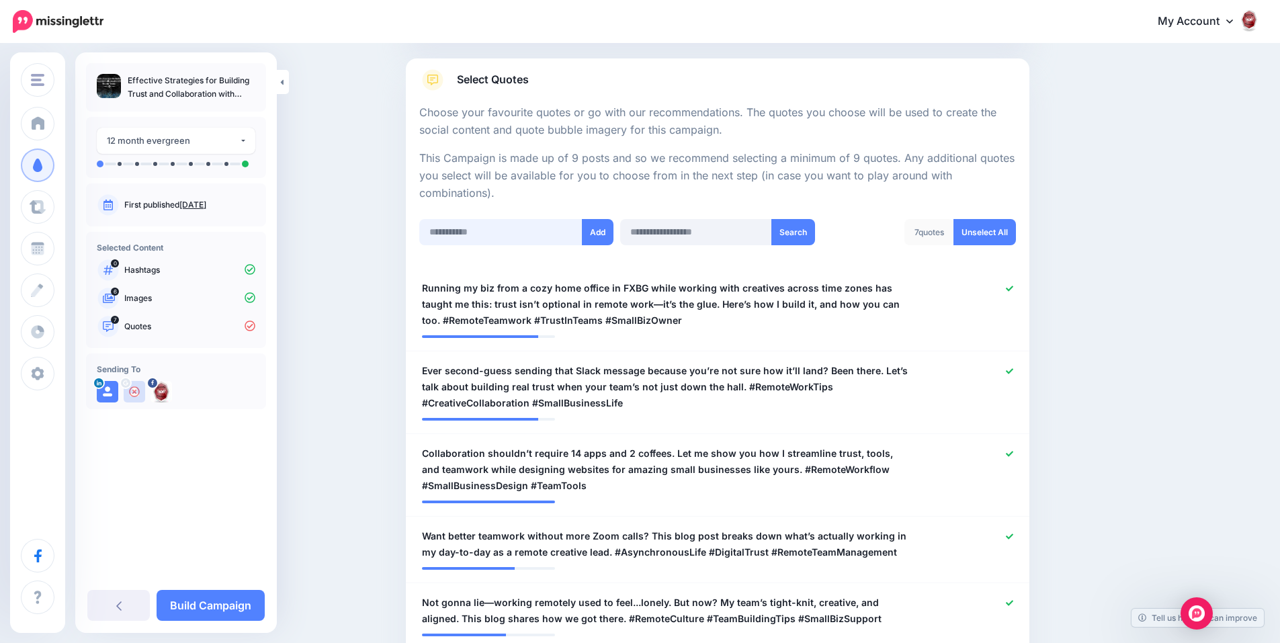
click at [532, 226] on input "text" at bounding box center [500, 232] width 163 height 26
paste input "**********"
type input "**********"
click at [597, 235] on button "Add" at bounding box center [598, 232] width 32 height 26
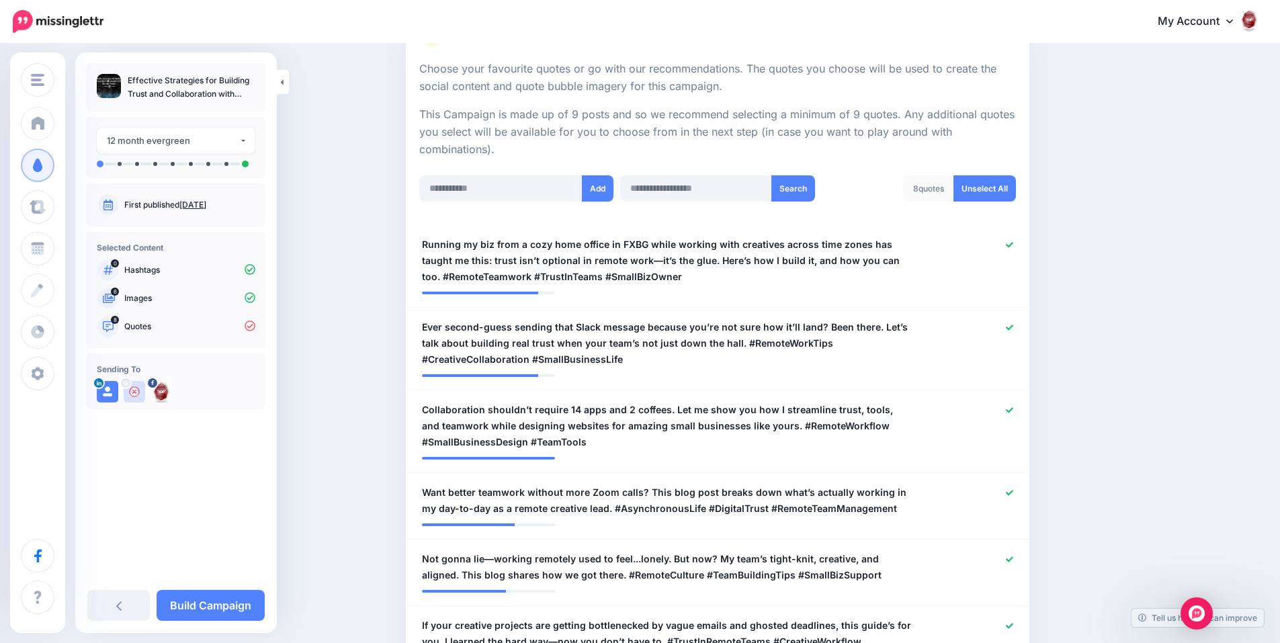
scroll to position [201, 0]
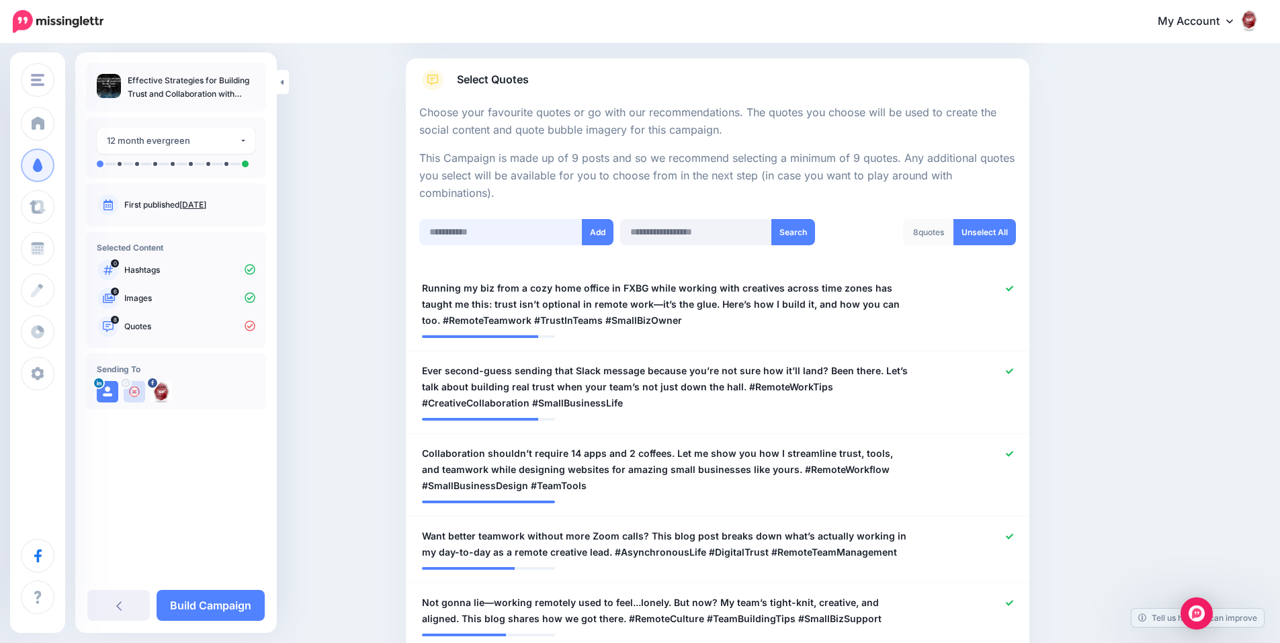
click at [526, 222] on input "text" at bounding box center [500, 232] width 163 height 26
paste input "**********"
type input "**********"
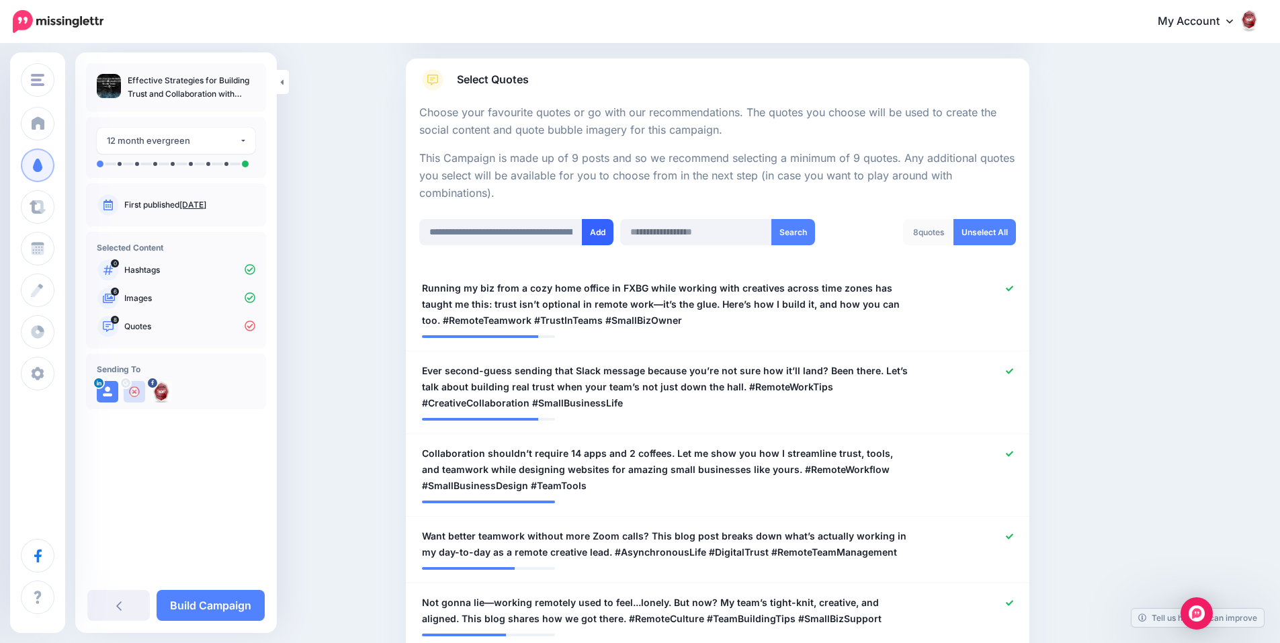
click at [593, 233] on button "Add" at bounding box center [598, 232] width 32 height 26
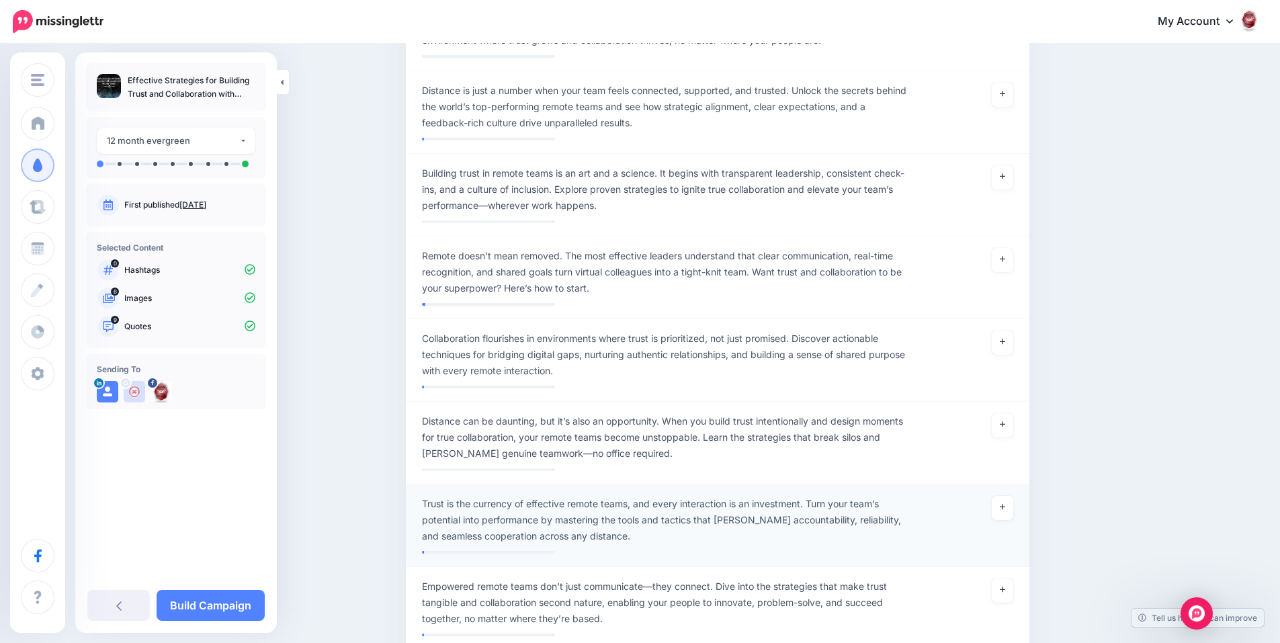
scroll to position [1411, 0]
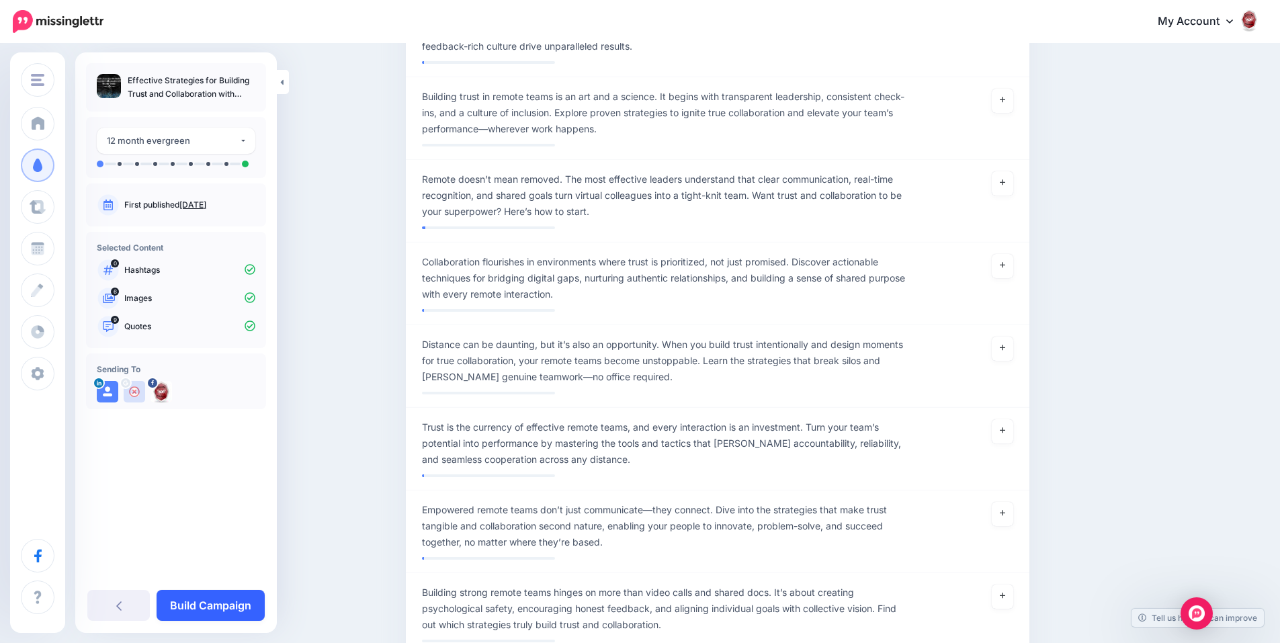
click at [219, 602] on link "Build Campaign" at bounding box center [211, 605] width 108 height 31
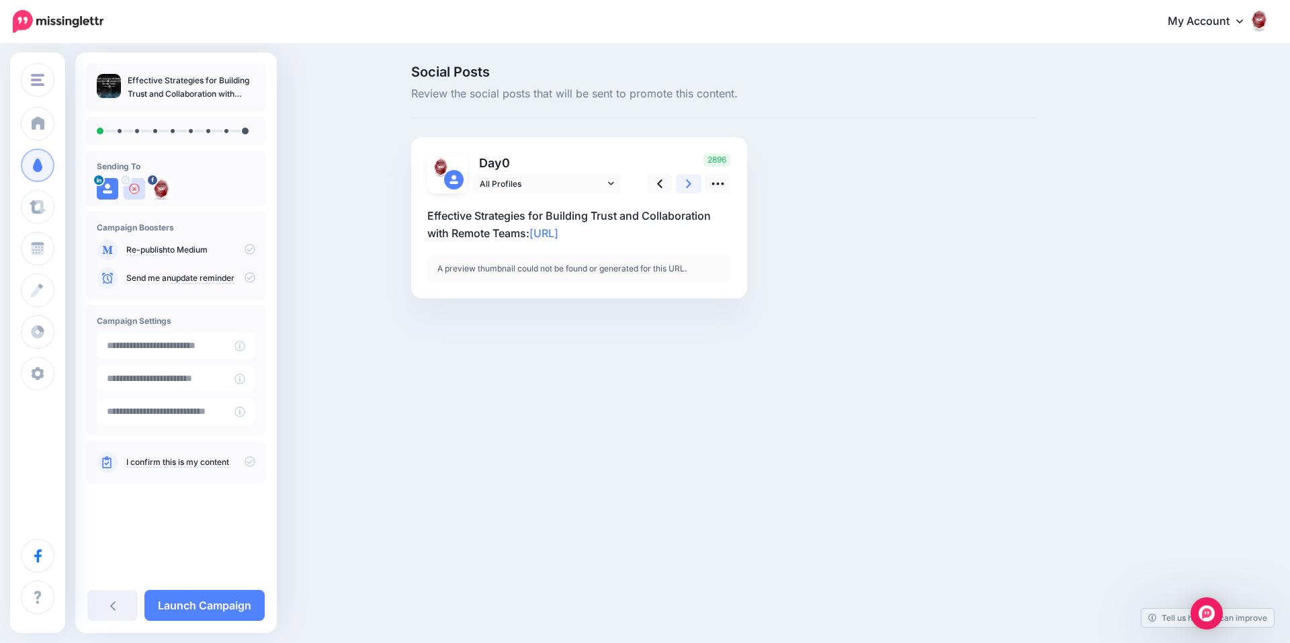
click at [691, 179] on icon at bounding box center [688, 184] width 5 height 14
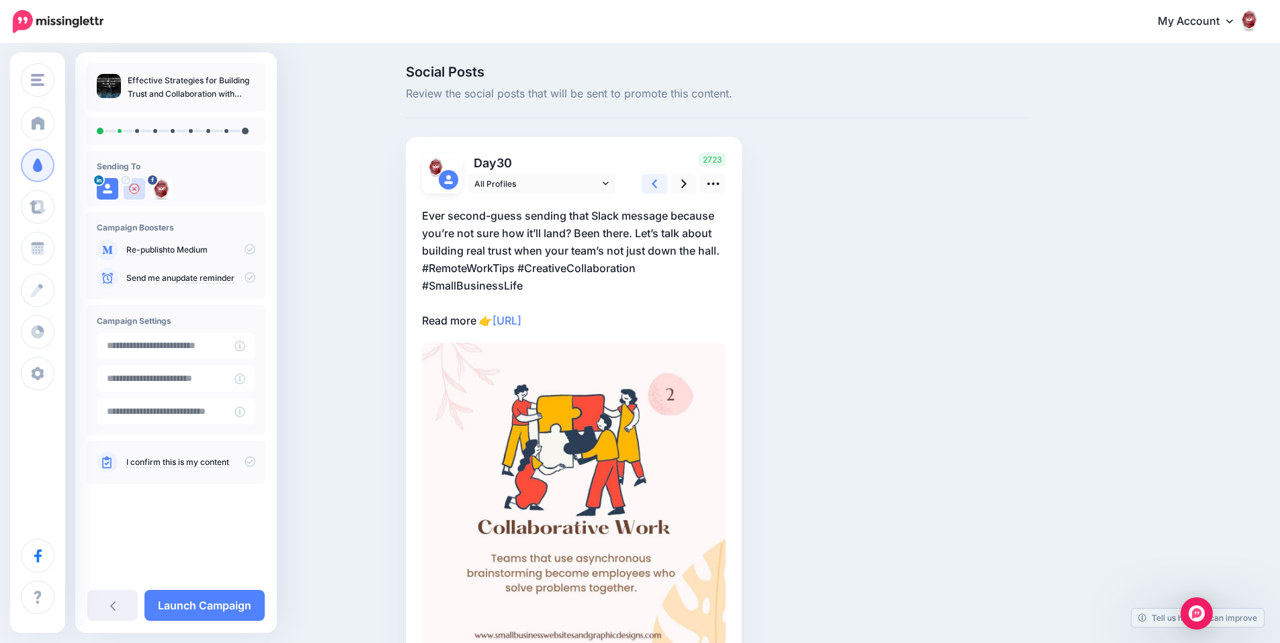
click at [654, 181] on link at bounding box center [655, 183] width 26 height 19
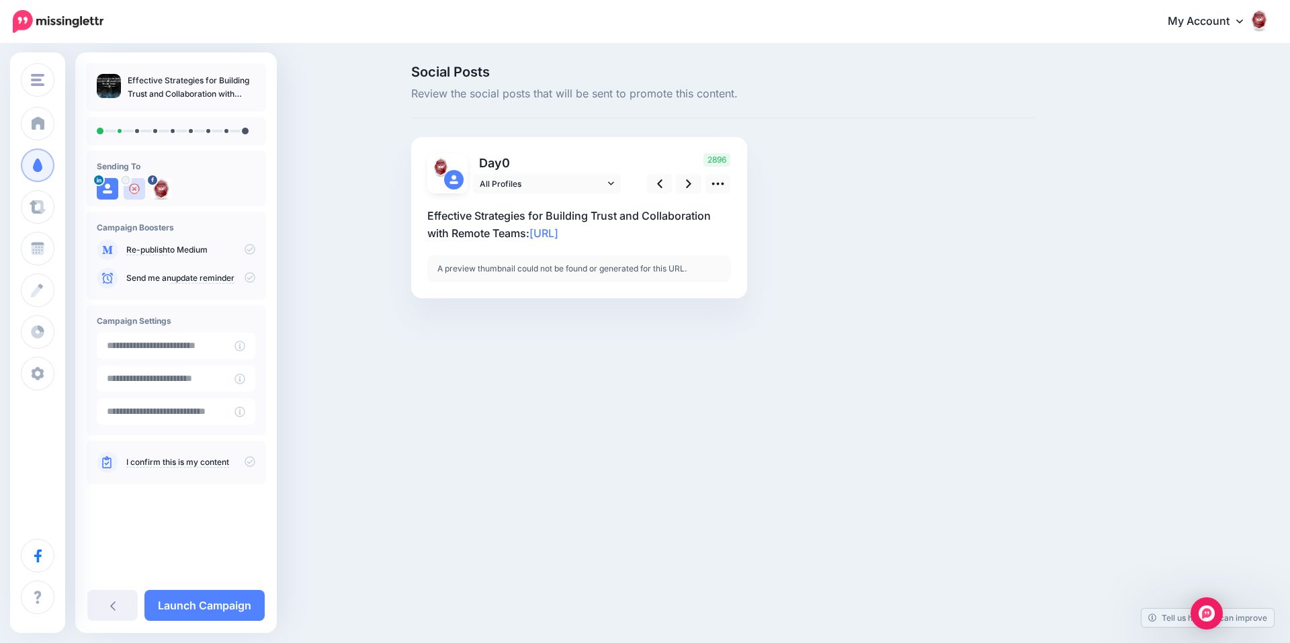
click at [530, 233] on p "Effective Strategies for Building Trust and Collaboration with Remote Teams: ht…" at bounding box center [579, 224] width 304 height 35
click at [520, 235] on textarea "**********" at bounding box center [579, 224] width 304 height 35
drag, startPoint x: 530, startPoint y: 233, endPoint x: 430, endPoint y: 220, distance: 101.0
click at [430, 220] on textarea "**********" at bounding box center [579, 224] width 304 height 35
paste textarea "**********"
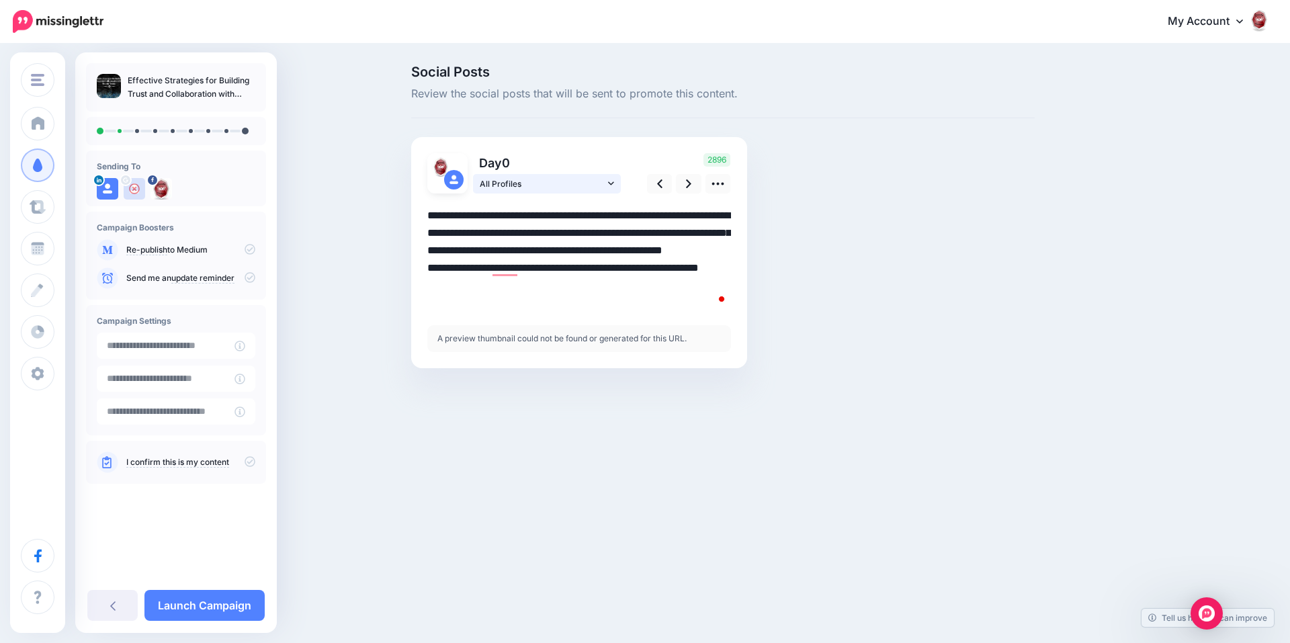
type textarea "**********"
click at [614, 181] on icon at bounding box center [611, 183] width 6 height 9
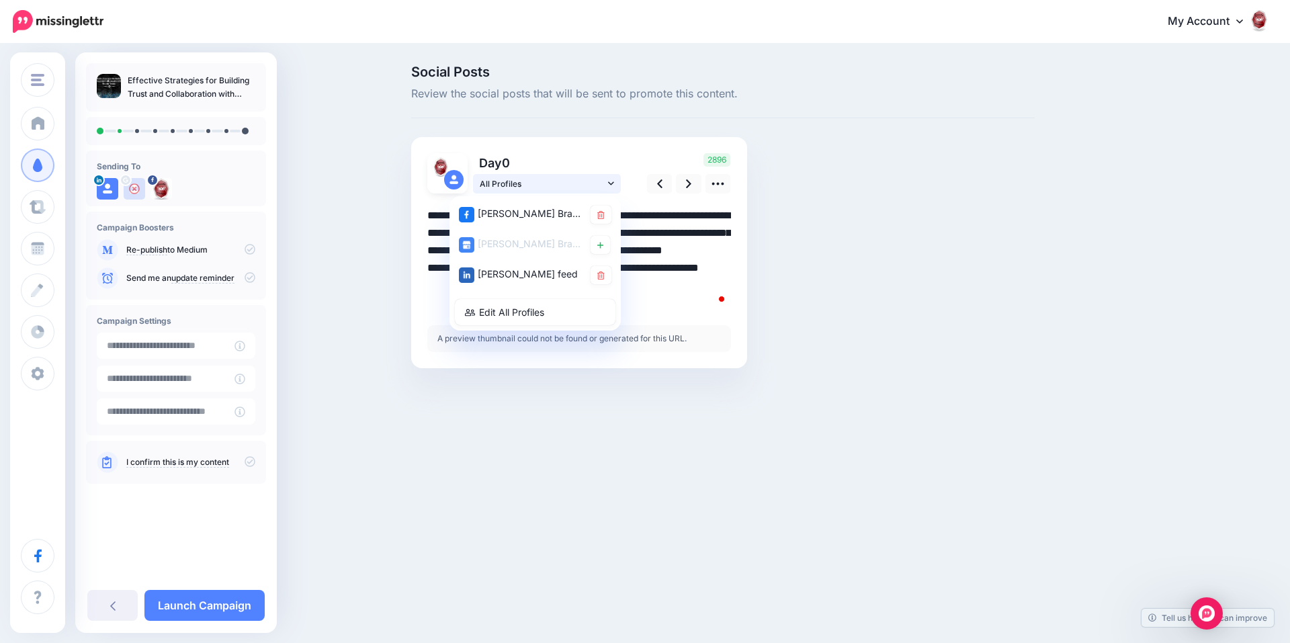
click at [614, 181] on icon at bounding box center [611, 183] width 6 height 9
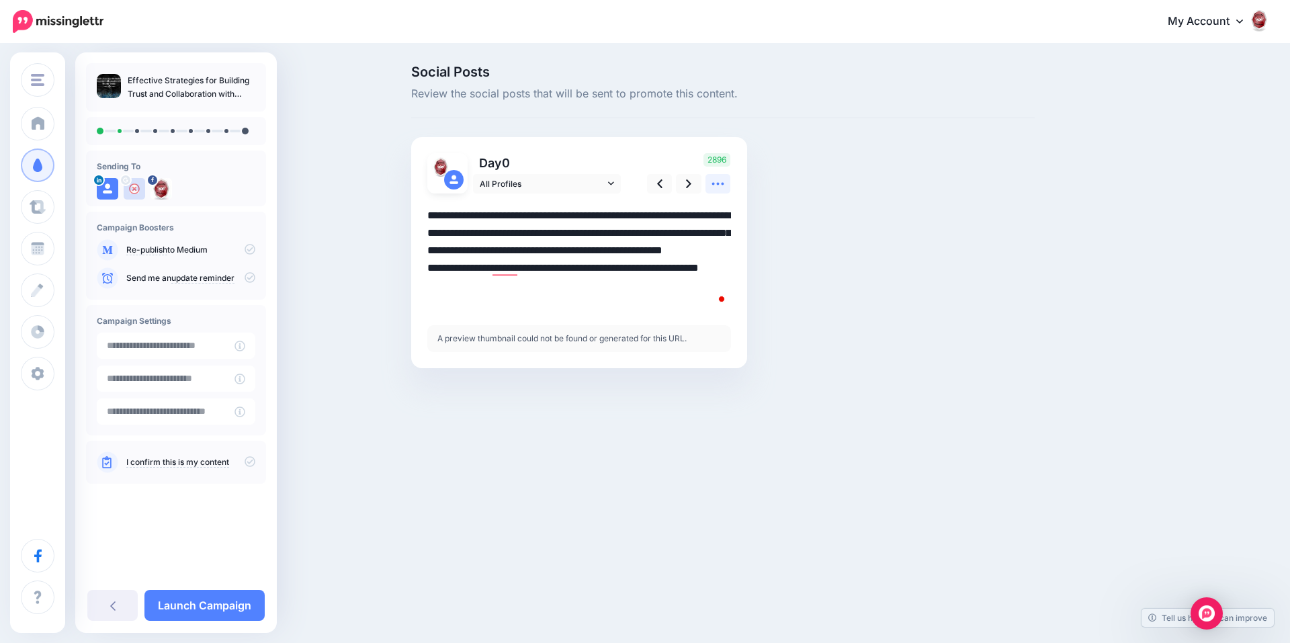
click at [711, 186] on icon at bounding box center [718, 184] width 14 height 14
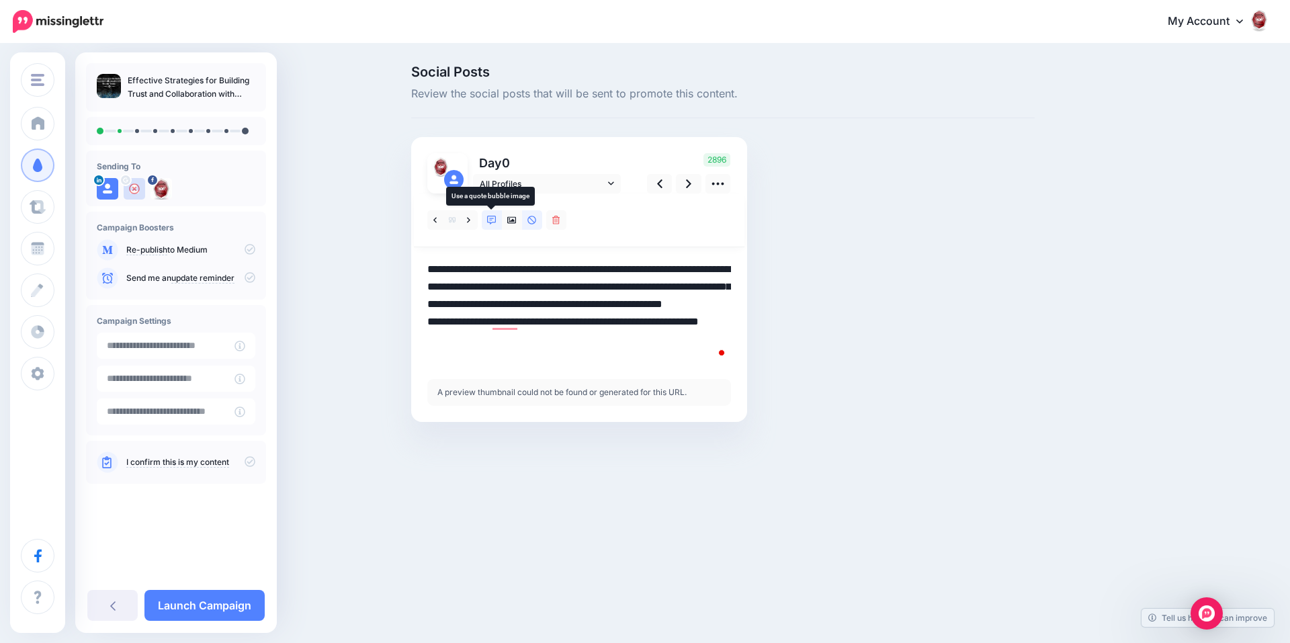
click at [489, 218] on icon at bounding box center [491, 220] width 9 height 9
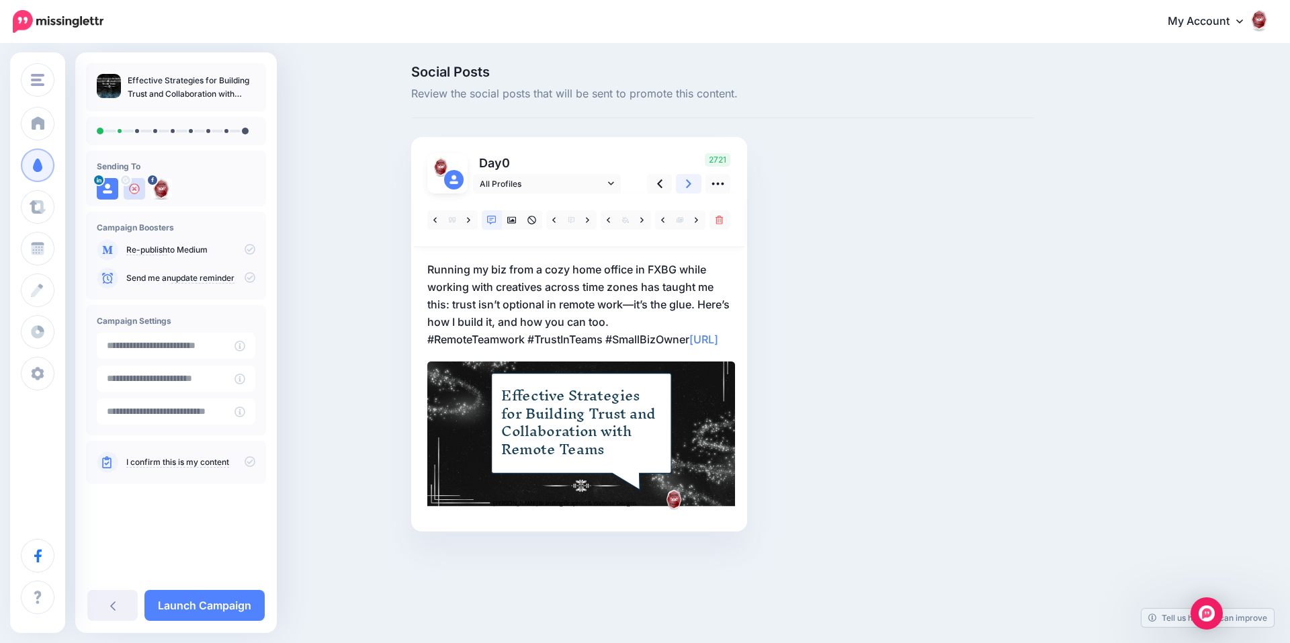
click at [685, 186] on link at bounding box center [689, 183] width 26 height 19
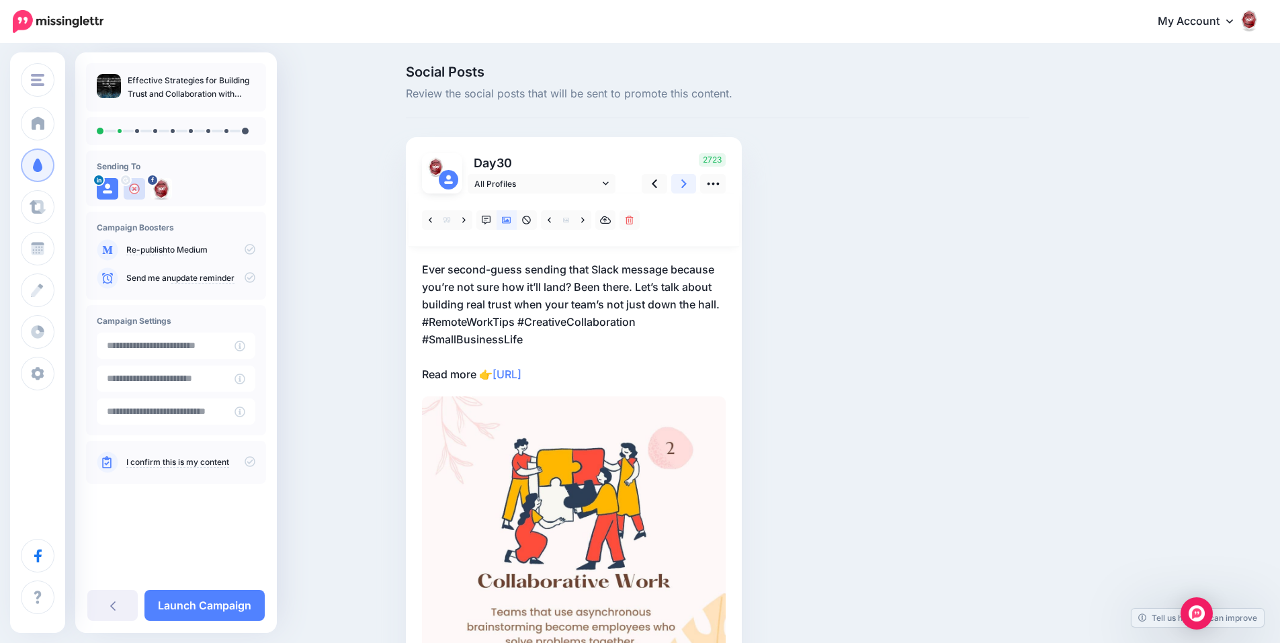
click at [685, 186] on link at bounding box center [684, 183] width 26 height 19
click at [667, 186] on link at bounding box center [655, 183] width 26 height 19
click at [687, 187] on icon at bounding box center [684, 183] width 5 height 9
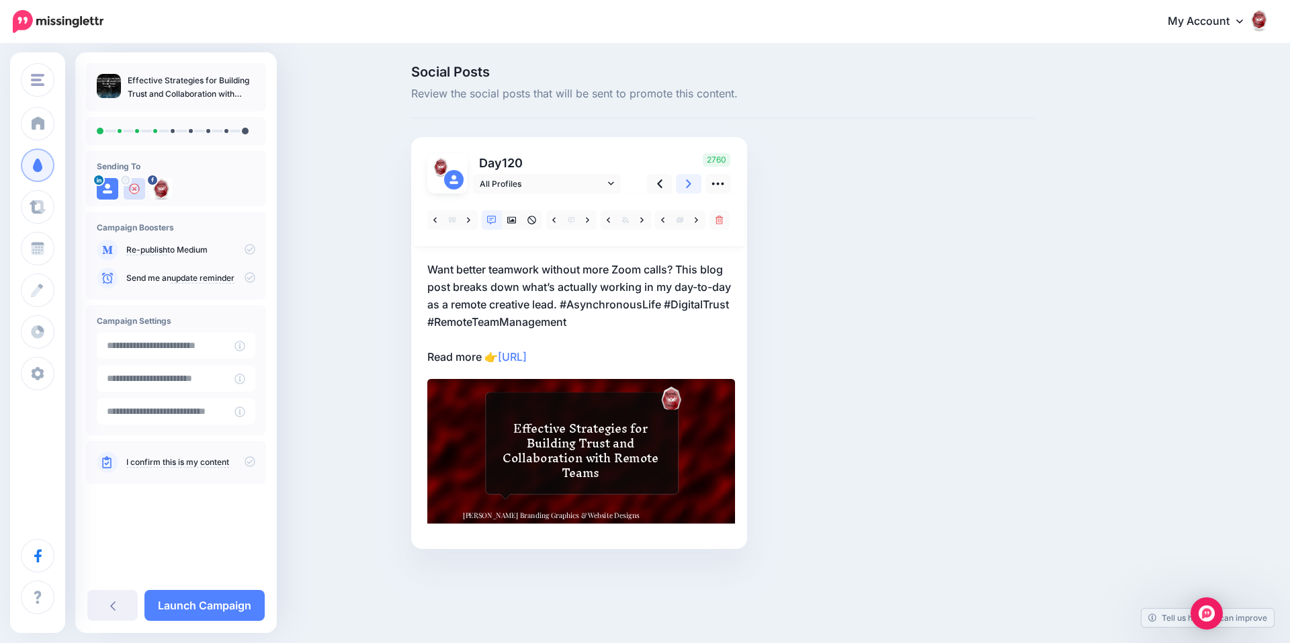
click at [688, 187] on icon at bounding box center [688, 183] width 5 height 9
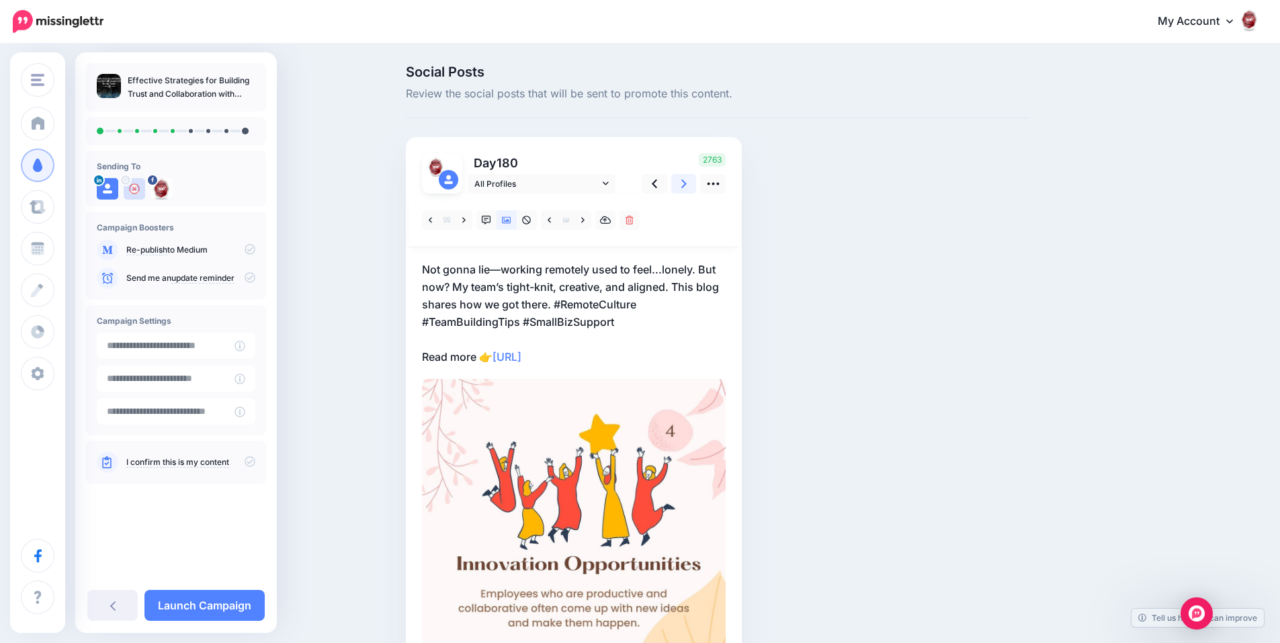
click at [687, 187] on icon at bounding box center [684, 183] width 5 height 9
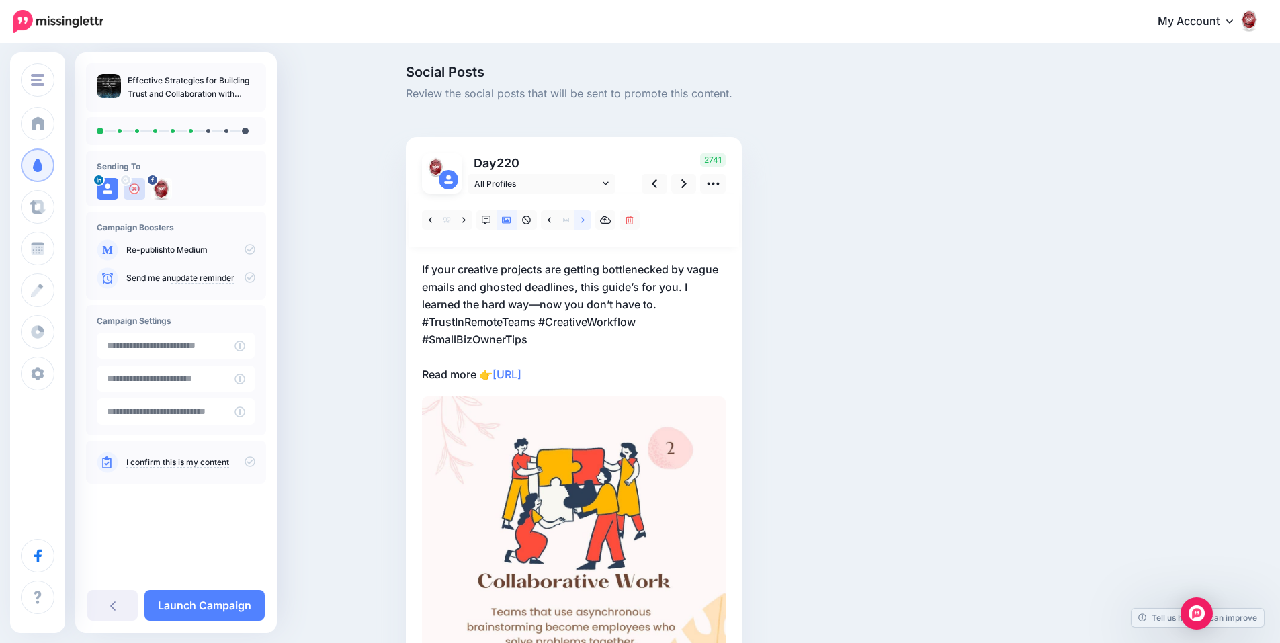
click at [590, 222] on link at bounding box center [583, 219] width 17 height 19
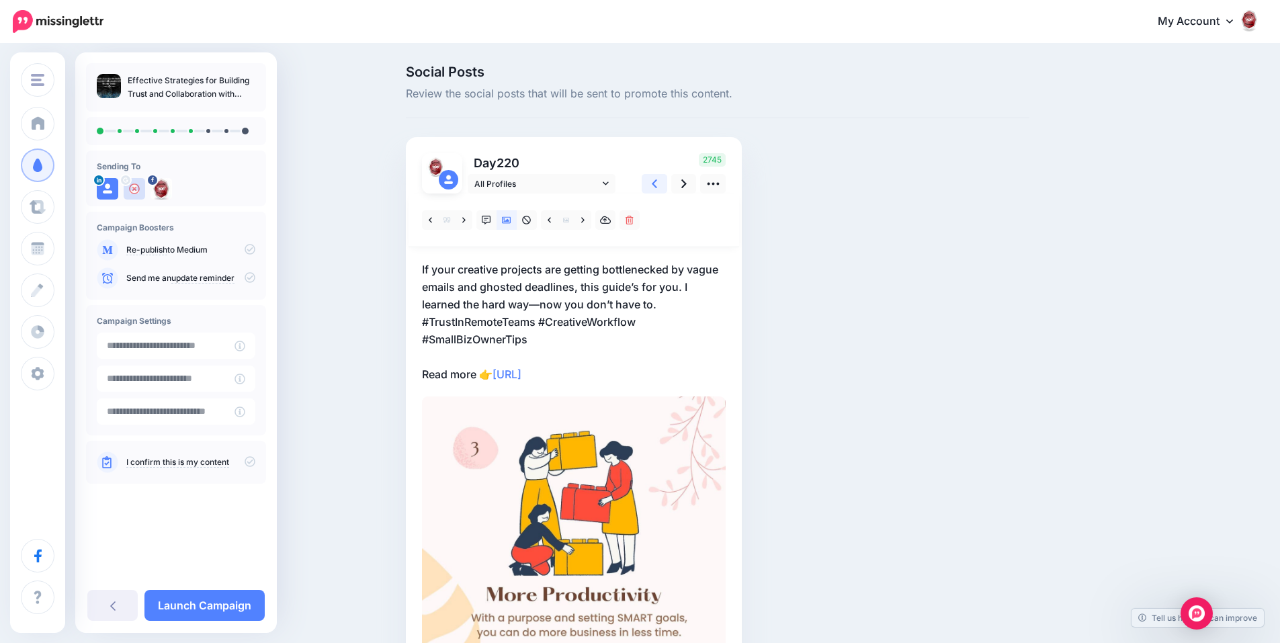
click at [657, 186] on icon at bounding box center [654, 183] width 5 height 9
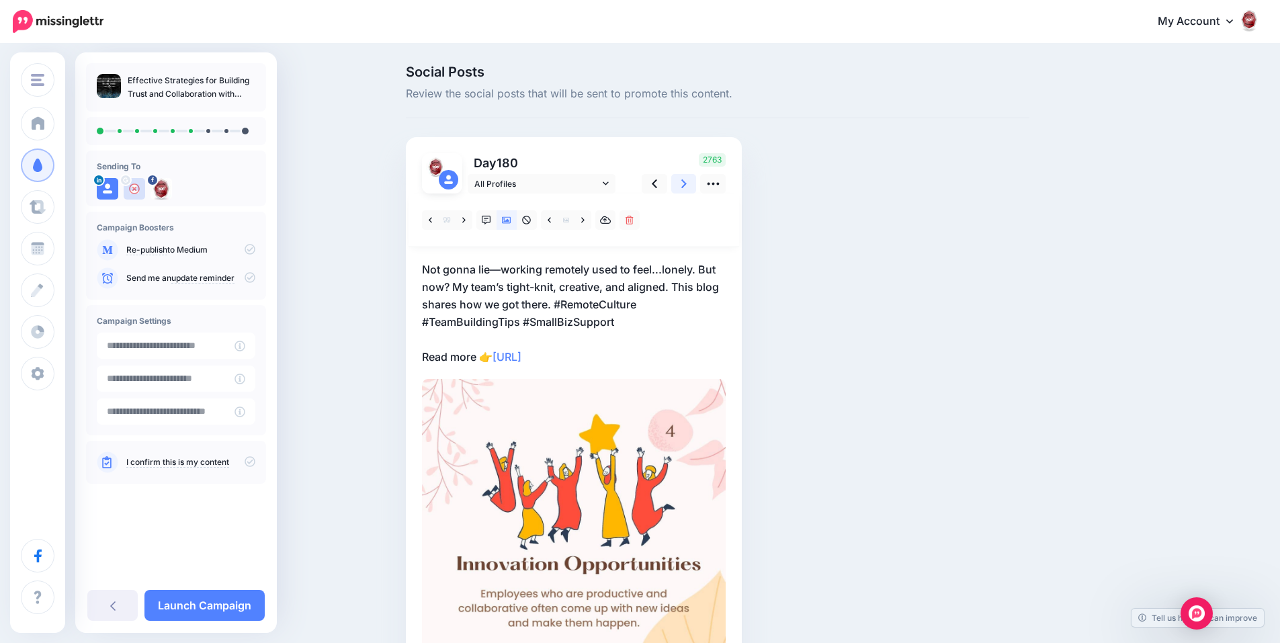
click at [684, 186] on link at bounding box center [684, 183] width 26 height 19
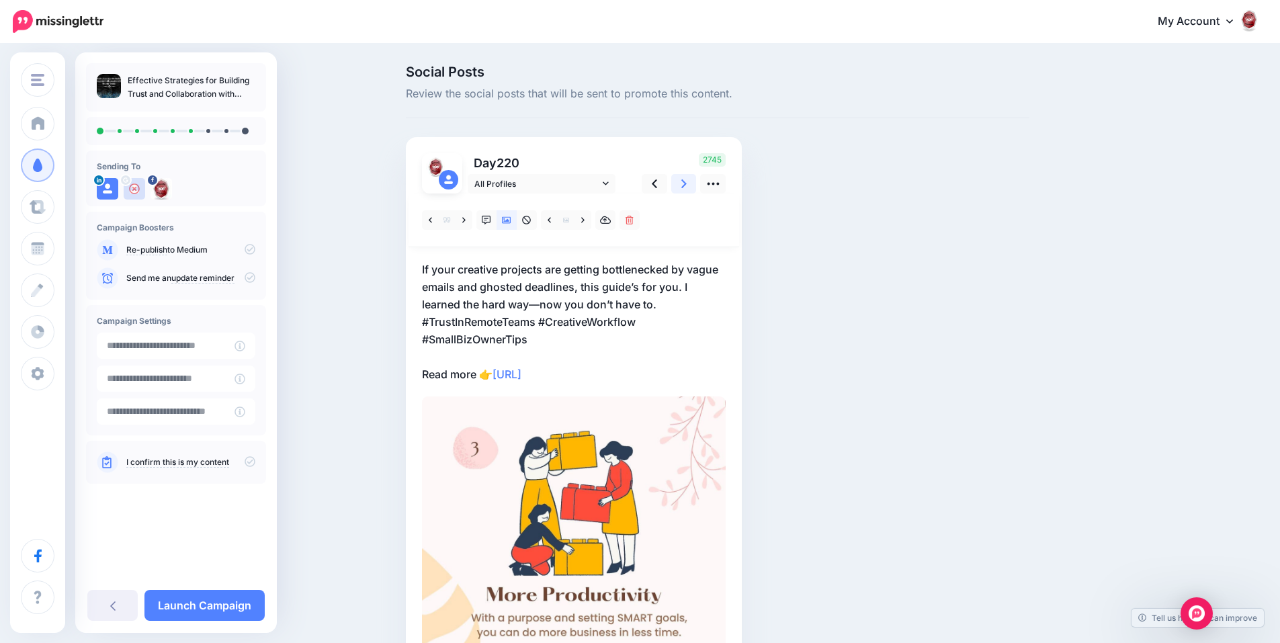
click at [684, 186] on link at bounding box center [684, 183] width 26 height 19
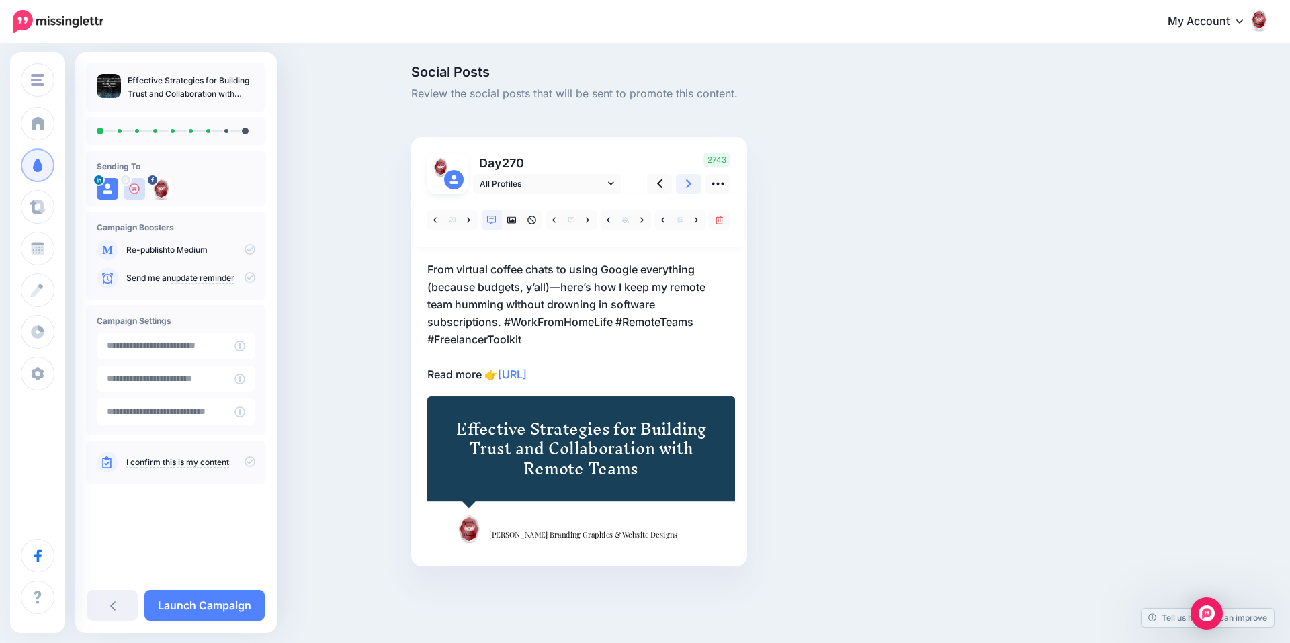
click at [684, 186] on link at bounding box center [689, 183] width 26 height 19
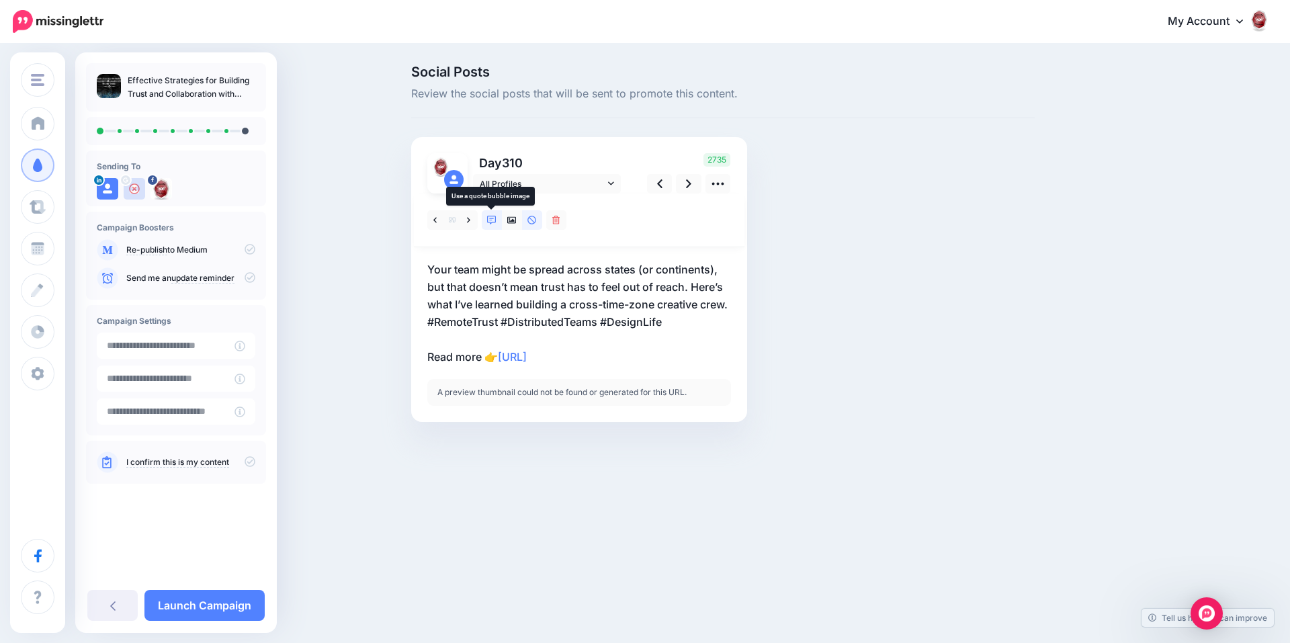
click at [487, 218] on icon at bounding box center [491, 220] width 9 height 9
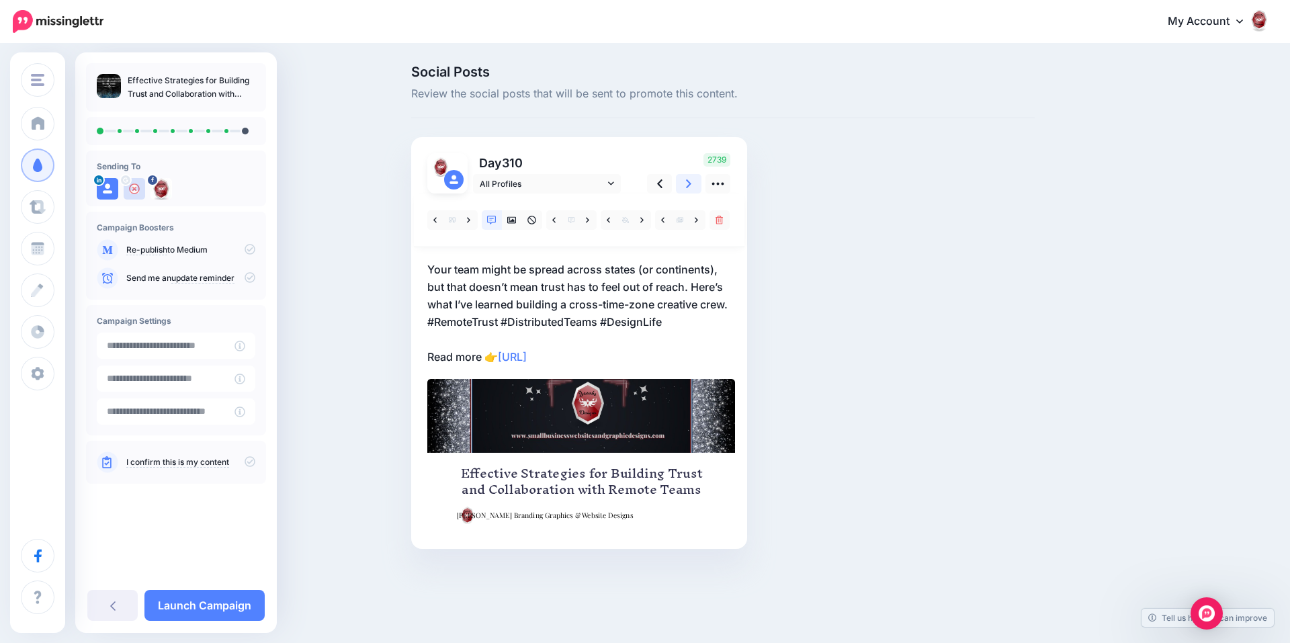
click at [687, 188] on icon at bounding box center [688, 183] width 5 height 9
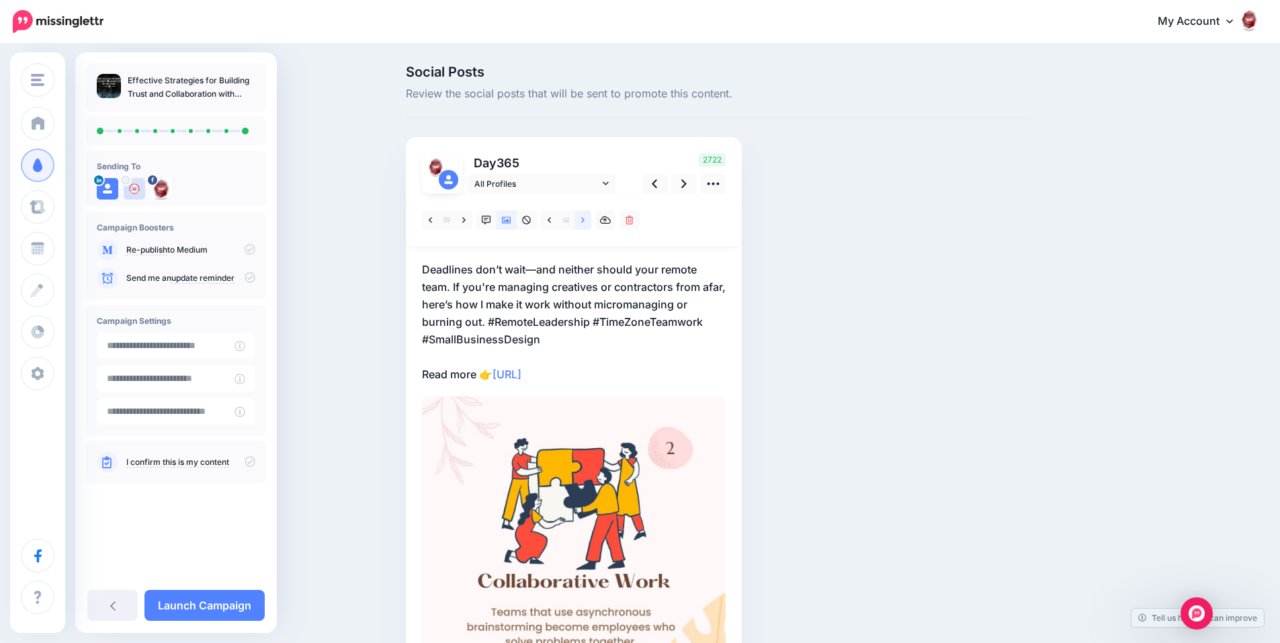
click at [591, 224] on link at bounding box center [583, 219] width 17 height 19
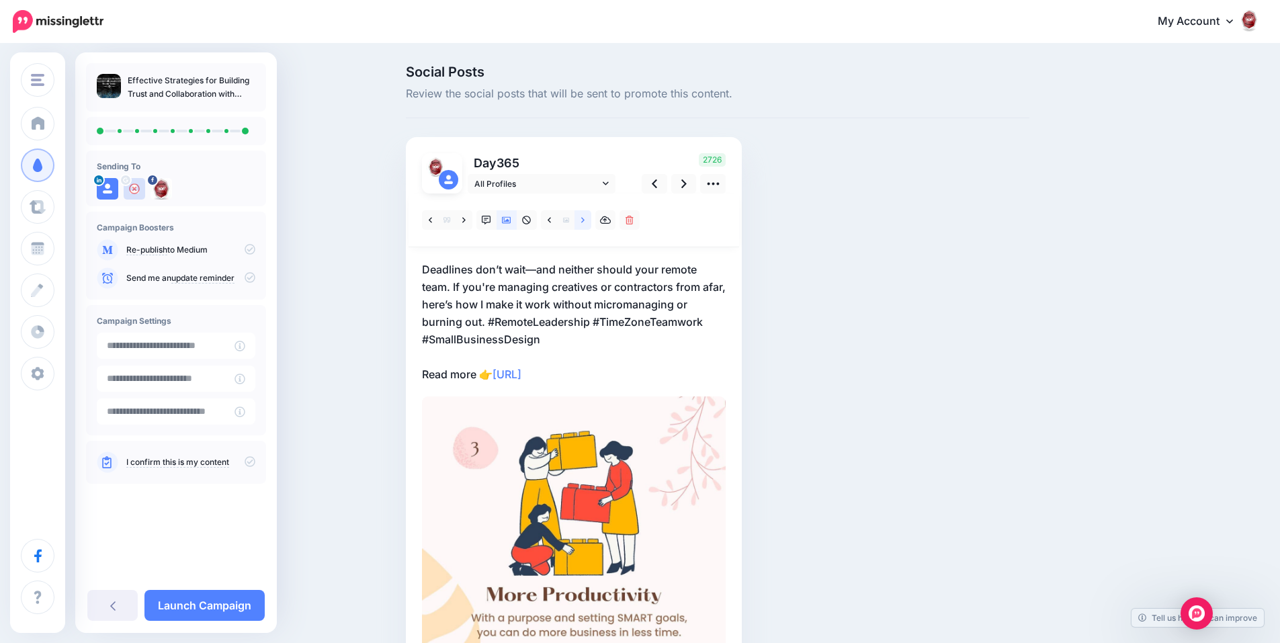
click at [591, 224] on link at bounding box center [583, 219] width 17 height 19
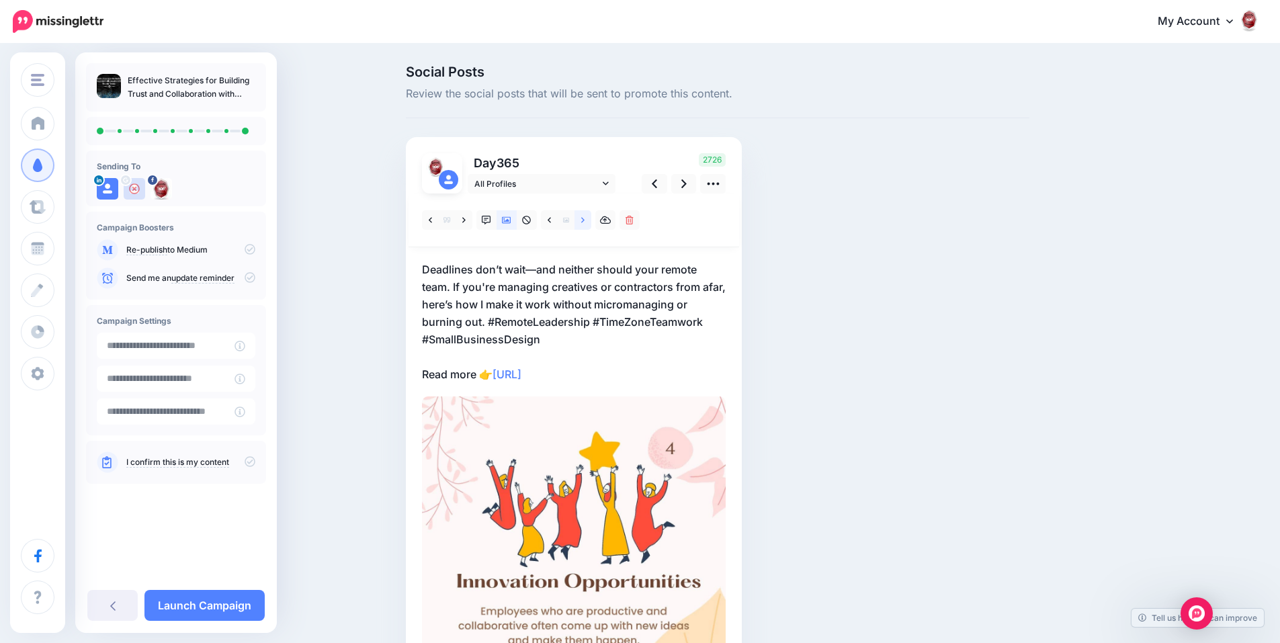
click at [591, 224] on link at bounding box center [583, 219] width 17 height 19
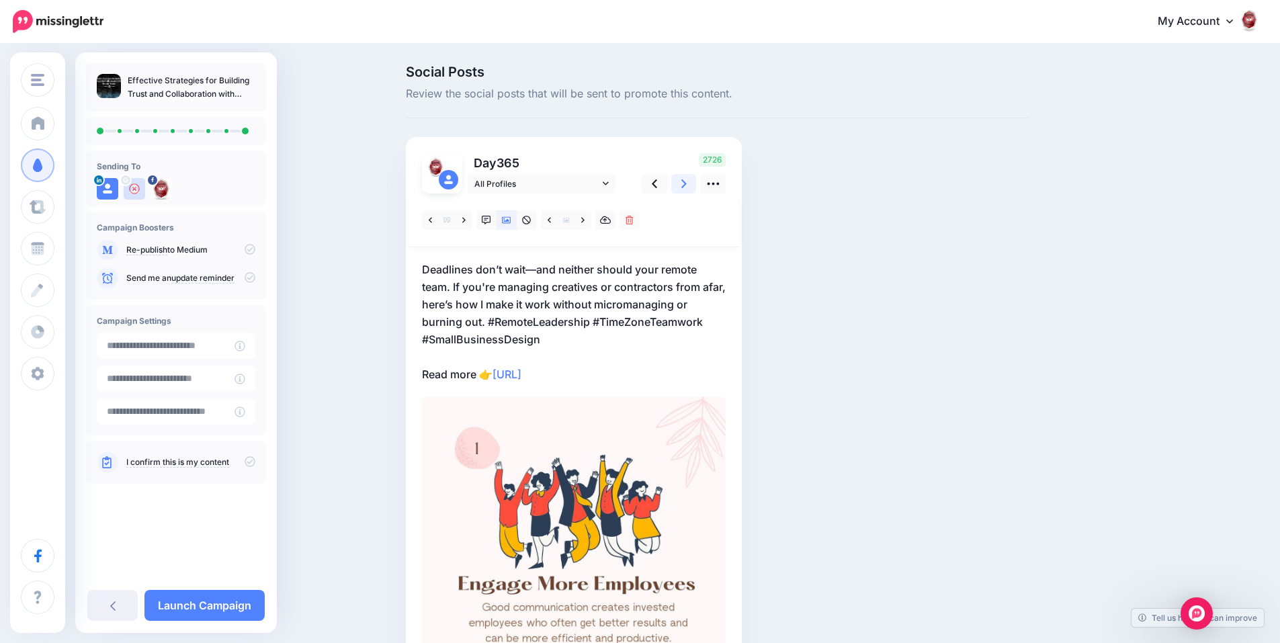
click at [687, 188] on icon at bounding box center [684, 184] width 5 height 14
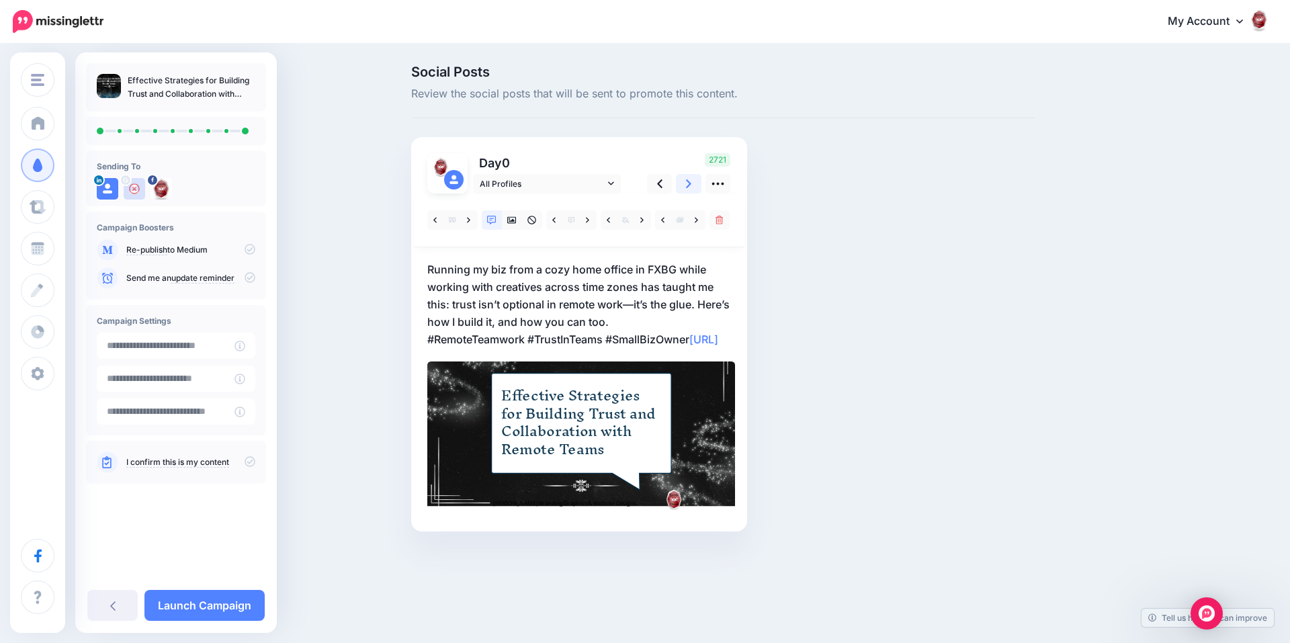
click at [691, 188] on icon at bounding box center [688, 184] width 5 height 14
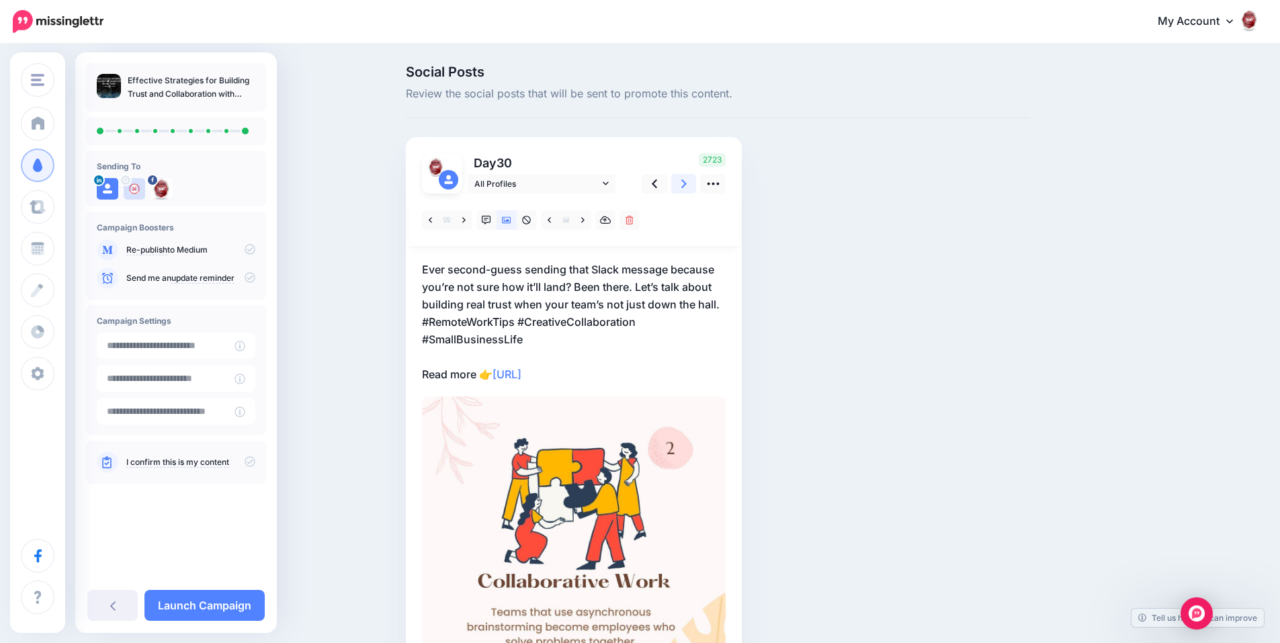
click at [687, 188] on icon at bounding box center [684, 184] width 5 height 14
click at [591, 222] on link at bounding box center [583, 219] width 17 height 19
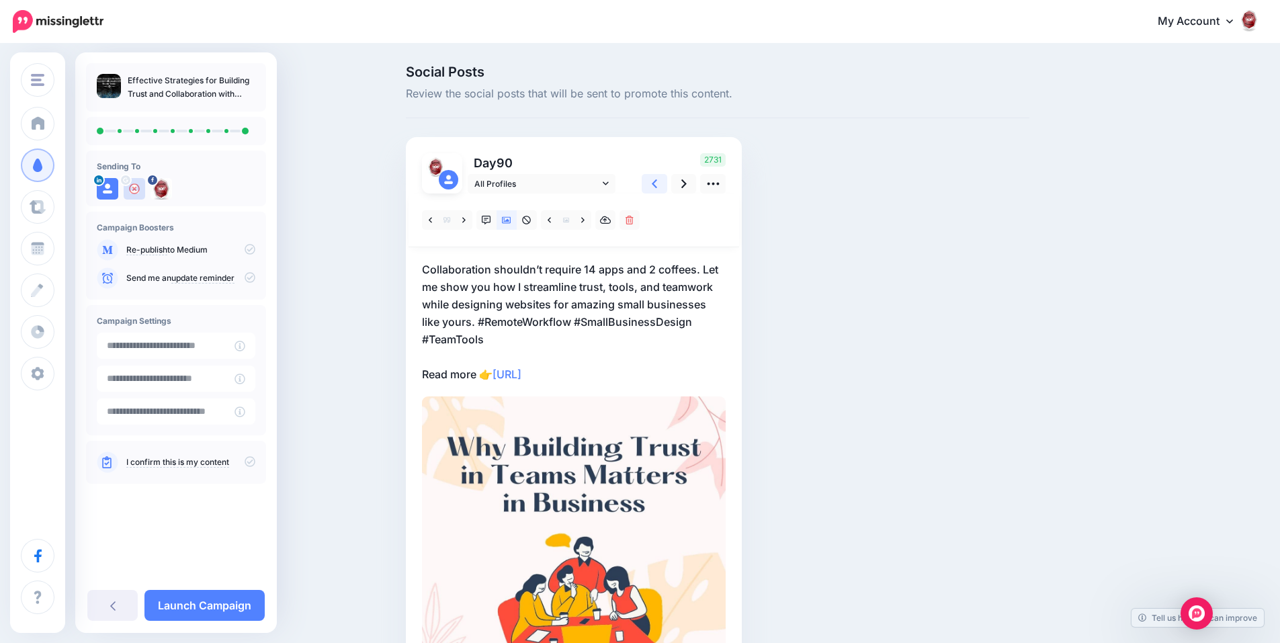
click at [667, 183] on link at bounding box center [655, 183] width 26 height 19
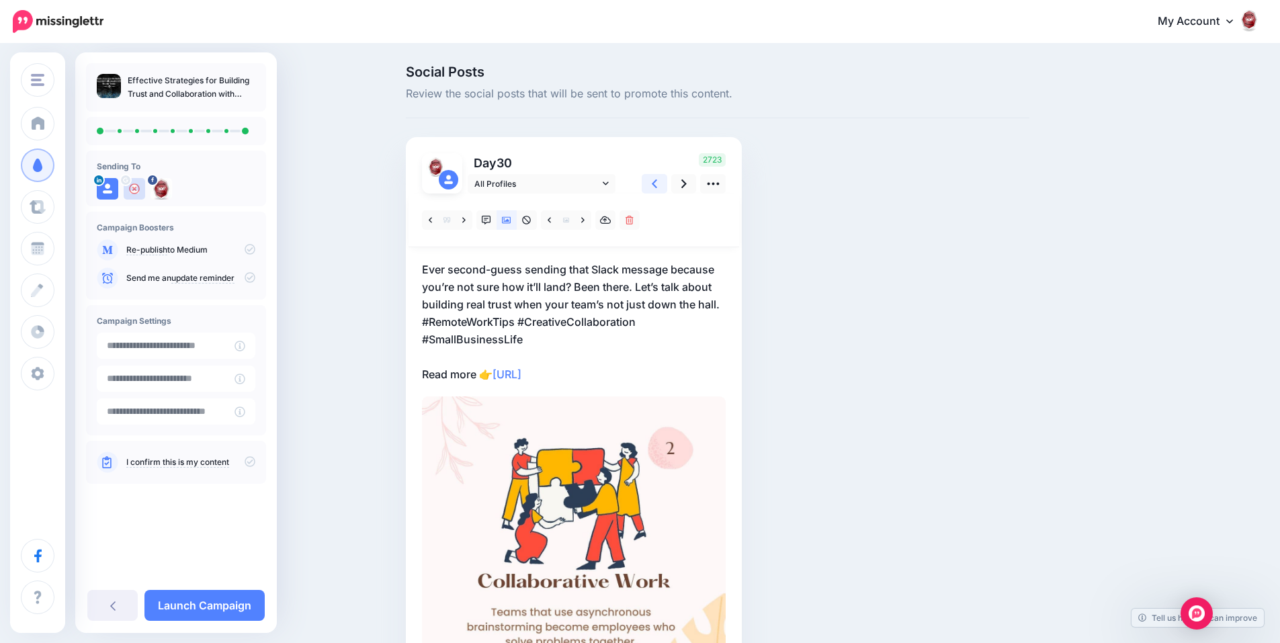
click at [667, 183] on link at bounding box center [655, 183] width 26 height 19
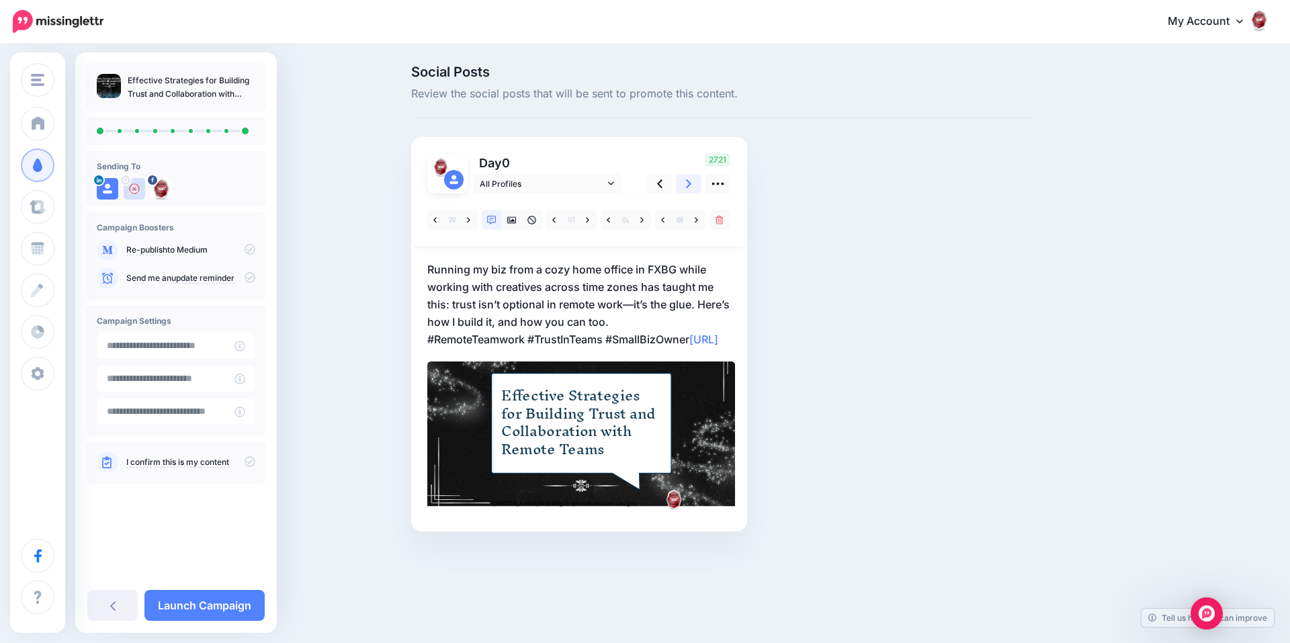
click at [688, 183] on icon at bounding box center [688, 184] width 5 height 14
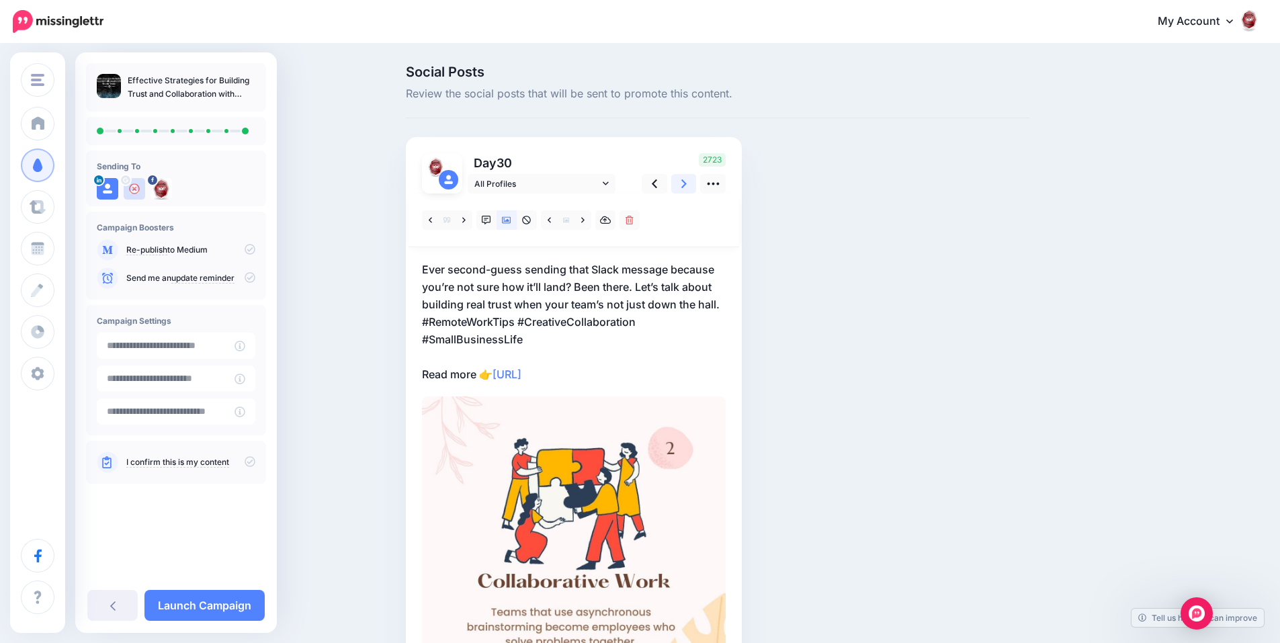
click at [687, 183] on icon at bounding box center [684, 184] width 5 height 14
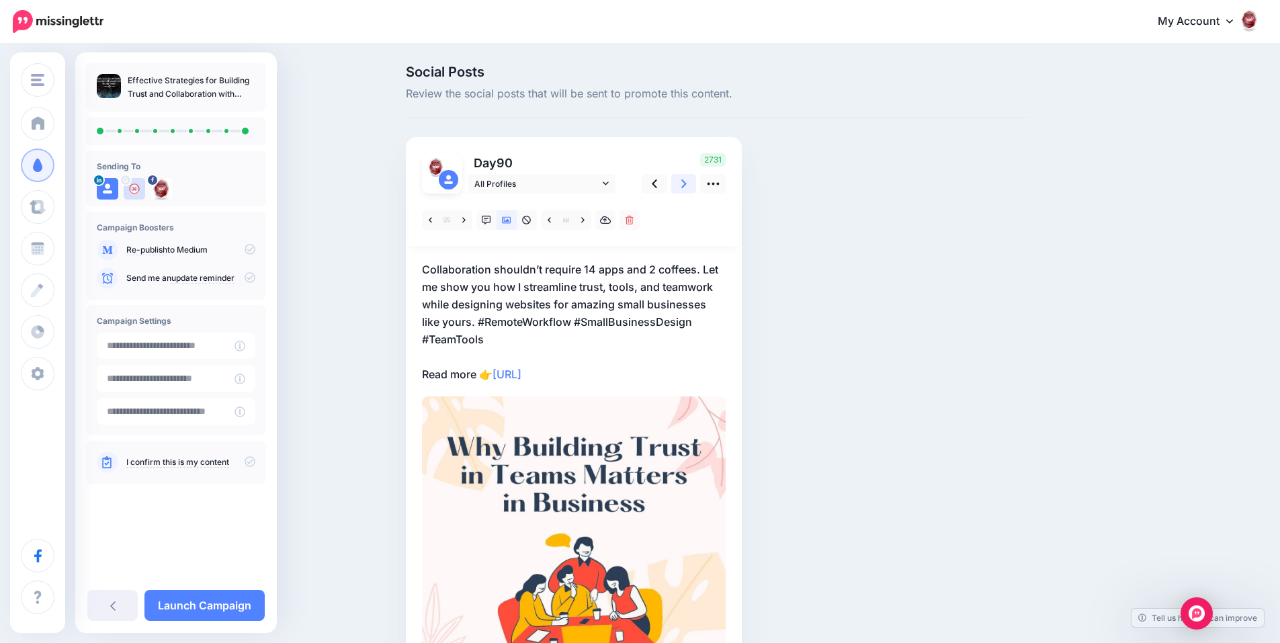
click at [687, 183] on icon at bounding box center [684, 184] width 5 height 14
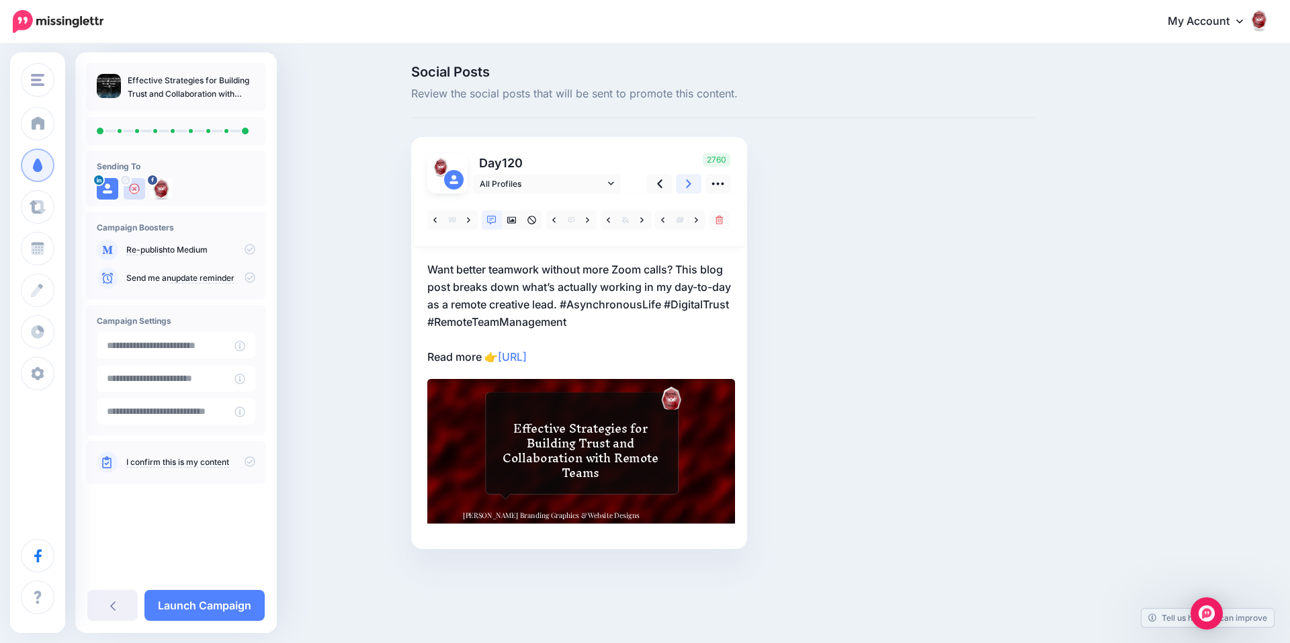
click at [688, 183] on icon at bounding box center [688, 184] width 5 height 14
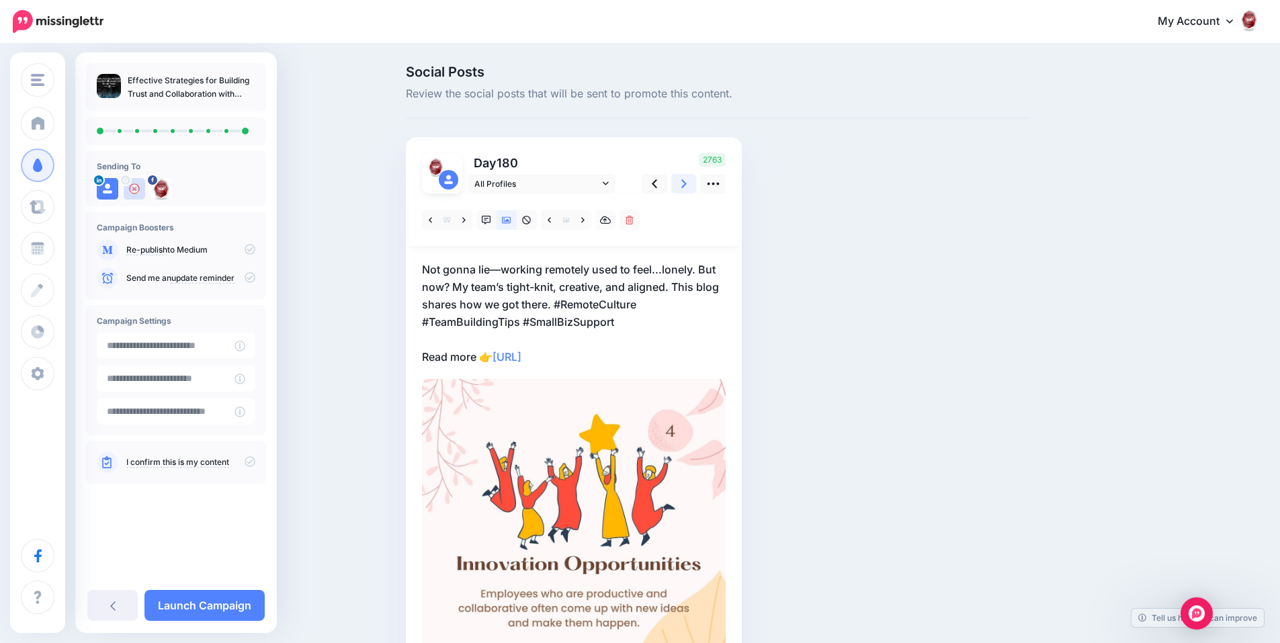
click at [687, 183] on icon at bounding box center [684, 184] width 5 height 14
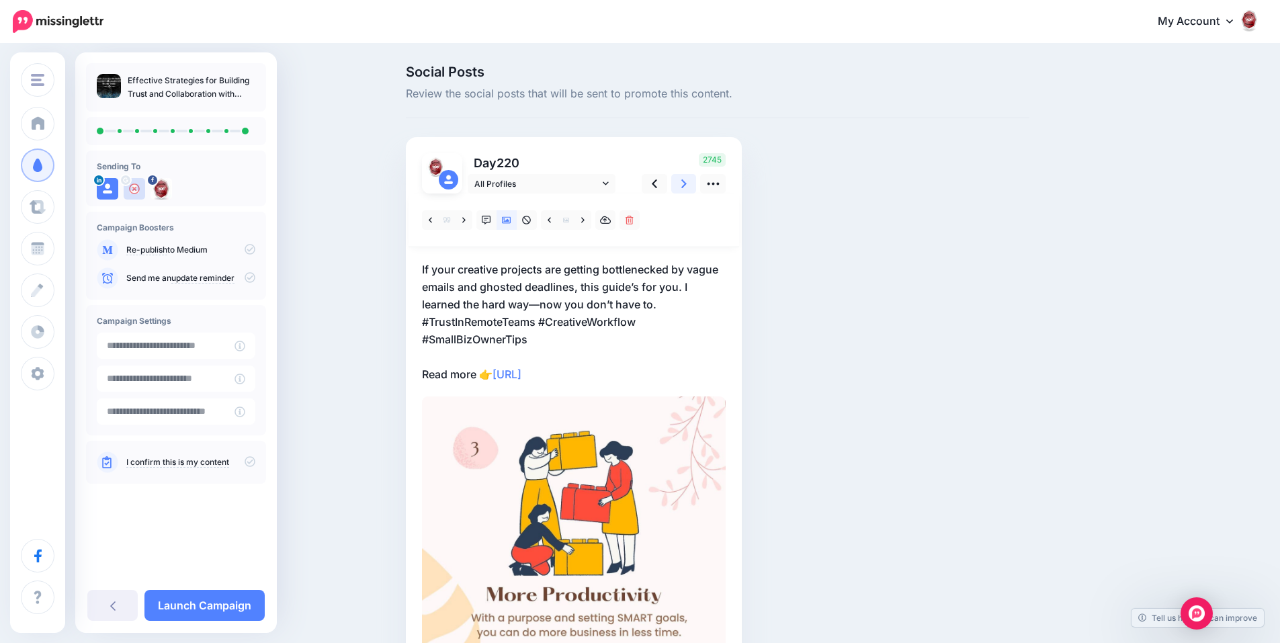
click at [687, 183] on icon at bounding box center [684, 184] width 5 height 14
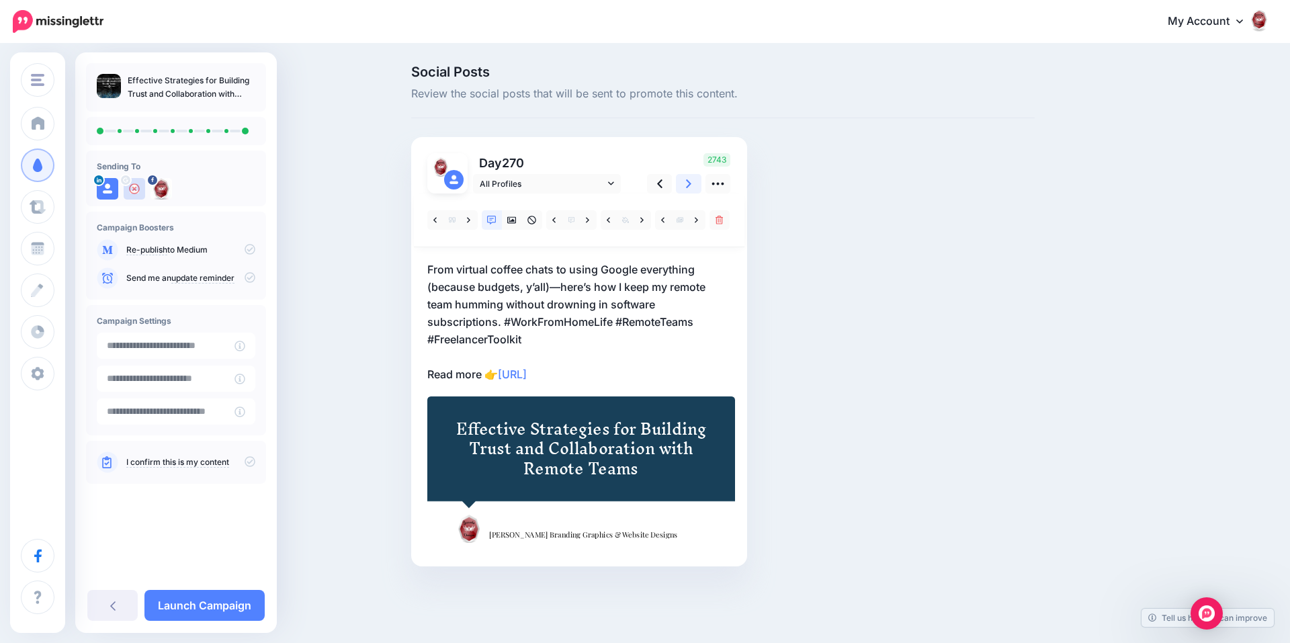
click at [688, 183] on icon at bounding box center [688, 184] width 5 height 14
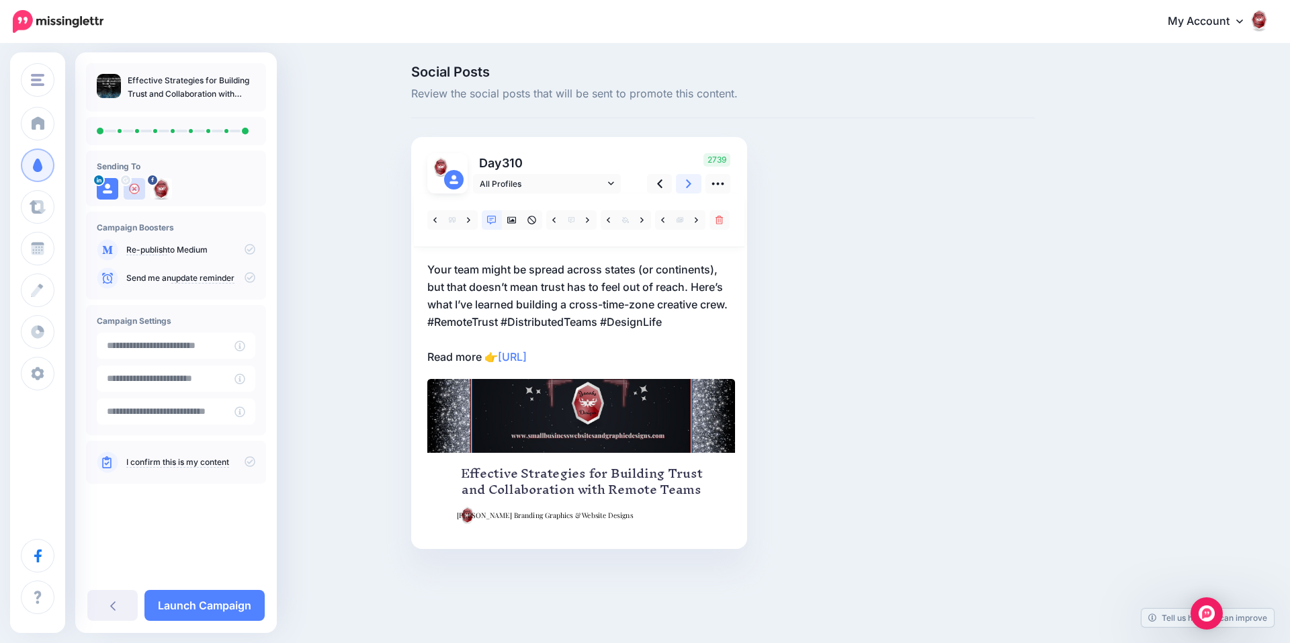
click at [688, 183] on icon at bounding box center [688, 184] width 5 height 14
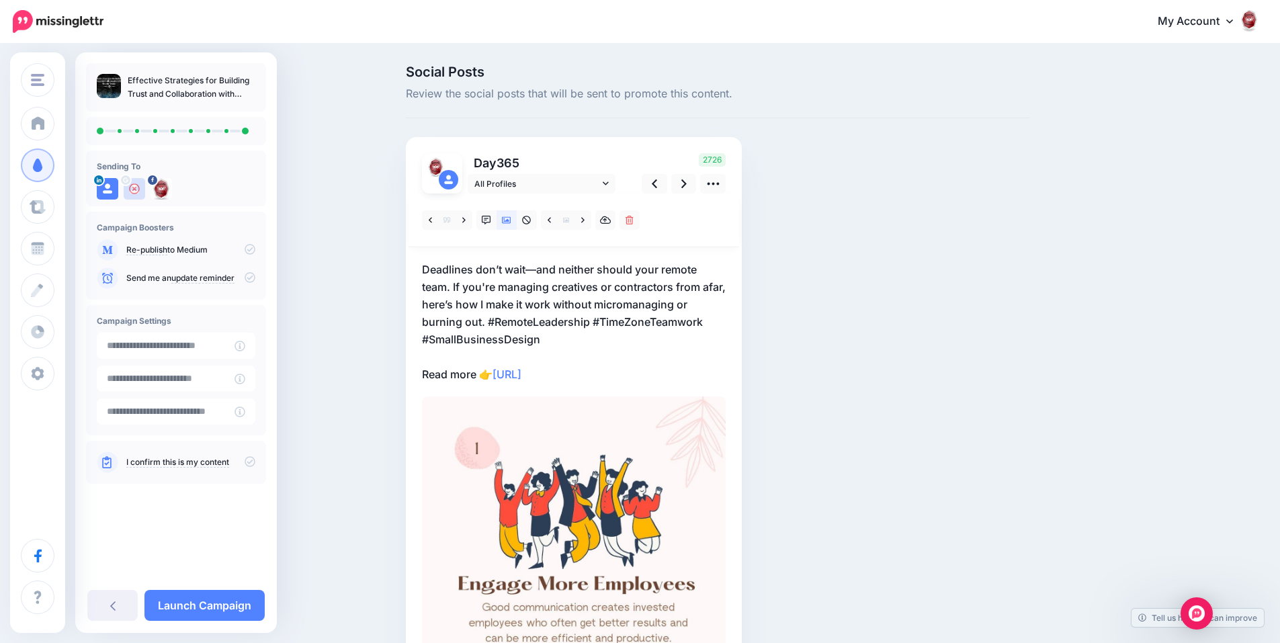
click at [252, 462] on icon at bounding box center [250, 461] width 11 height 11
click at [214, 595] on link "Launch Campaign" at bounding box center [205, 605] width 120 height 31
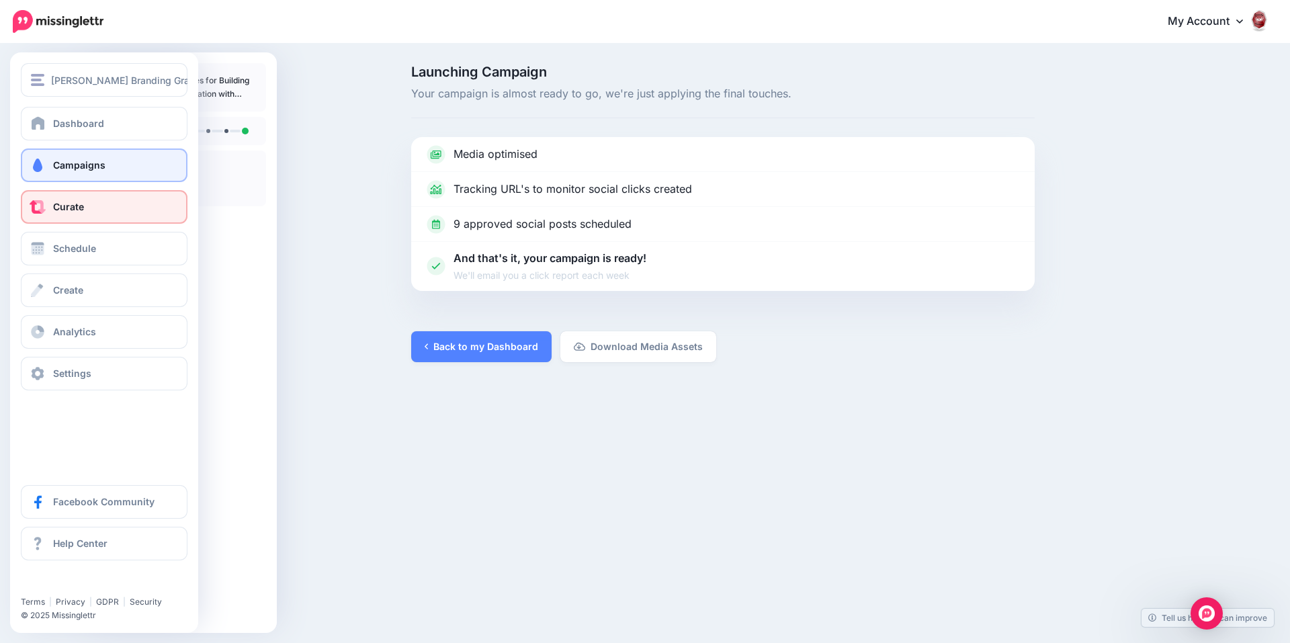
click at [56, 212] on span "Curate" at bounding box center [68, 206] width 31 height 11
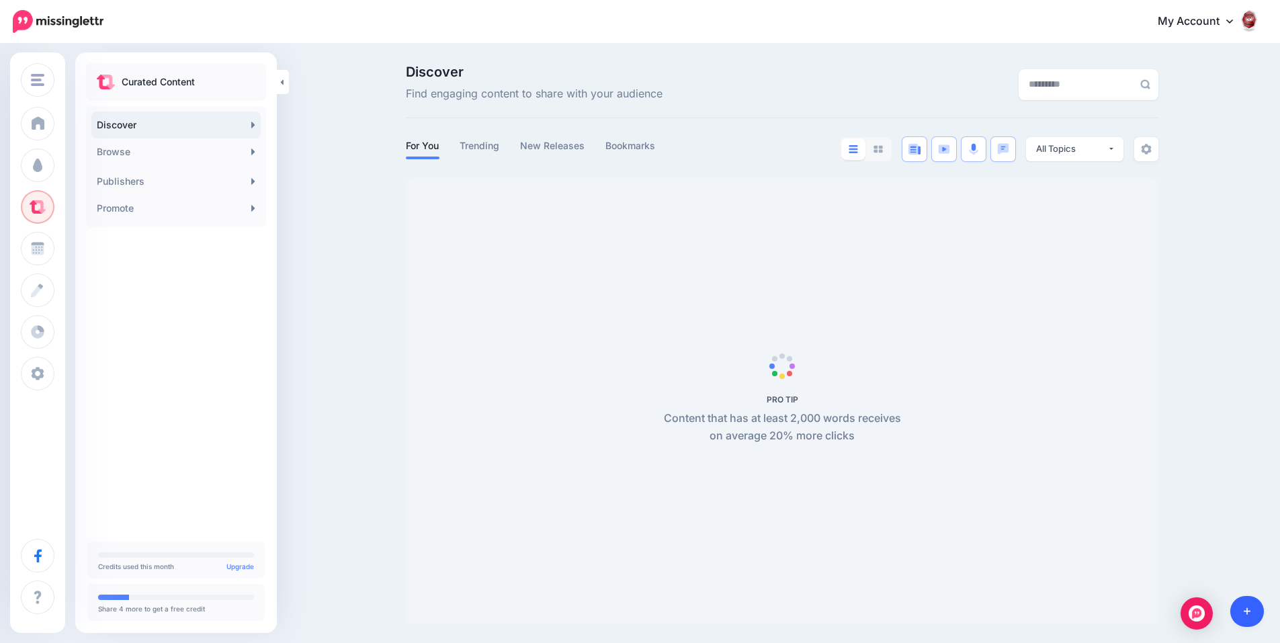
click at [1241, 605] on link at bounding box center [1248, 611] width 34 height 31
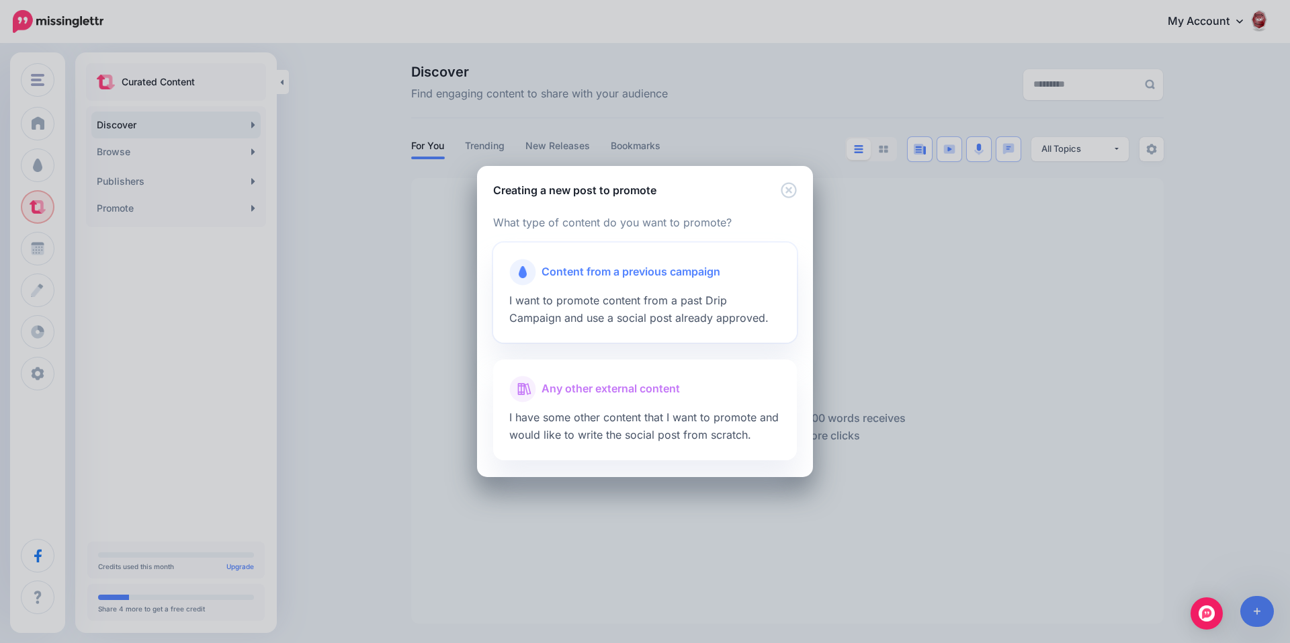
click at [704, 278] on span "Content from a previous campaign" at bounding box center [631, 271] width 179 height 17
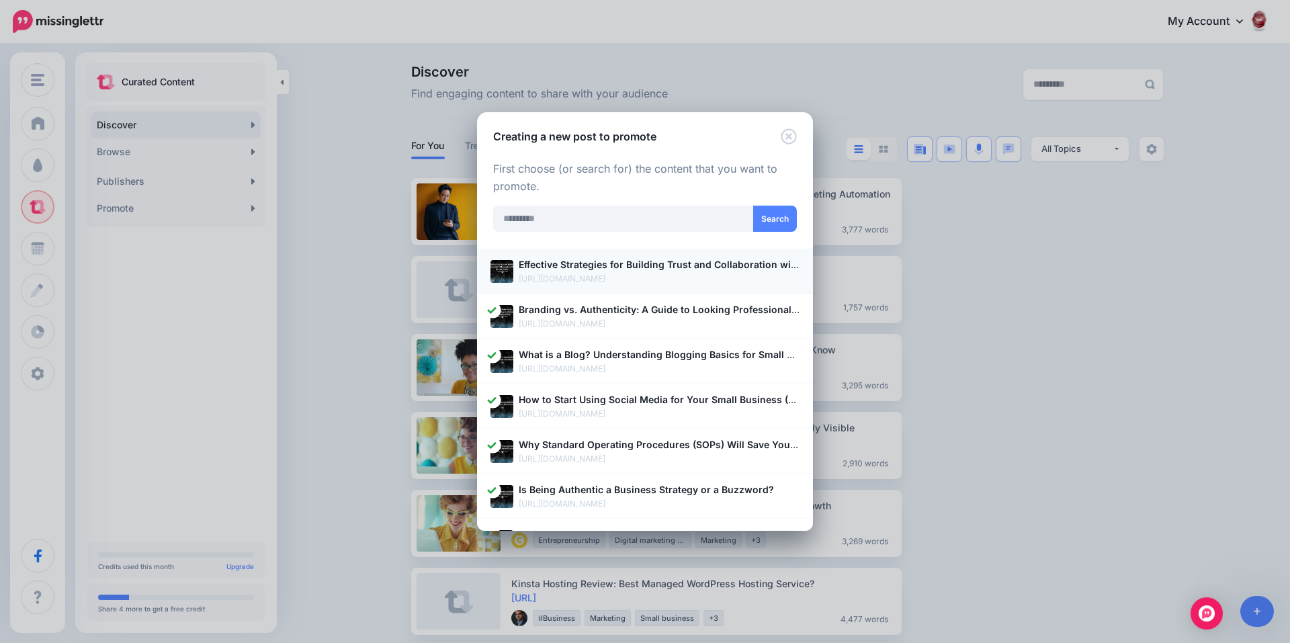
click at [695, 274] on p "[URL][DOMAIN_NAME]" at bounding box center [659, 278] width 281 height 13
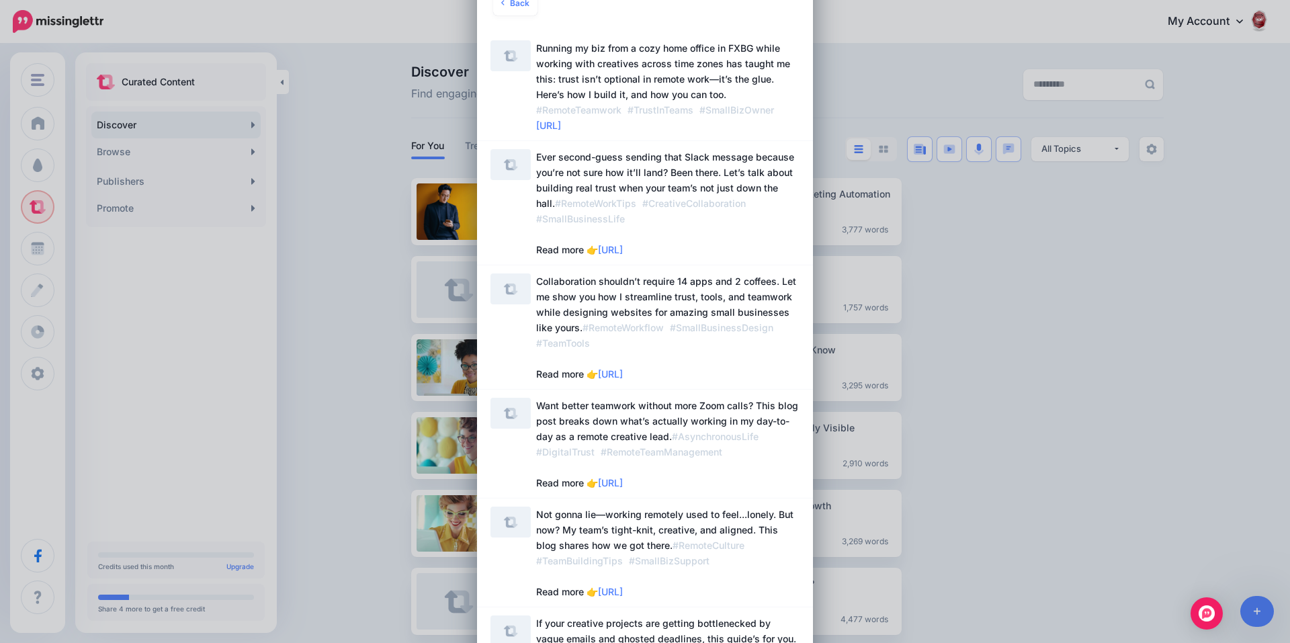
scroll to position [116, 0]
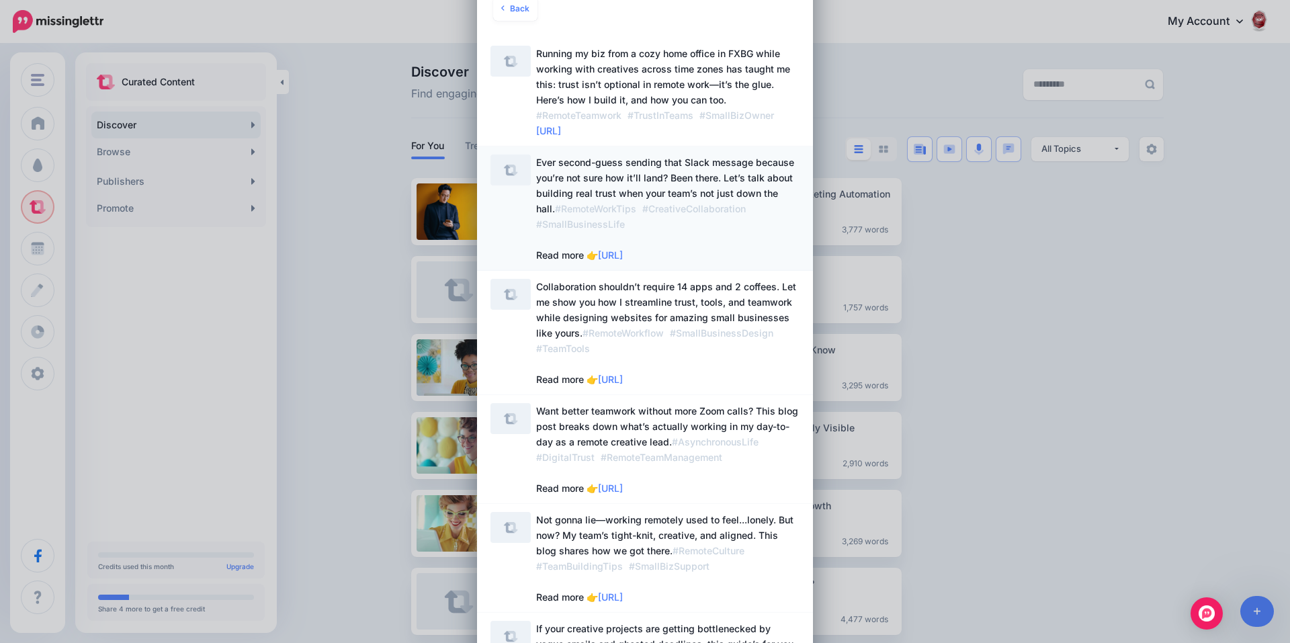
click at [689, 181] on span "Ever second-guess sending that Slack message because you’re not sure how it’ll …" at bounding box center [665, 209] width 258 height 104
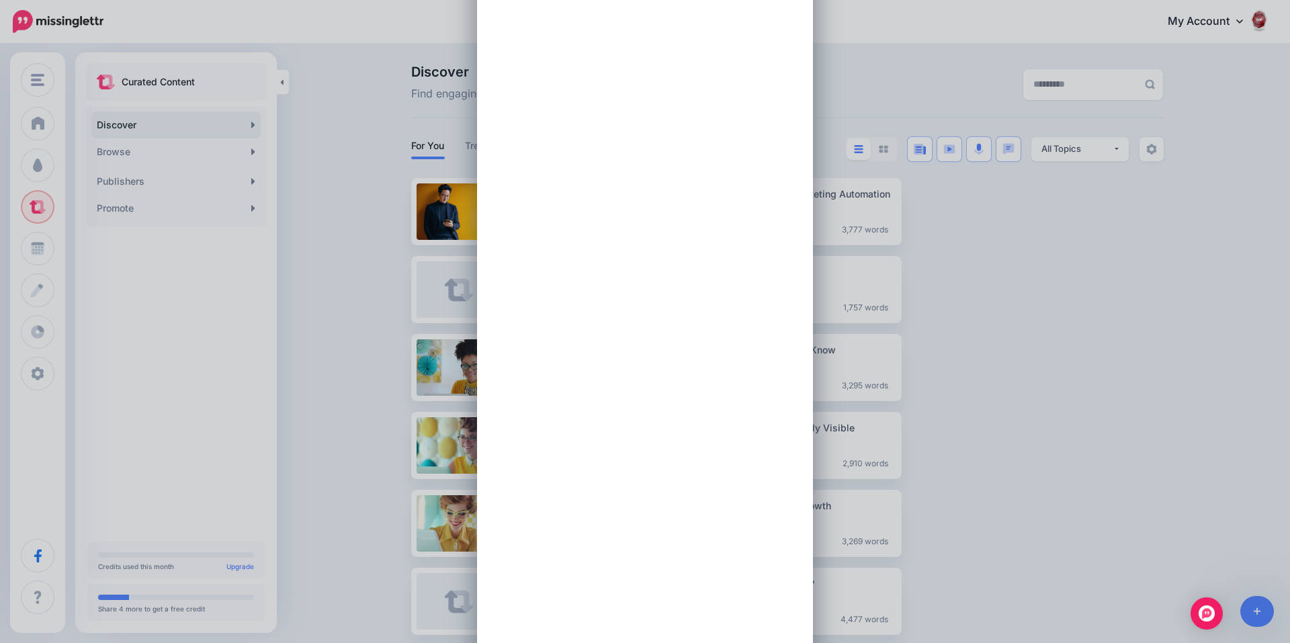
scroll to position [0, 0]
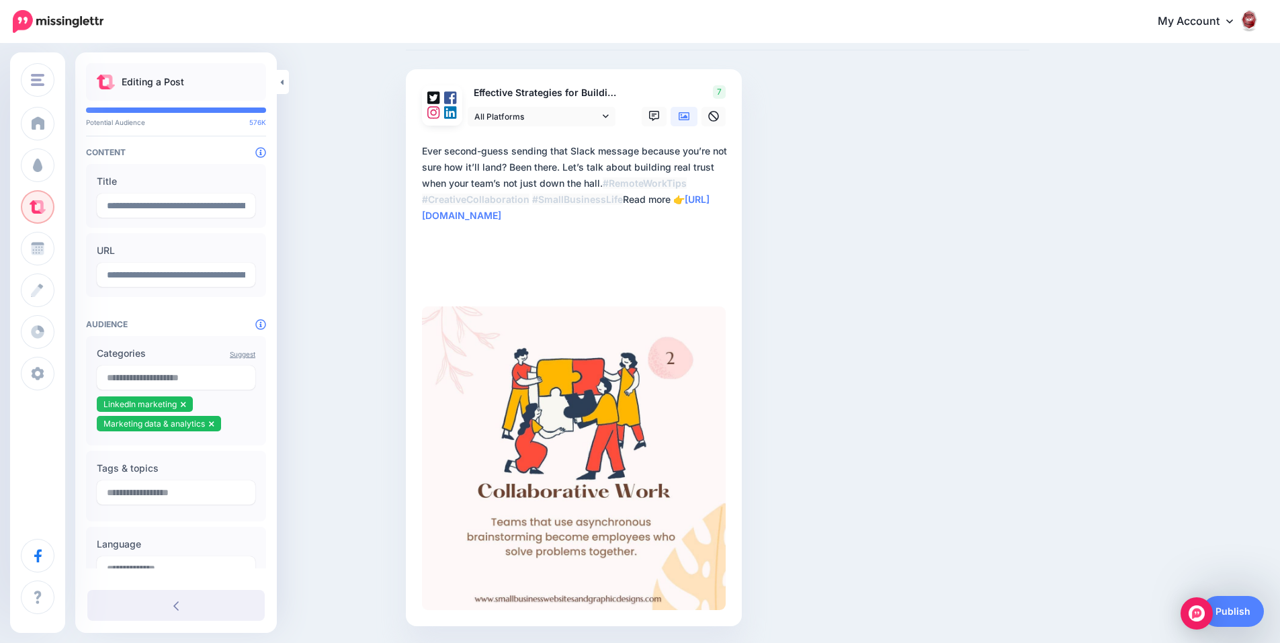
scroll to position [129, 0]
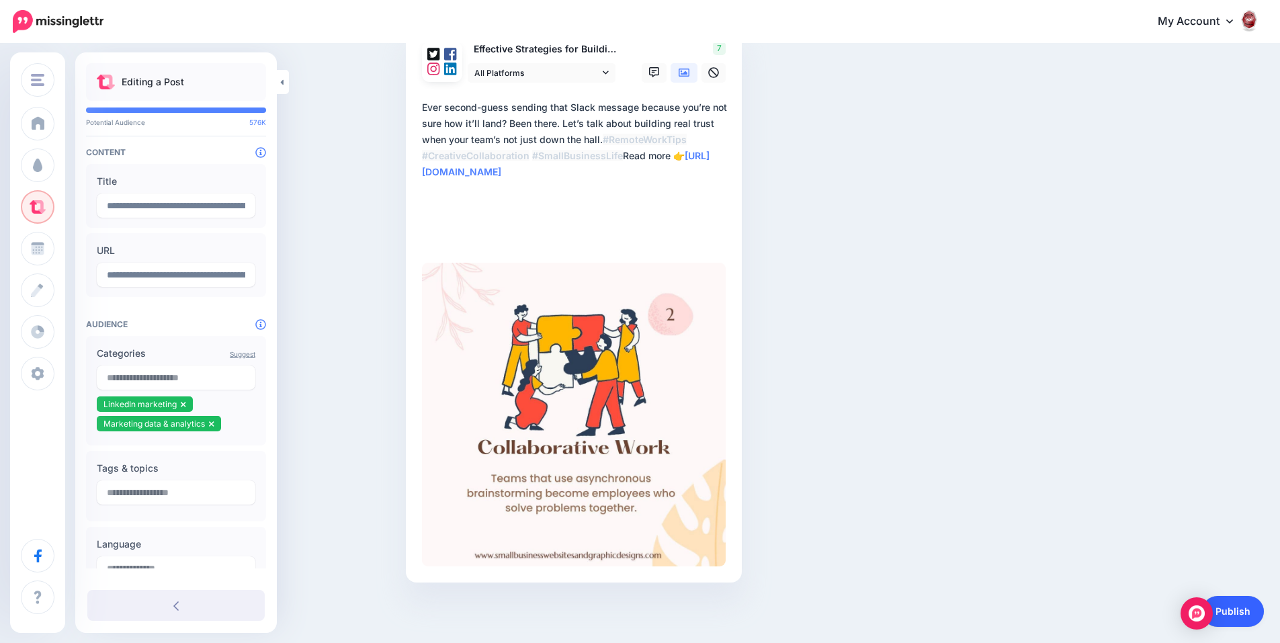
click at [1229, 609] on link "Publish" at bounding box center [1233, 611] width 62 height 31
